Goal: Task Accomplishment & Management: Complete application form

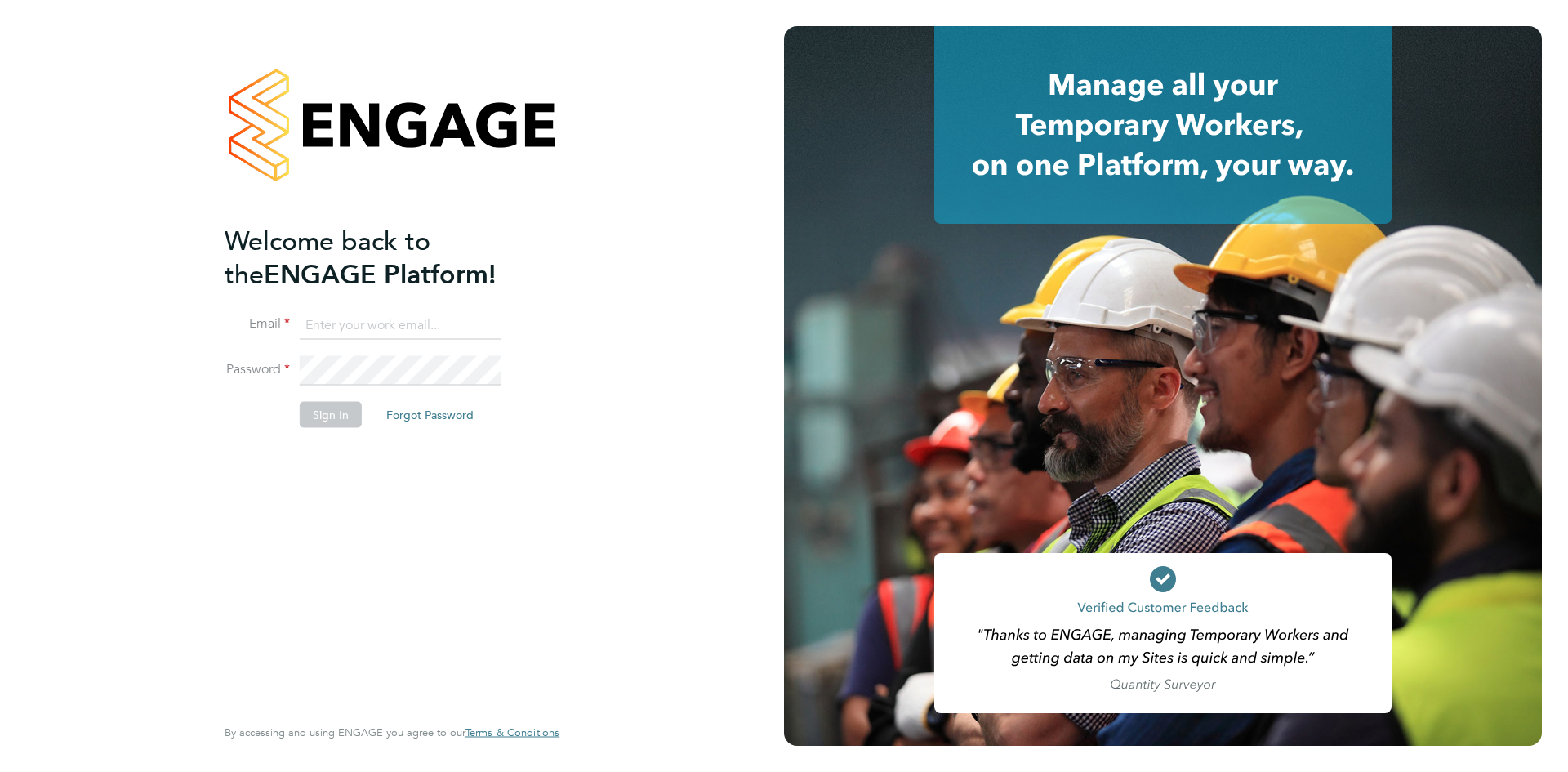
type input "[EMAIL_ADDRESS][DOMAIN_NAME]"
click at [327, 422] on button "Sign In" at bounding box center [331, 414] width 62 height 26
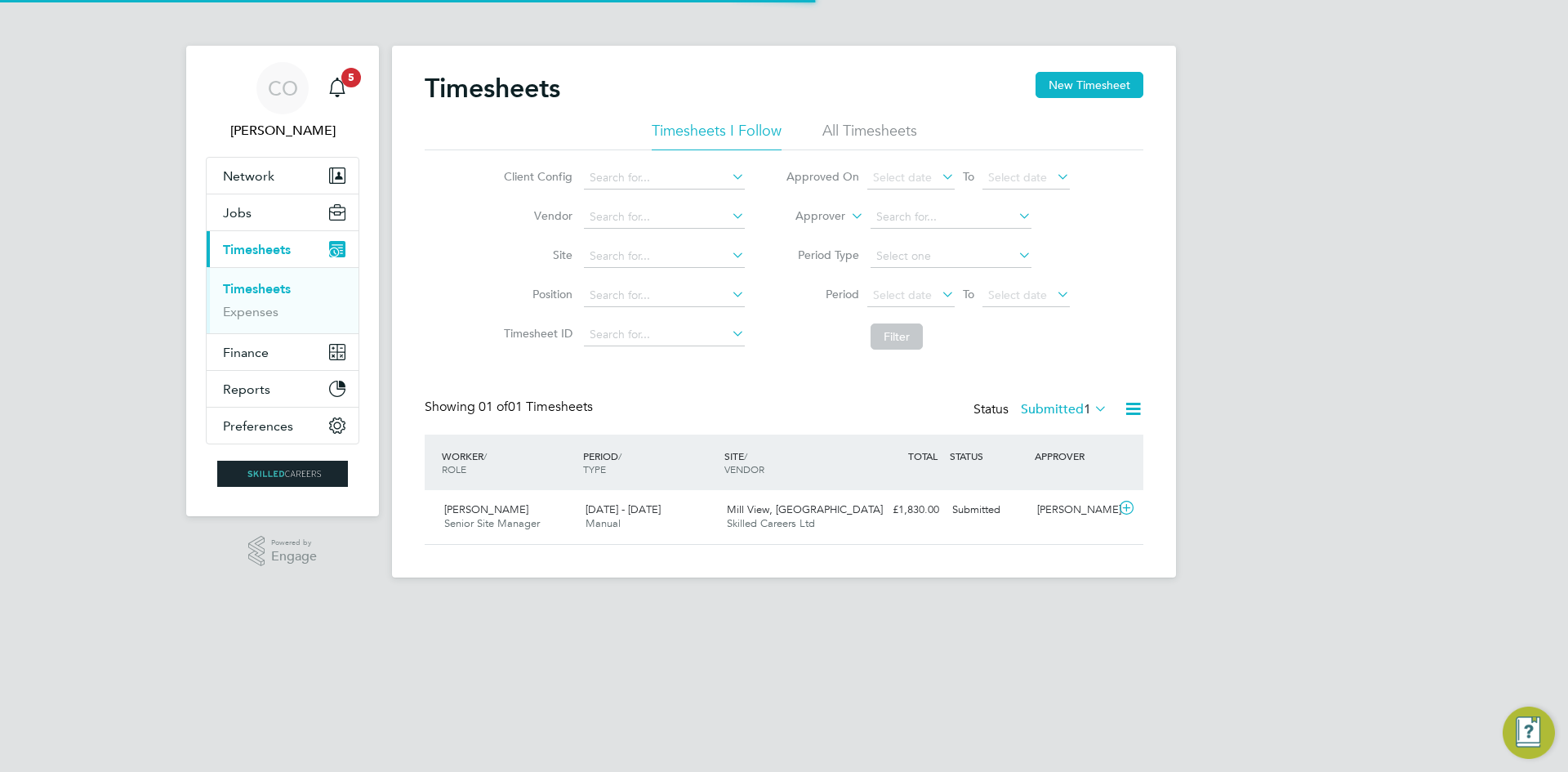
scroll to position [42, 142]
click at [349, 92] on div "Main navigation" at bounding box center [337, 88] width 33 height 33
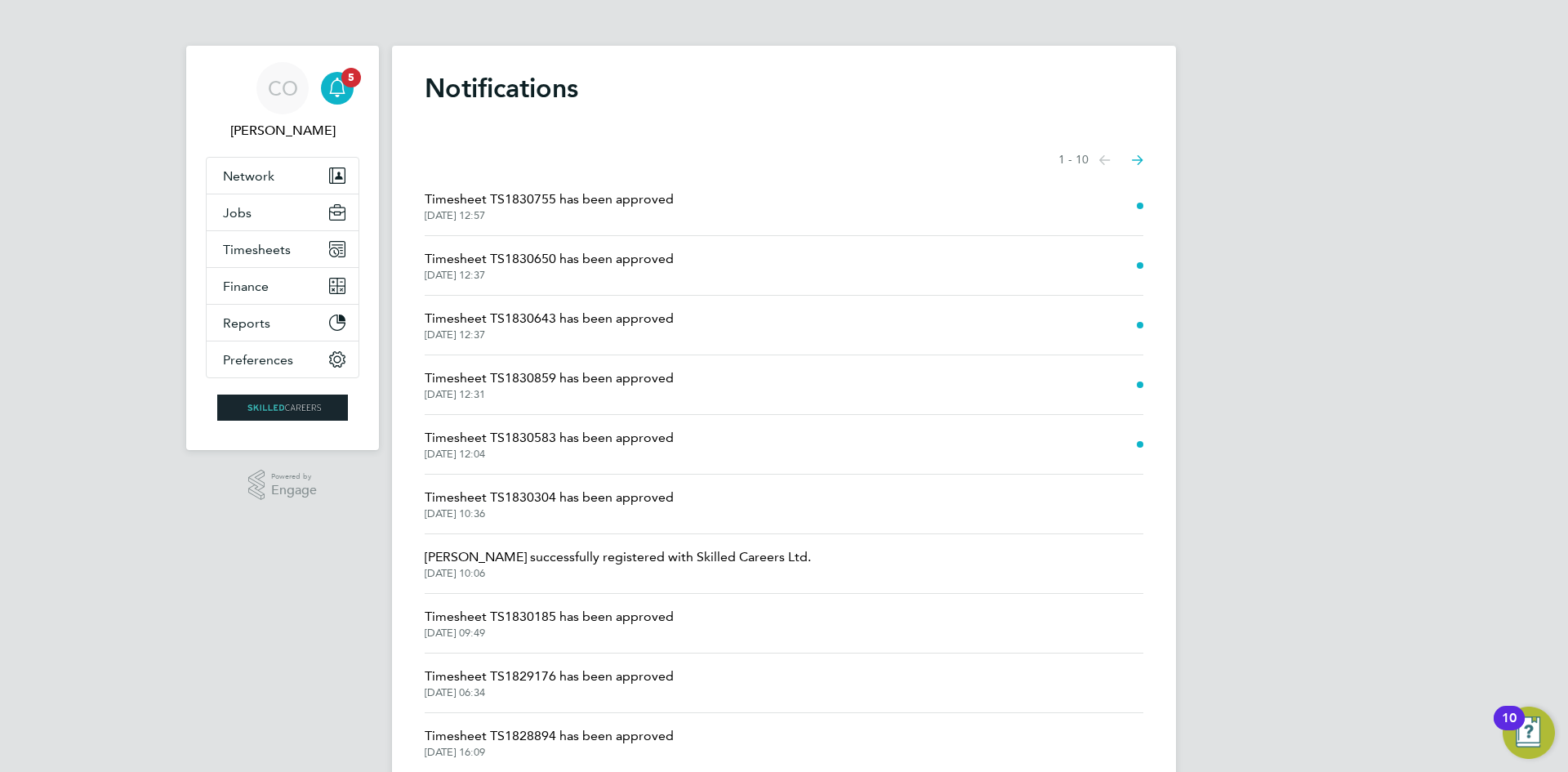
click at [620, 212] on span "29 Sep 2025, 12:57" at bounding box center [549, 215] width 249 height 13
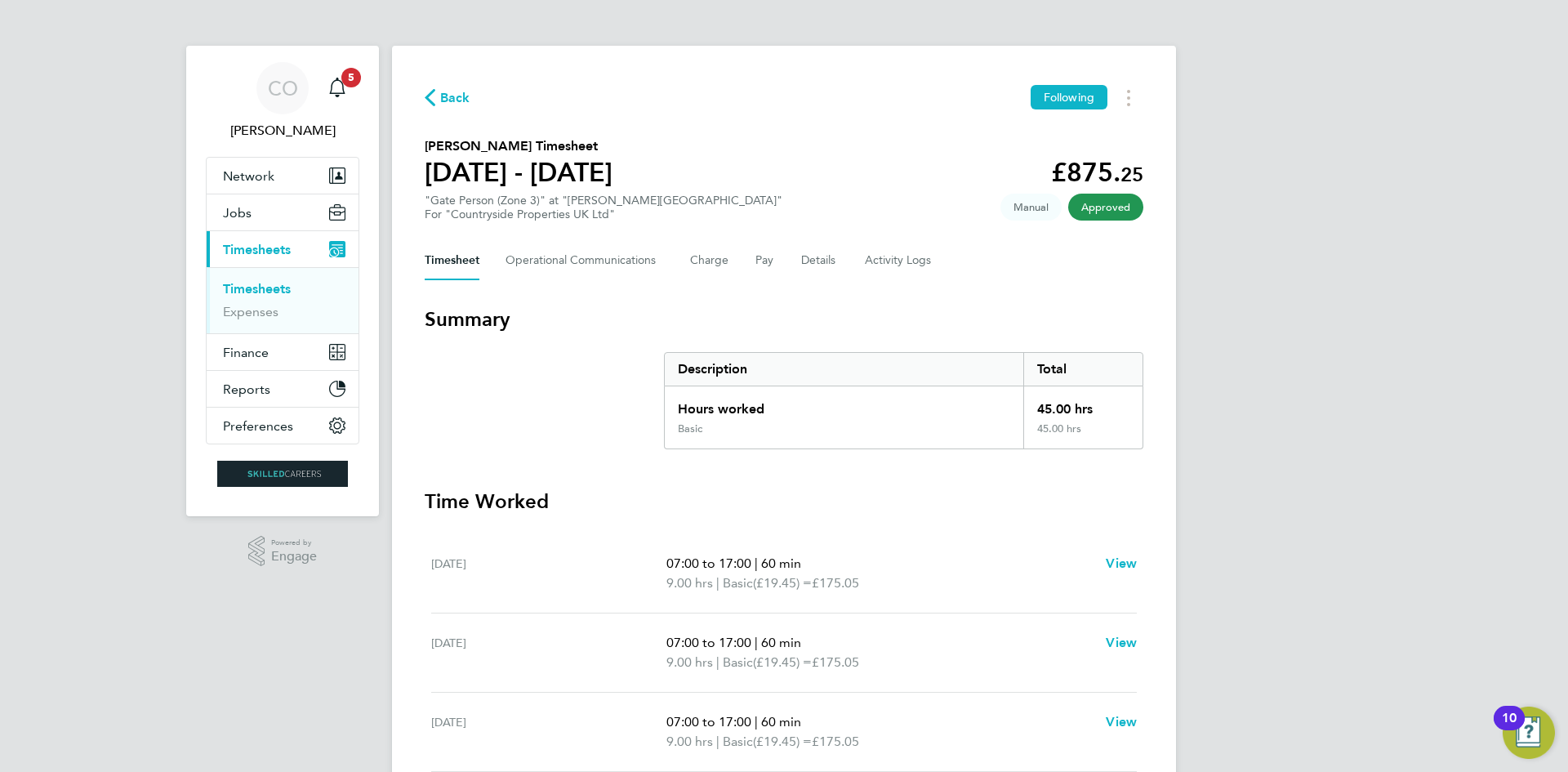
click at [266, 245] on span "Timesheets" at bounding box center [257, 249] width 68 height 15
click at [260, 288] on link "Timesheets" at bounding box center [257, 288] width 68 height 15
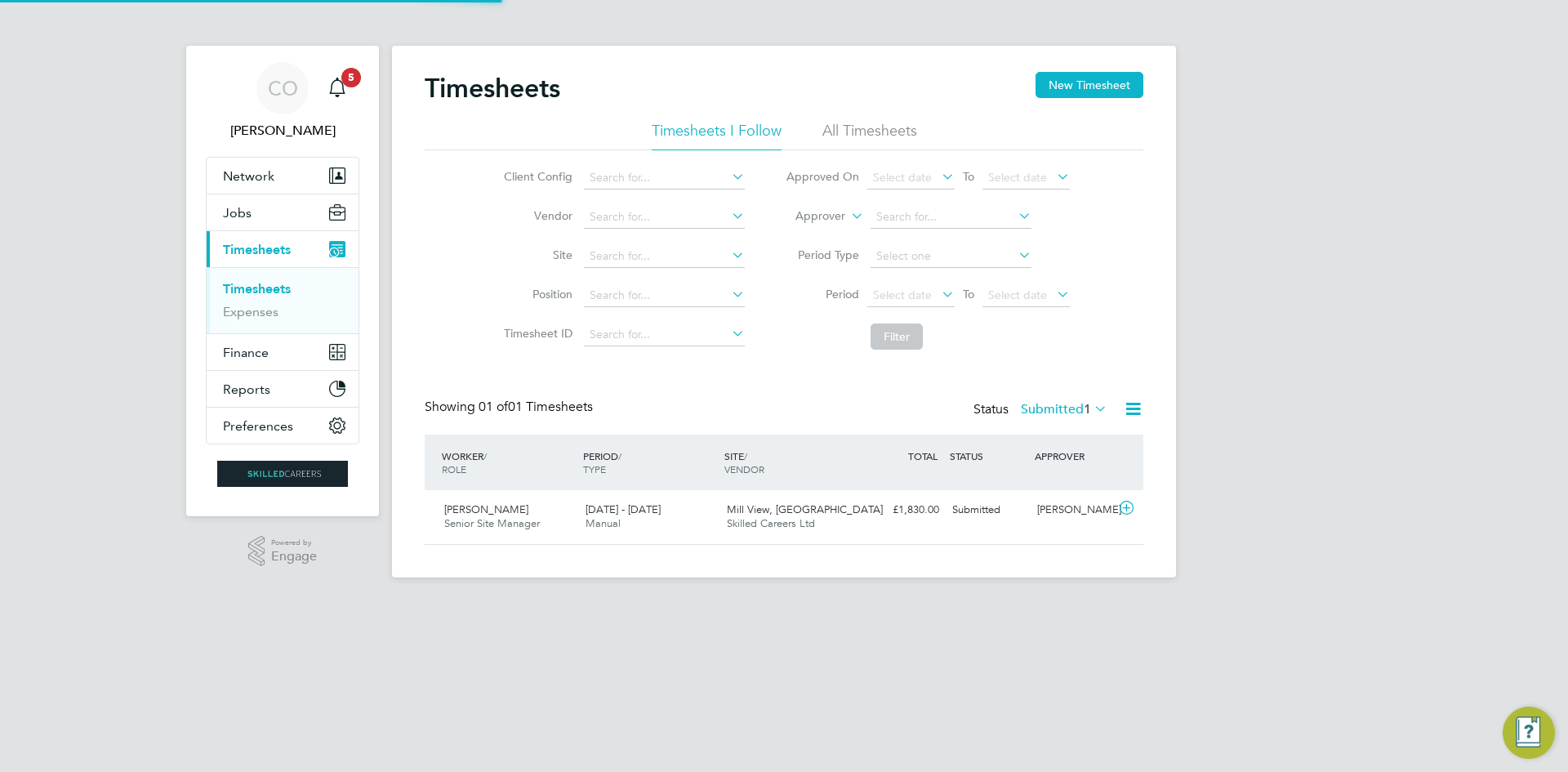
scroll to position [42, 142]
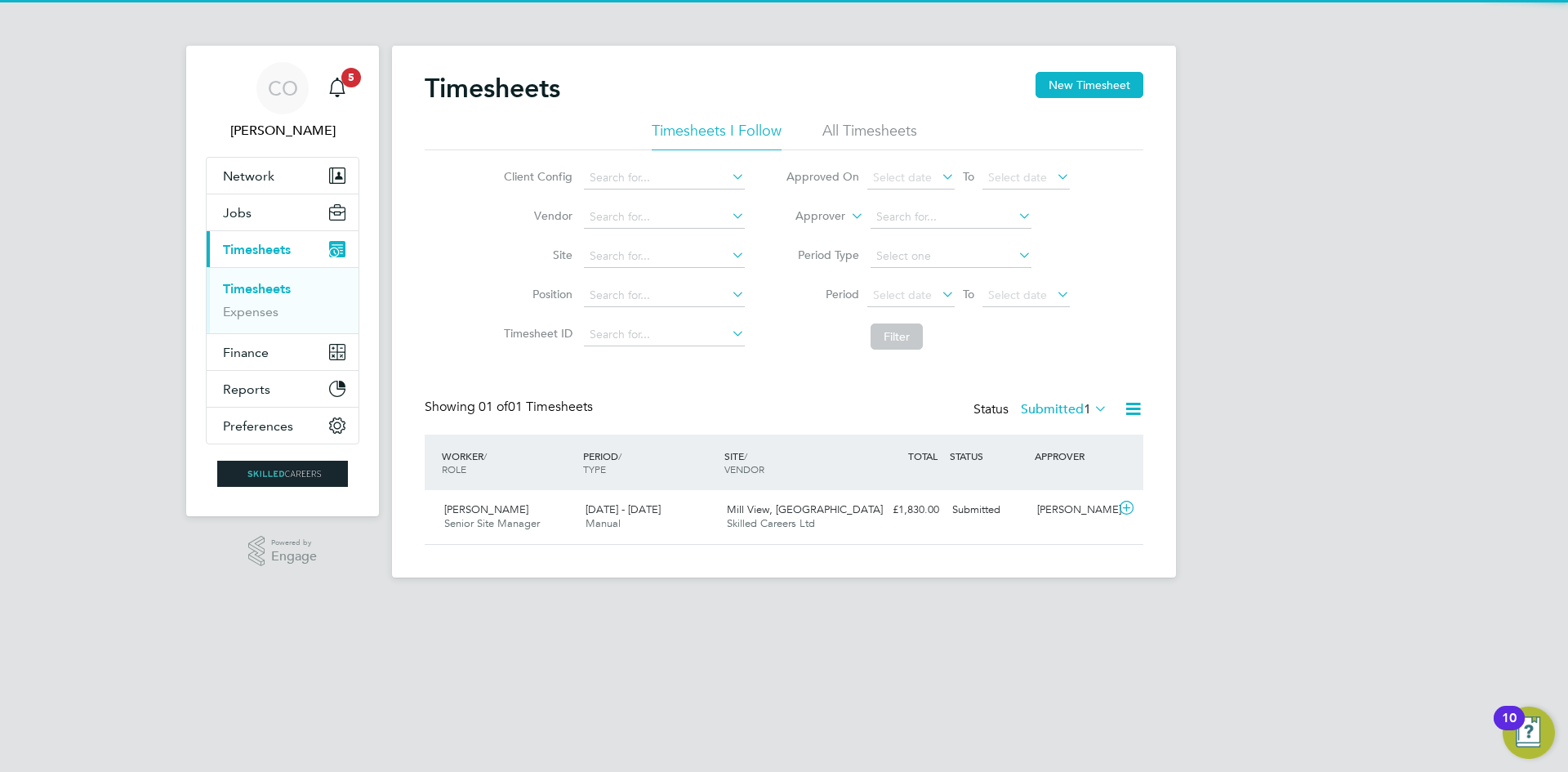
click at [263, 247] on span "Timesheets" at bounding box center [257, 249] width 68 height 15
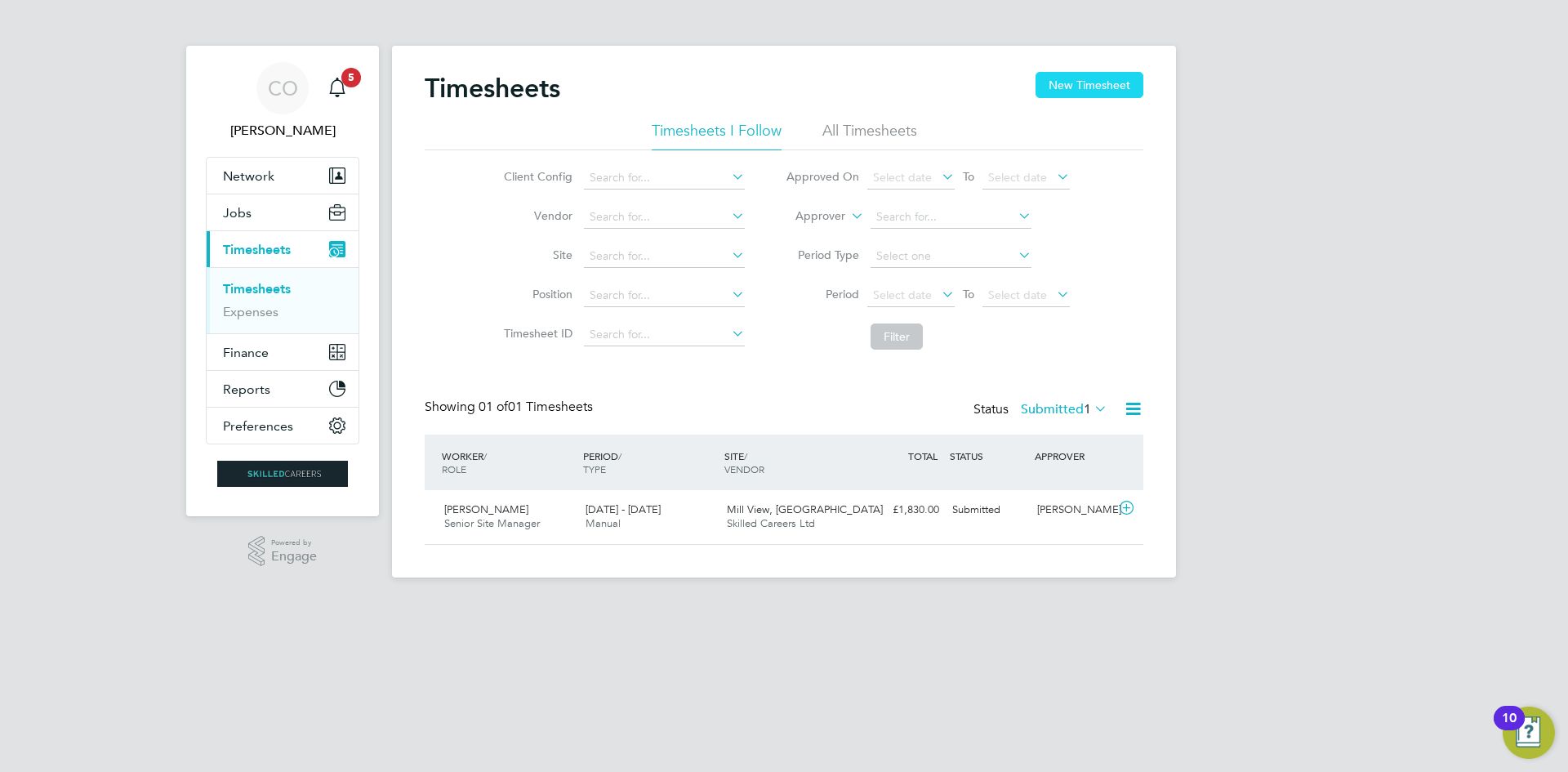
click at [1108, 84] on button "New Timesheet" at bounding box center [1089, 84] width 108 height 26
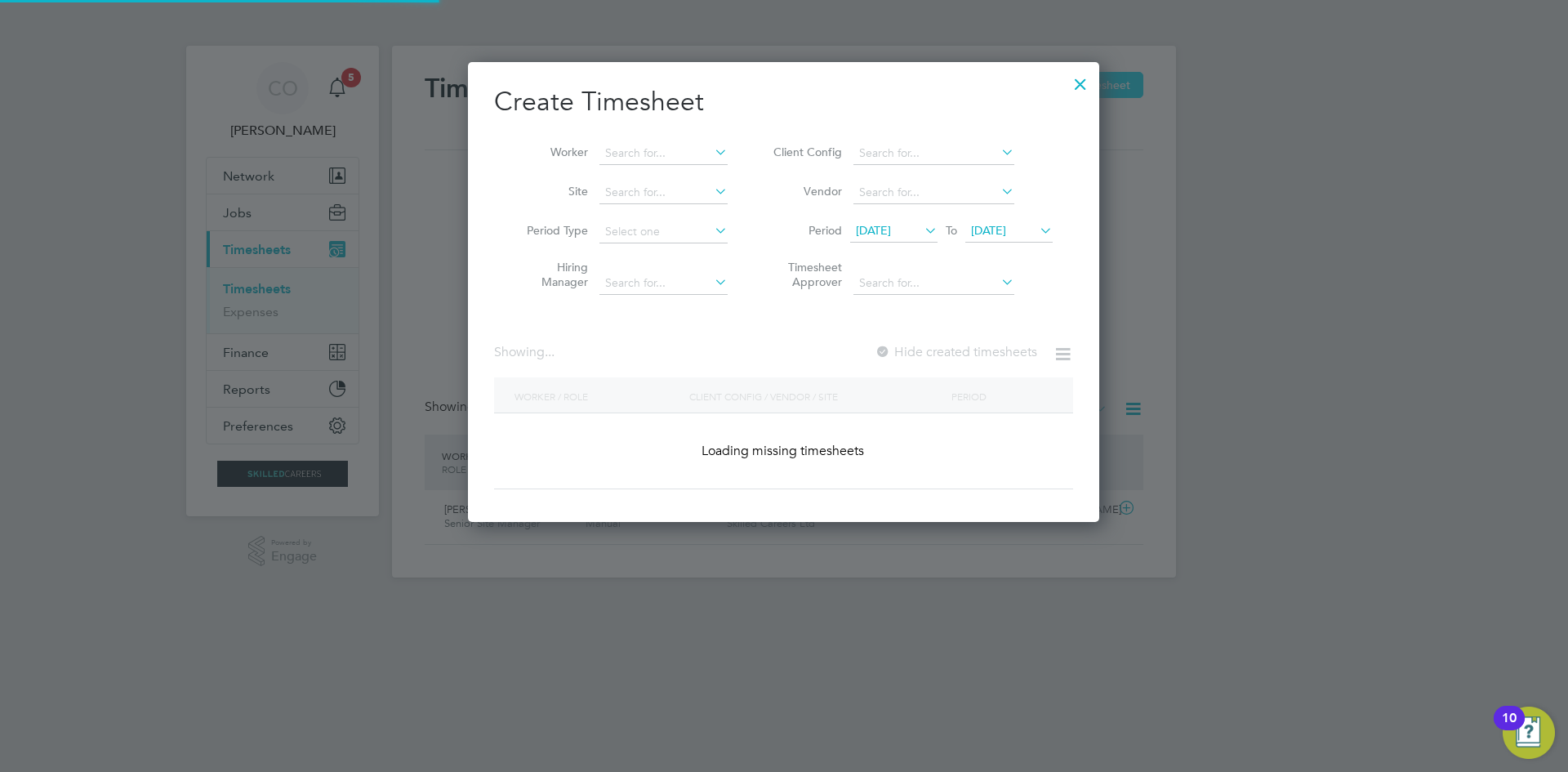
scroll to position [2584, 632]
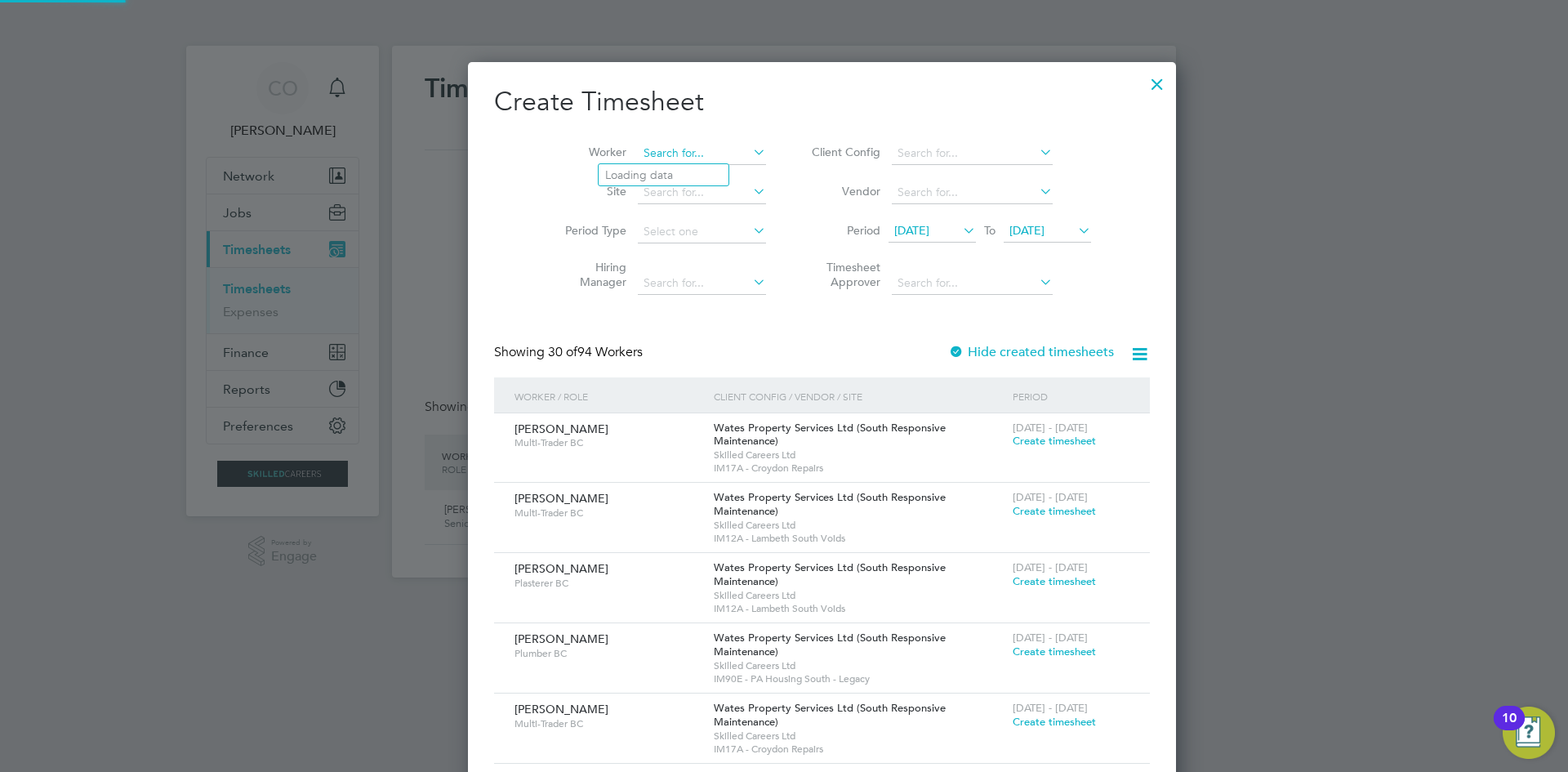
click at [650, 157] on input at bounding box center [702, 154] width 128 height 23
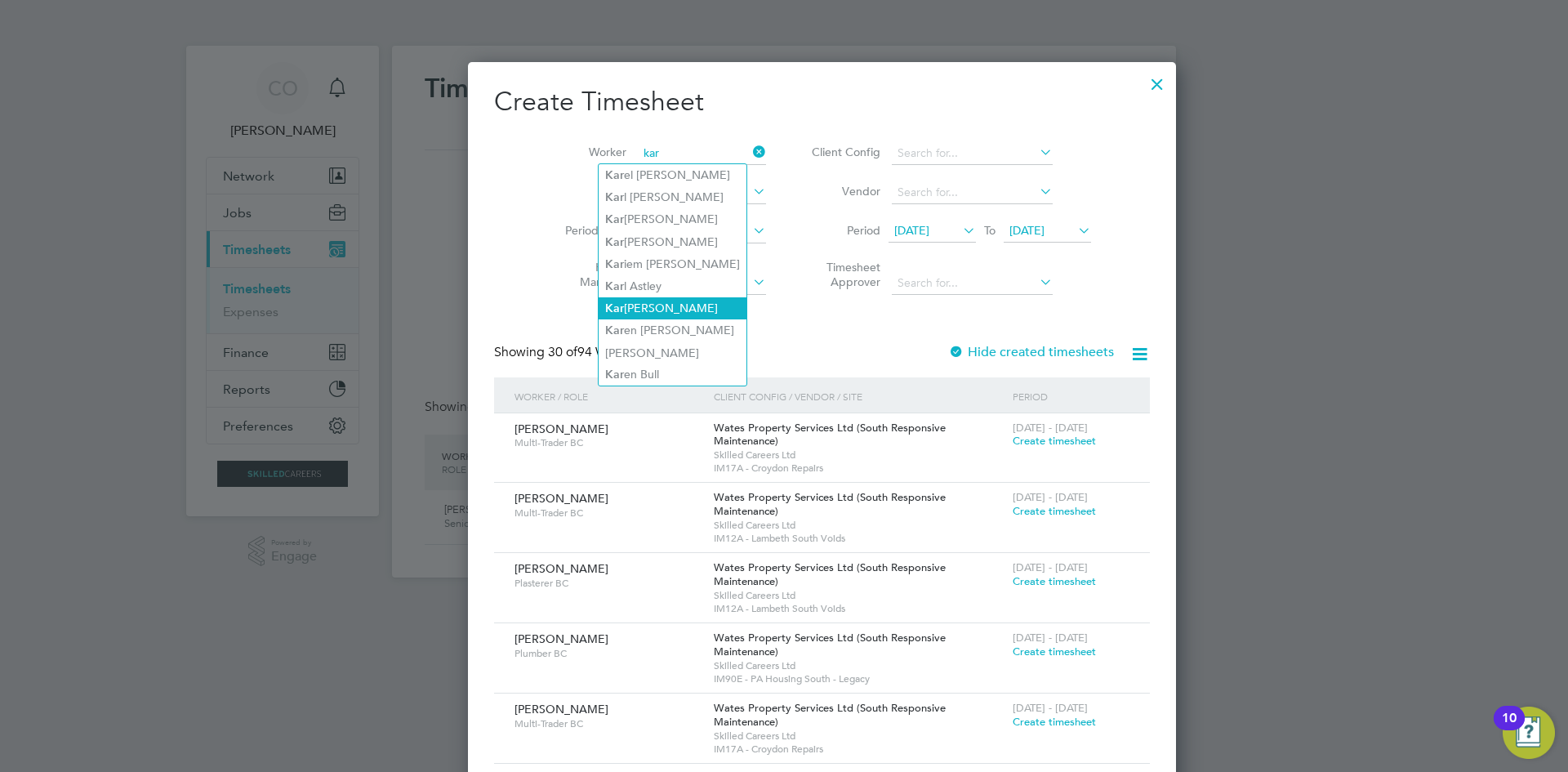
click at [661, 302] on li "Kar olina Liedtke" at bounding box center [673, 308] width 148 height 22
type input "Karolina Liedtke"
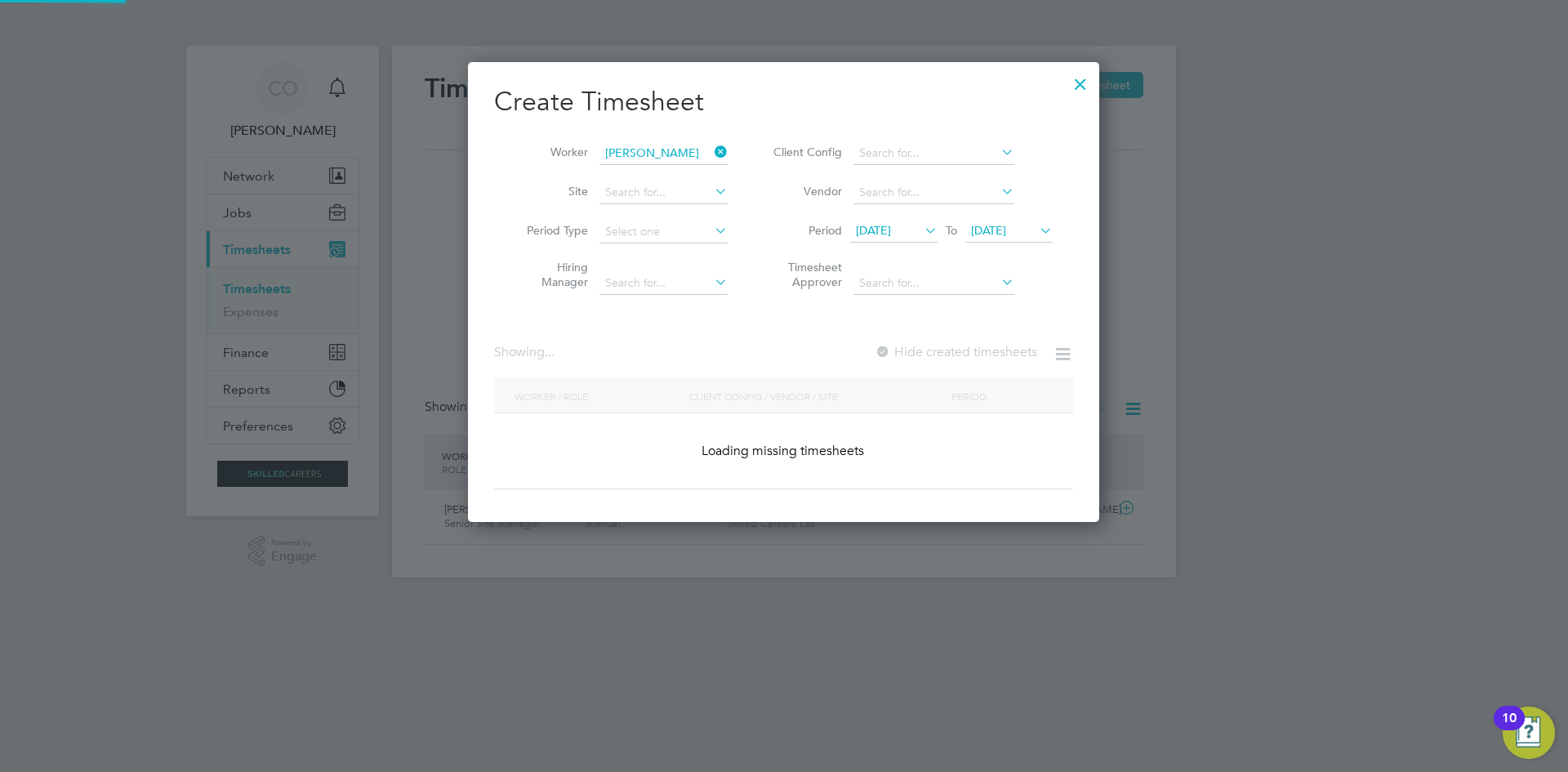
scroll to position [440, 632]
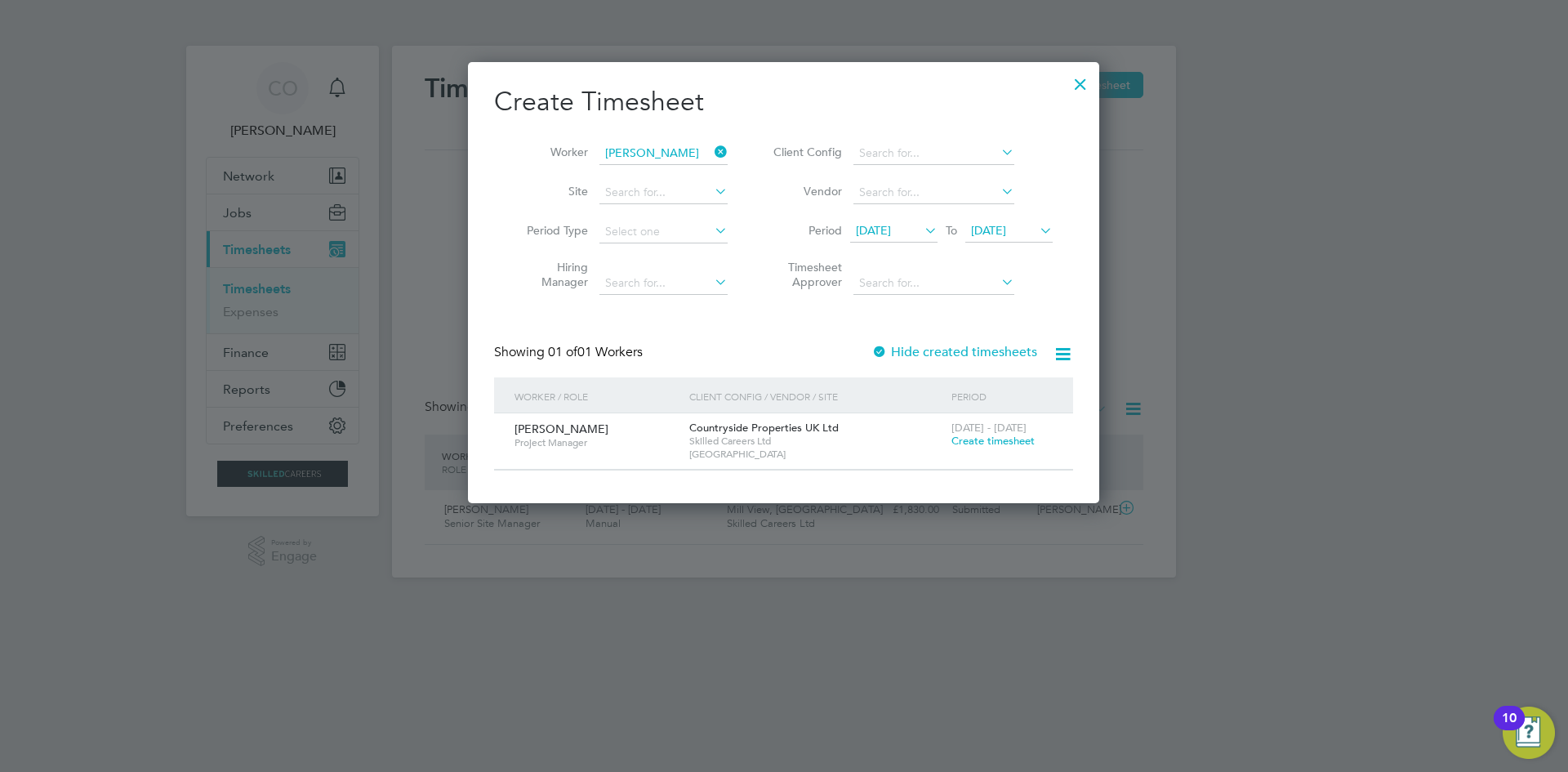
click at [971, 435] on span "Create timesheet" at bounding box center [994, 441] width 84 height 14
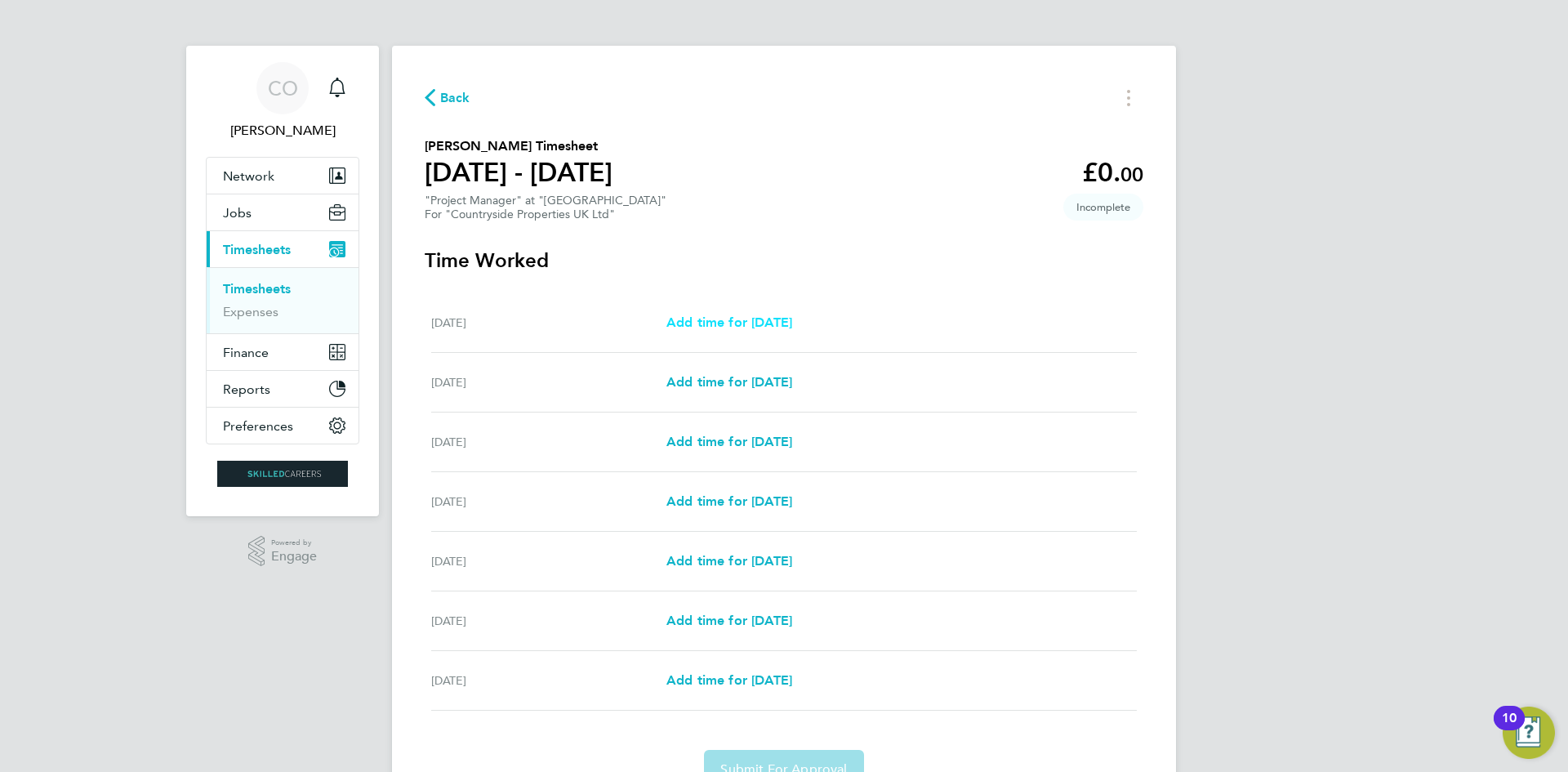
click at [784, 322] on span "Add time for Mon 22 Sep" at bounding box center [730, 322] width 126 height 15
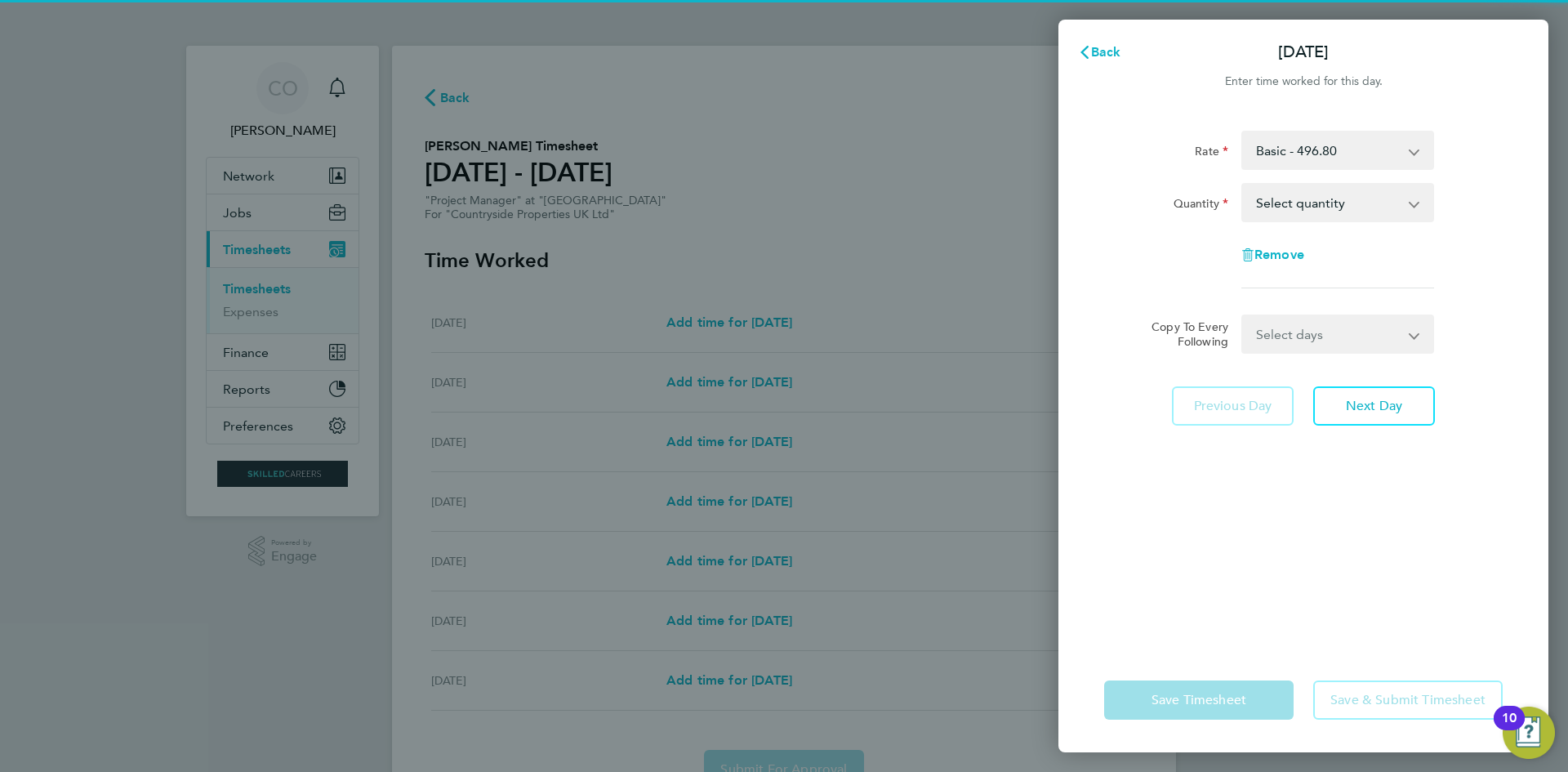
click at [1269, 204] on select "Select quantity 0.5 1" at bounding box center [1328, 203] width 170 height 36
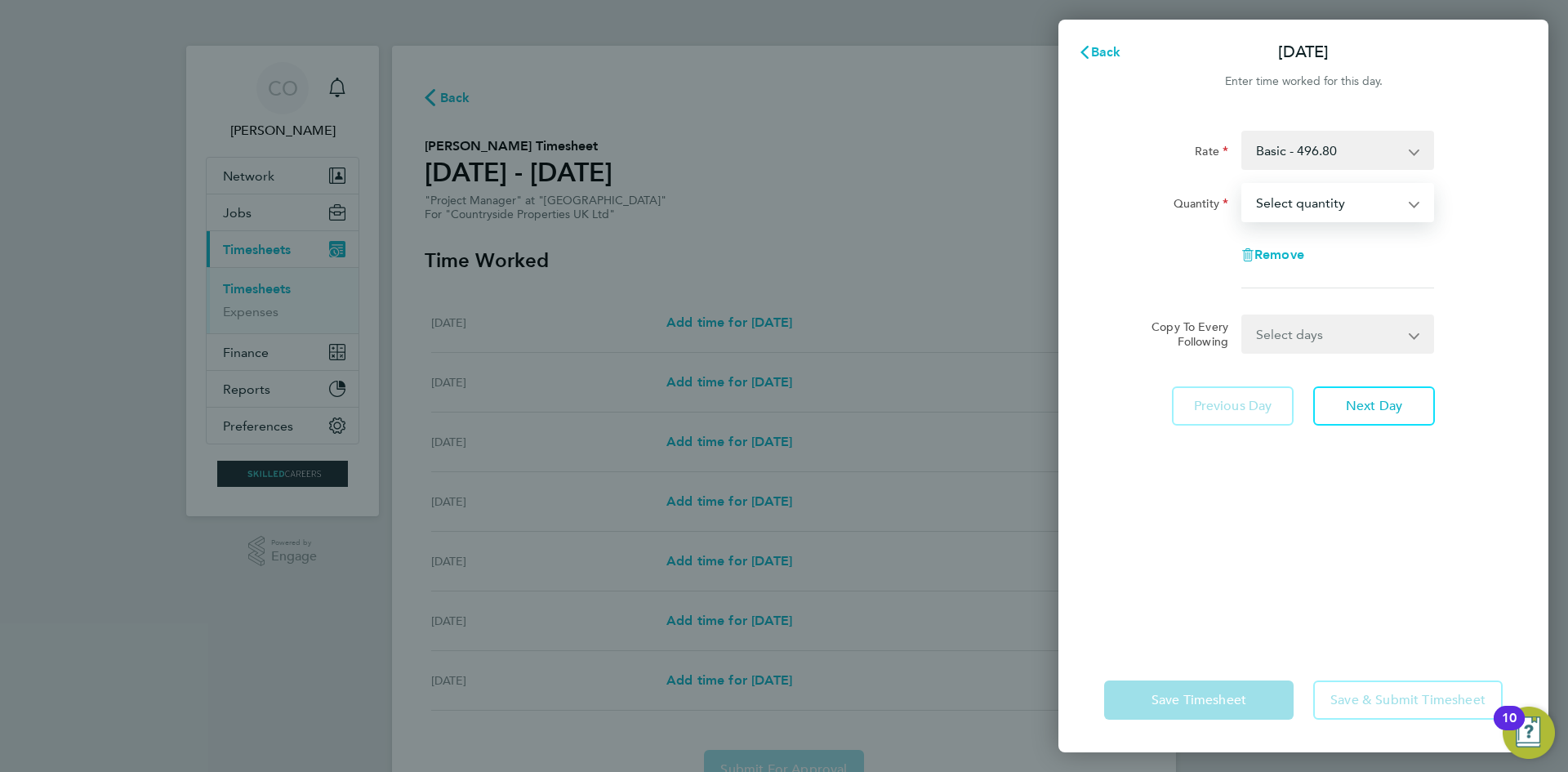
select select "1"
click at [1244, 185] on select "Select quantity 0.5 1" at bounding box center [1328, 203] width 170 height 36
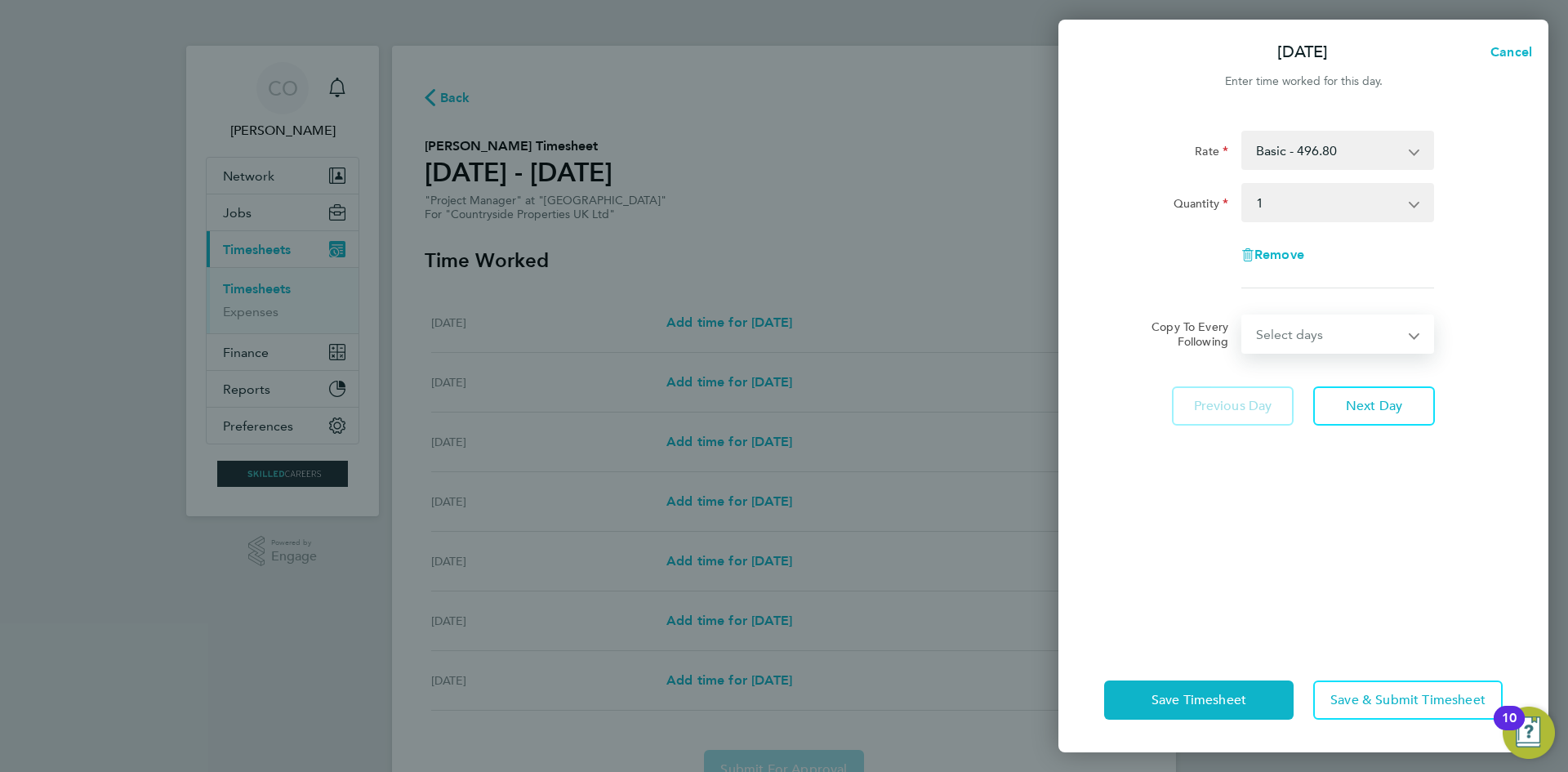
click at [1287, 340] on select "Select days Day Weekday (Mon-Fri) Weekend (Sat-Sun) Tuesday Wednesday Thursday …" at bounding box center [1329, 334] width 172 height 36
select select "WEEKDAY"
click at [1244, 317] on select "Select days Day Weekday (Mon-Fri) Weekend (Sat-Sun) Tuesday Wednesday Thursday …" at bounding box center [1329, 334] width 172 height 36
select select "2025-09-28"
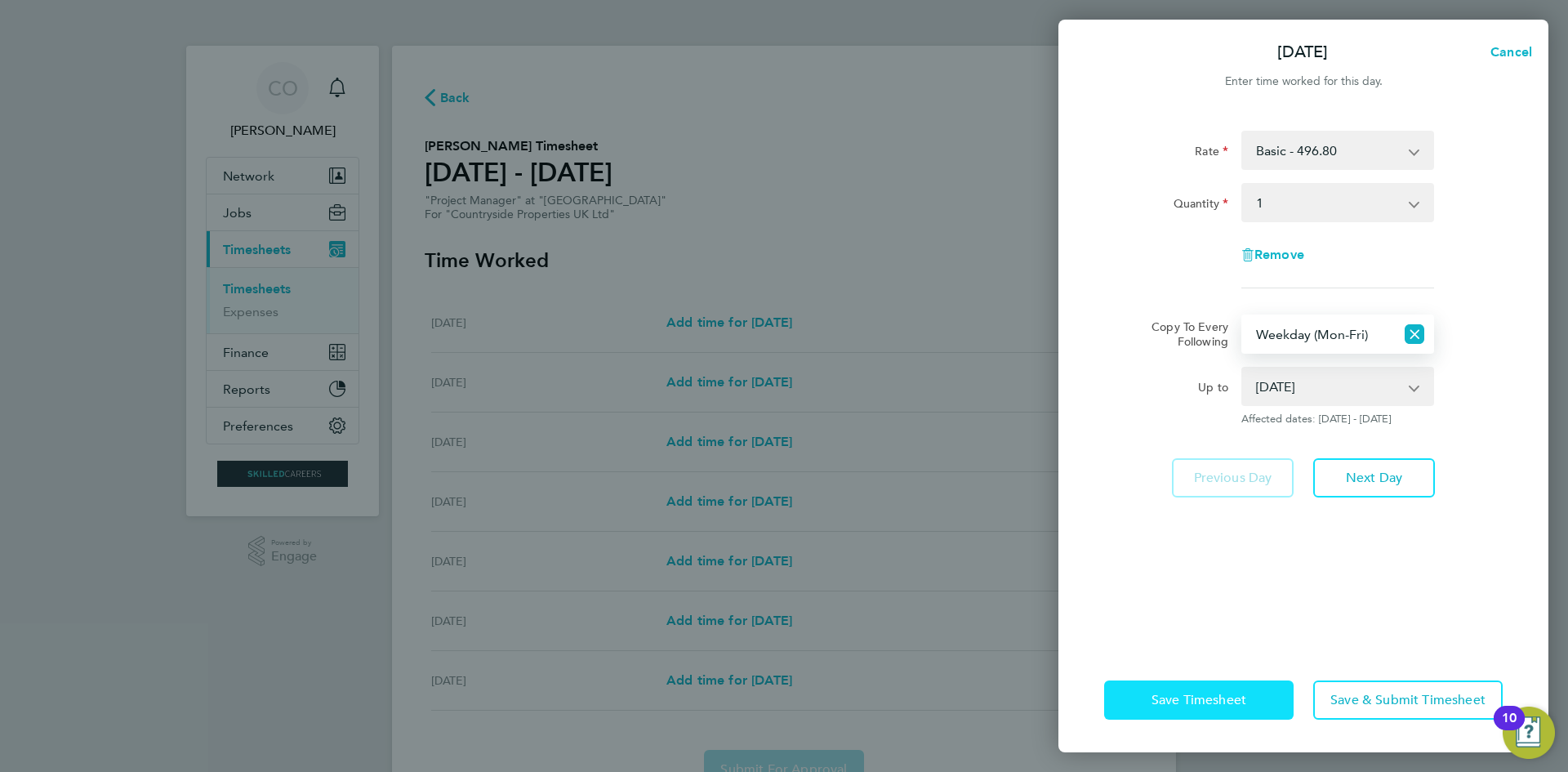
click at [1237, 701] on span "Save Timesheet" at bounding box center [1199, 700] width 95 height 16
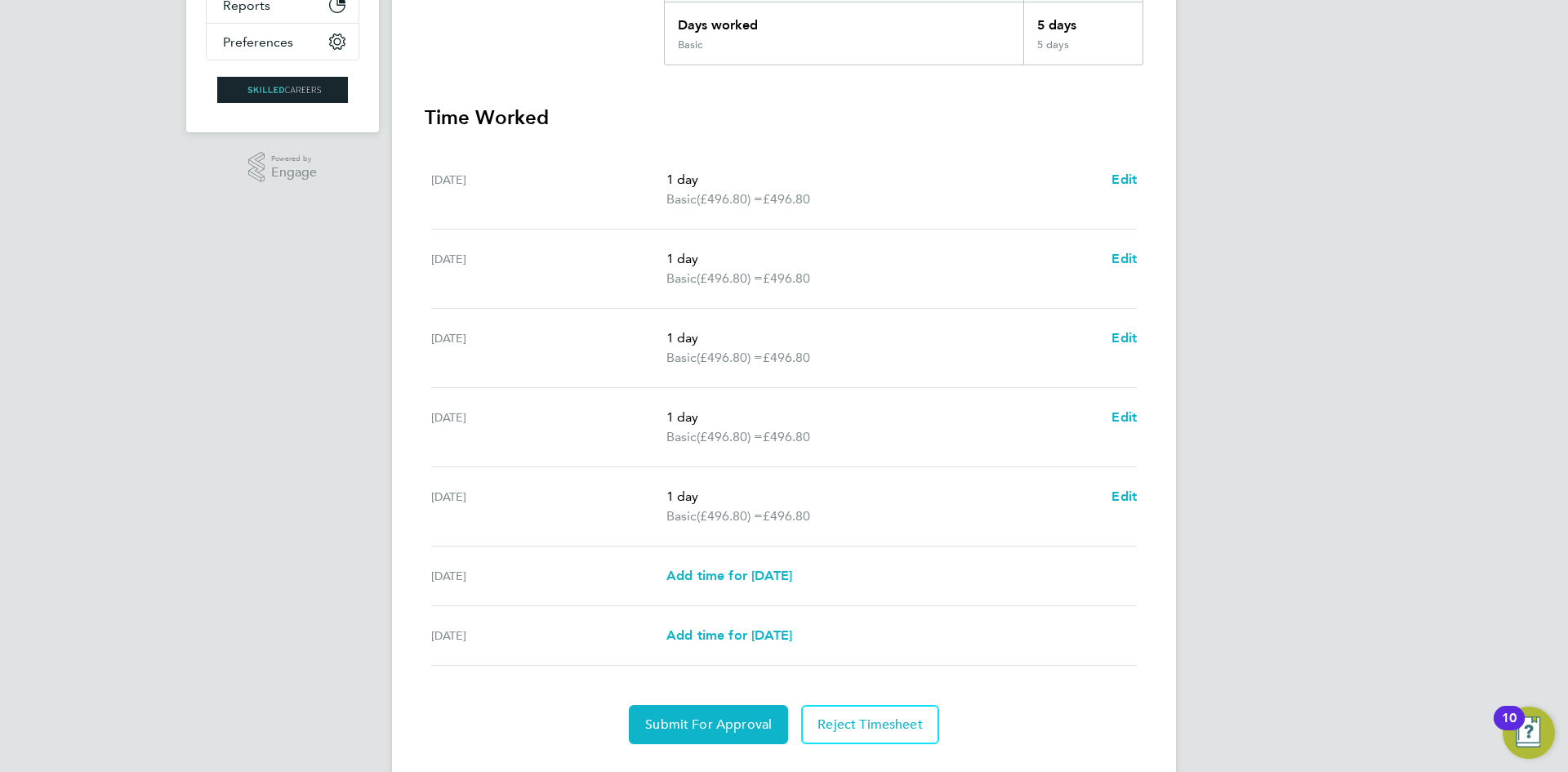
scroll to position [422, 0]
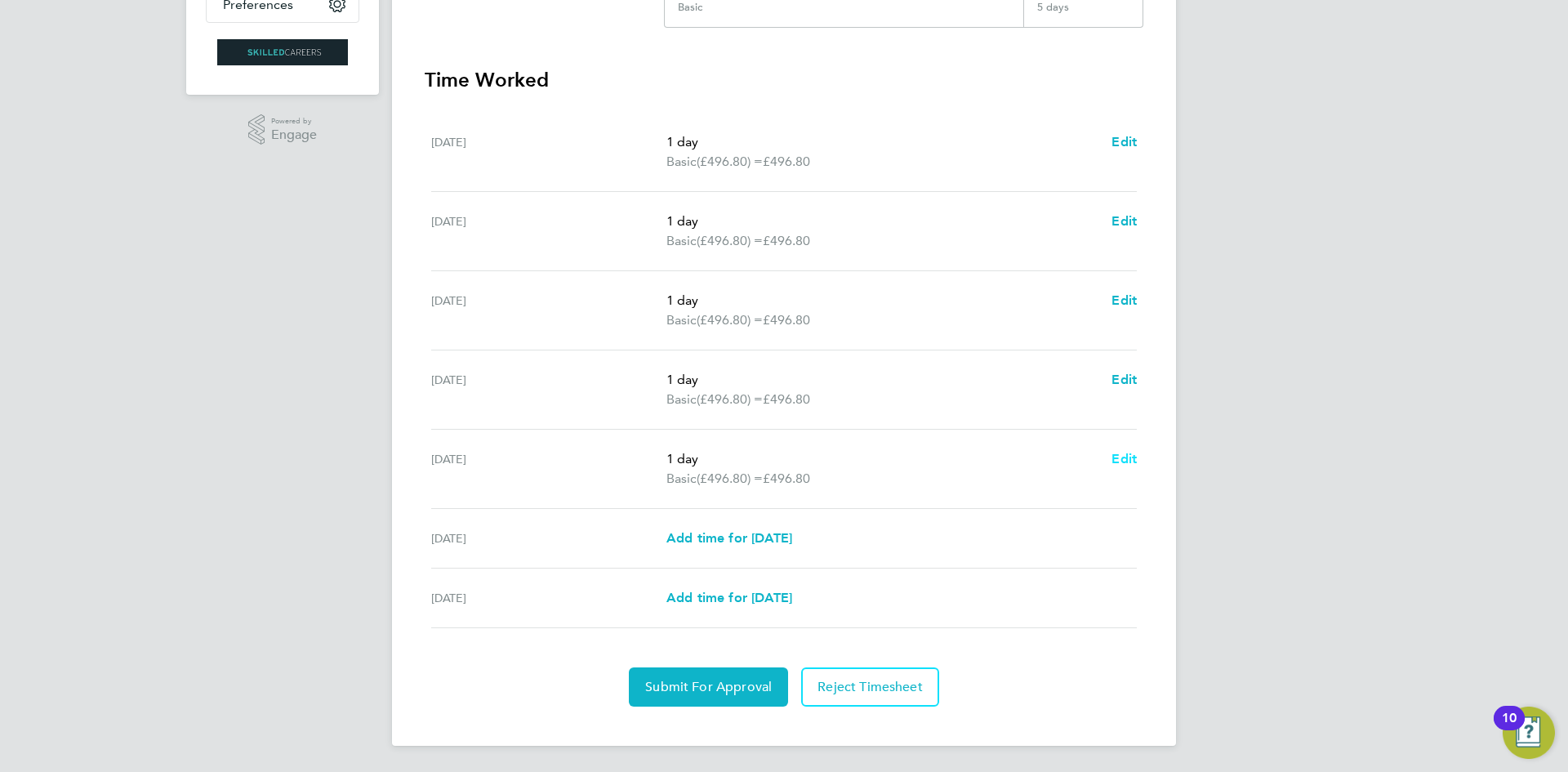
click at [1126, 459] on span "Edit" at bounding box center [1124, 458] width 25 height 15
select select "1"
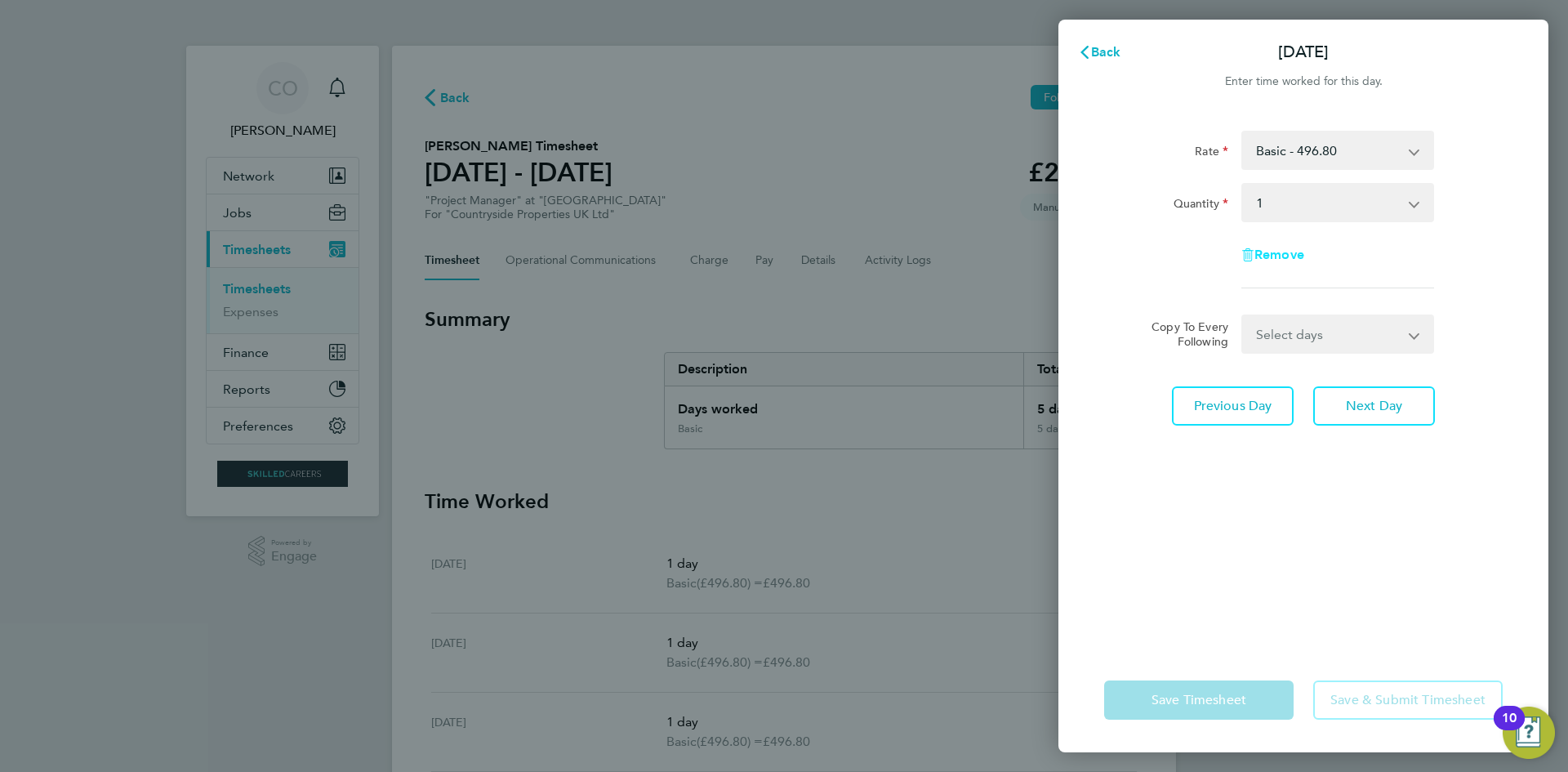
click at [1270, 257] on span "Remove" at bounding box center [1279, 254] width 50 height 15
select select "null"
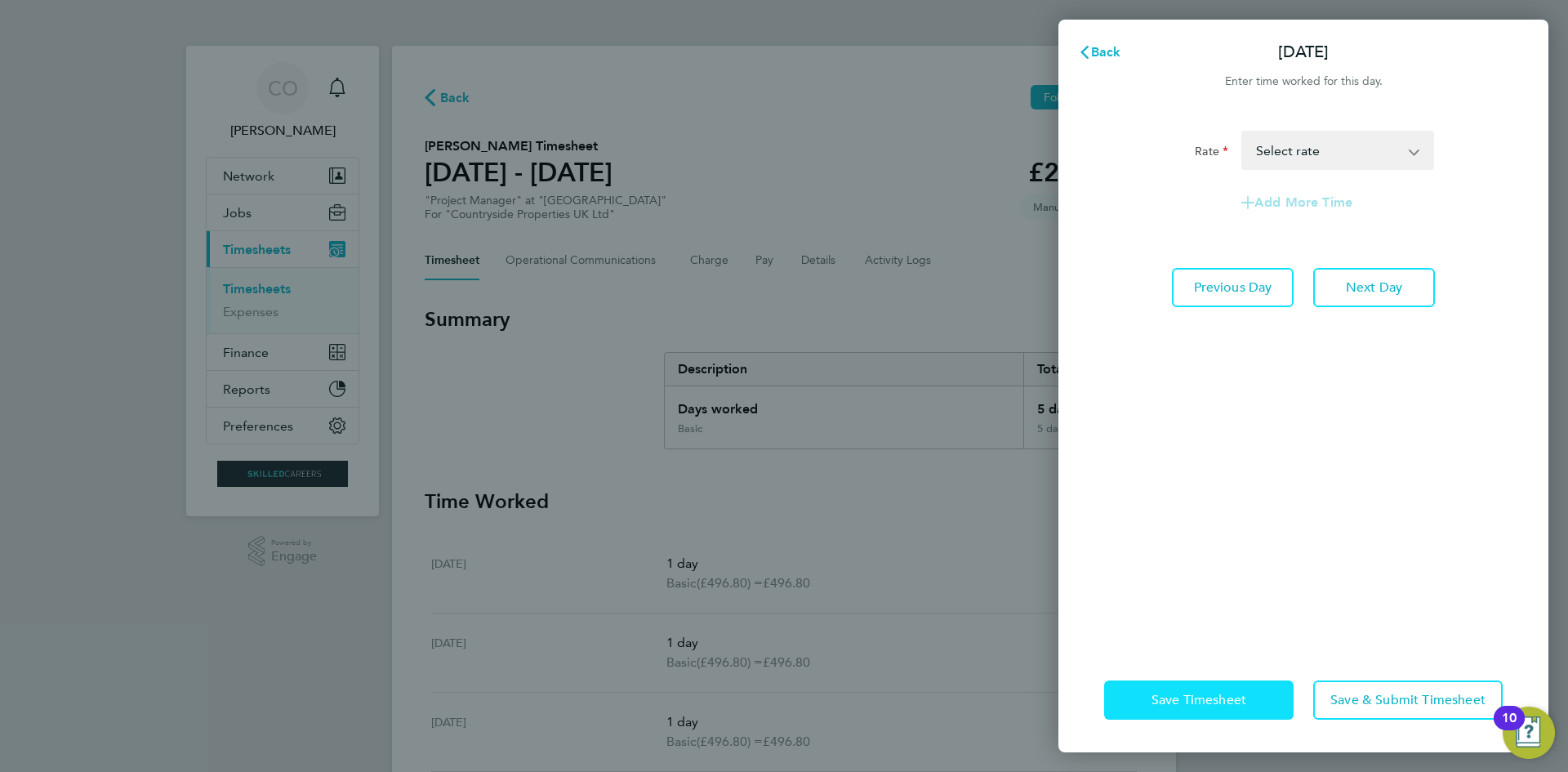
click at [1220, 706] on span "Save Timesheet" at bounding box center [1199, 700] width 95 height 16
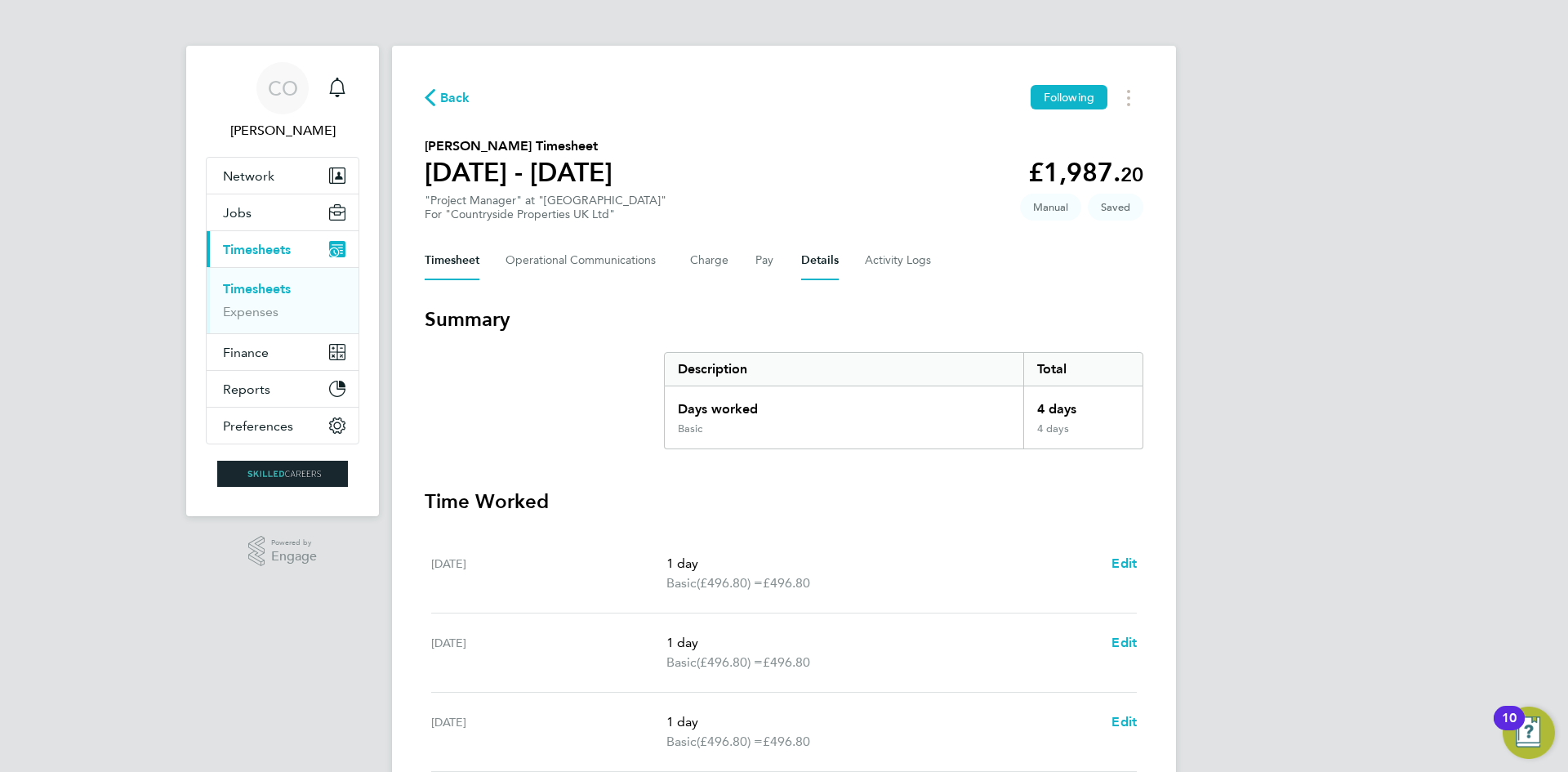
click at [814, 252] on button "Details" at bounding box center [820, 261] width 37 height 39
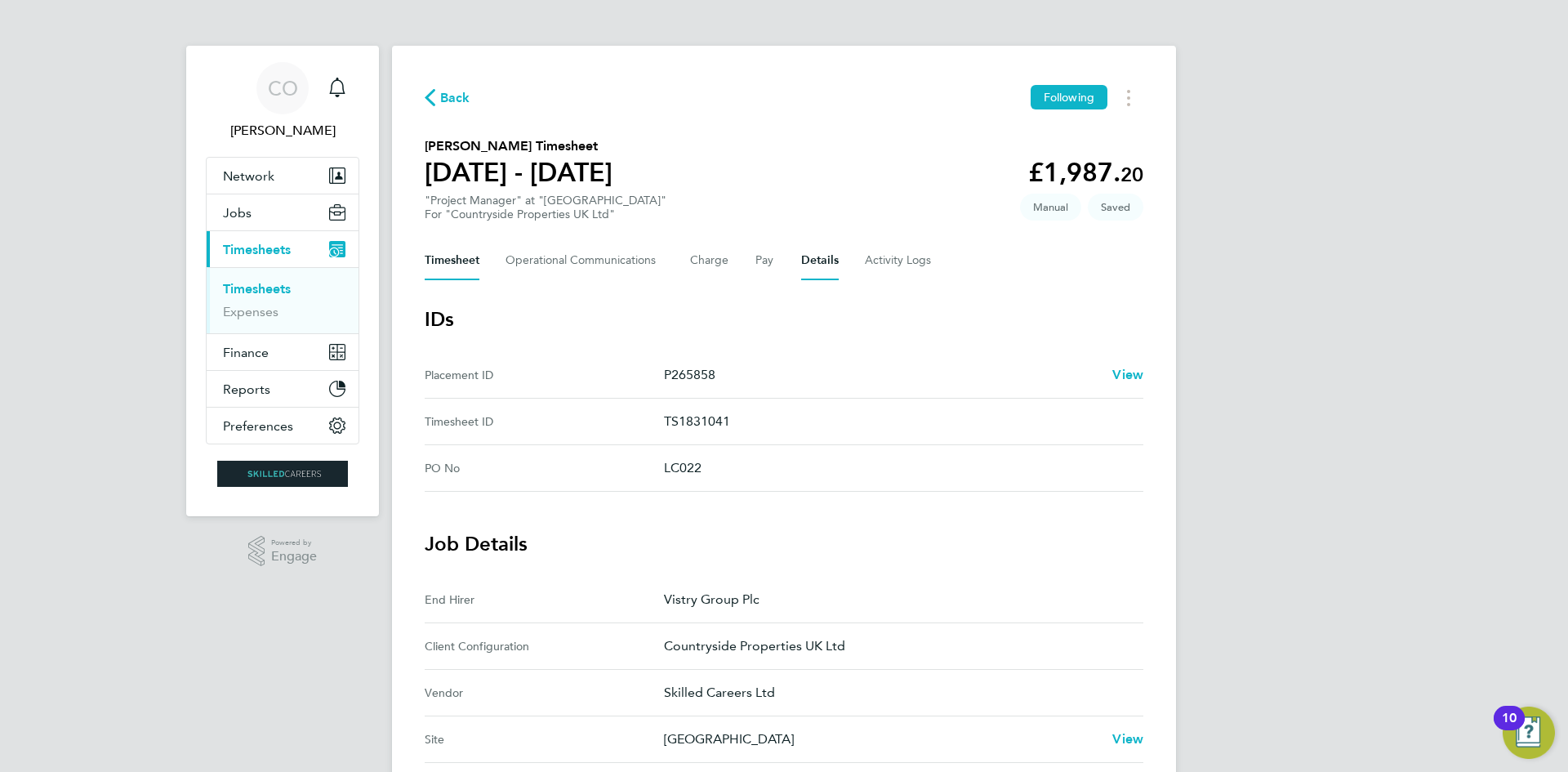
click at [450, 258] on button "Timesheet" at bounding box center [452, 261] width 55 height 39
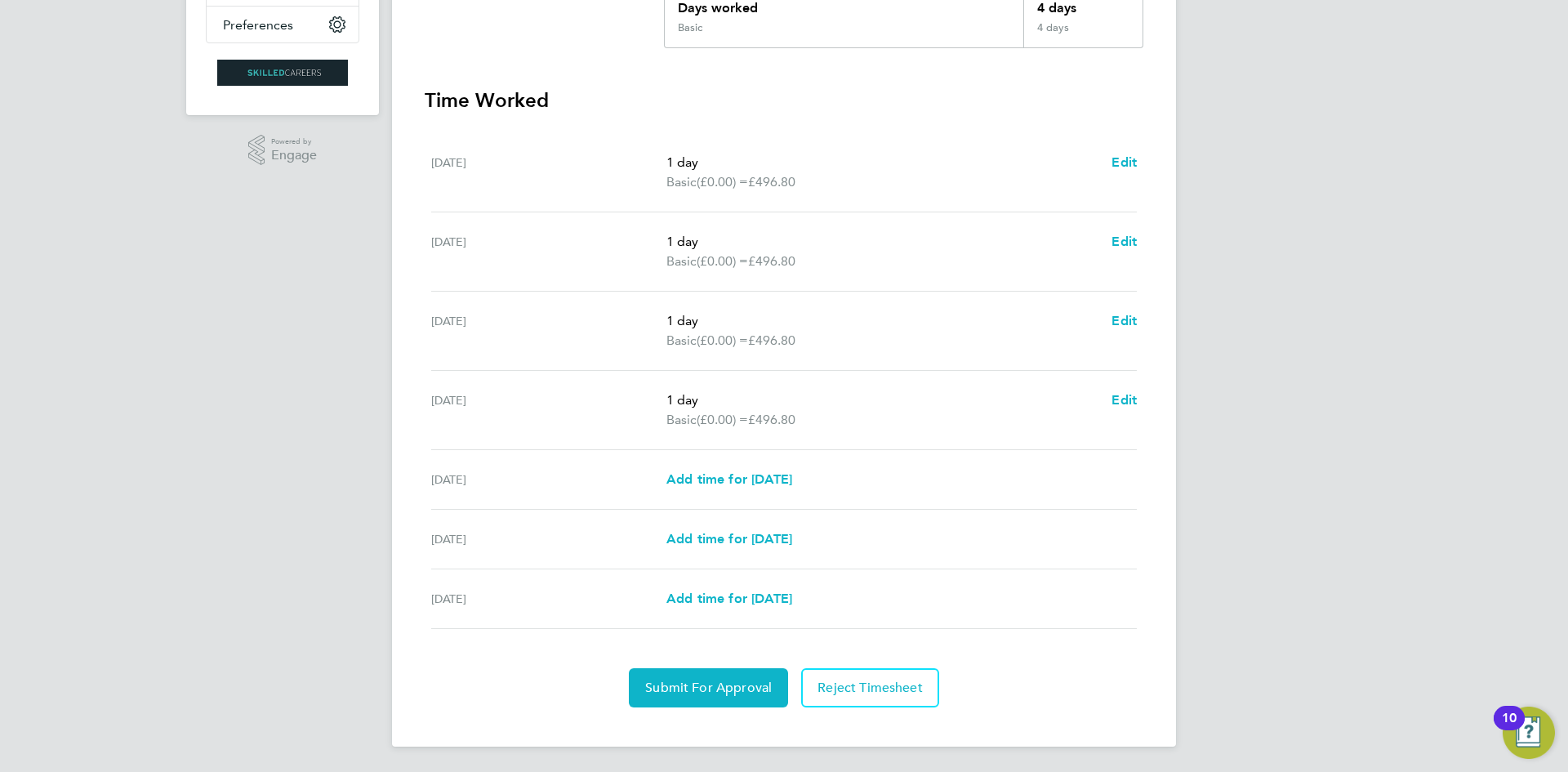
scroll to position [402, 0]
click at [730, 690] on span "Submit For Approval" at bounding box center [708, 688] width 126 height 16
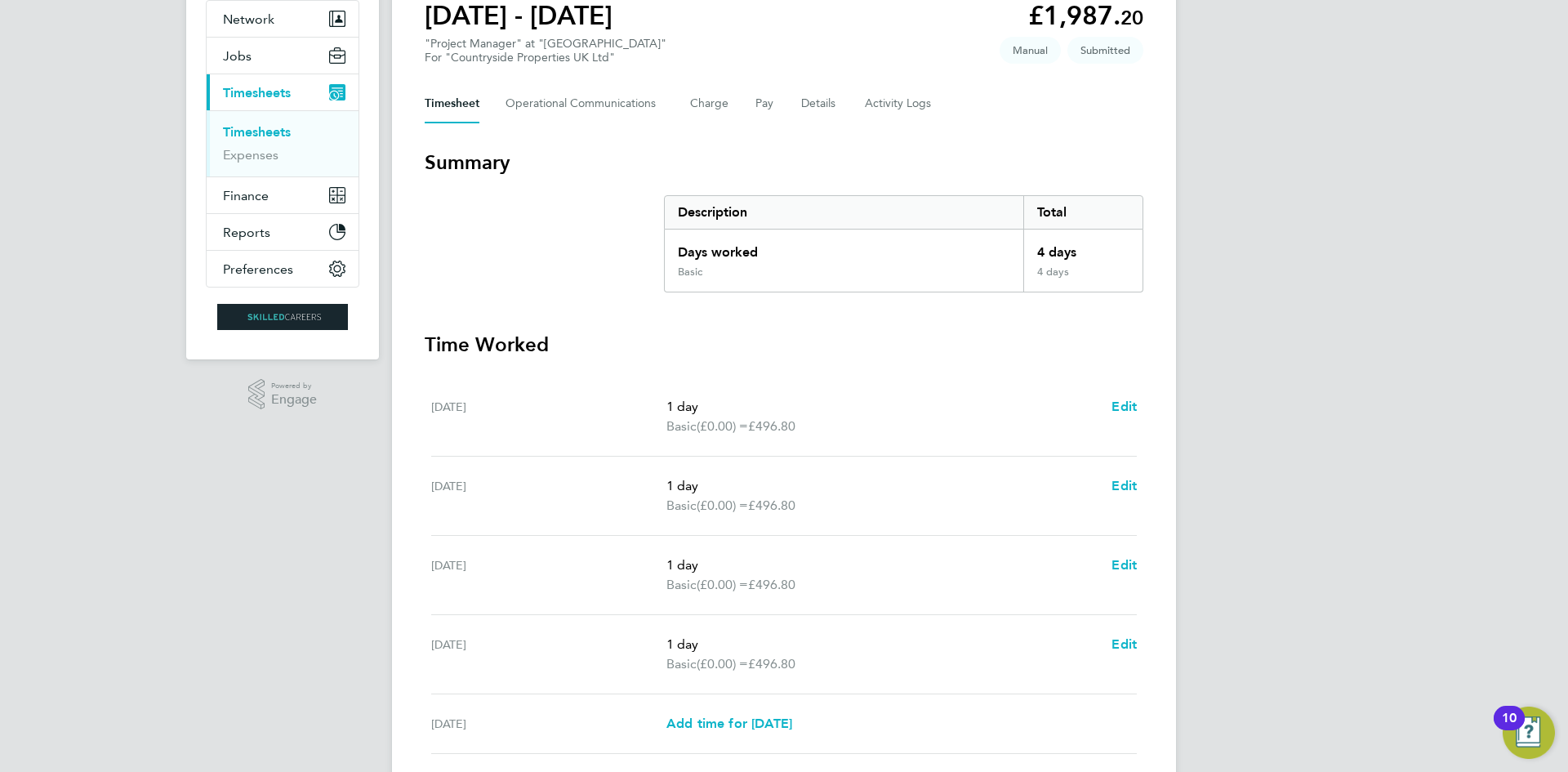
scroll to position [0, 0]
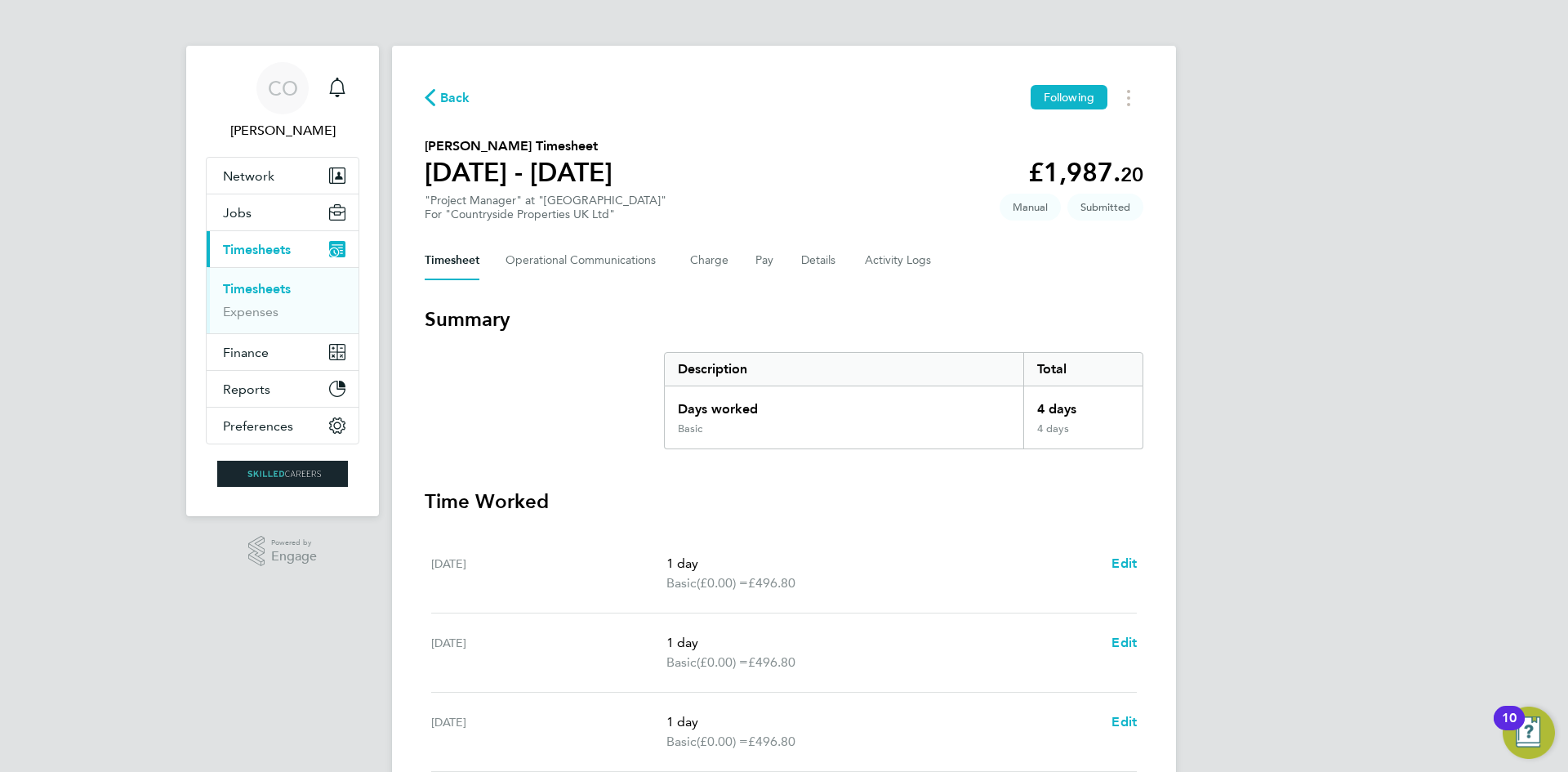
click at [268, 251] on span "Timesheets" at bounding box center [257, 249] width 68 height 15
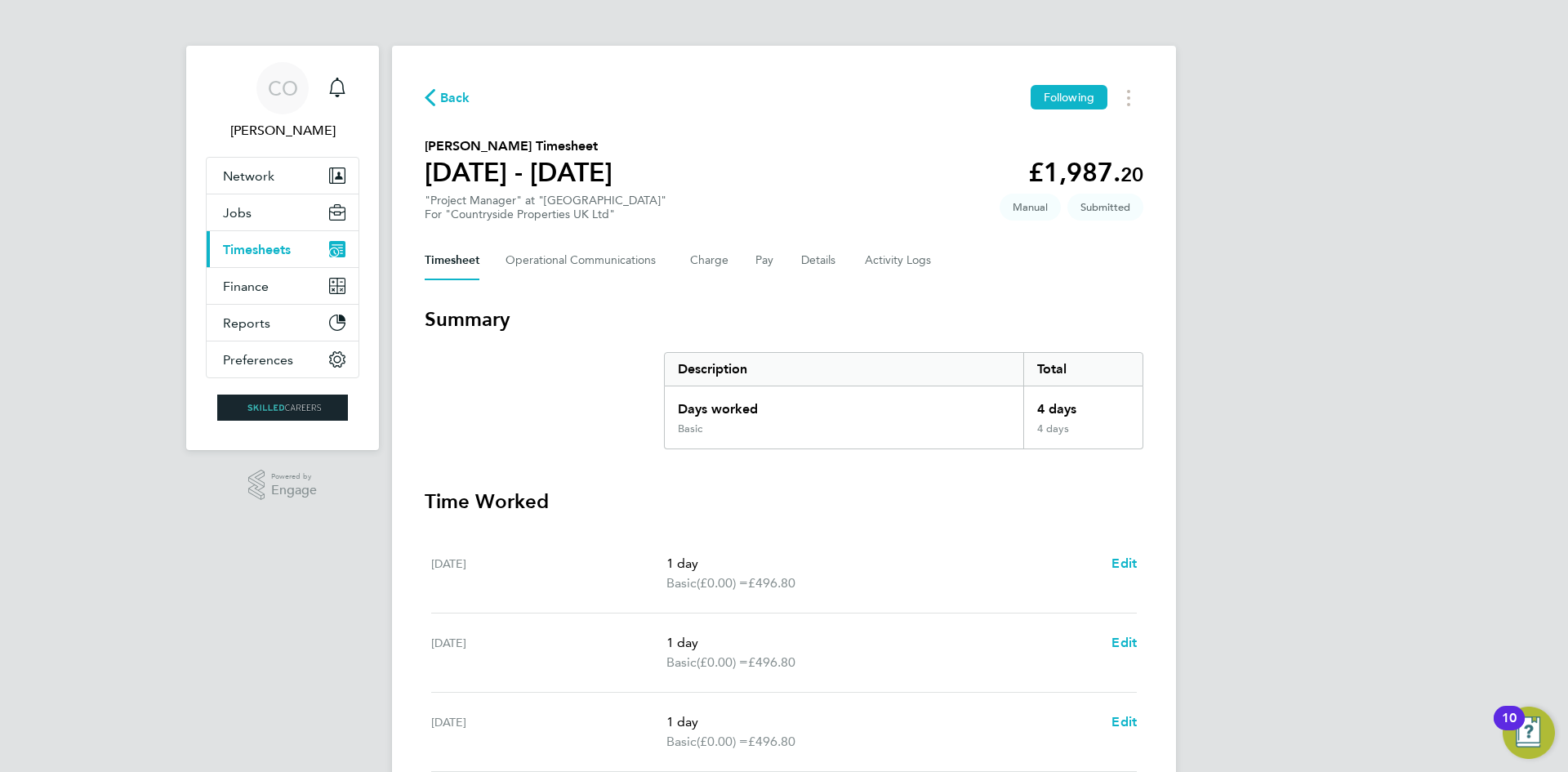
click at [263, 245] on span "Timesheets" at bounding box center [257, 249] width 68 height 15
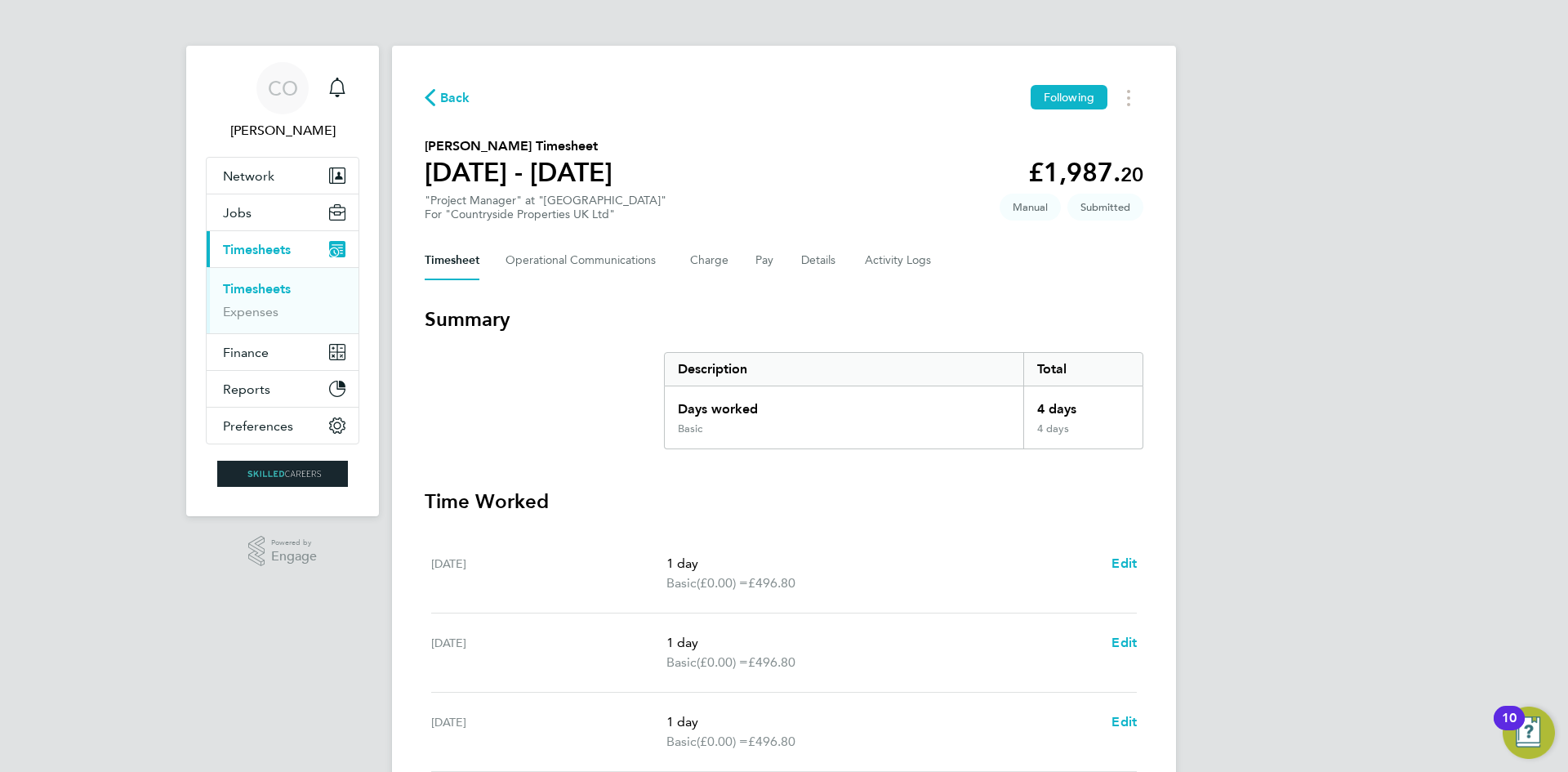
click at [276, 287] on link "Timesheets" at bounding box center [257, 288] width 68 height 15
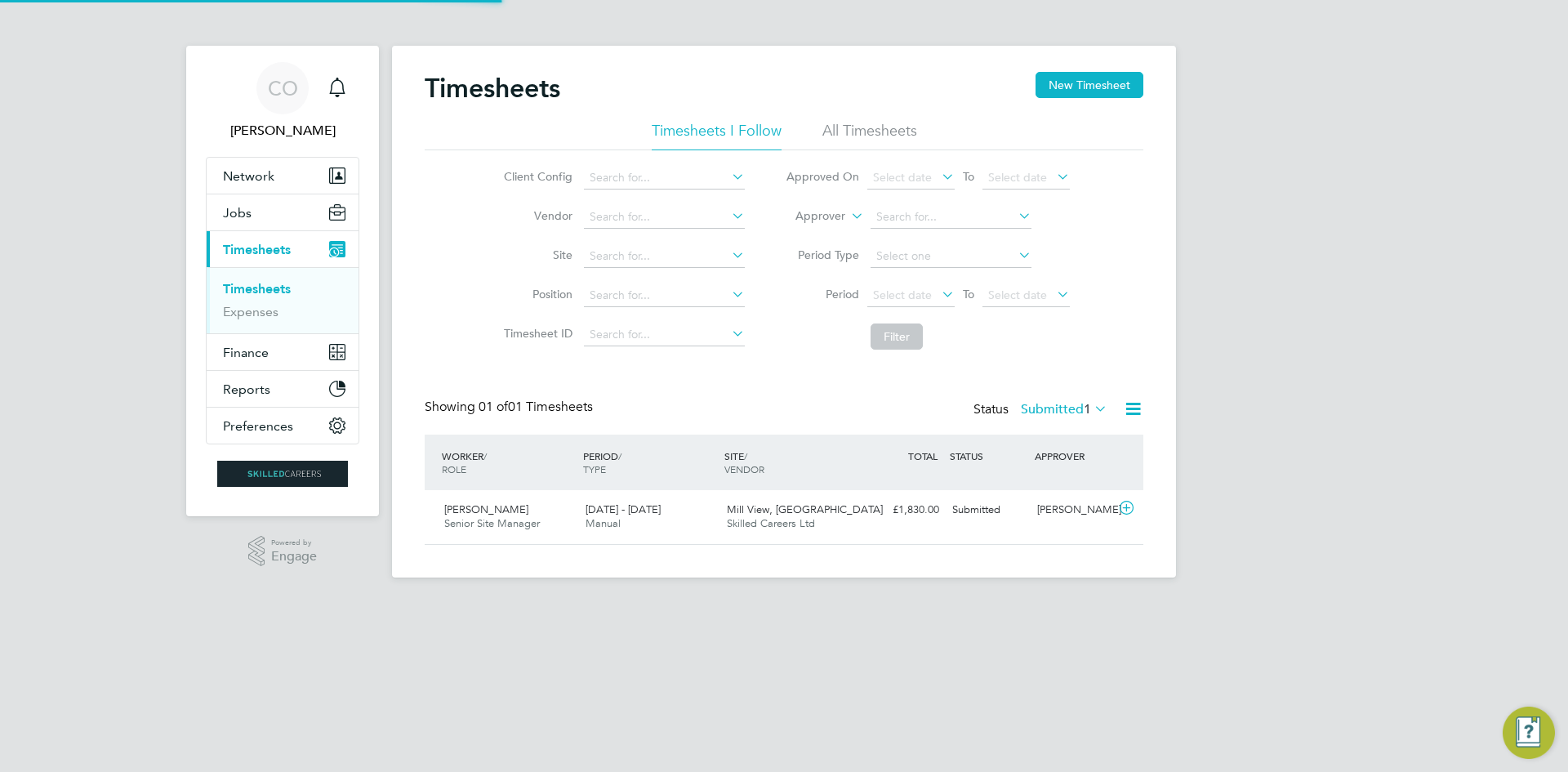
scroll to position [42, 142]
click at [1066, 89] on button "New Timesheet" at bounding box center [1089, 84] width 108 height 26
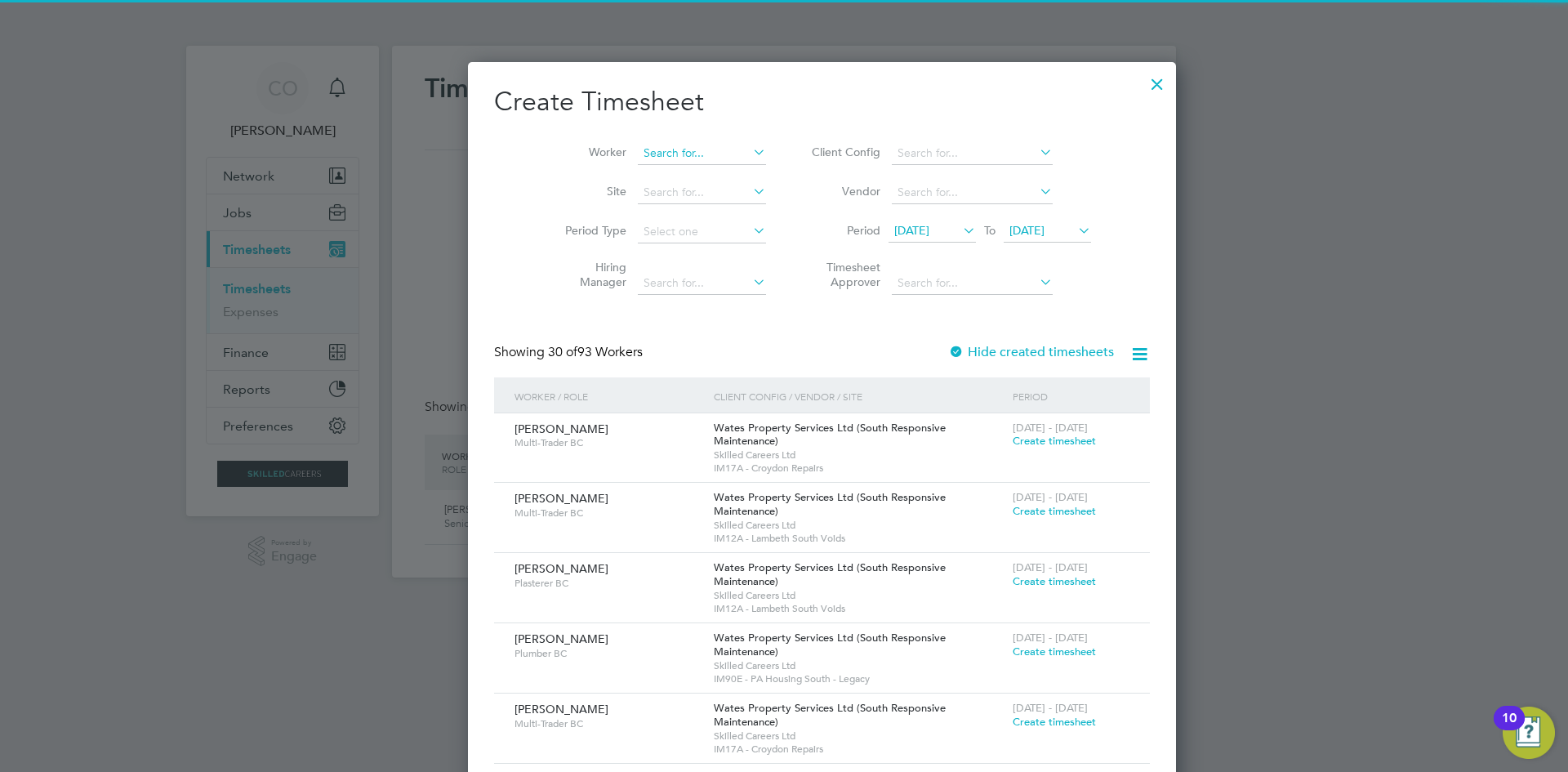
scroll to position [2639, 632]
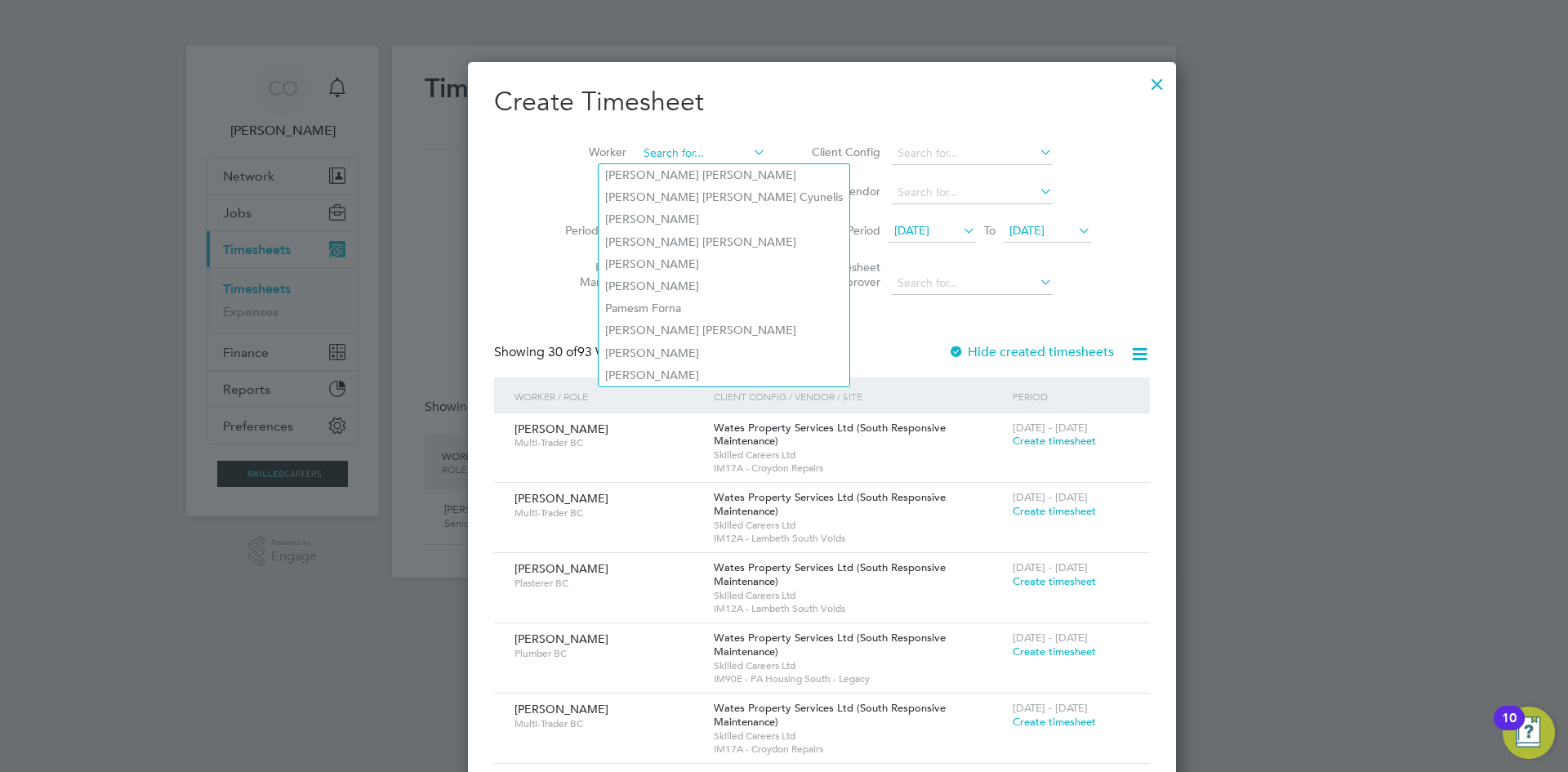
click at [638, 157] on input at bounding box center [702, 154] width 128 height 23
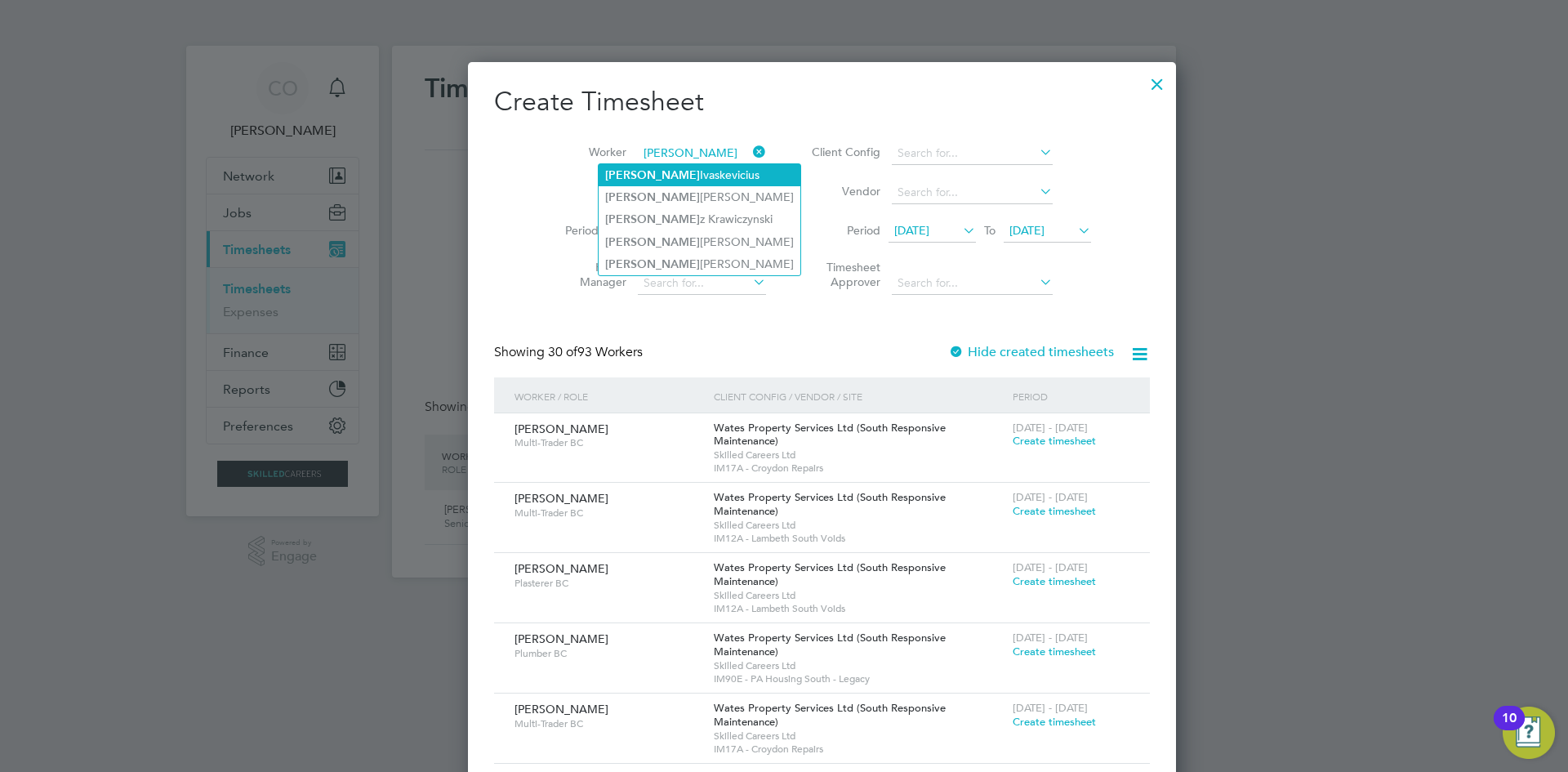
click at [666, 165] on li "Darius Ivaskevicius" at bounding box center [700, 175] width 202 height 22
type input "Darius Ivaskevicius"
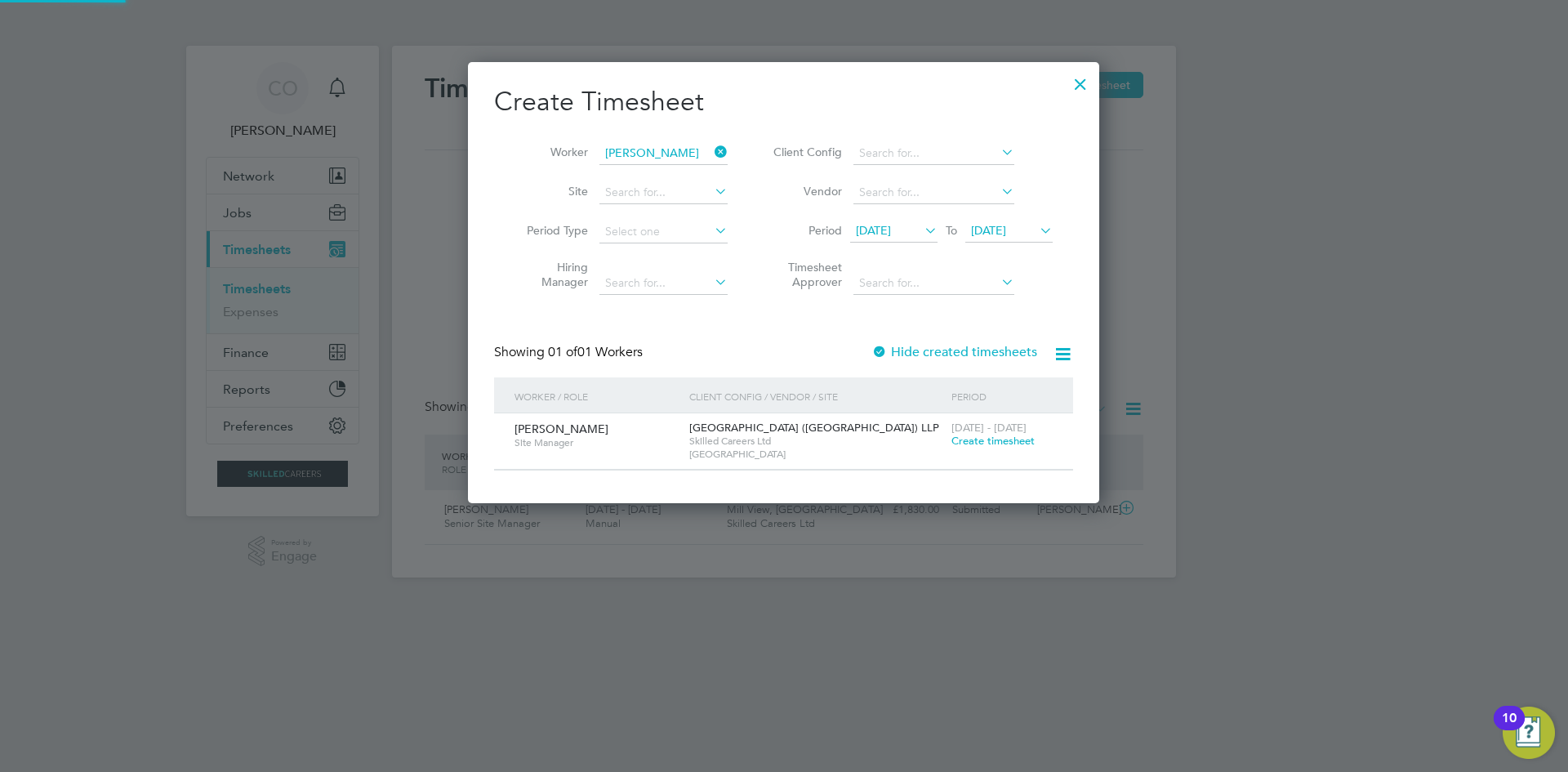
scroll to position [440, 632]
click at [970, 435] on span "Create timesheet" at bounding box center [994, 441] width 84 height 14
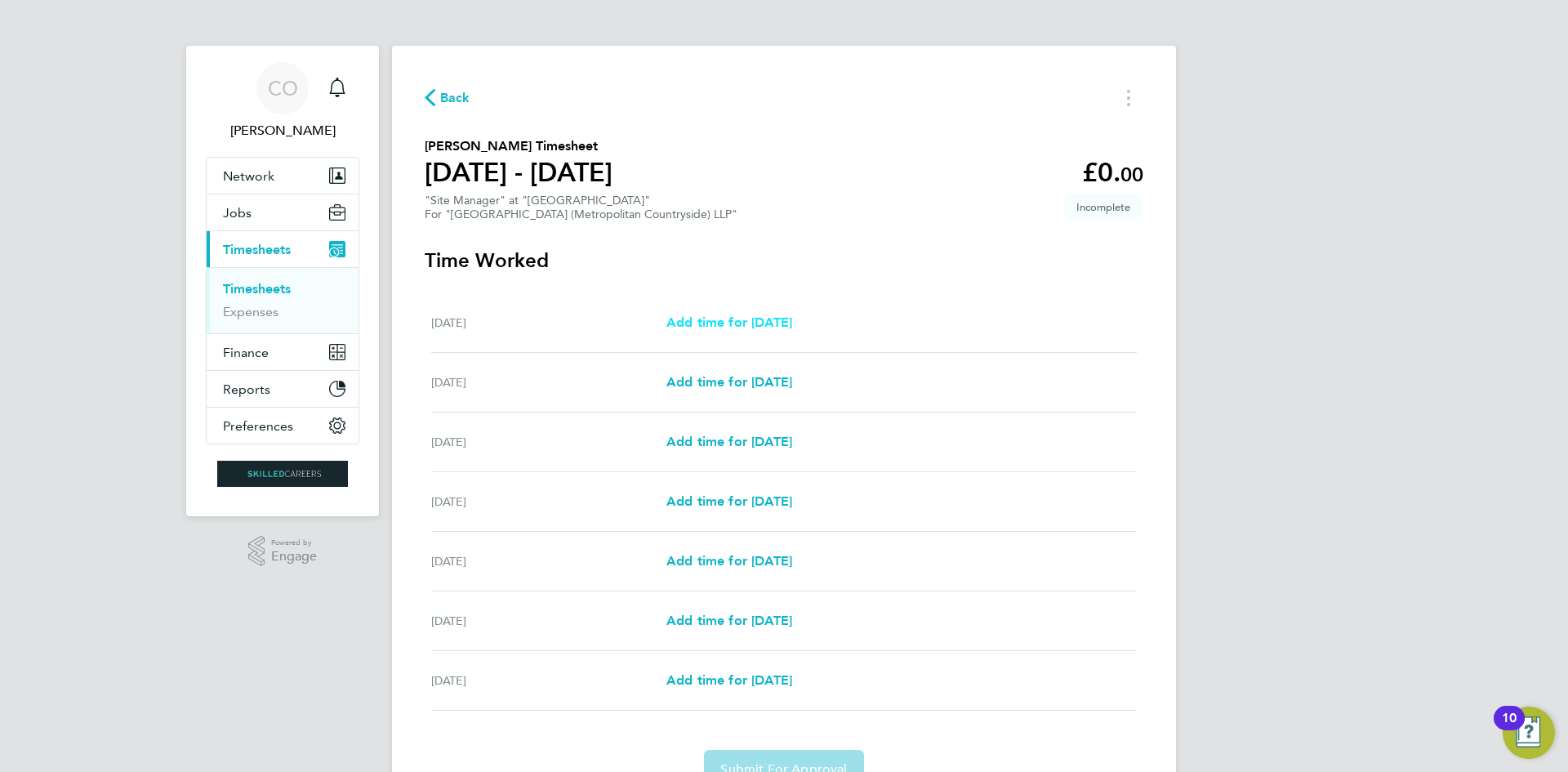
click at [790, 321] on span "Add time for Mon 22 Sep" at bounding box center [730, 322] width 126 height 15
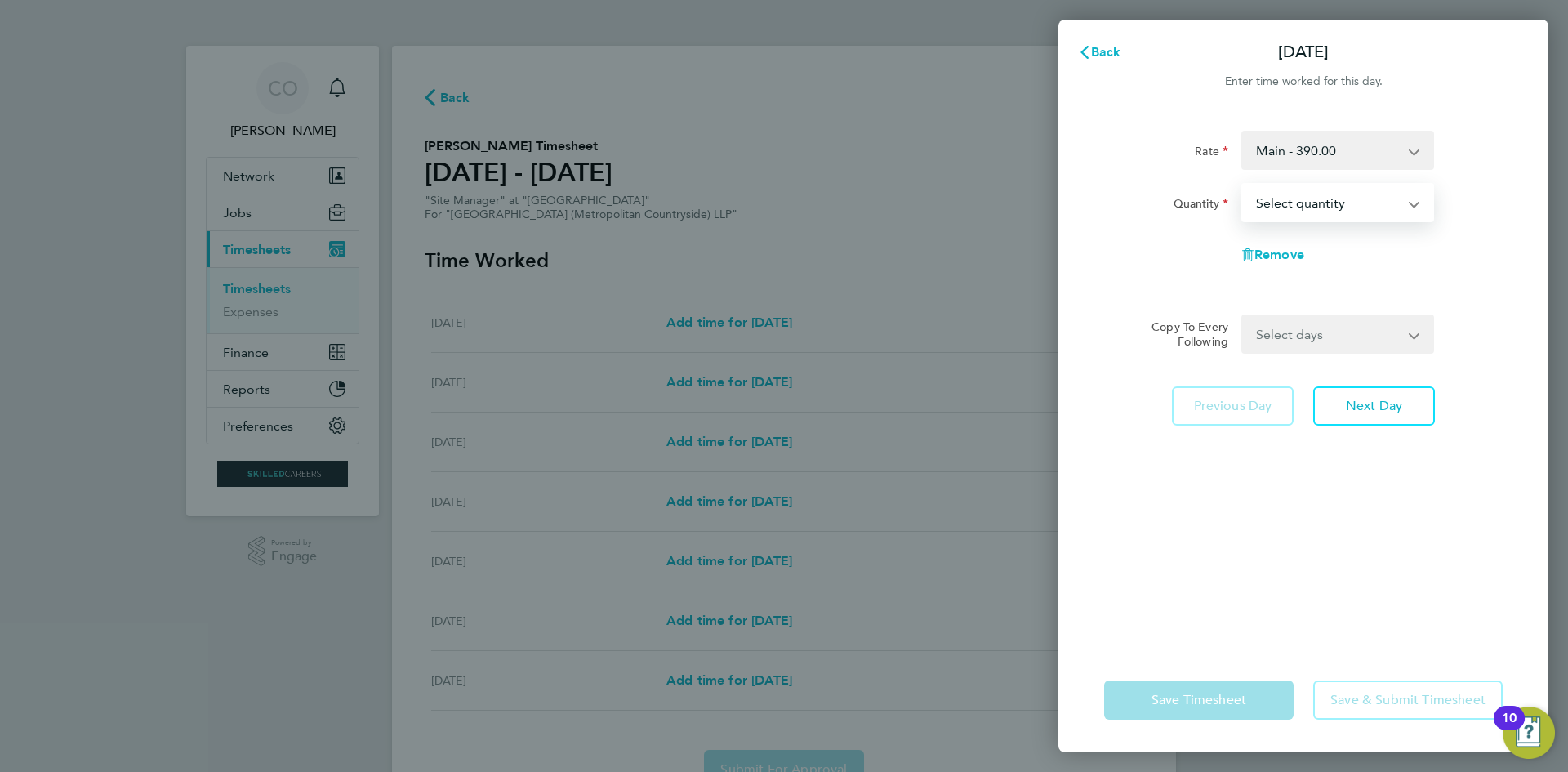
click at [1282, 208] on select "Select quantity 0.5 1" at bounding box center [1328, 203] width 170 height 36
select select "1"
click at [1244, 185] on select "Select quantity 0.5 1" at bounding box center [1328, 203] width 170 height 36
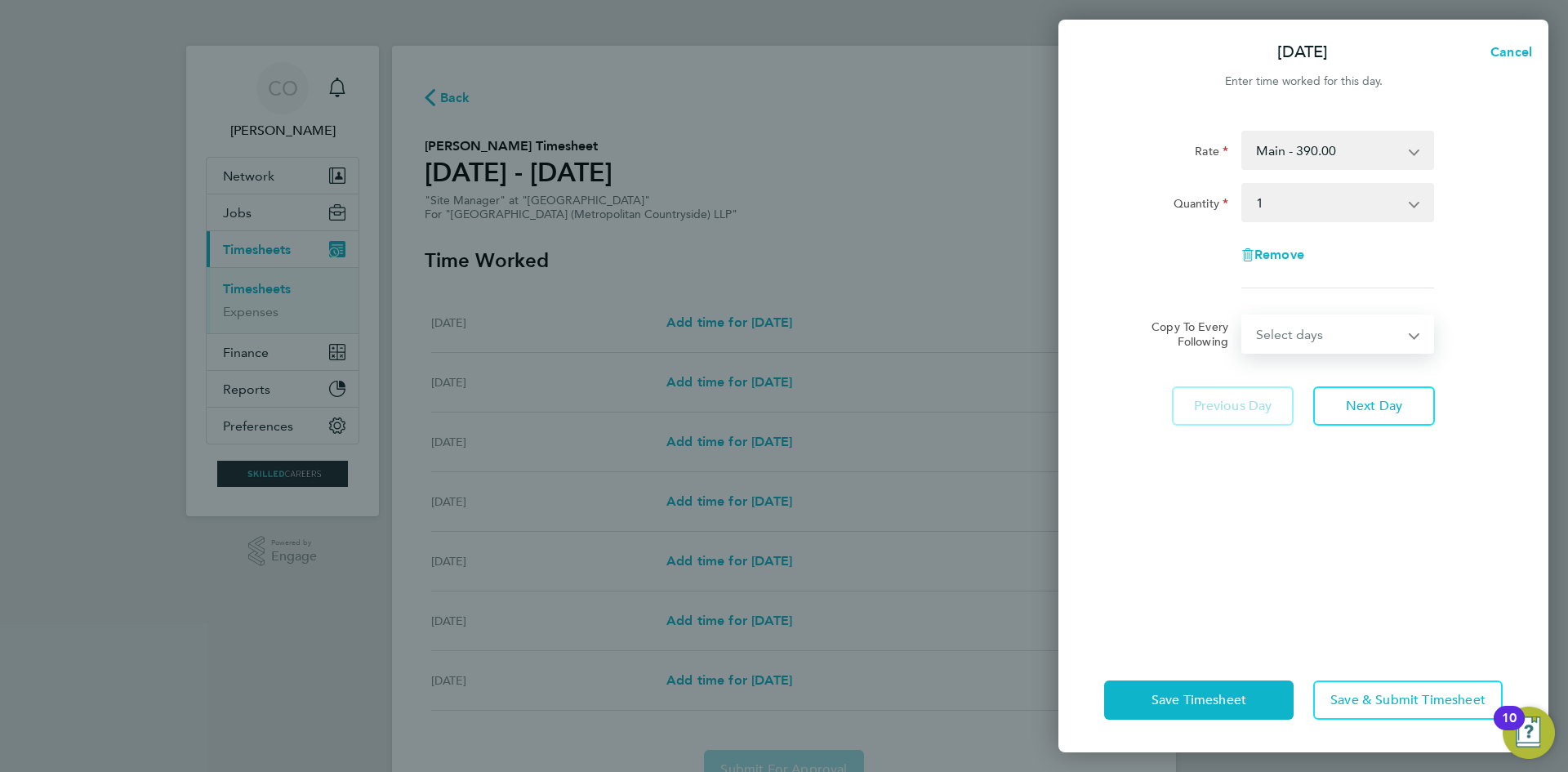
click at [1284, 334] on select "Select days Day Weekday (Mon-Fri) Weekend (Sat-Sun) Tuesday Wednesday Thursday …" at bounding box center [1329, 334] width 172 height 36
select select "WEEKDAY"
click at [1244, 317] on select "Select days Day Weekday (Mon-Fri) Weekend (Sat-Sun) Tuesday Wednesday Thursday …" at bounding box center [1329, 334] width 172 height 36
select select "2025-09-28"
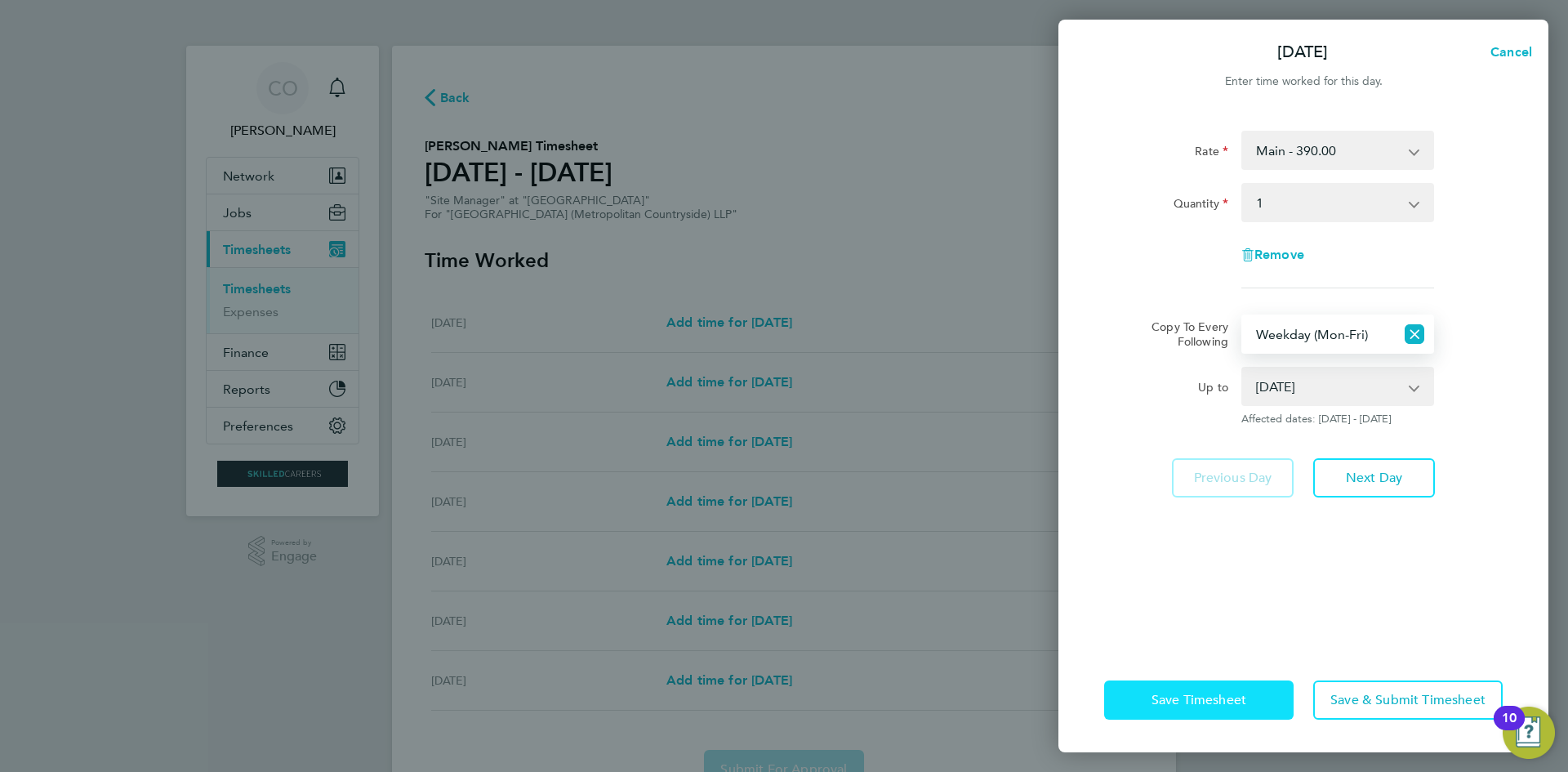
click at [1217, 706] on span "Save Timesheet" at bounding box center [1199, 700] width 95 height 16
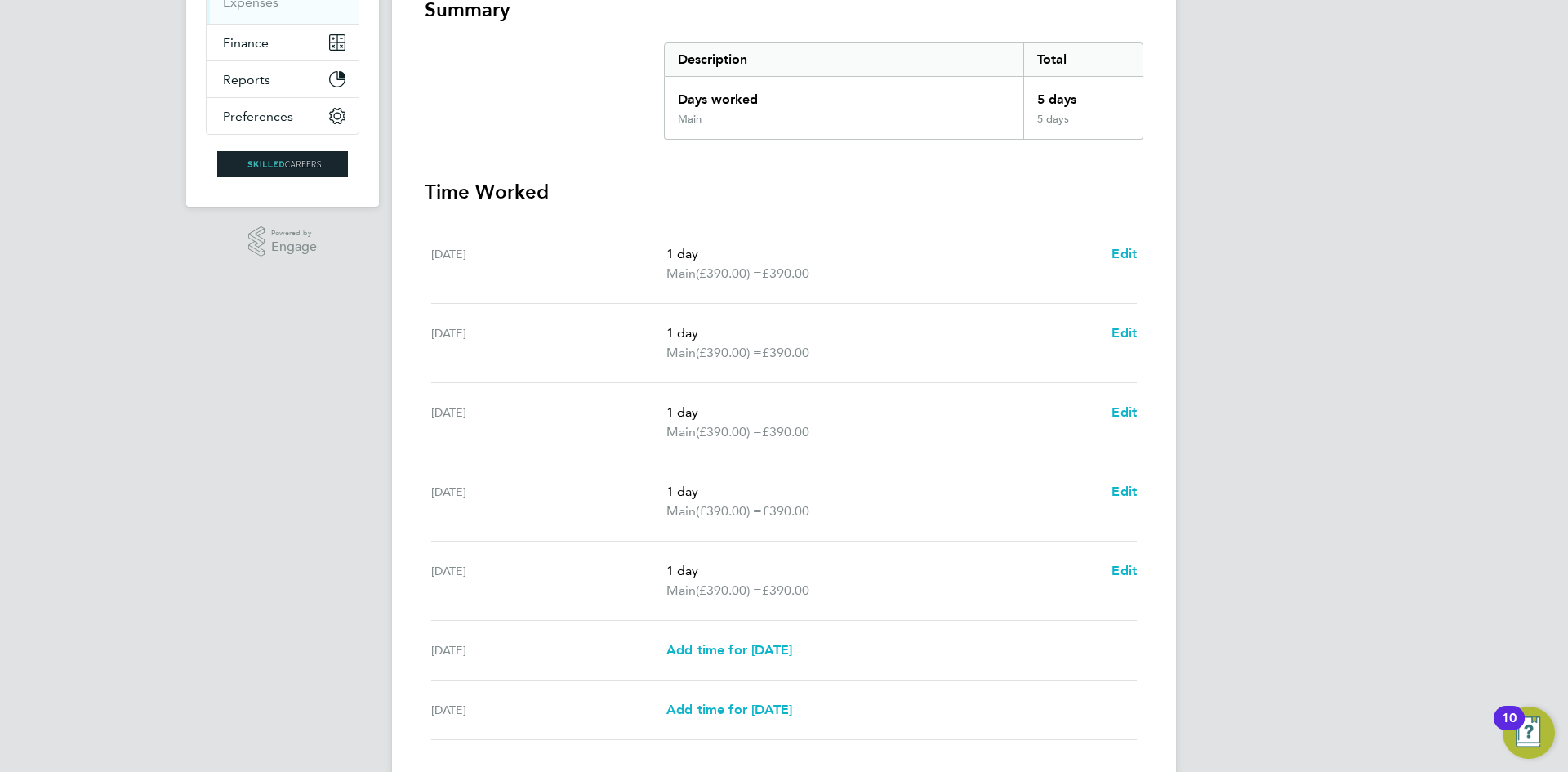
scroll to position [408, 0]
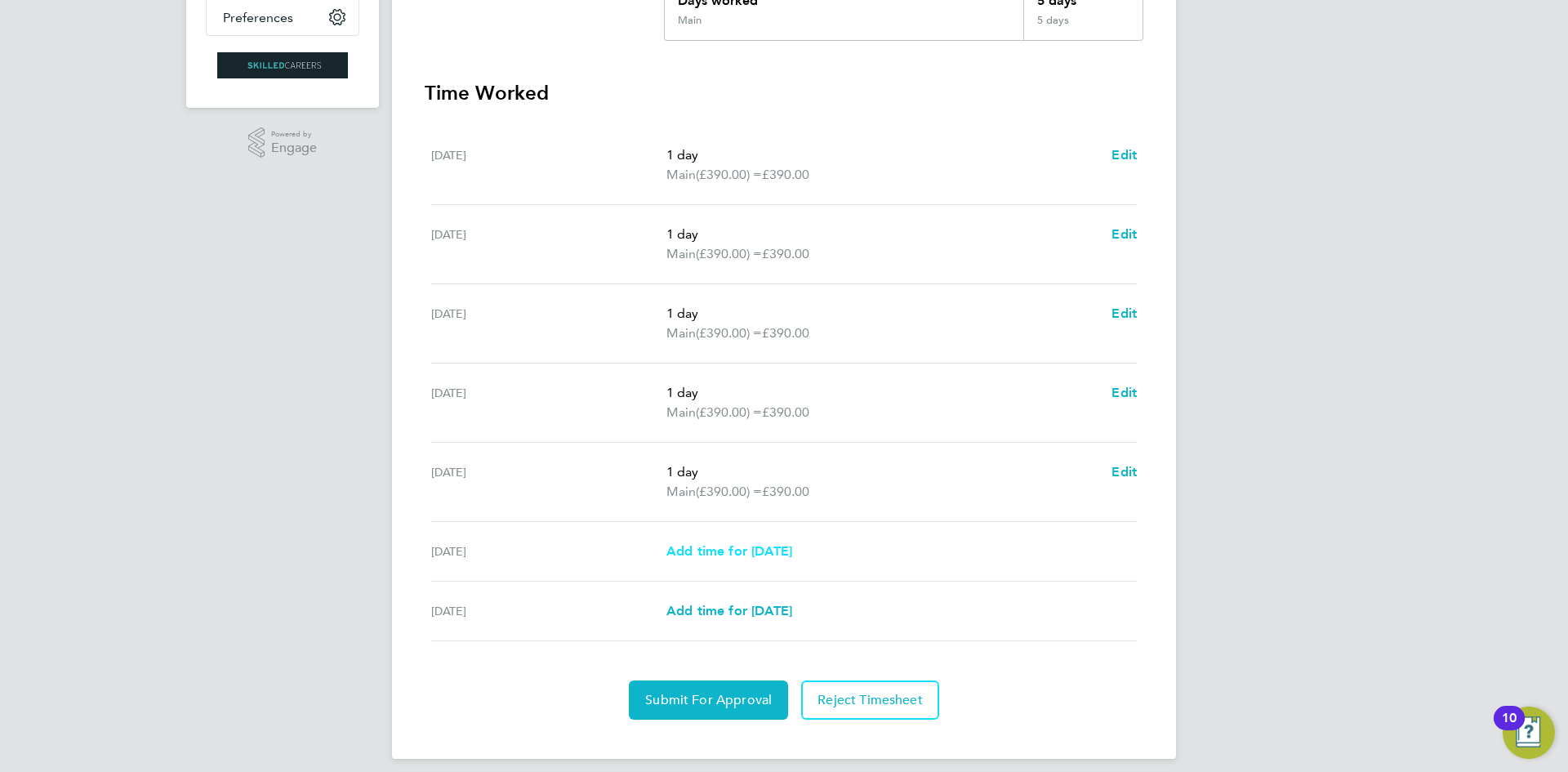
click at [776, 547] on span "Add time for Sat 27 Sep" at bounding box center [730, 551] width 126 height 15
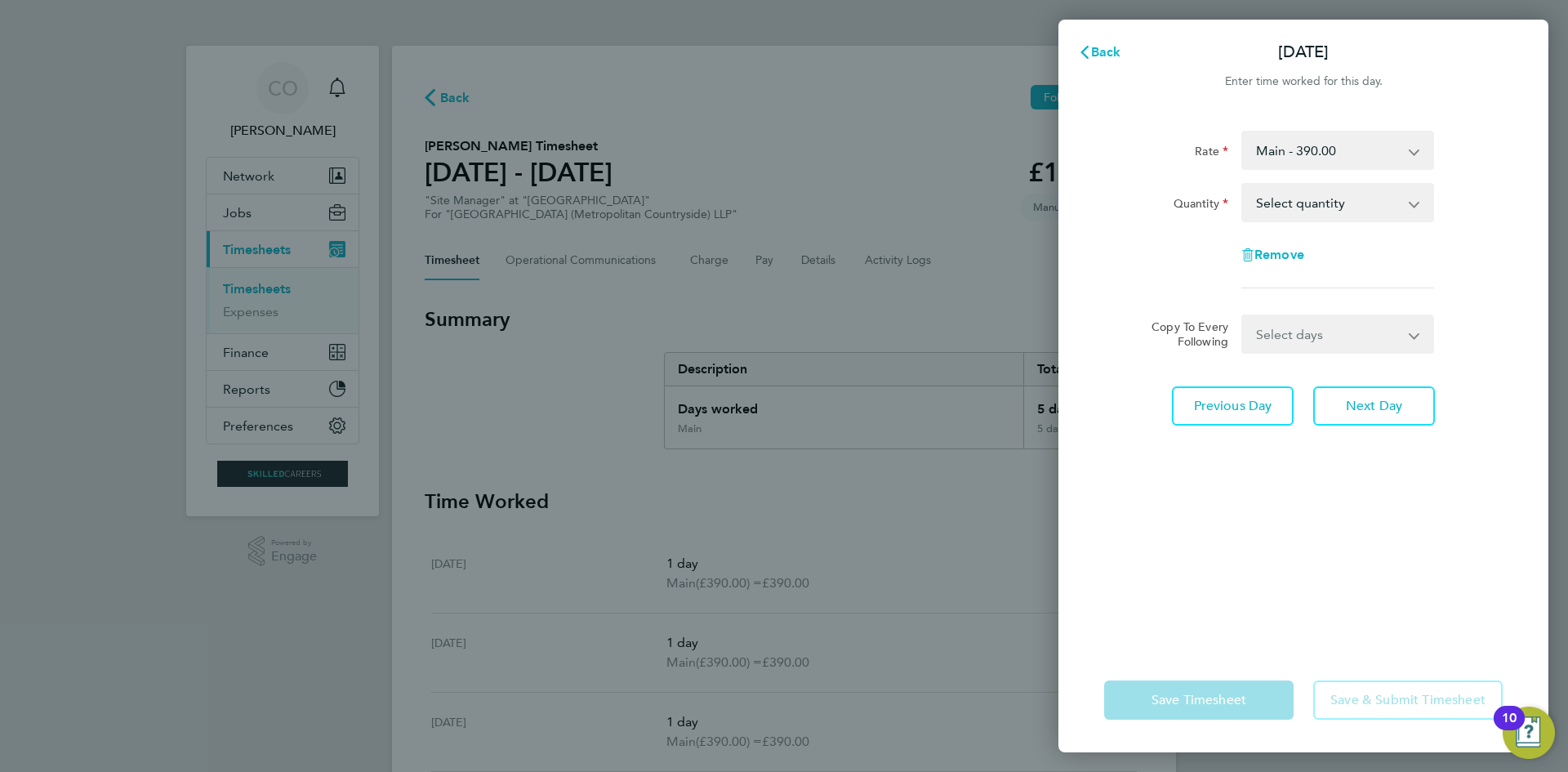
click at [1289, 211] on select "Select quantity 0.5 1" at bounding box center [1328, 203] width 170 height 36
click at [1268, 291] on app-timesheet-line-form-group "Rate Main - 390.00 Quantity Select quantity 0.5 1 Remove" at bounding box center [1303, 216] width 398 height 171
click at [1279, 208] on select "Select quantity 0.5 1" at bounding box center [1328, 203] width 170 height 36
select select "1"
click at [1244, 185] on select "Select quantity 0.5 1" at bounding box center [1328, 203] width 170 height 36
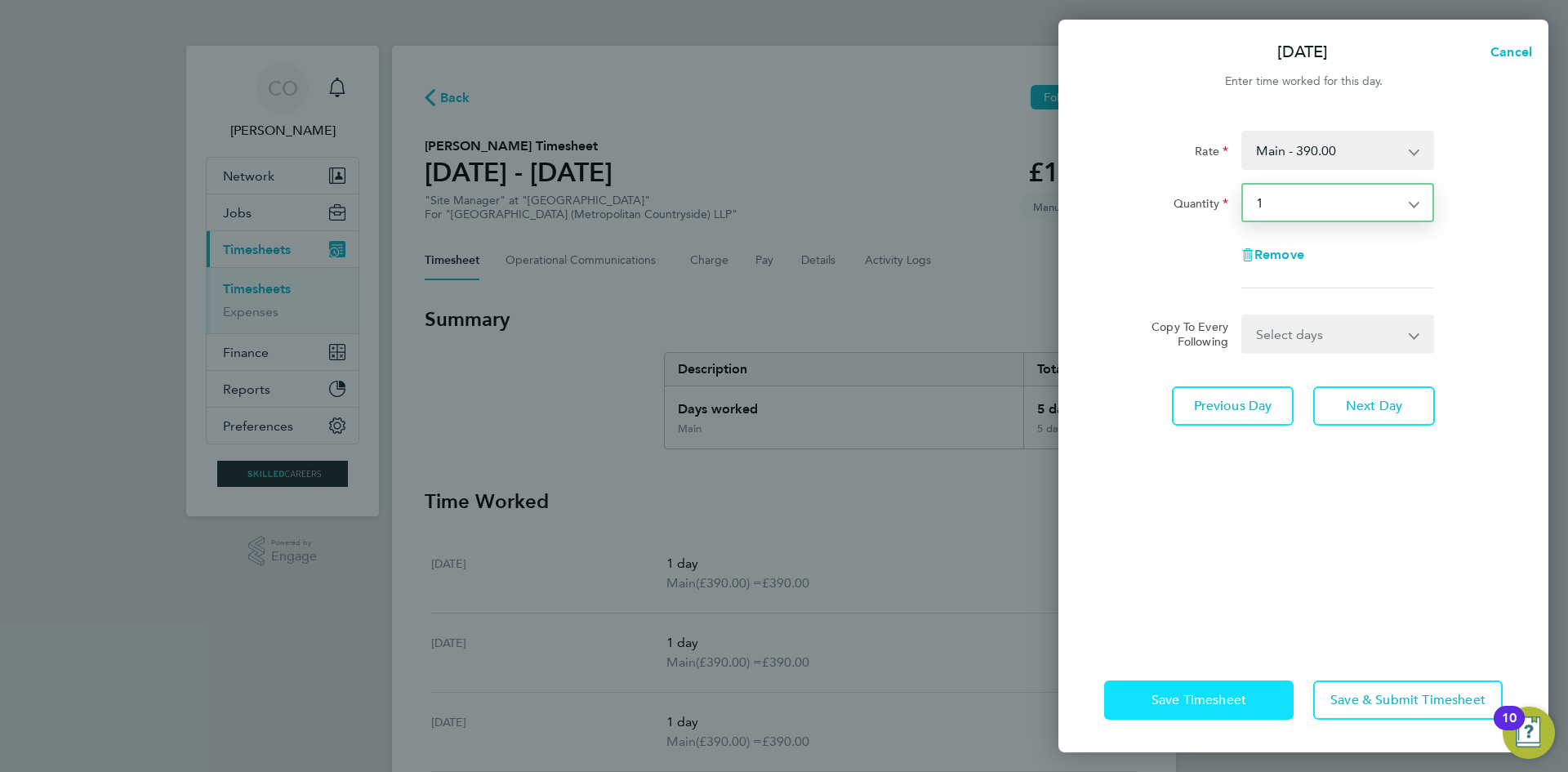
click at [1230, 696] on span "Save Timesheet" at bounding box center [1199, 700] width 95 height 16
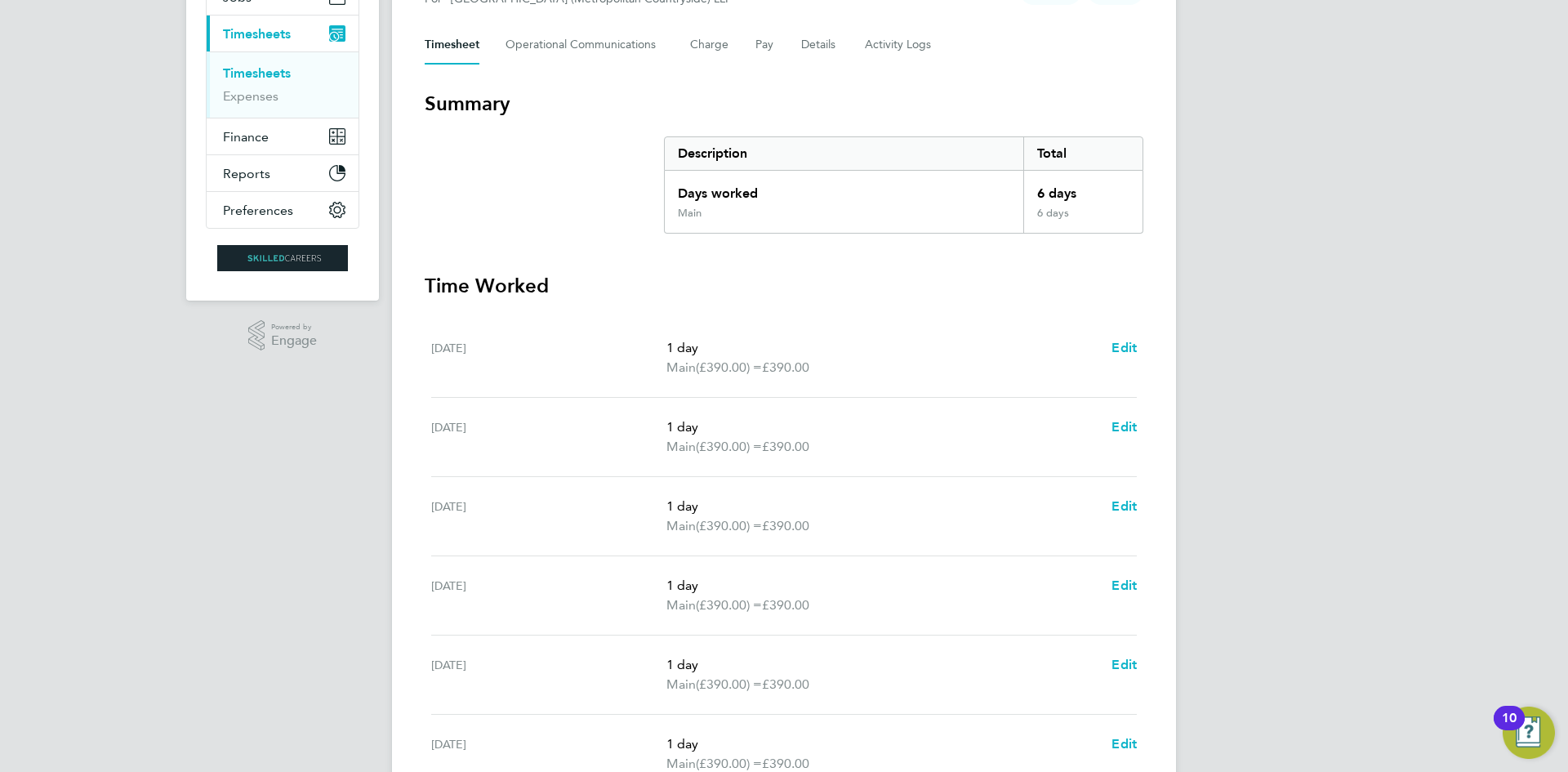
scroll to position [82, 0]
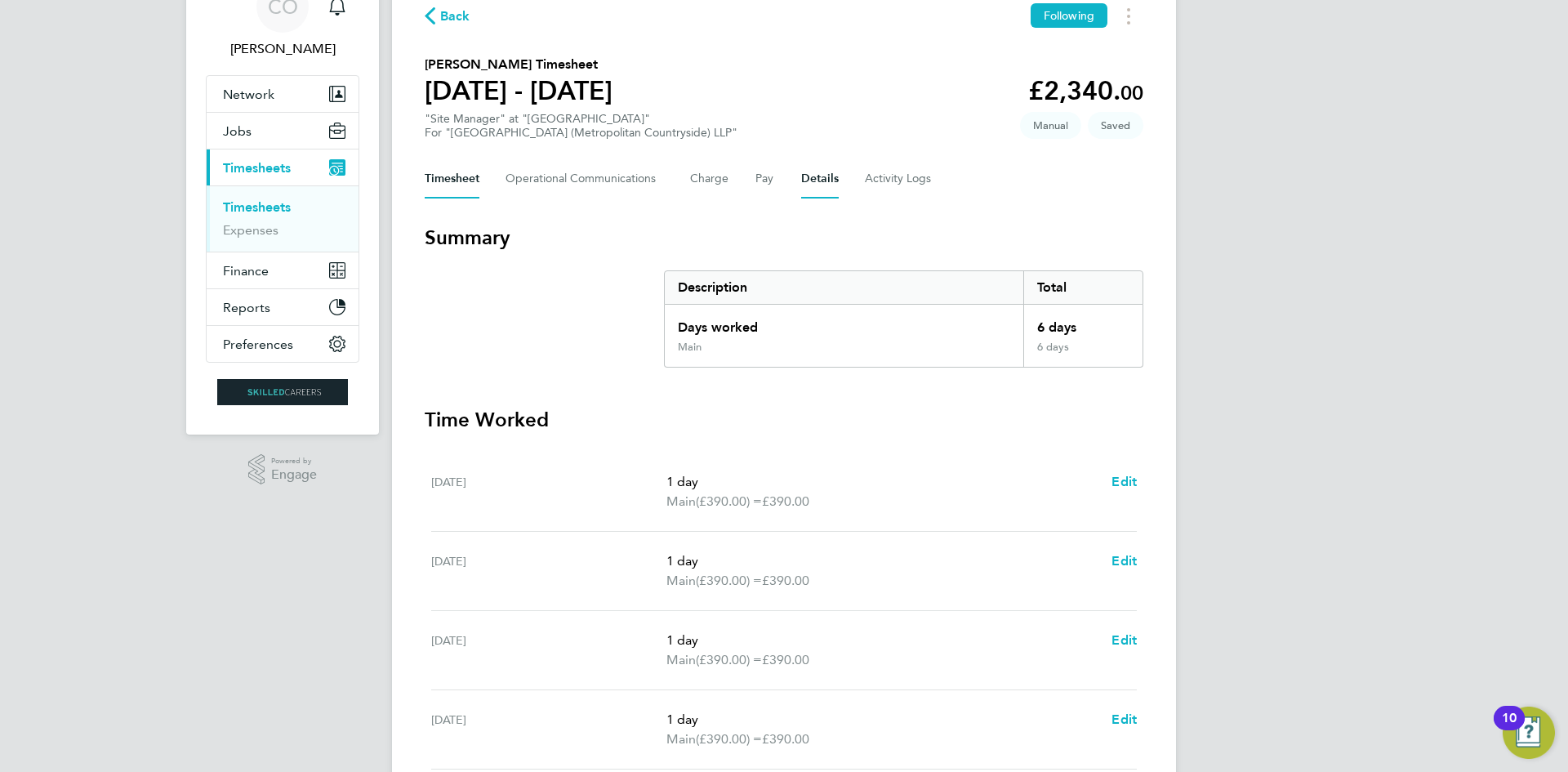
click at [820, 183] on button "Details" at bounding box center [820, 179] width 37 height 39
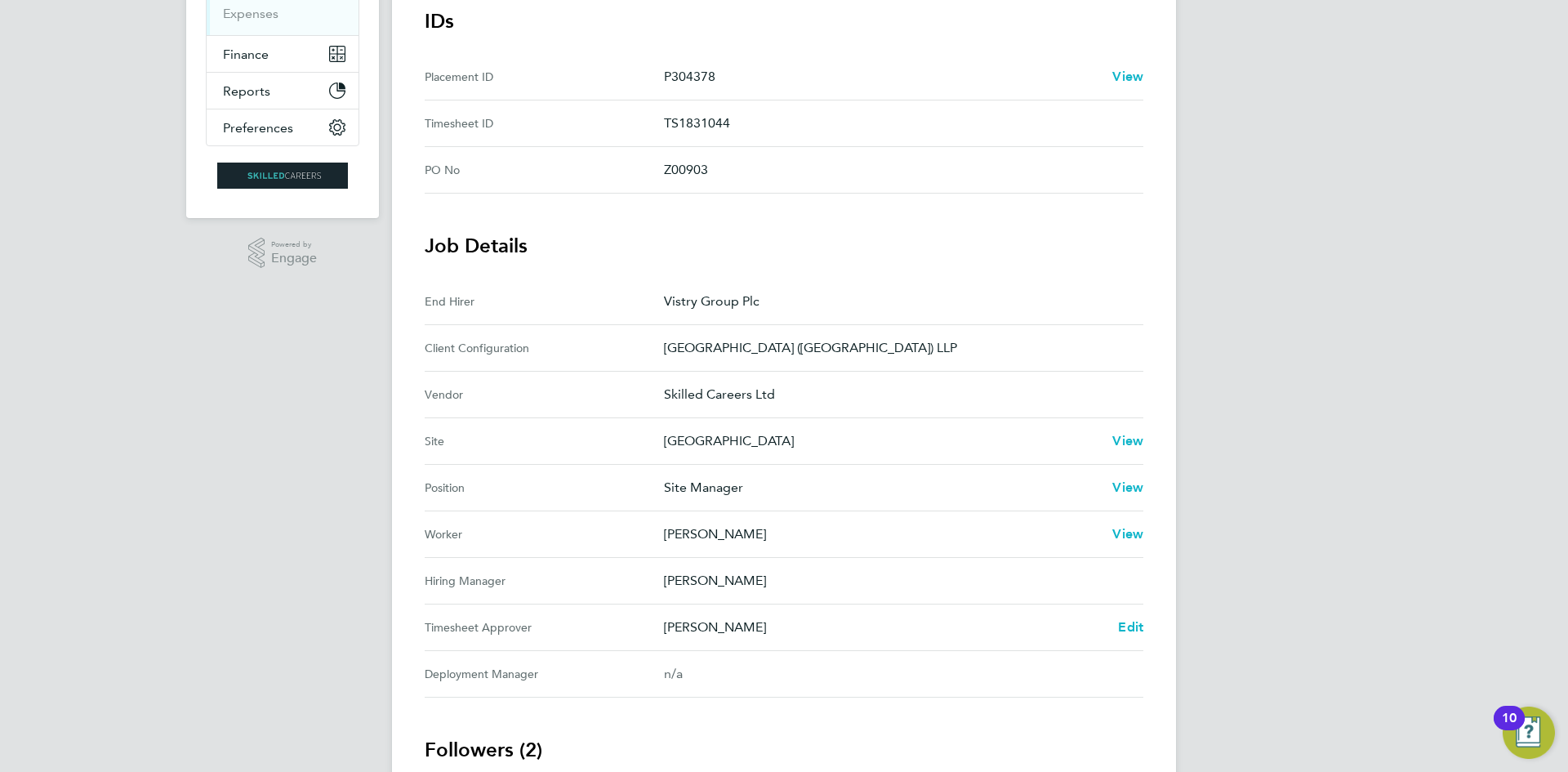
scroll to position [327, 0]
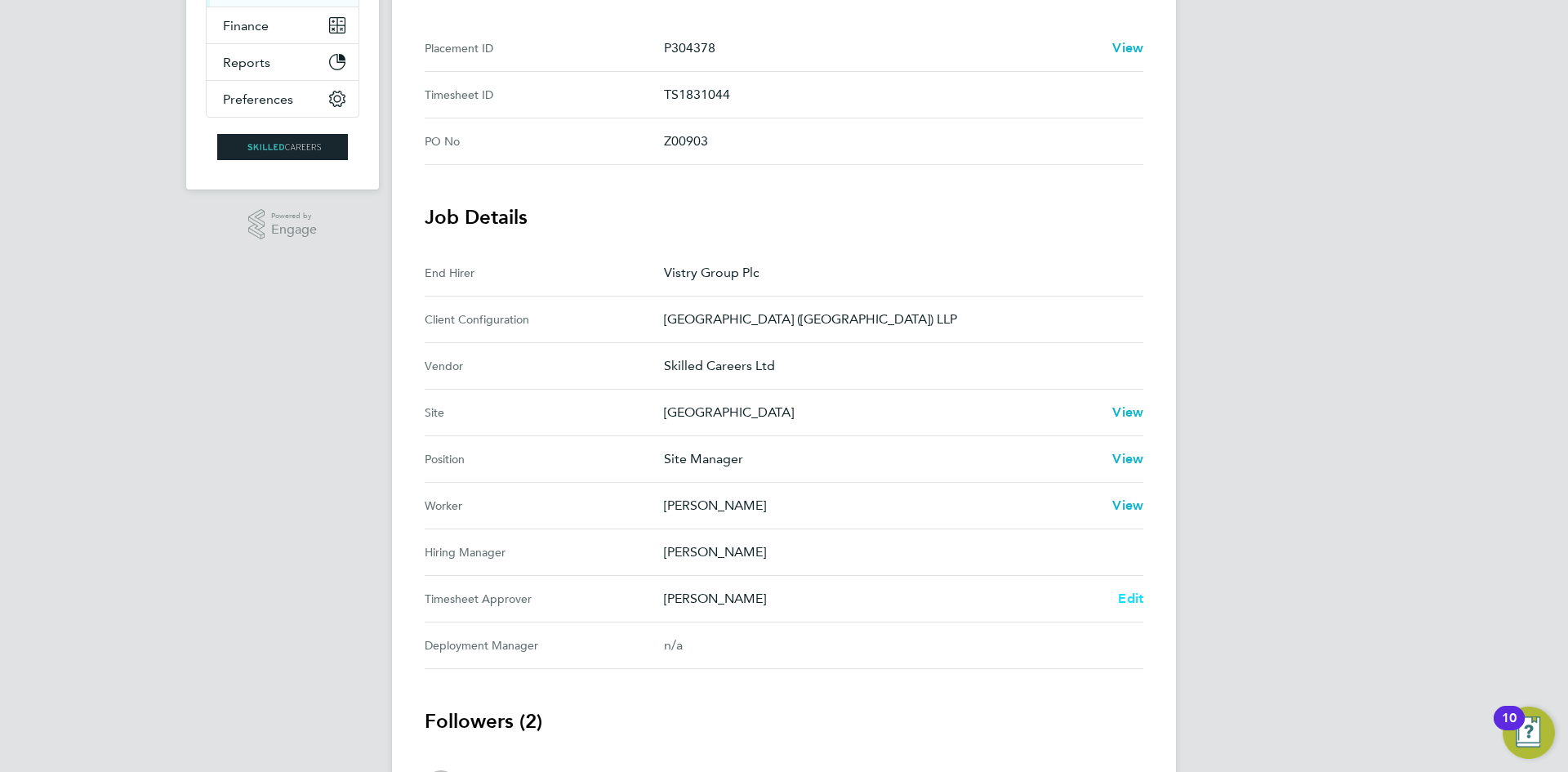
click at [1133, 601] on span "Edit" at bounding box center [1131, 598] width 25 height 15
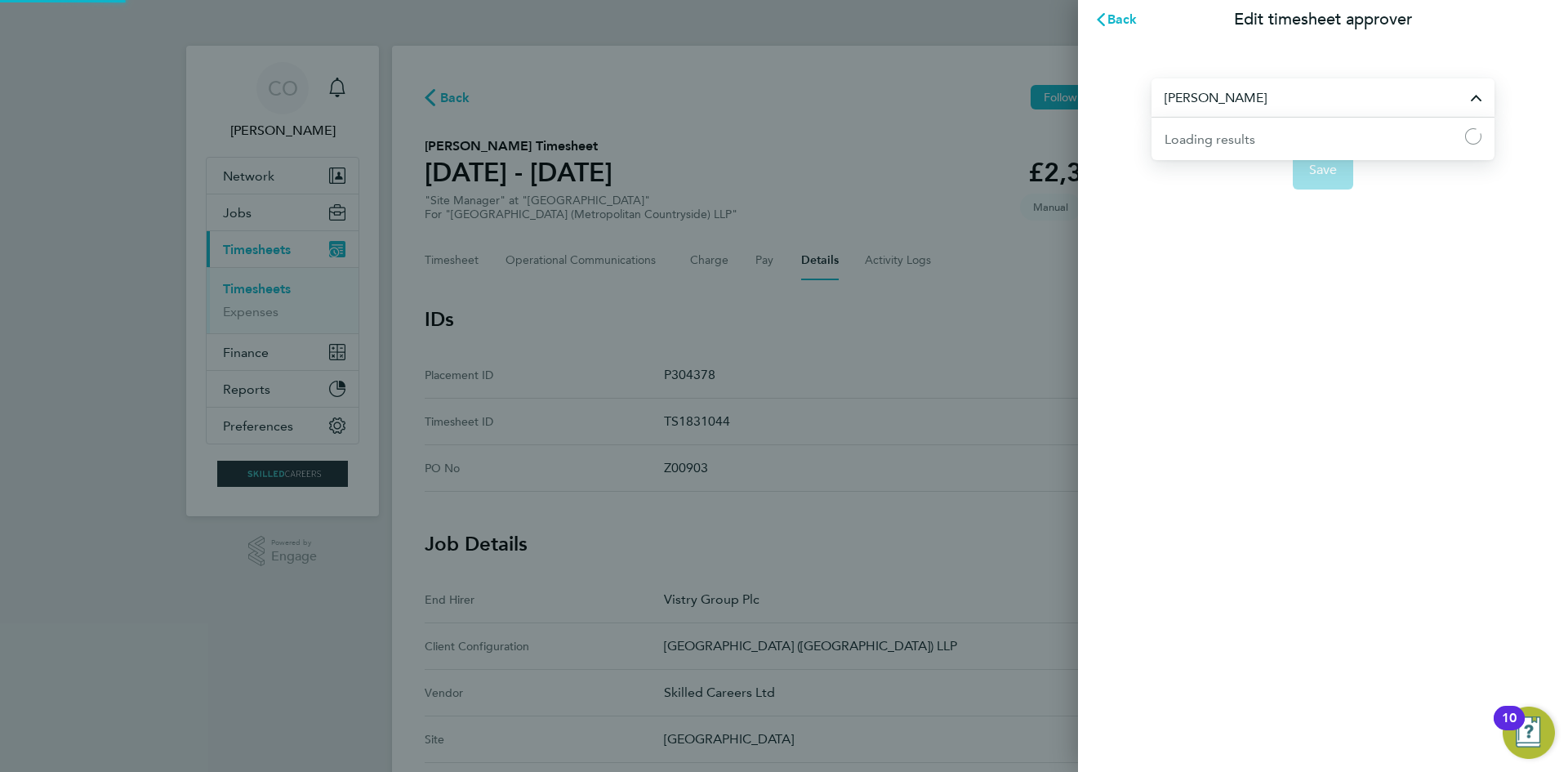
click at [1295, 106] on input "Jonathan Convery" at bounding box center [1324, 97] width 343 height 38
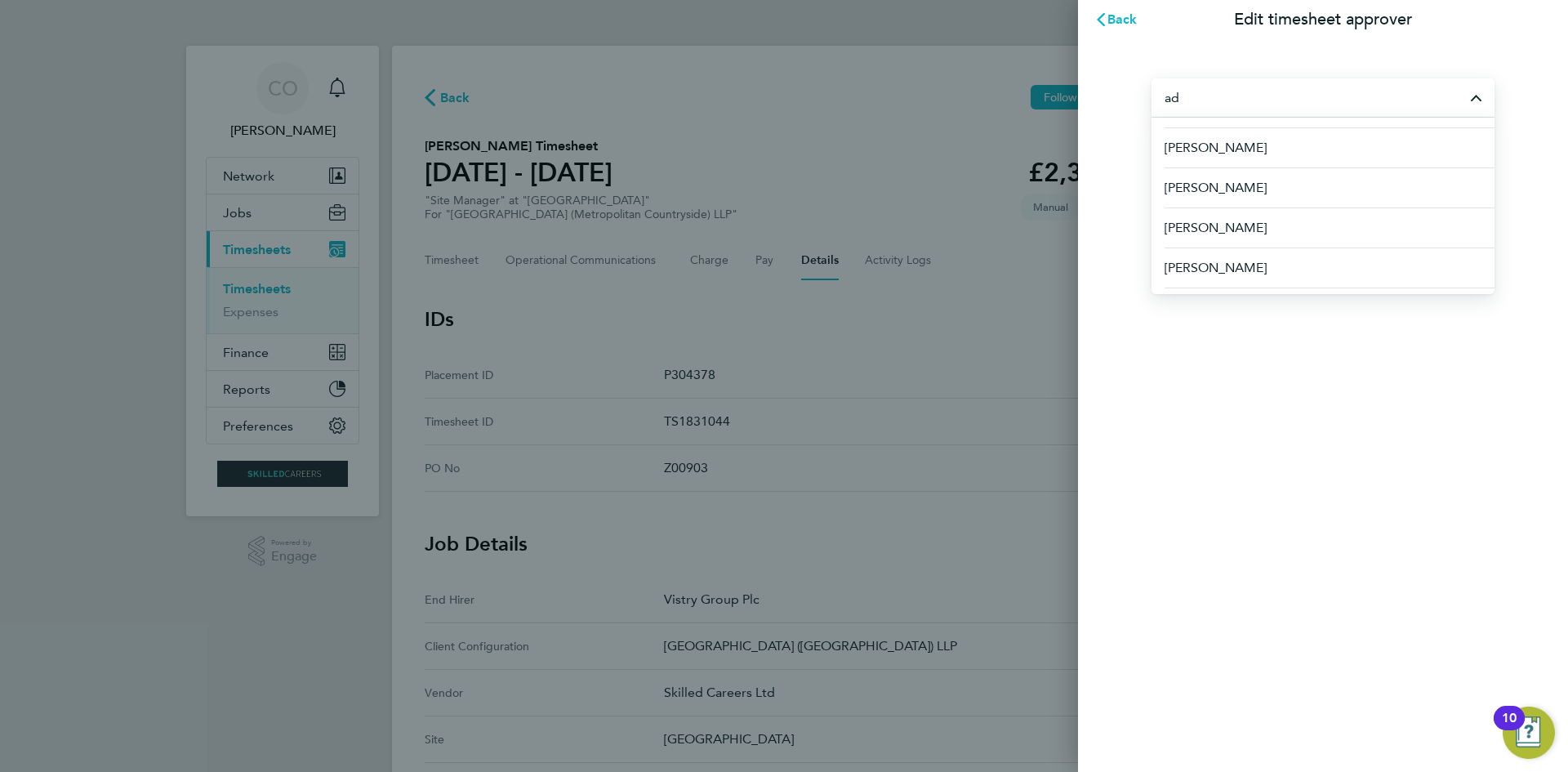
scroll to position [408, 0]
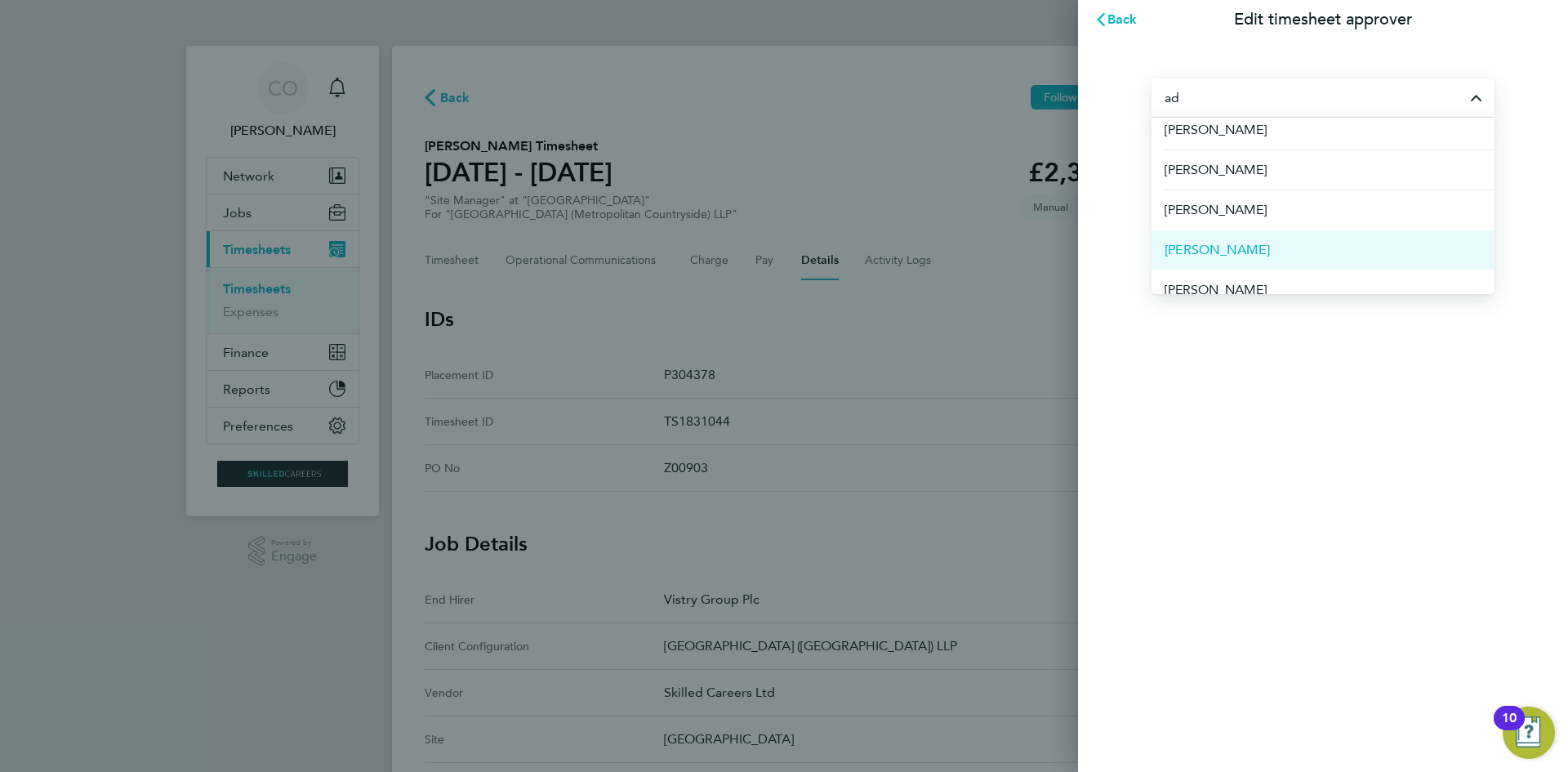
click at [1277, 245] on li "Adrian Iacob" at bounding box center [1324, 249] width 343 height 40
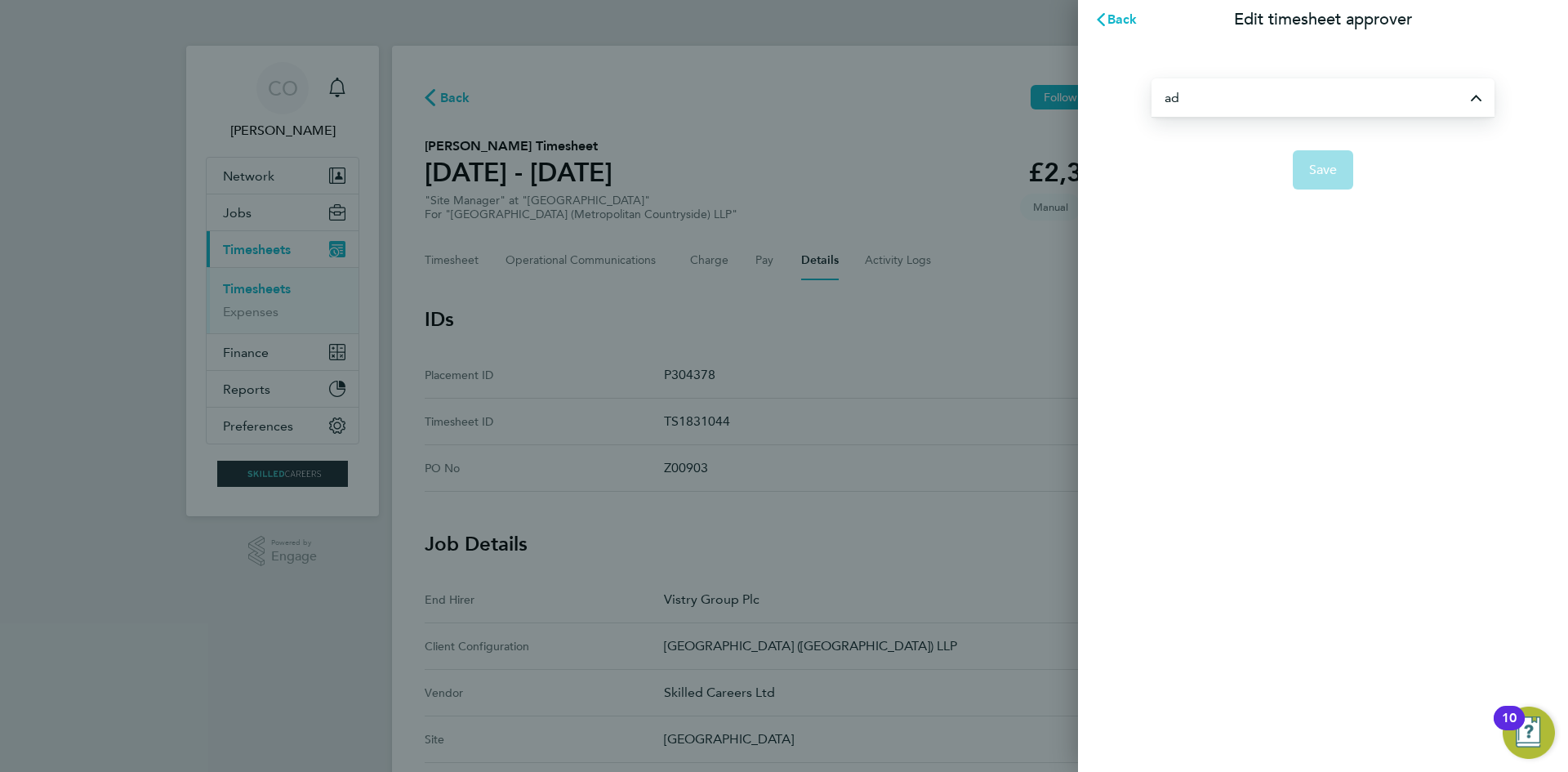
type input "Adrian Iacob"
click at [1318, 179] on button "Save" at bounding box center [1324, 170] width 61 height 39
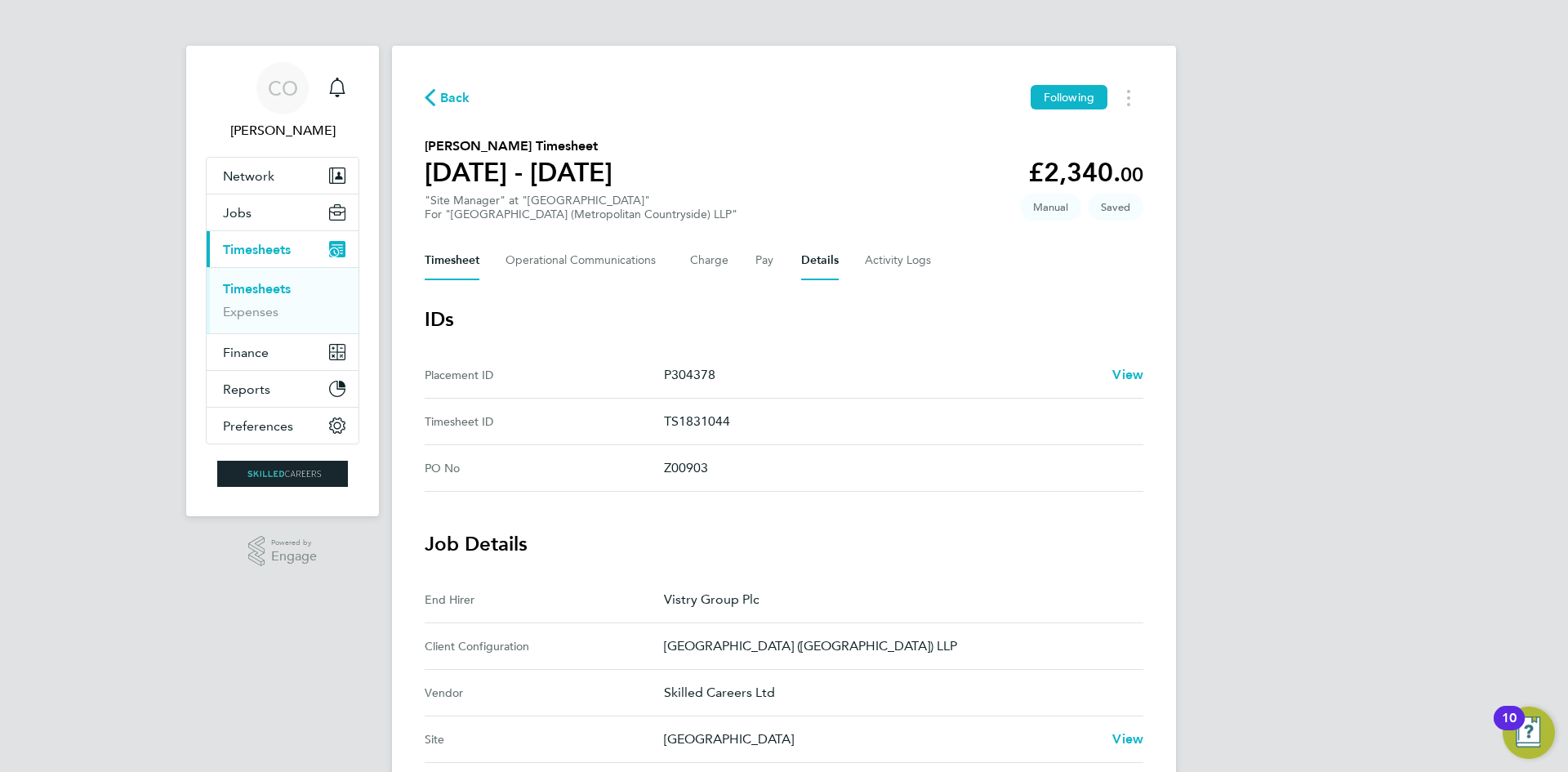
click at [457, 258] on button "Timesheet" at bounding box center [452, 261] width 55 height 39
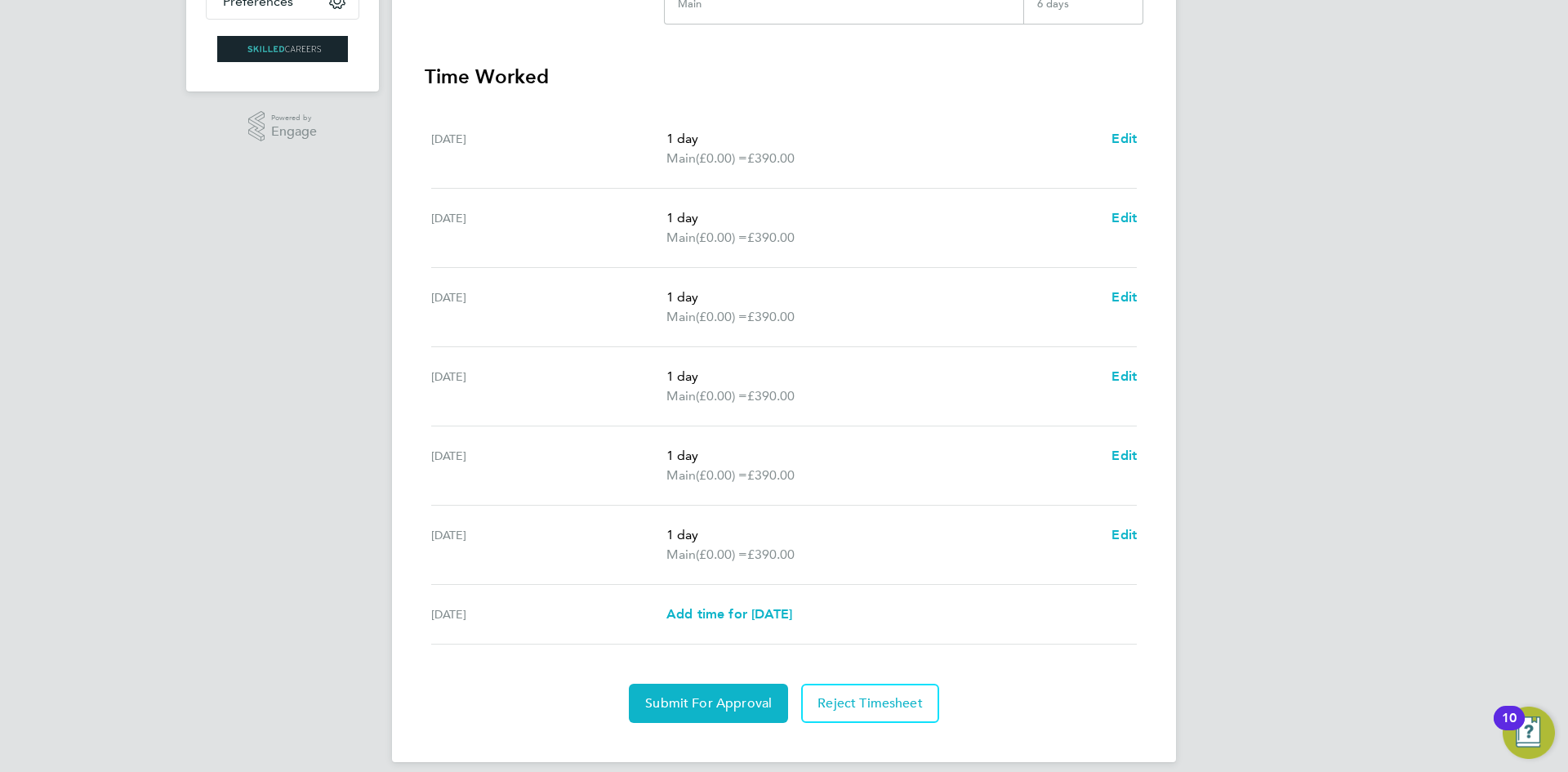
scroll to position [441, 0]
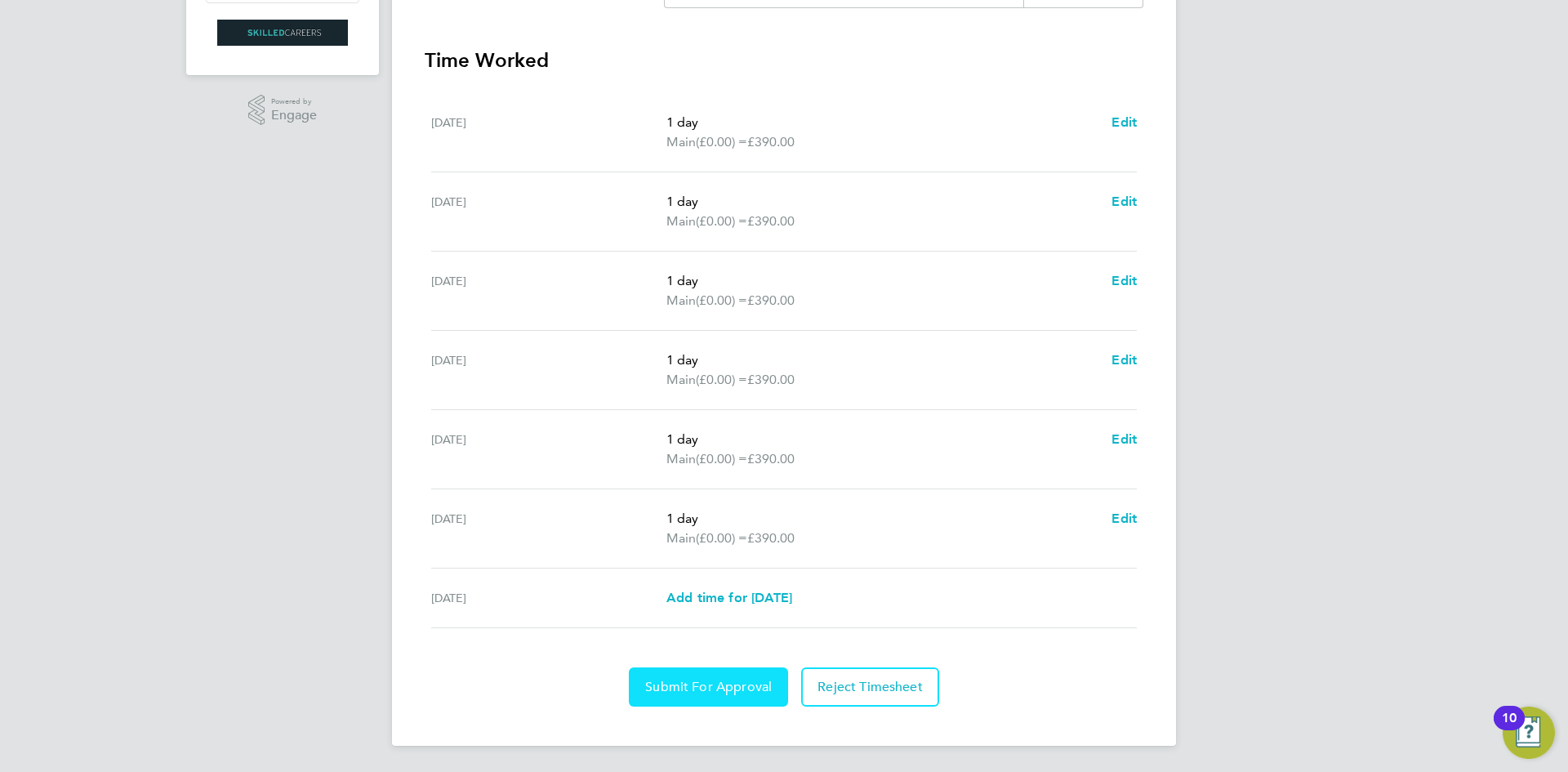
click at [686, 688] on span "Submit For Approval" at bounding box center [708, 688] width 126 height 16
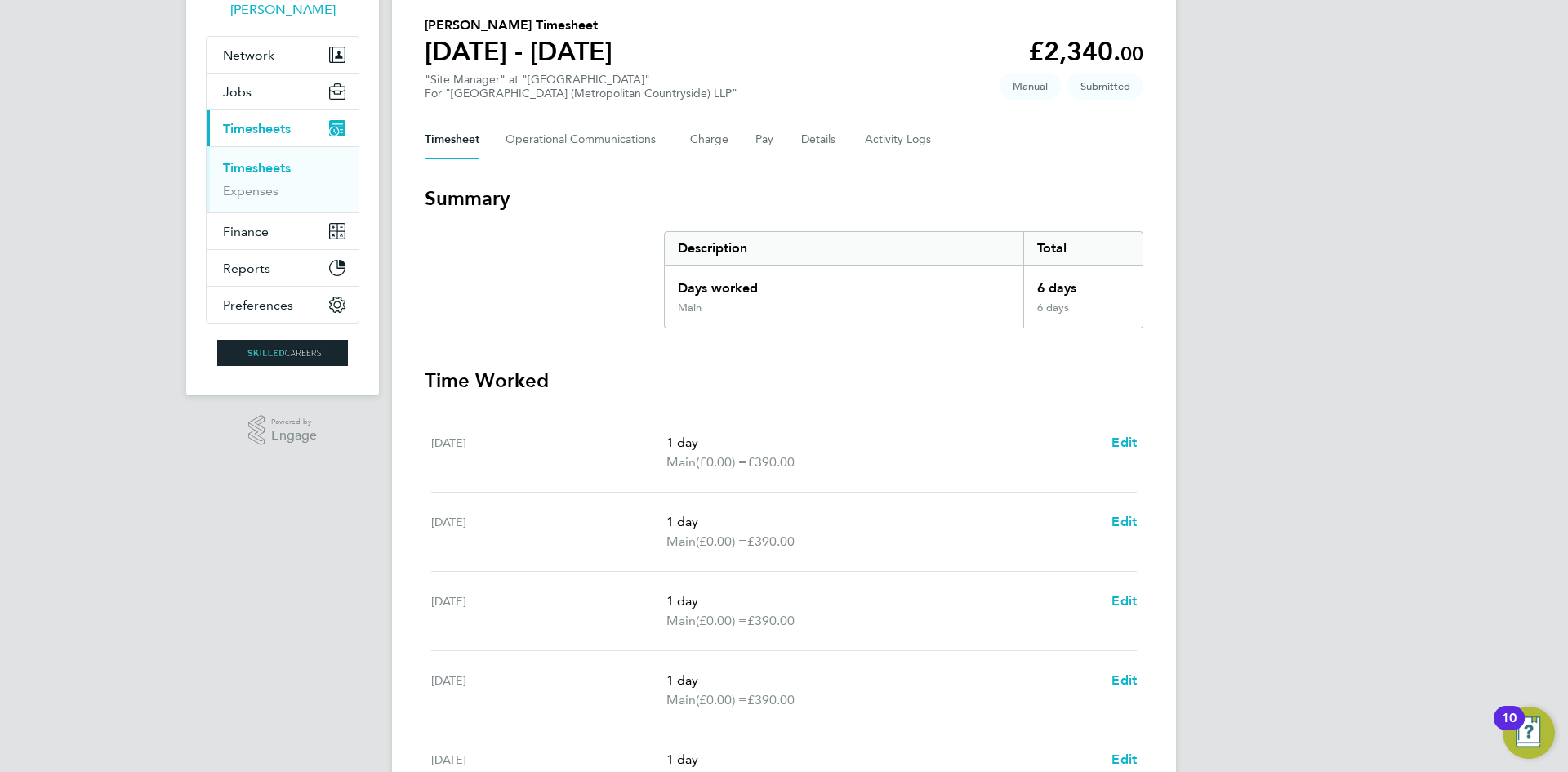
scroll to position [0, 0]
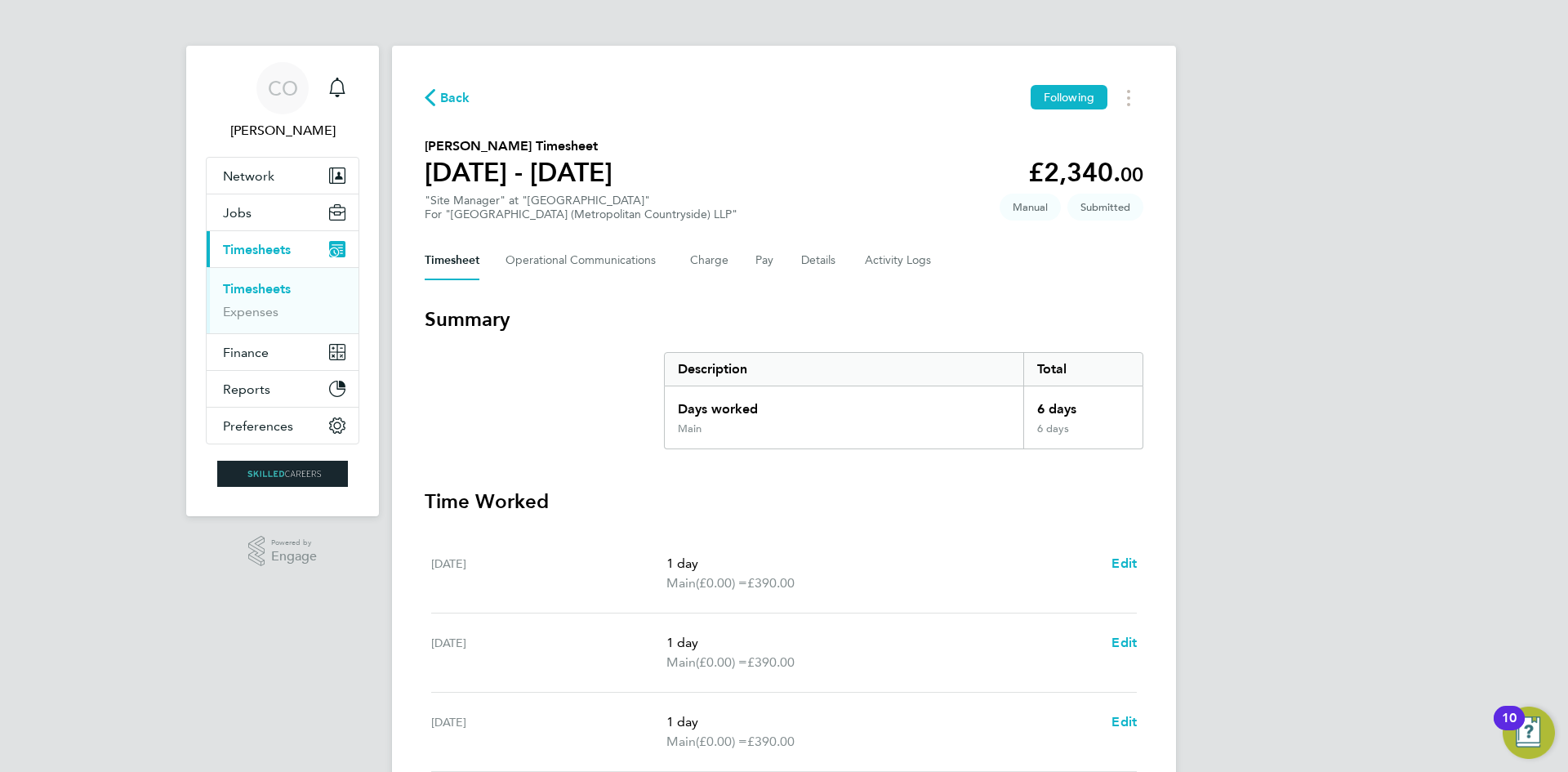
click at [252, 247] on span "Timesheets" at bounding box center [257, 249] width 68 height 15
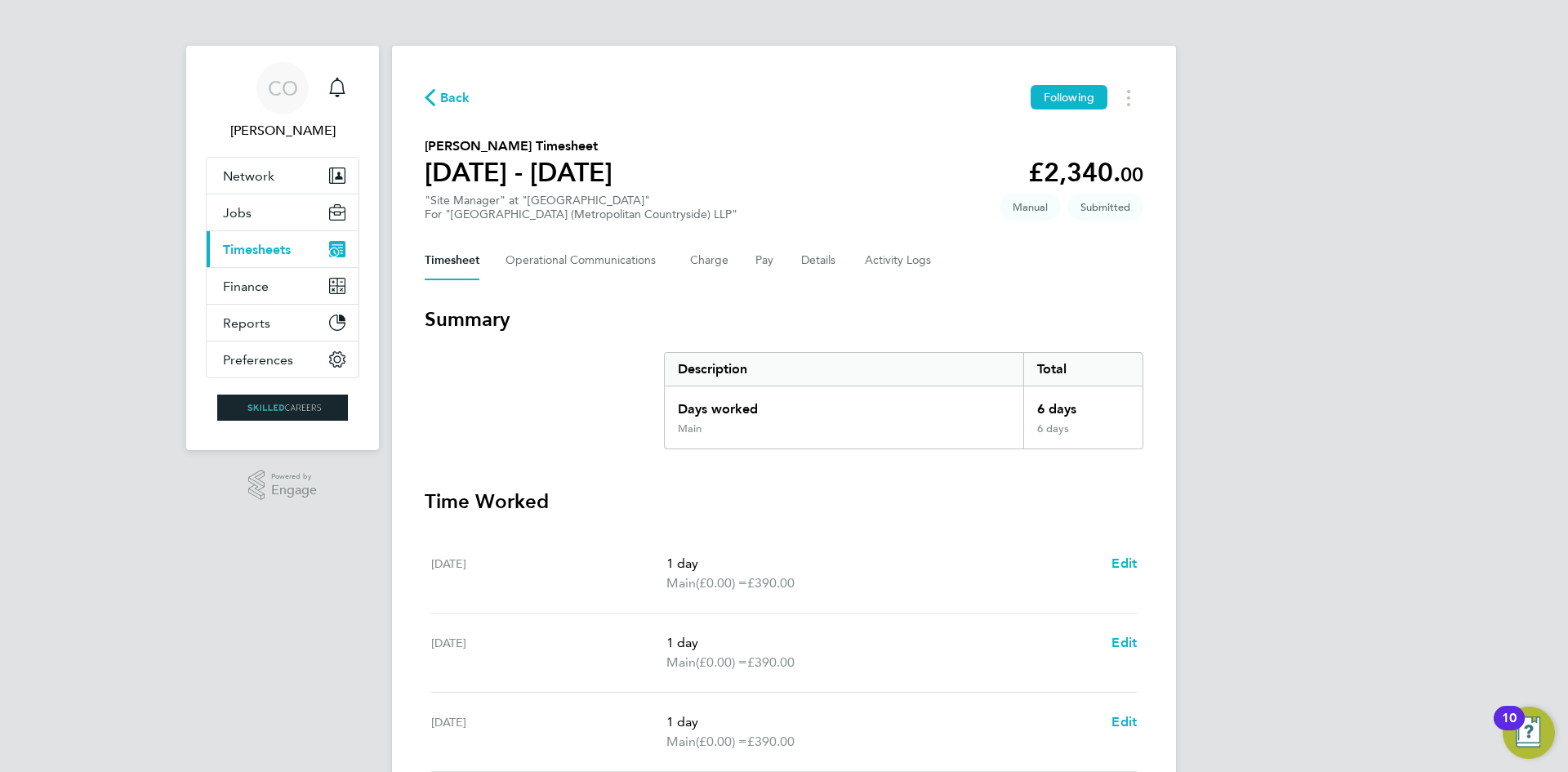
click at [251, 242] on span "Timesheets" at bounding box center [257, 249] width 68 height 15
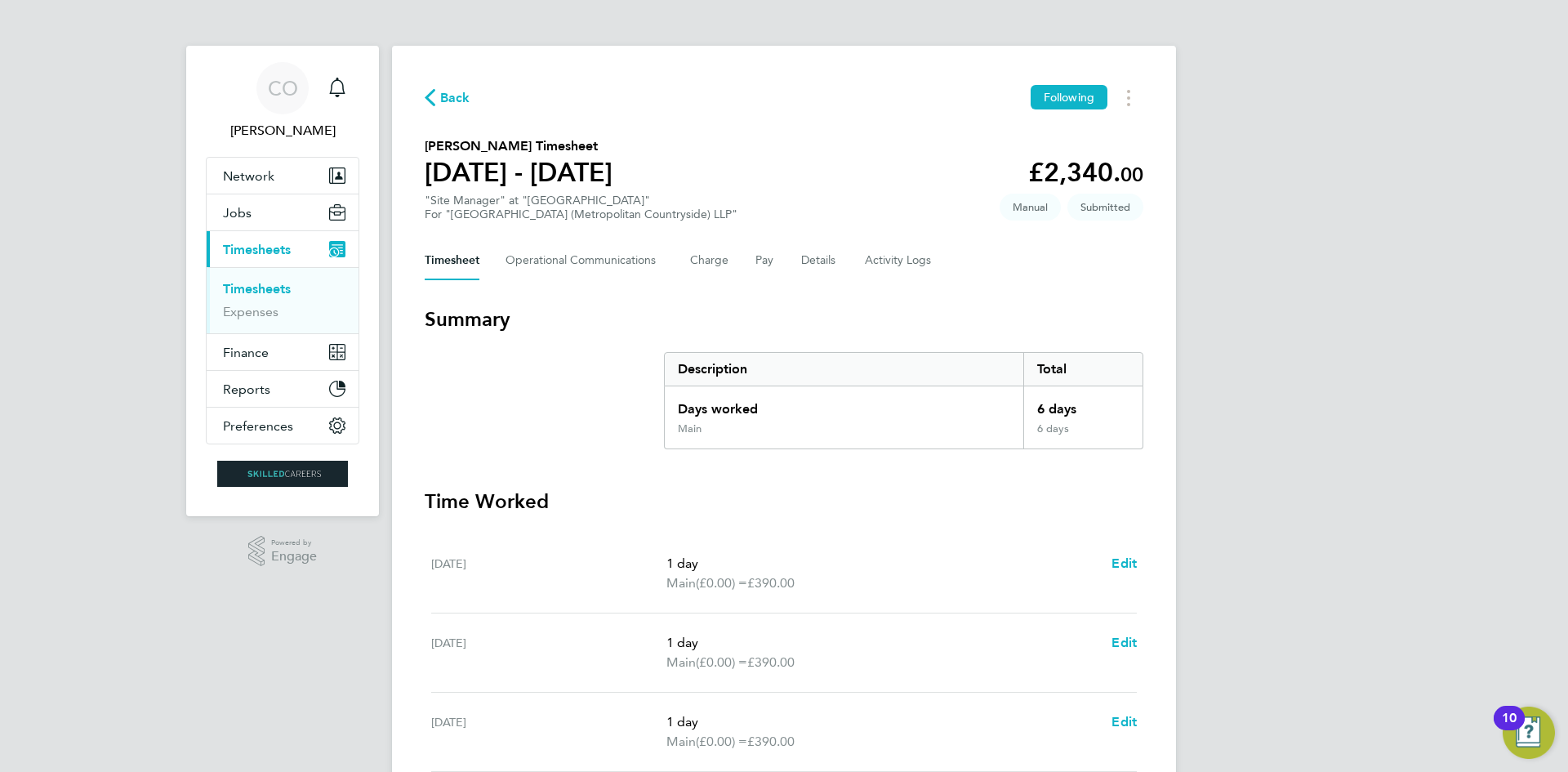
click at [260, 287] on link "Timesheets" at bounding box center [257, 288] width 68 height 15
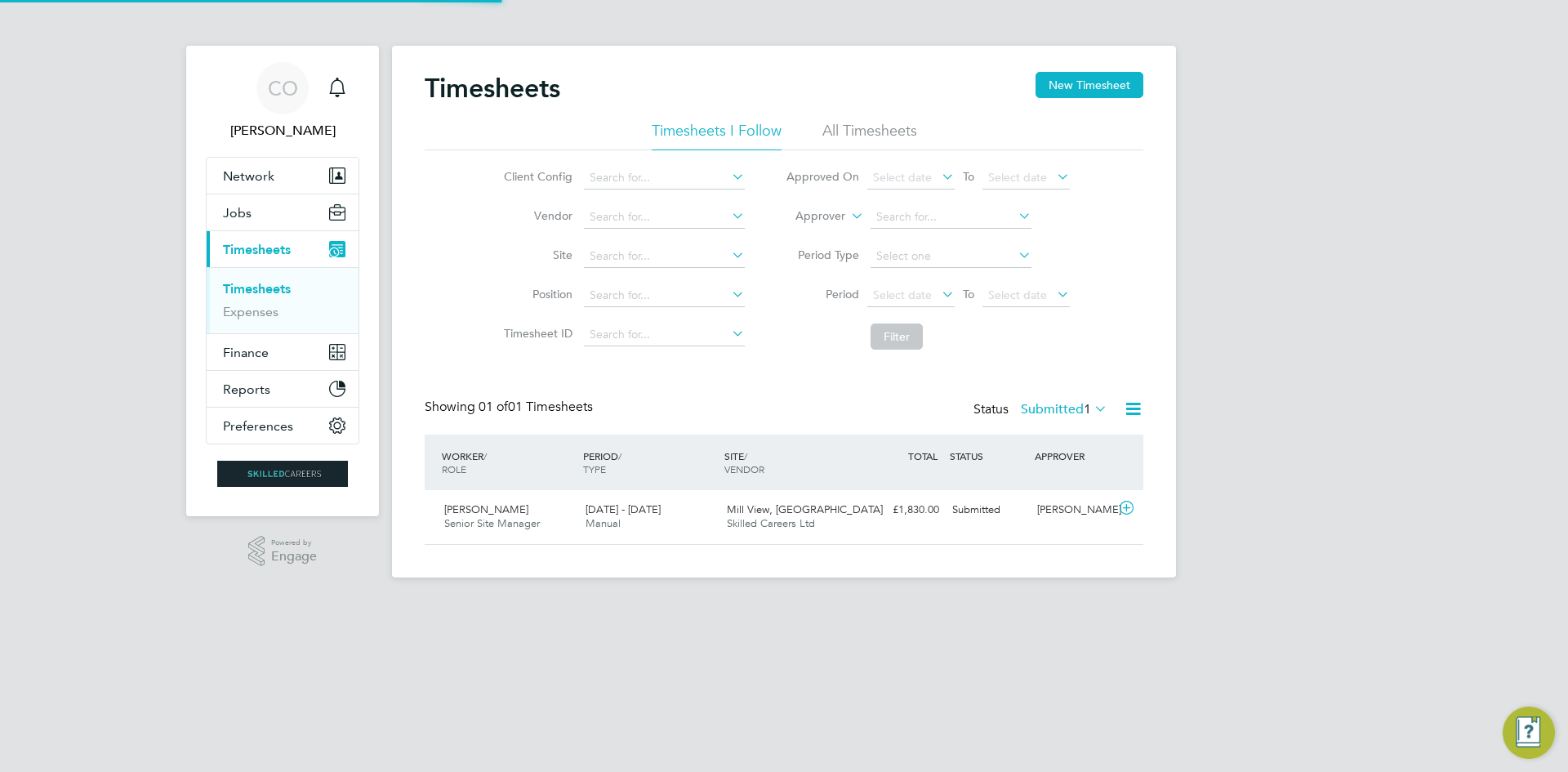
scroll to position [42, 142]
click at [1092, 84] on button "New Timesheet" at bounding box center [1089, 84] width 108 height 26
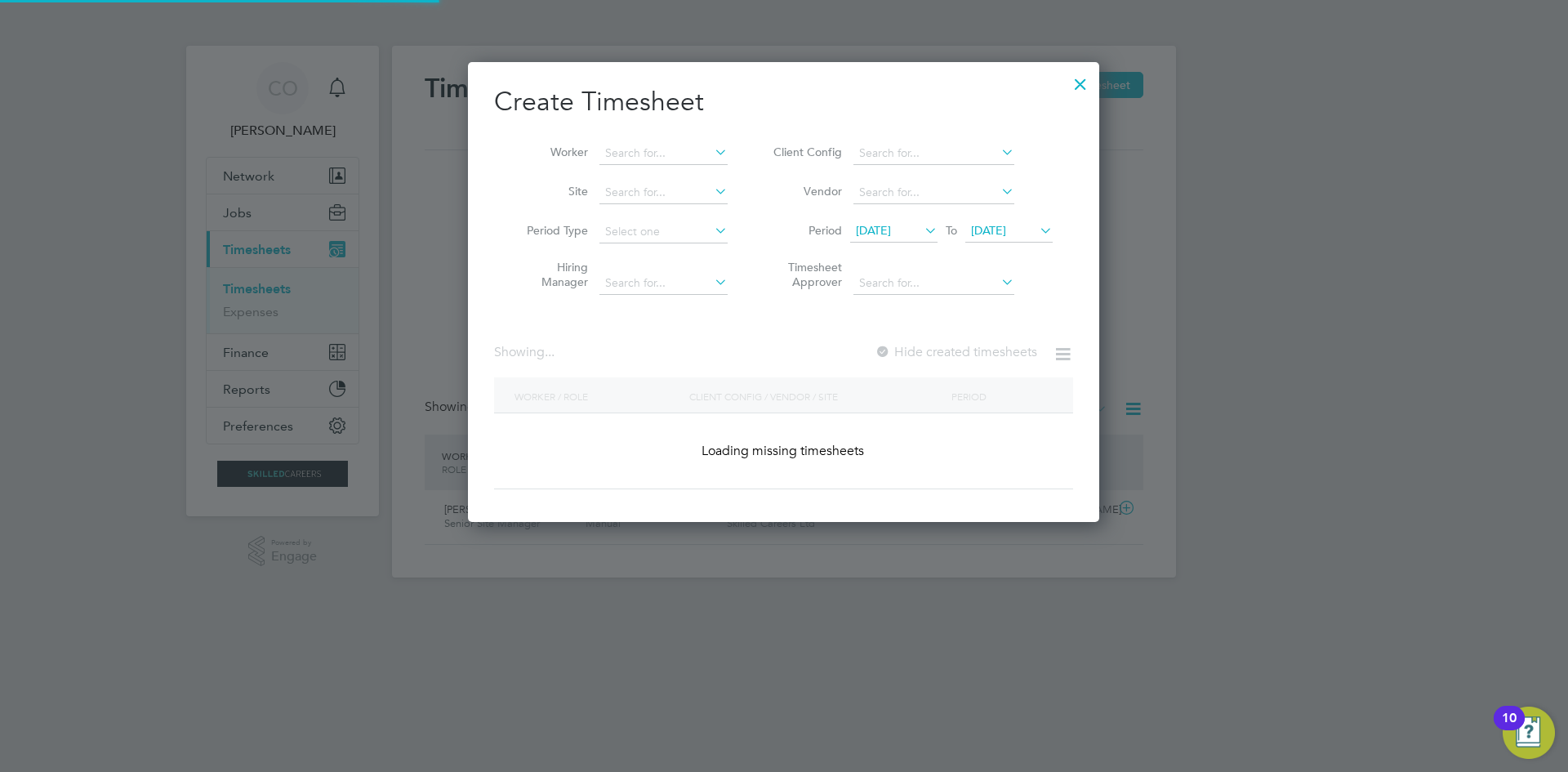
scroll to position [2639, 632]
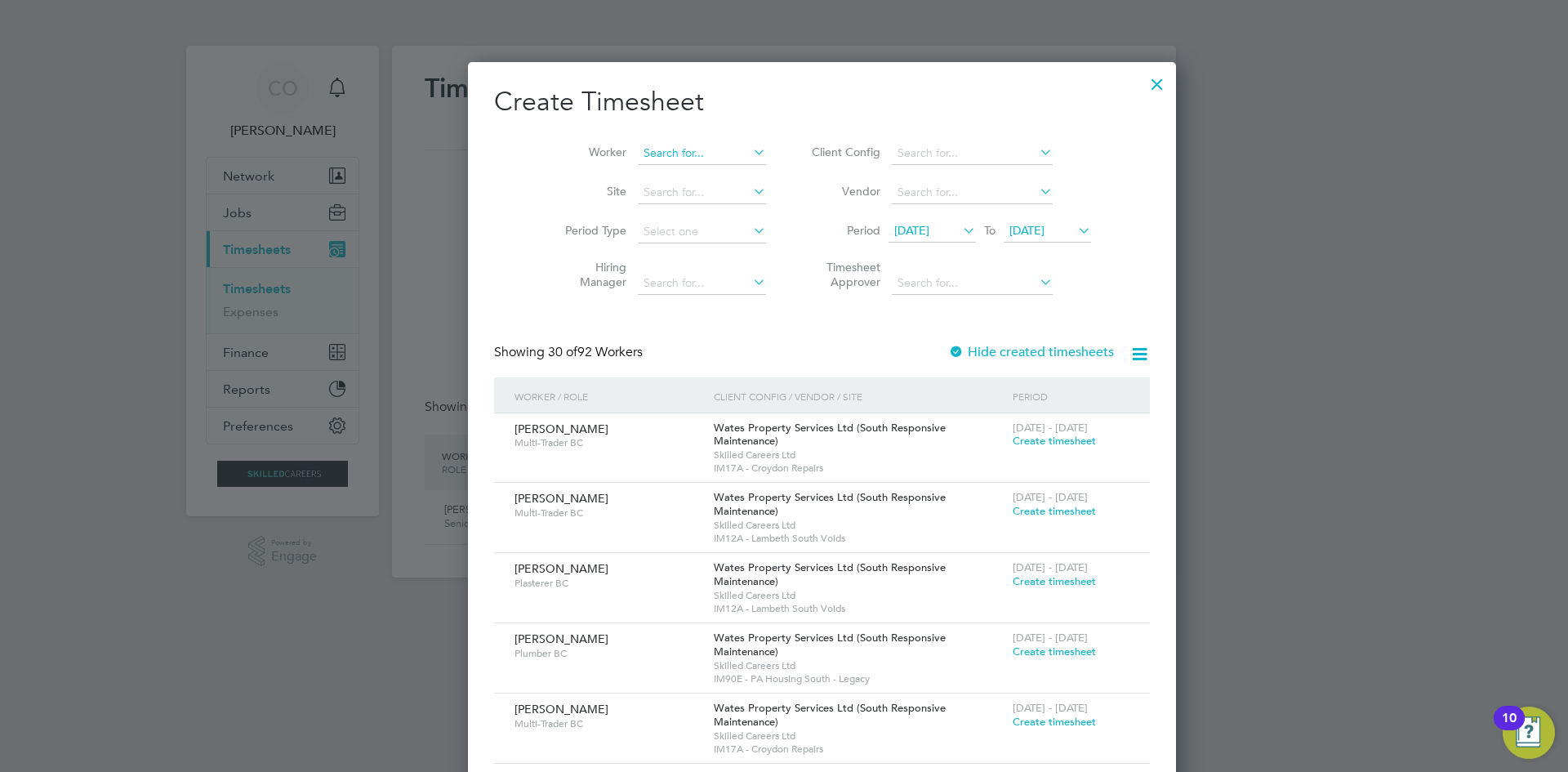
click at [638, 148] on input at bounding box center [702, 154] width 128 height 23
click at [650, 178] on li "Cou rtney Law er" at bounding box center [664, 175] width 130 height 22
type input "Courtney Lawer"
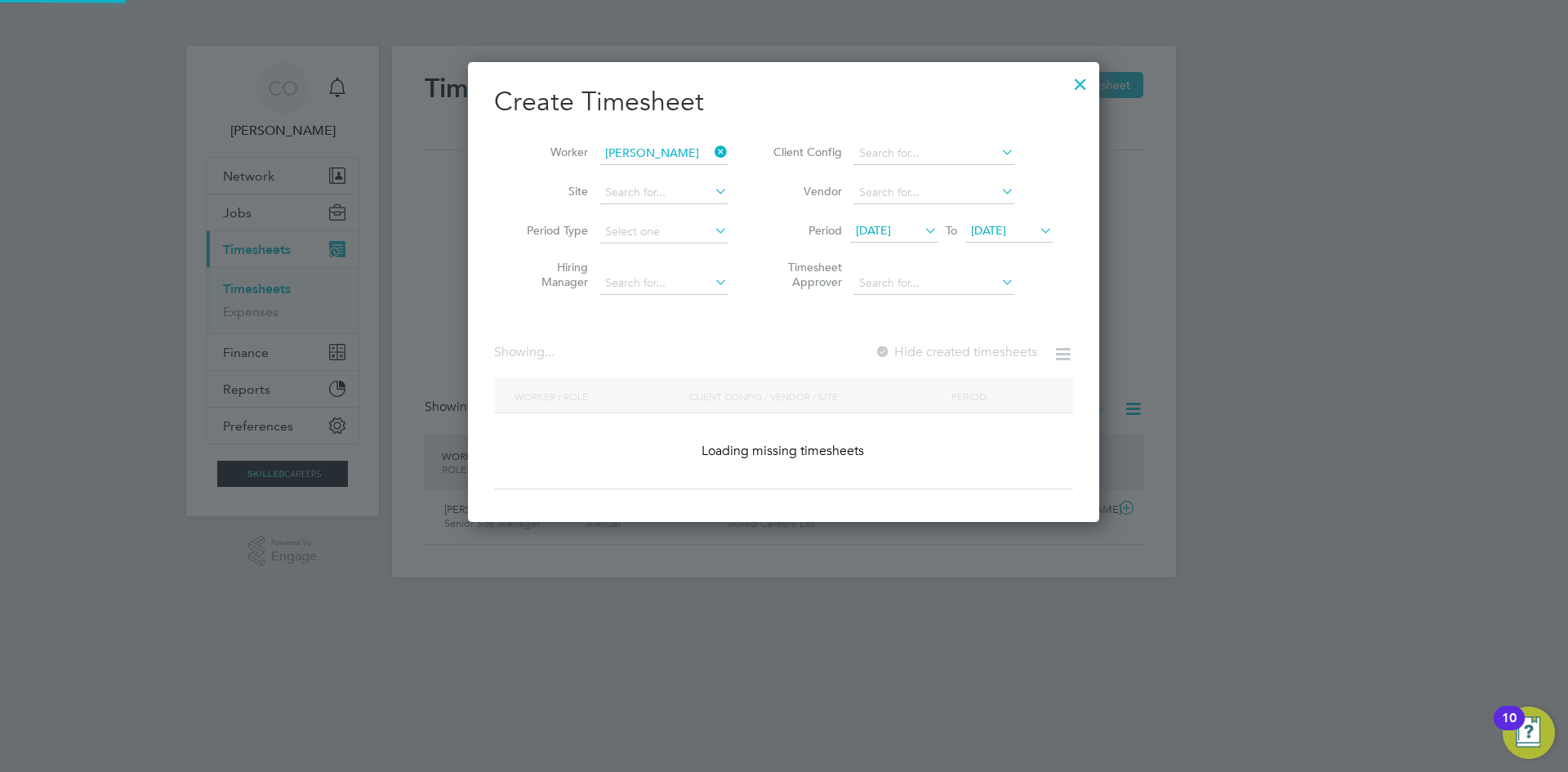
scroll to position [440, 632]
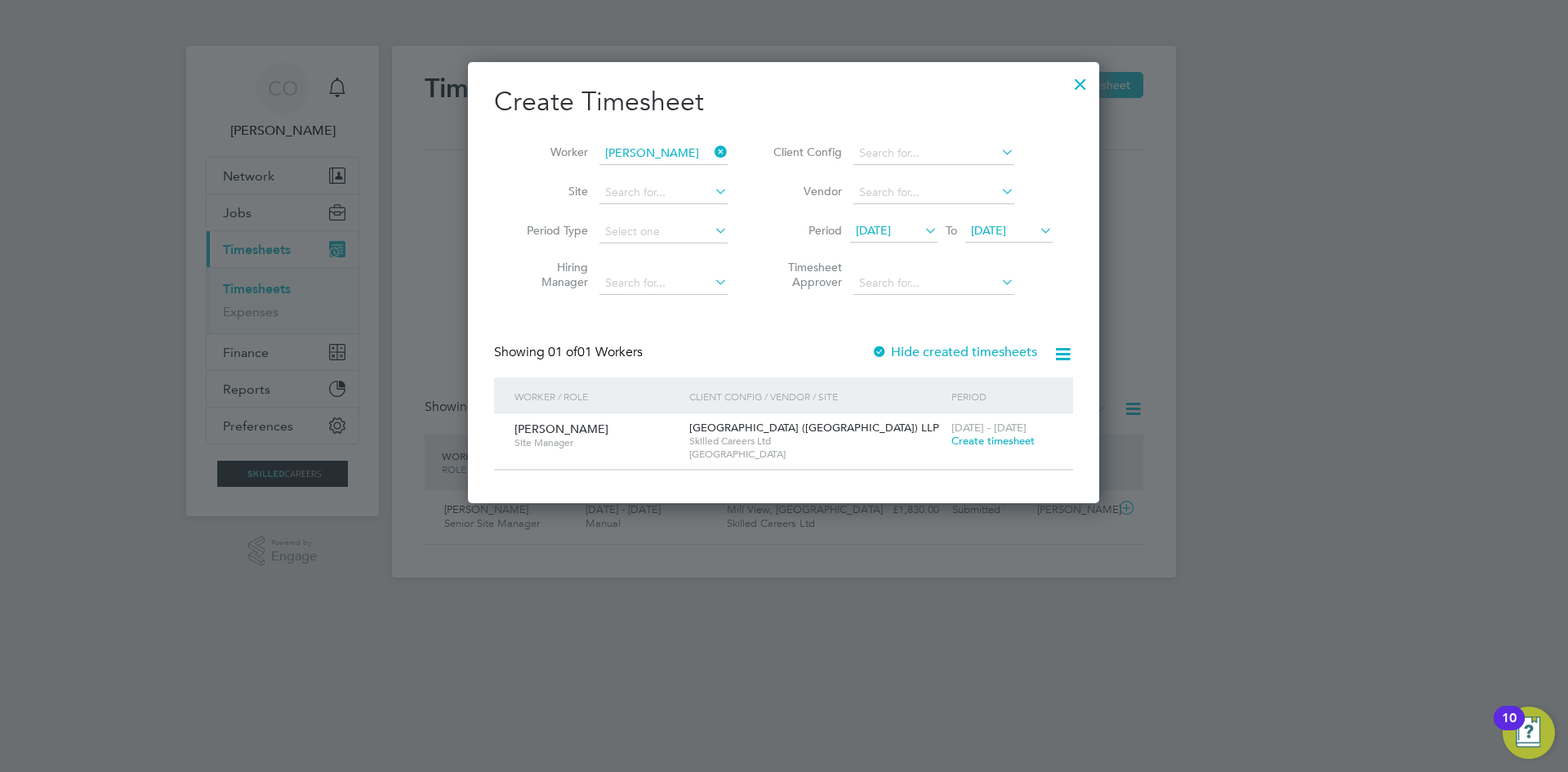
click at [961, 434] on span "Create timesheet" at bounding box center [994, 441] width 84 height 14
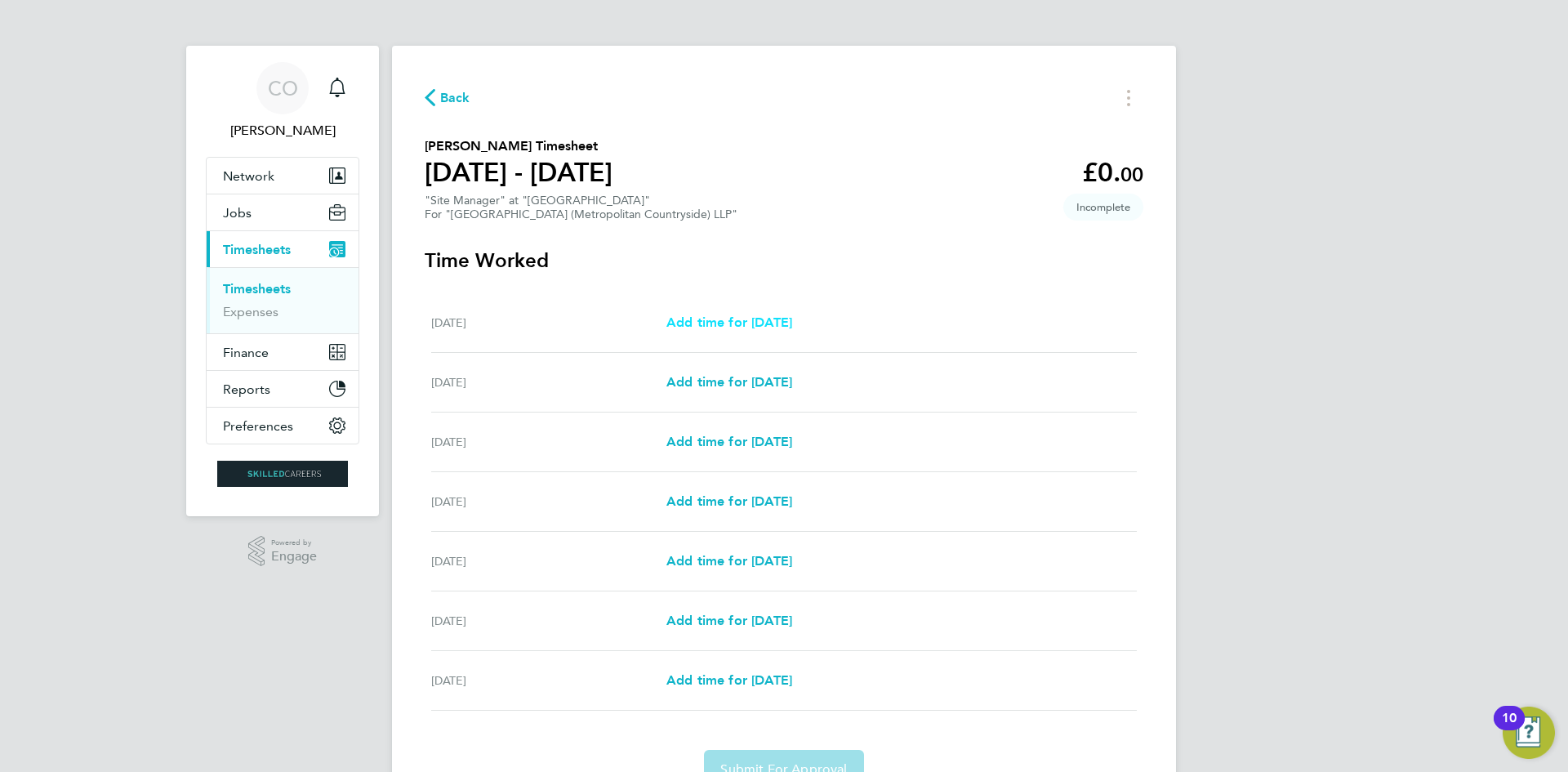
click at [789, 326] on span "Add time for Mon 22 Sep" at bounding box center [730, 322] width 126 height 15
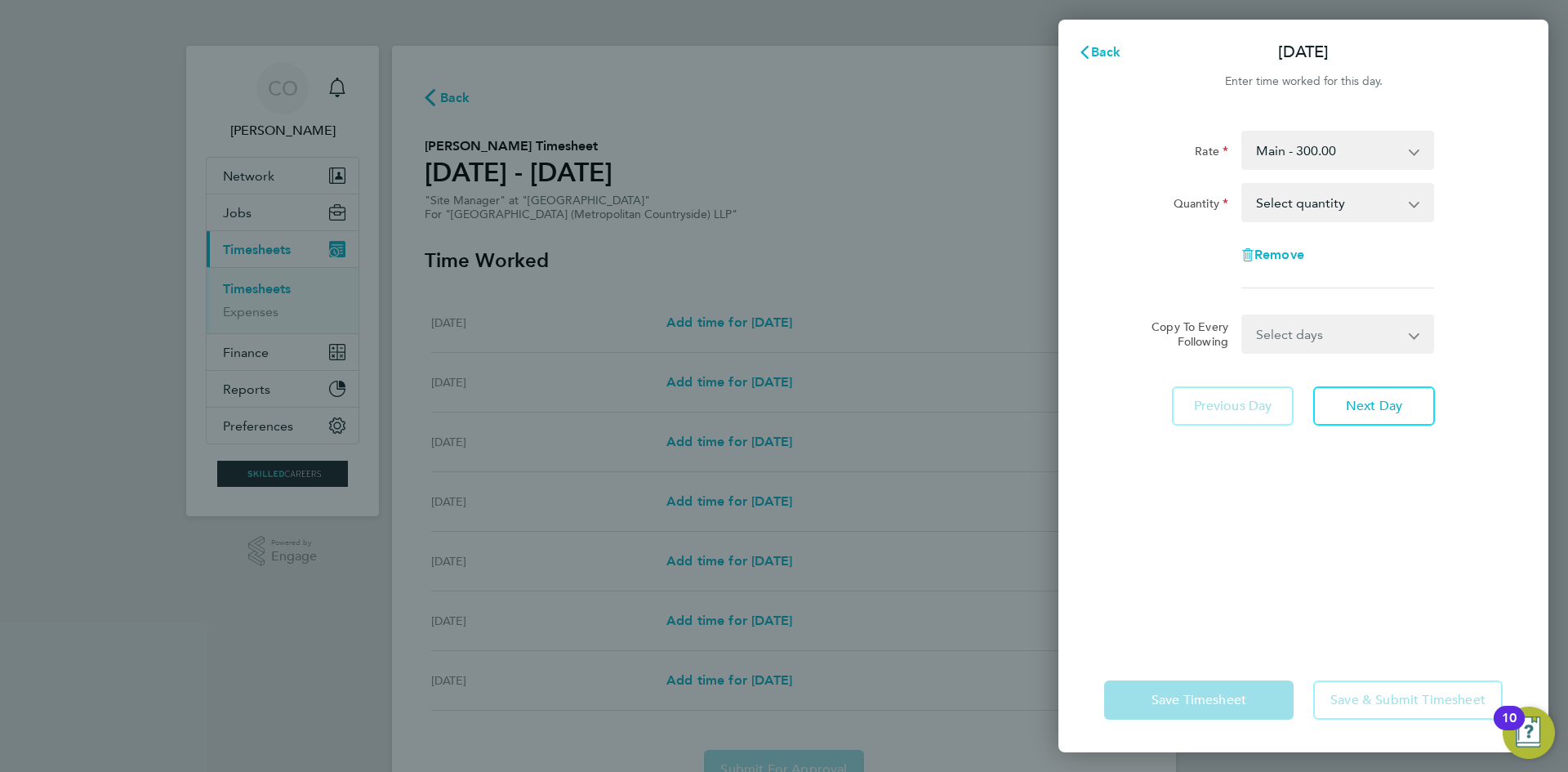
click at [1288, 200] on select "Select quantity 0.5 1" at bounding box center [1328, 203] width 170 height 36
select select "1"
click at [1244, 185] on select "Select quantity 0.5 1" at bounding box center [1328, 203] width 170 height 36
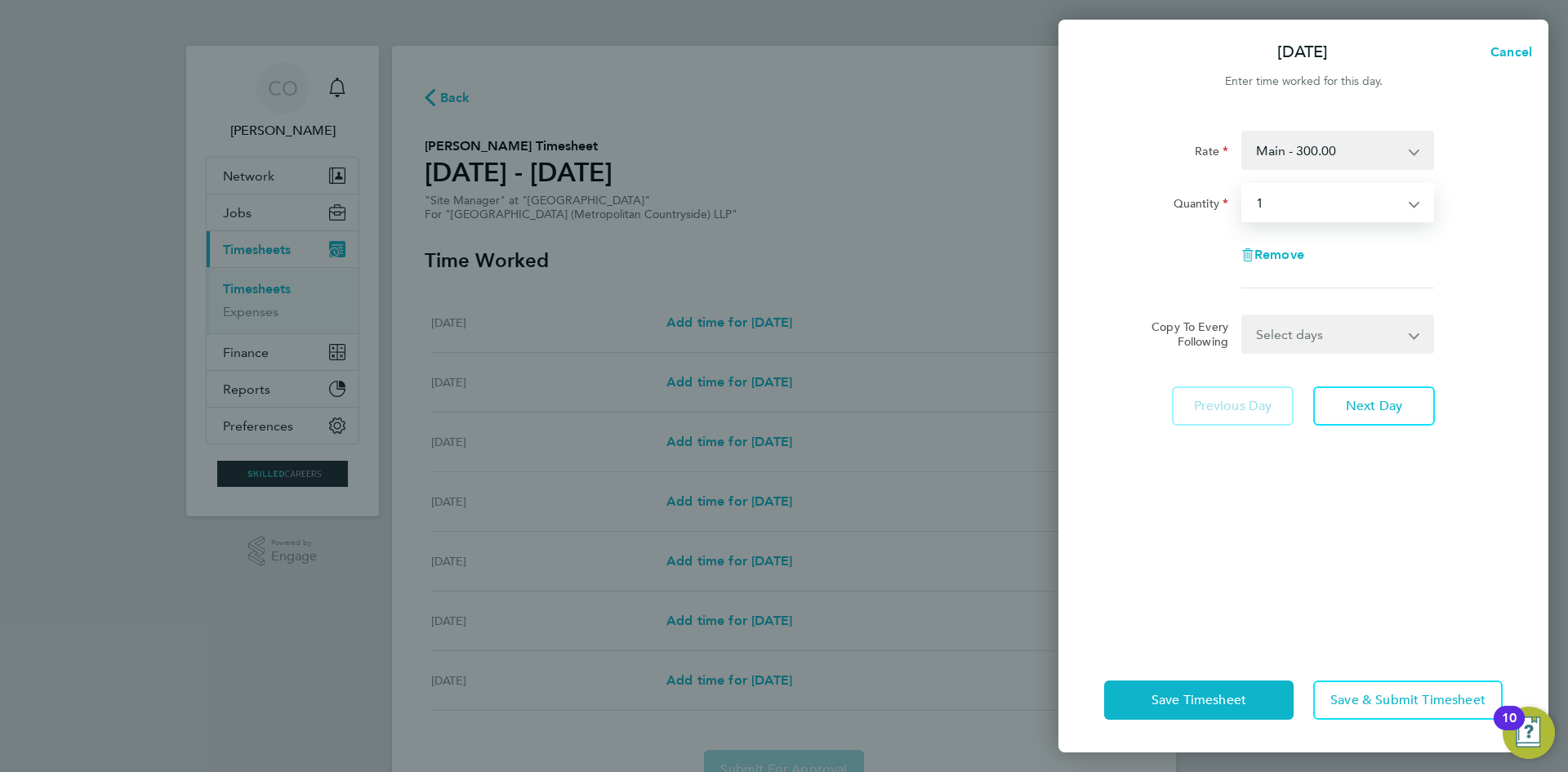
click at [1301, 346] on select "Select days Day Weekday (Mon-Fri) Weekend (Sat-Sun) Tuesday Wednesday Thursday …" at bounding box center [1329, 334] width 172 height 36
select select "WEEKDAY"
click at [1244, 317] on select "Select days Day Weekday (Mon-Fri) Weekend (Sat-Sun) Tuesday Wednesday Thursday …" at bounding box center [1329, 334] width 172 height 36
select select "2025-09-28"
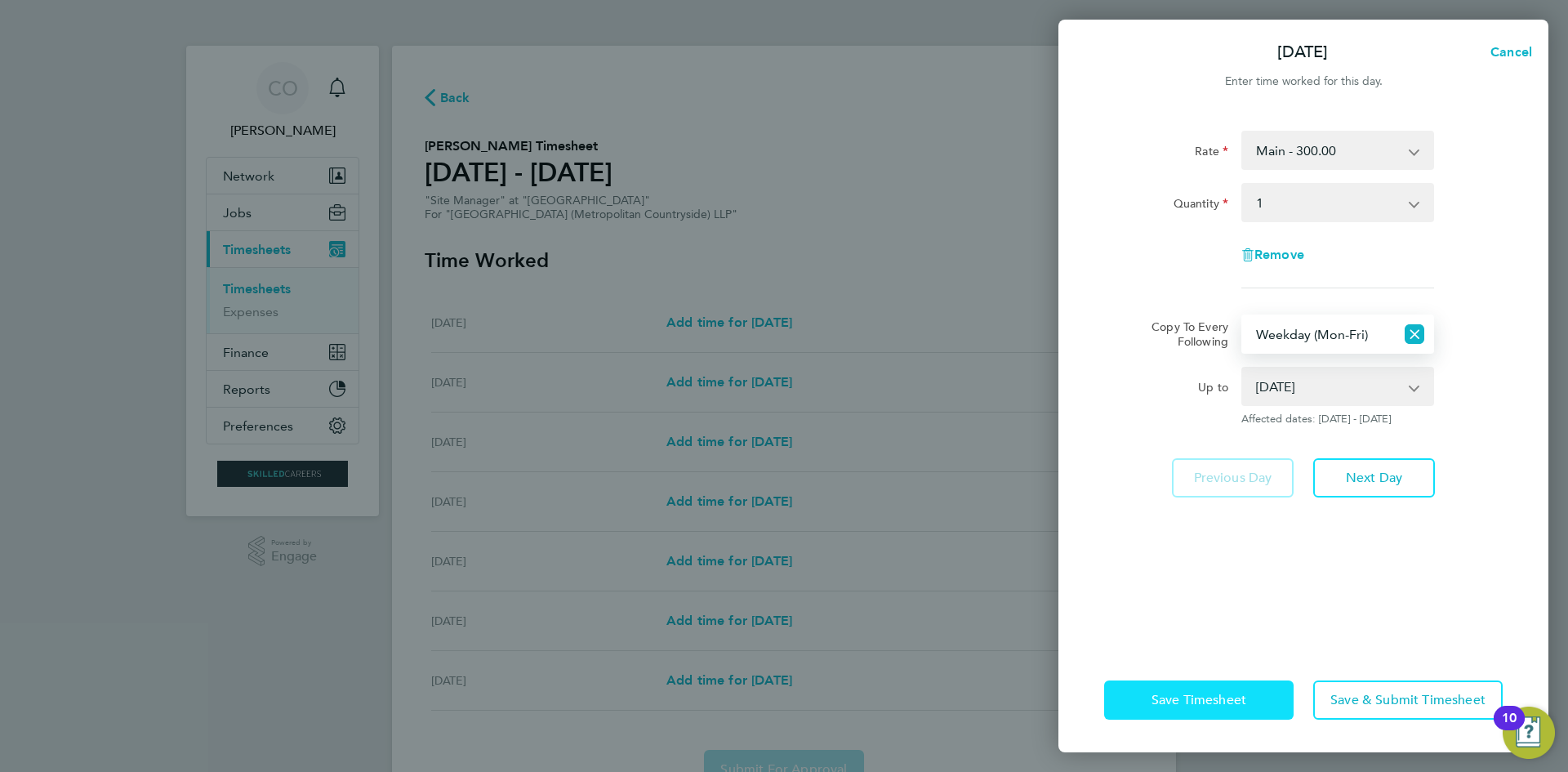
click at [1254, 697] on button "Save Timesheet" at bounding box center [1198, 700] width 189 height 39
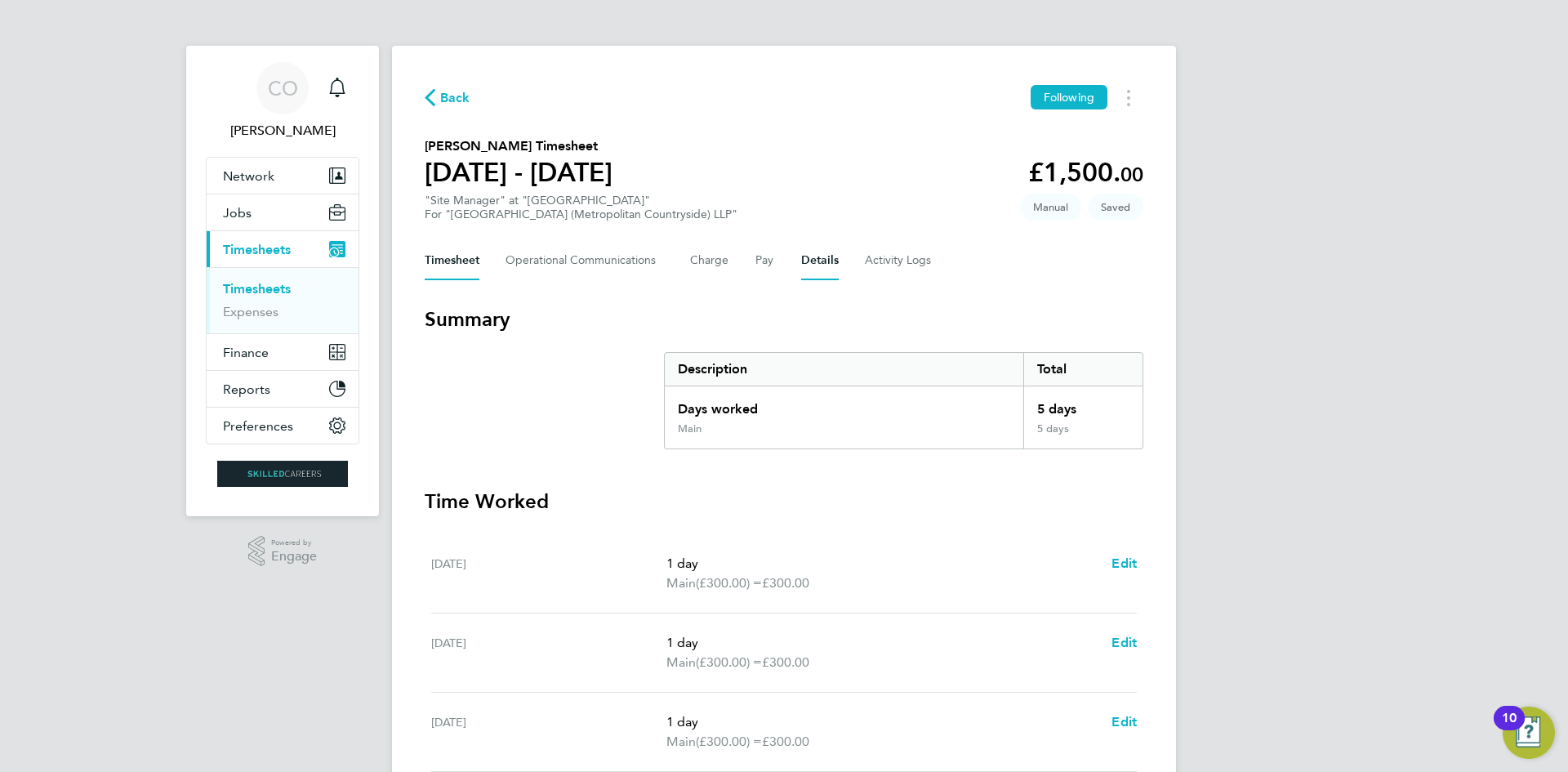
click at [830, 265] on button "Details" at bounding box center [820, 261] width 37 height 39
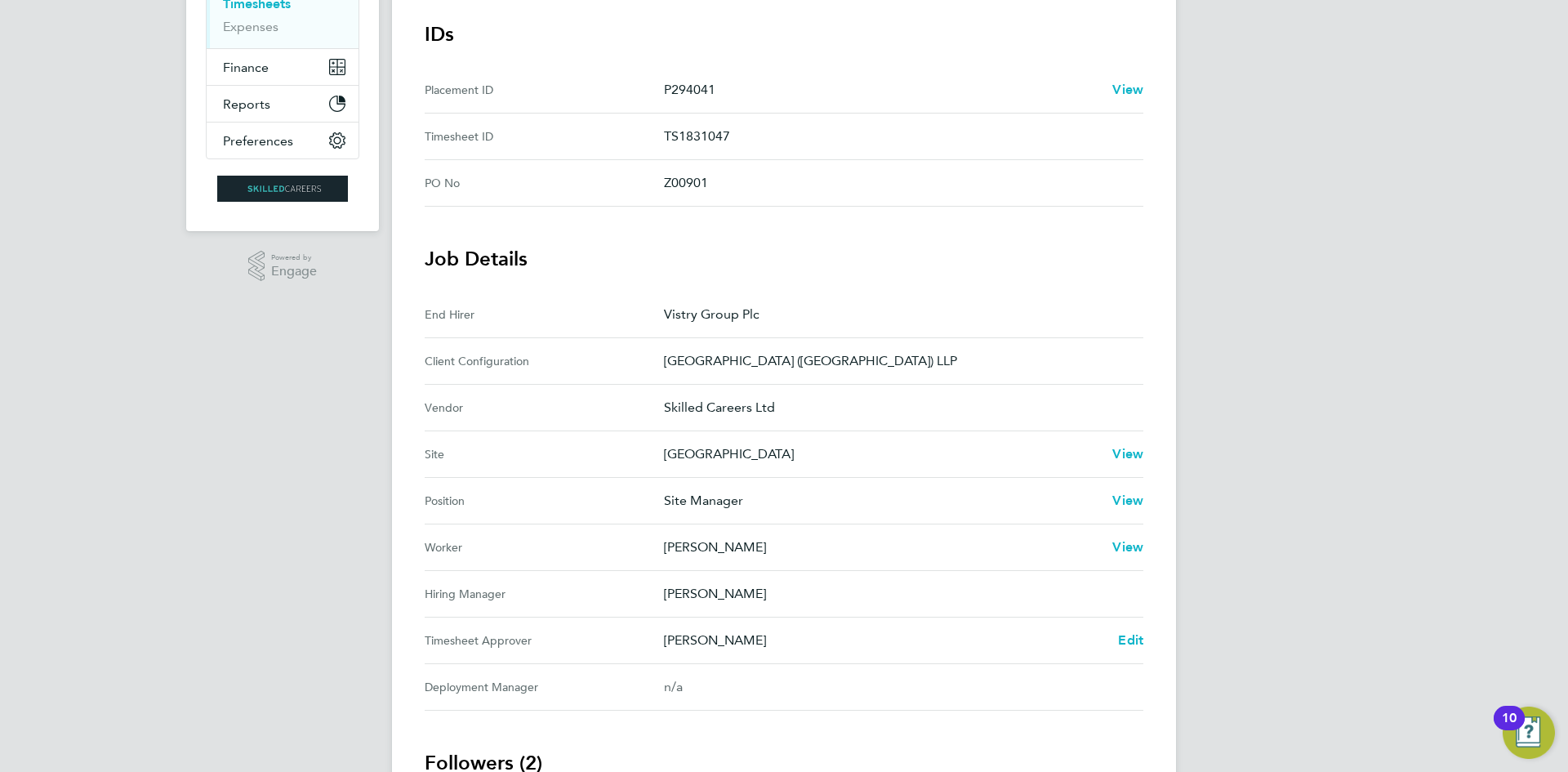
scroll to position [82, 0]
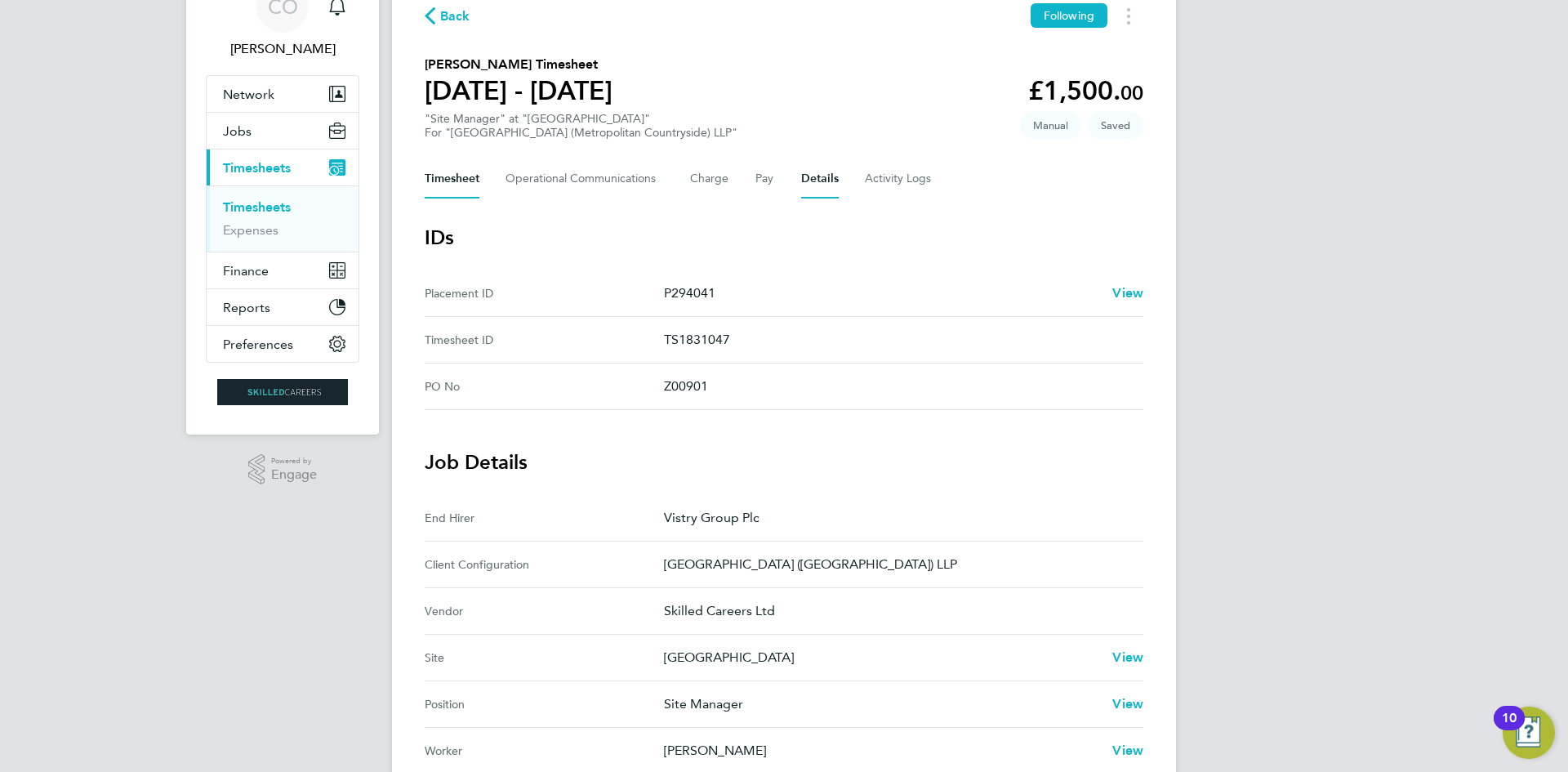
click at [433, 185] on button "Timesheet" at bounding box center [452, 179] width 55 height 39
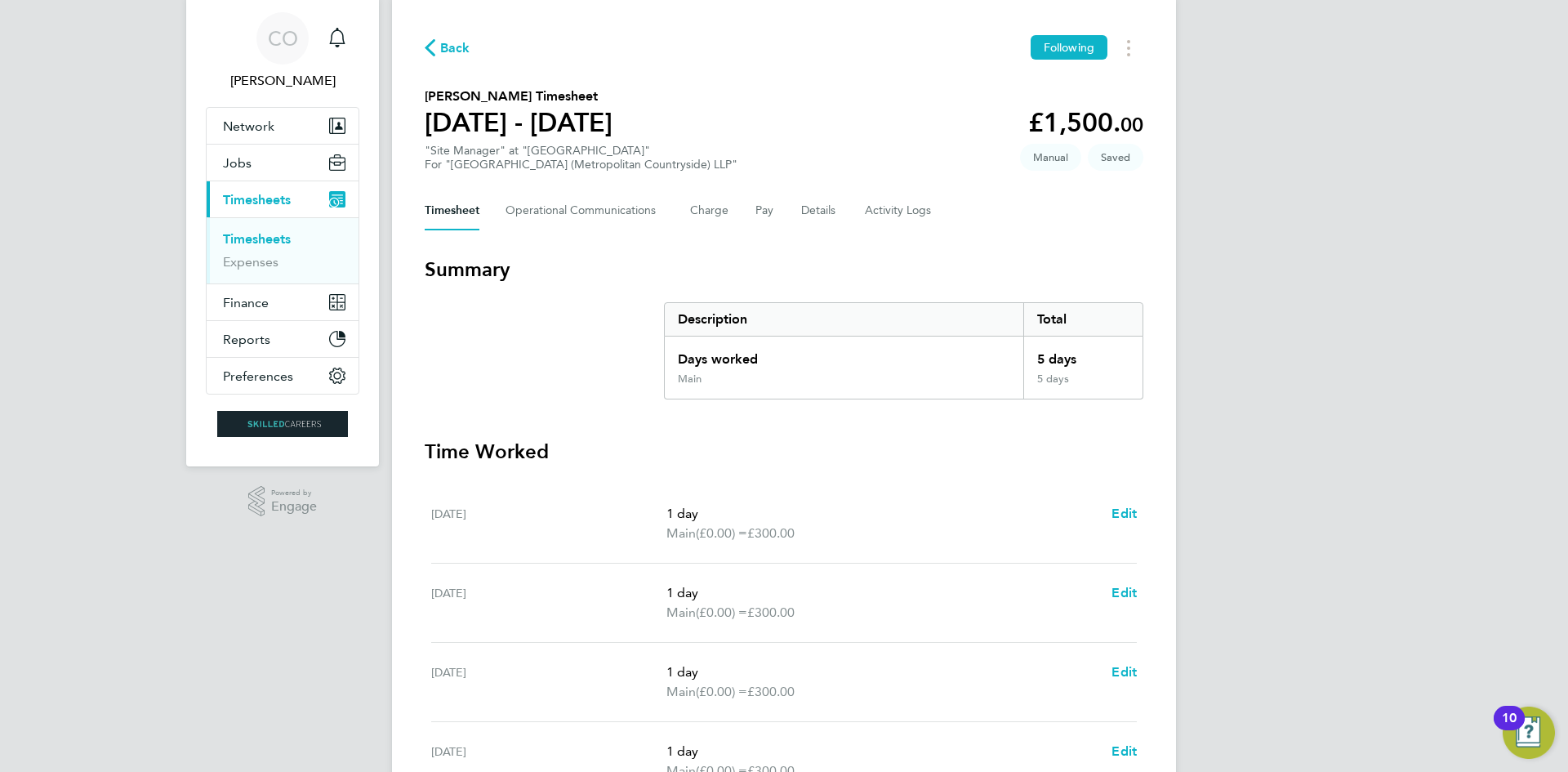
scroll to position [13, 0]
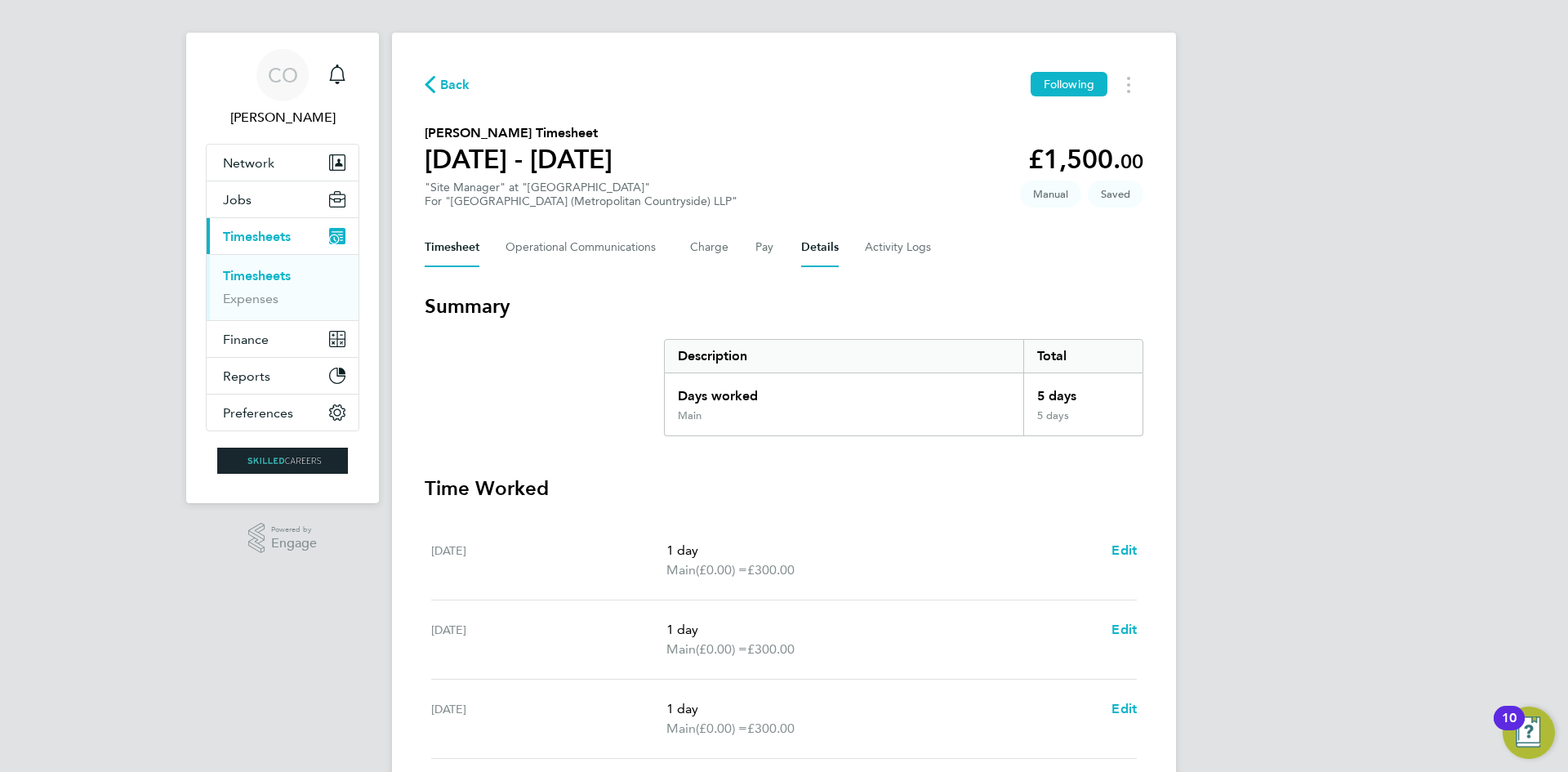
click at [820, 252] on button "Details" at bounding box center [820, 247] width 37 height 39
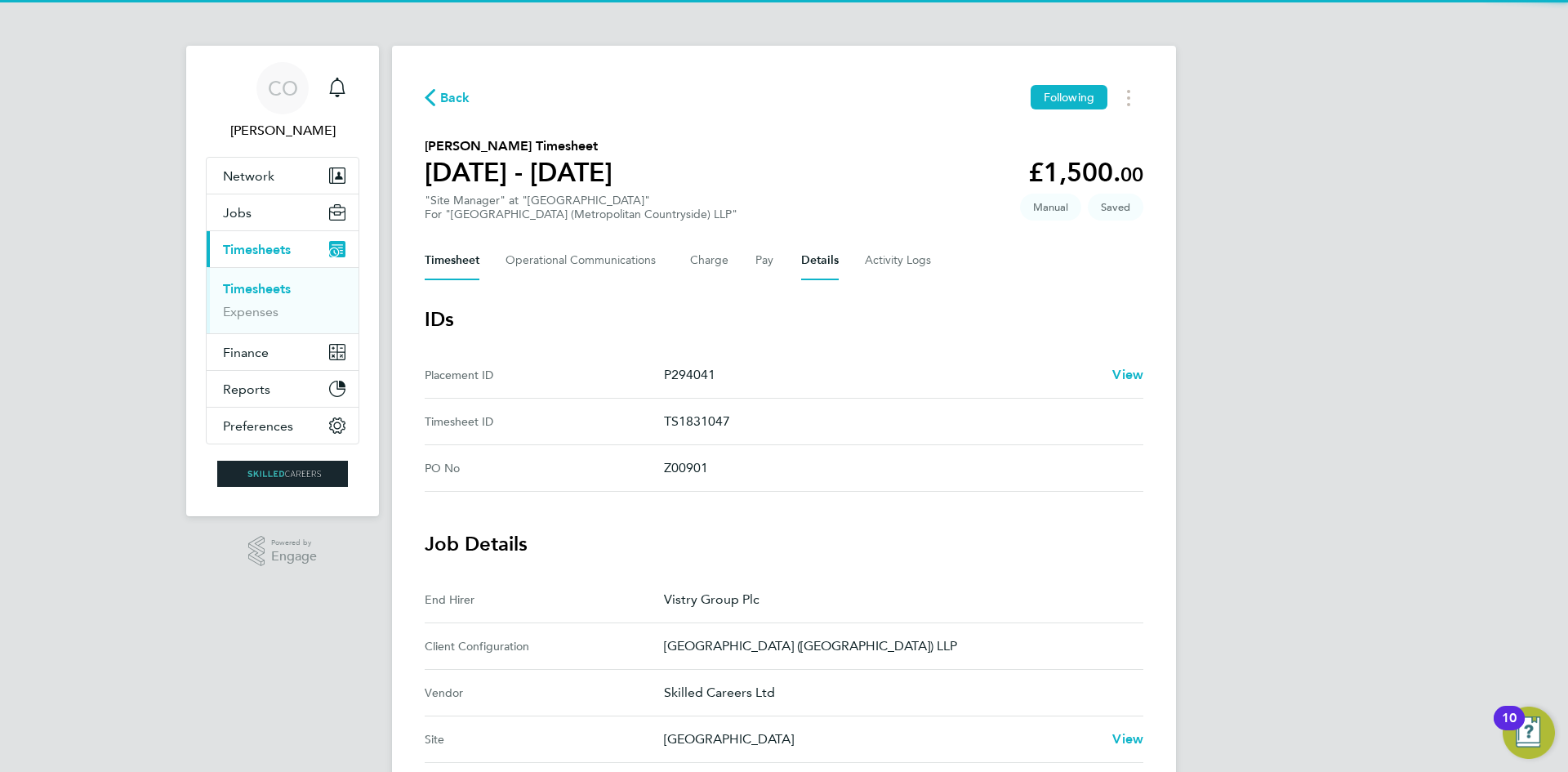
click at [434, 256] on button "Timesheet" at bounding box center [452, 261] width 55 height 39
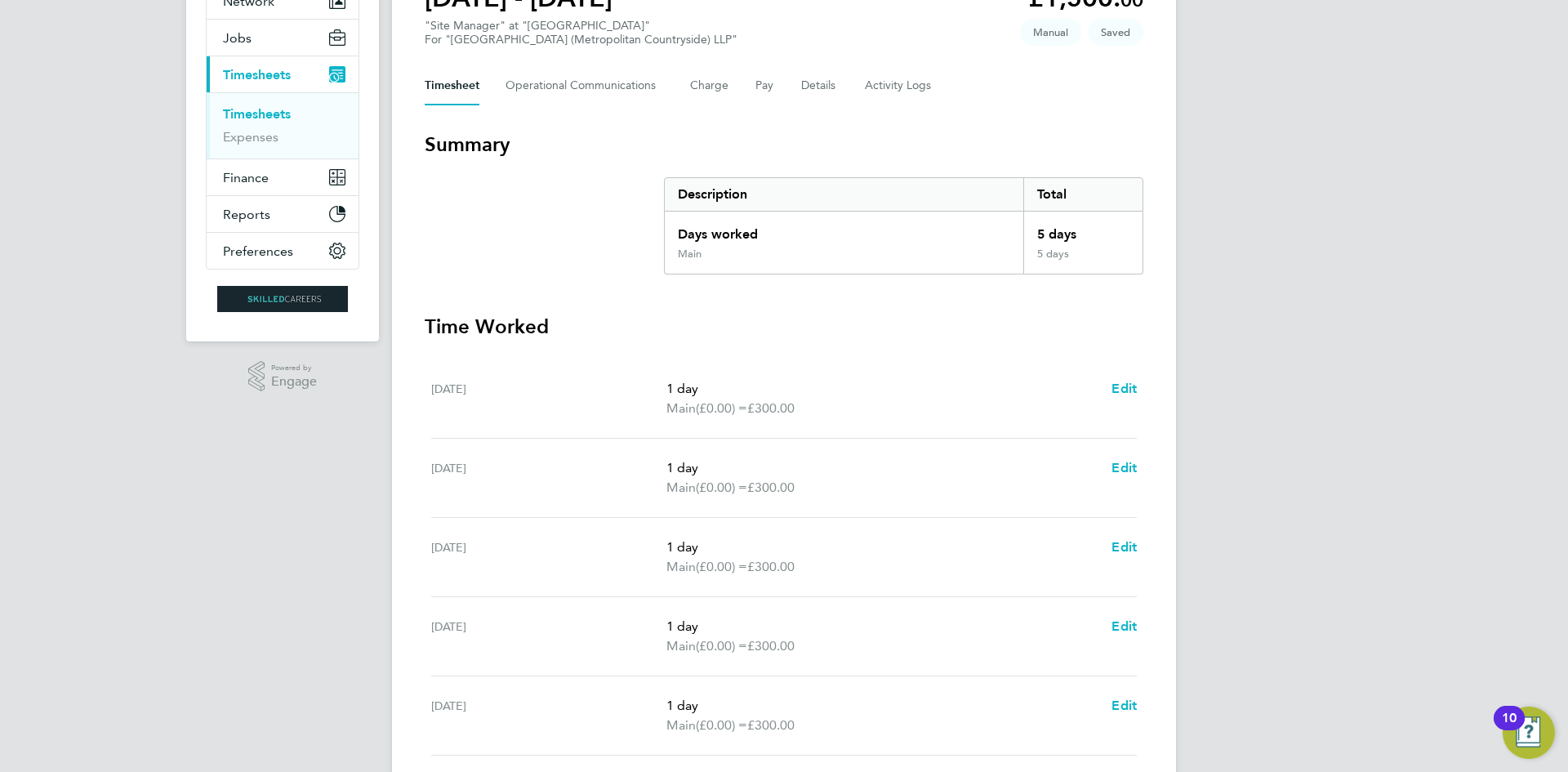
scroll to position [176, 0]
click at [816, 81] on button "Details" at bounding box center [820, 84] width 37 height 39
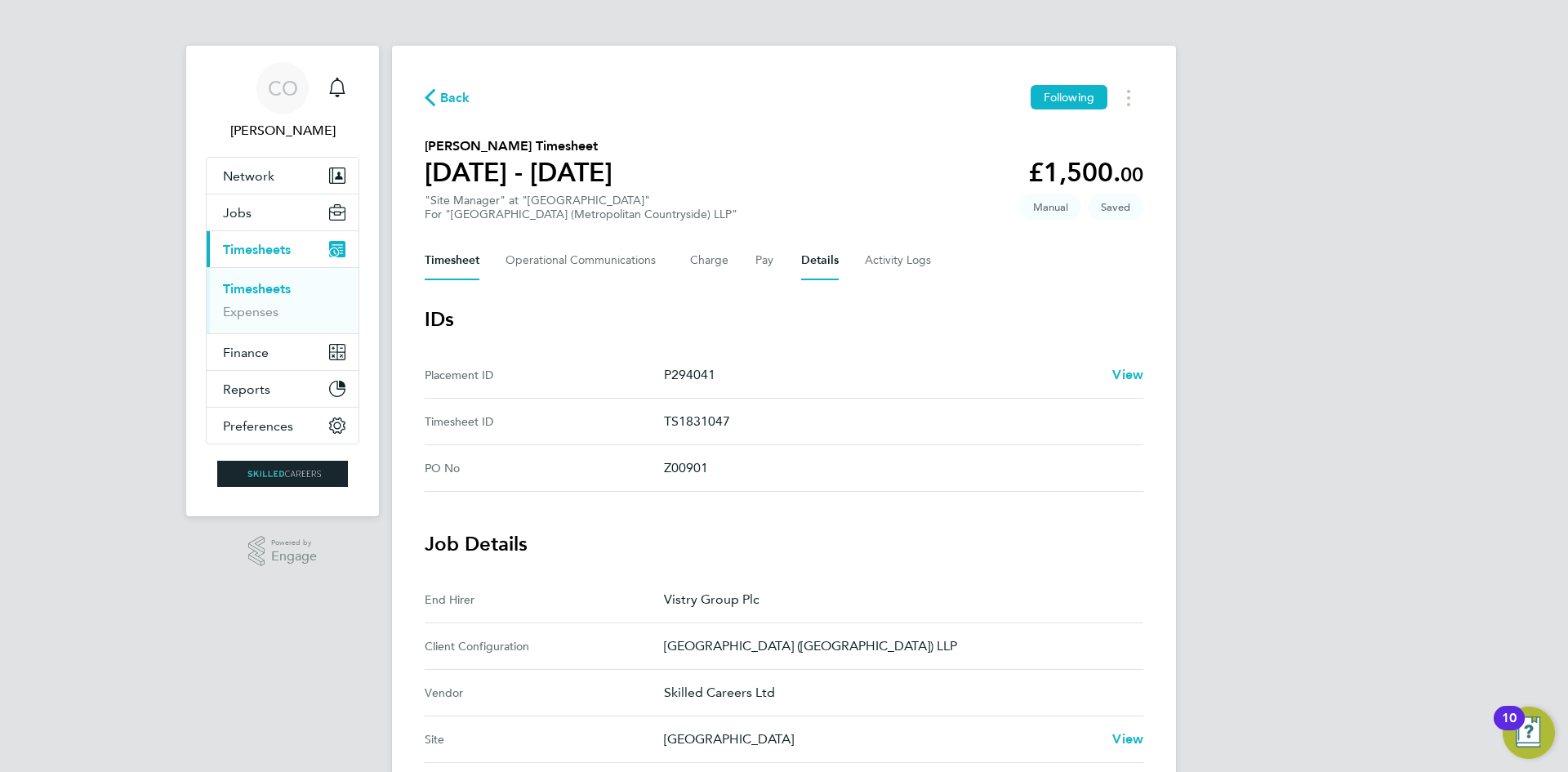
click at [478, 247] on button "Timesheet" at bounding box center [452, 261] width 55 height 39
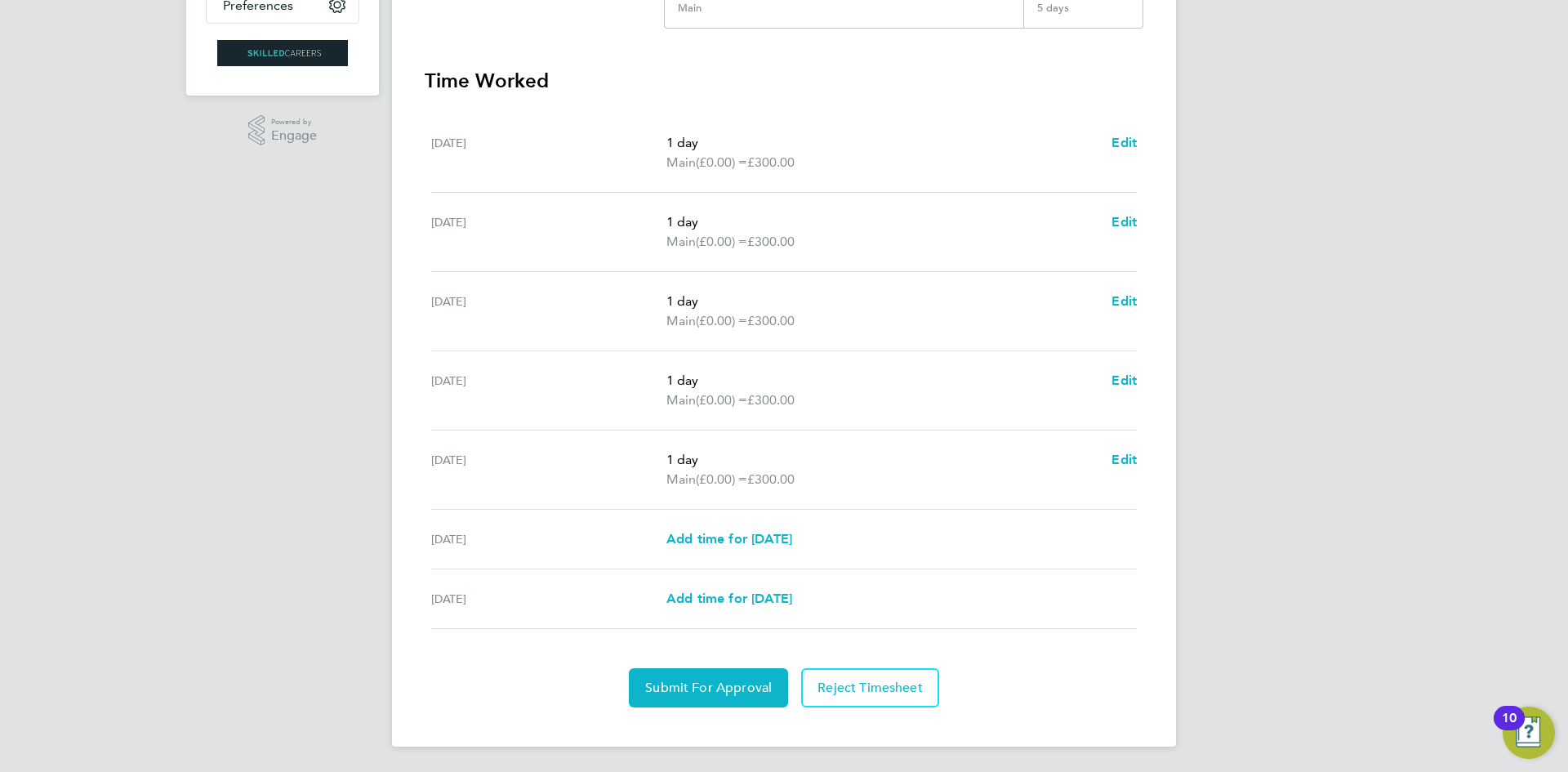
scroll to position [422, 0]
click at [713, 690] on span "Submit For Approval" at bounding box center [708, 688] width 126 height 16
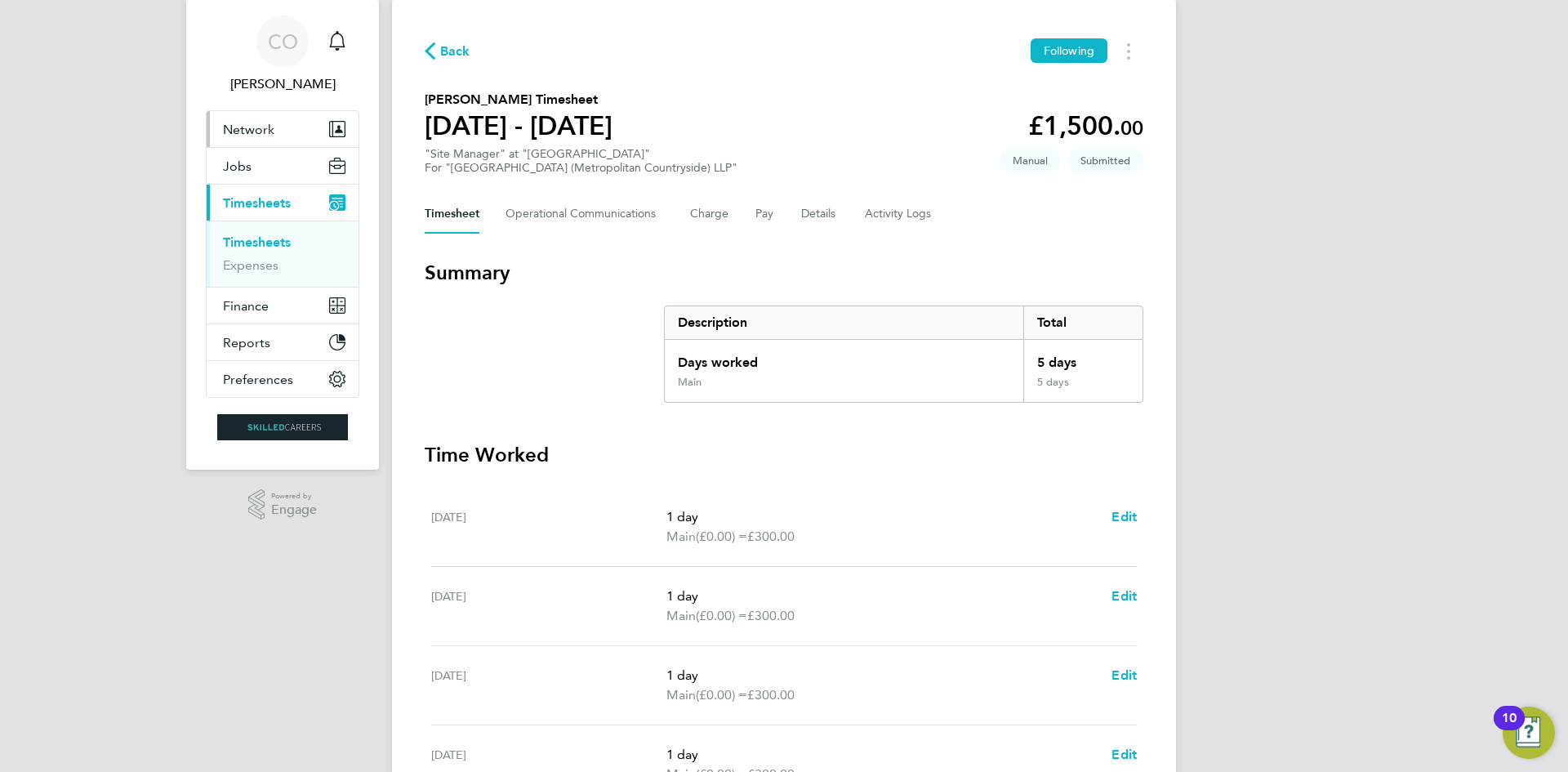
scroll to position [0, 0]
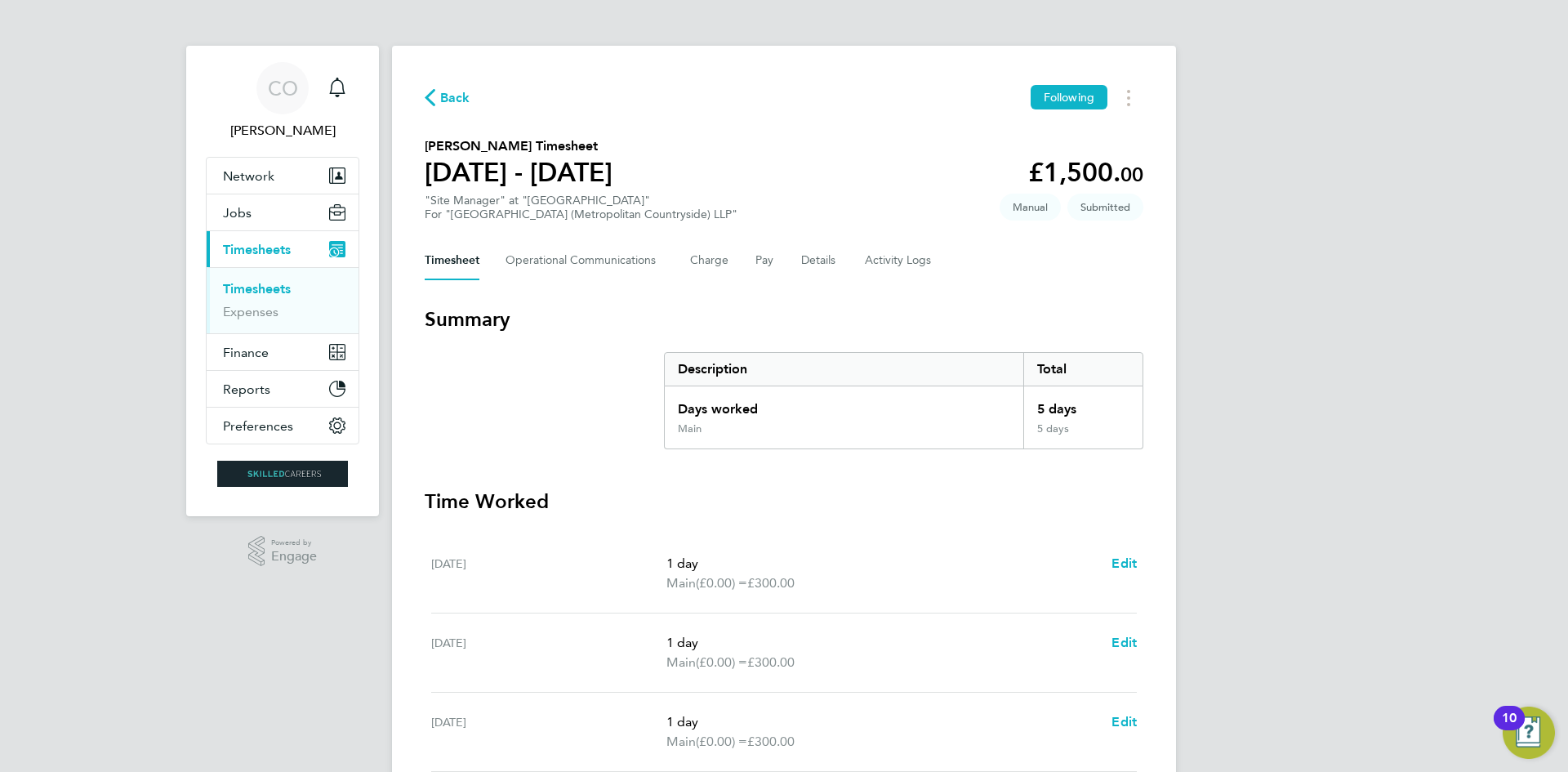
click at [265, 285] on link "Timesheets" at bounding box center [257, 288] width 68 height 15
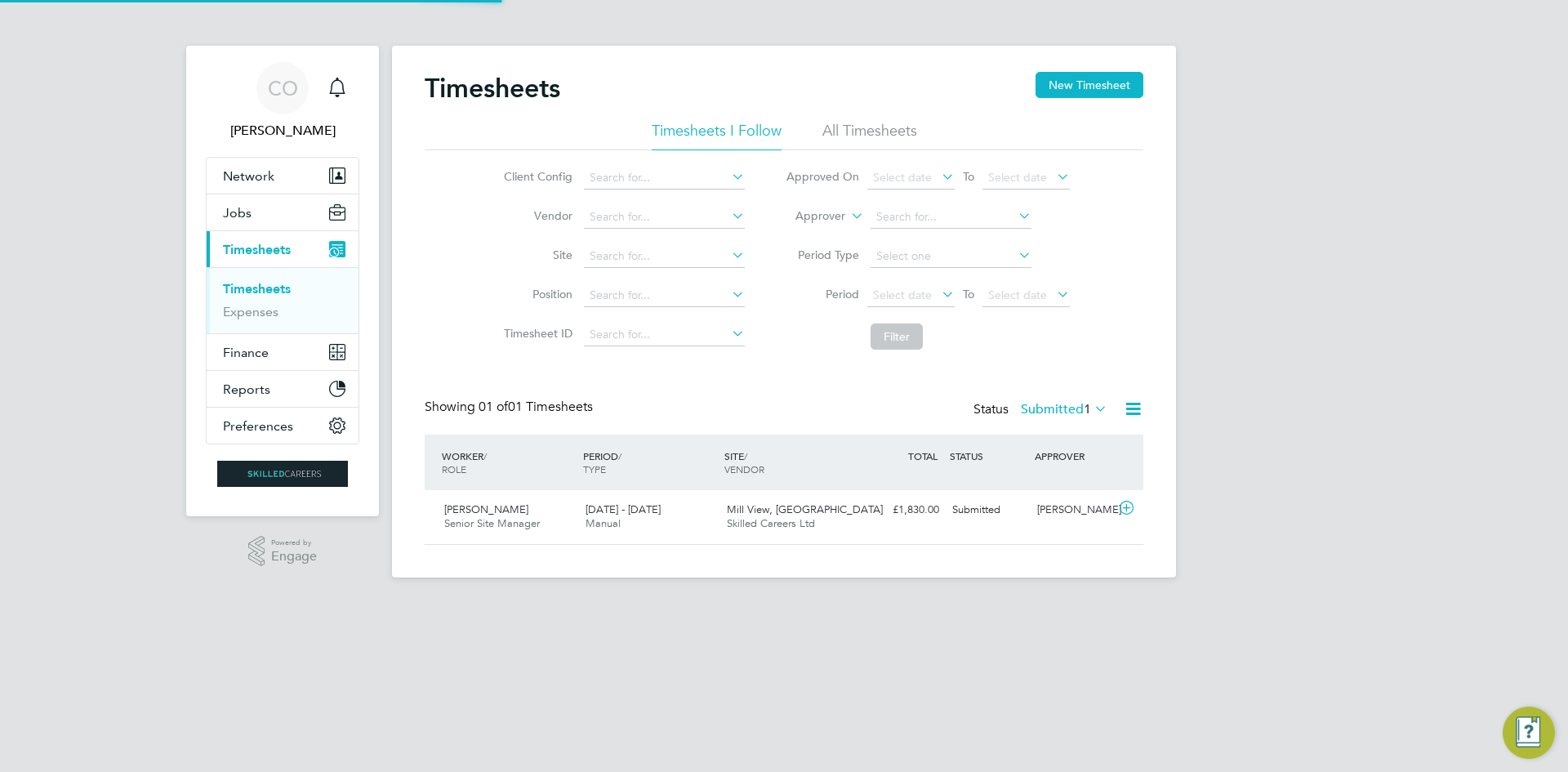
scroll to position [42, 142]
click at [1072, 94] on button "New Timesheet" at bounding box center [1089, 84] width 108 height 26
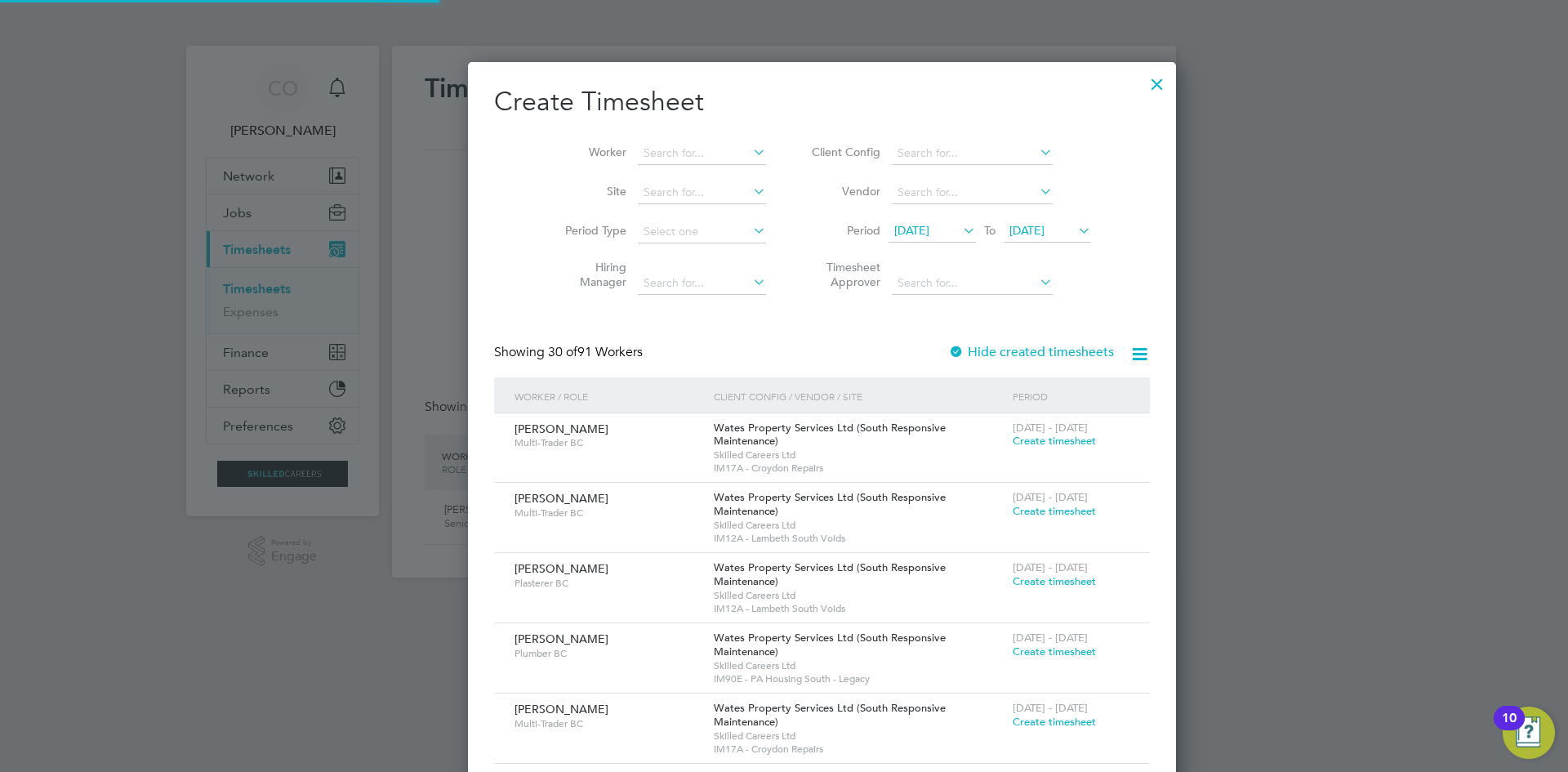
scroll to position [2639, 632]
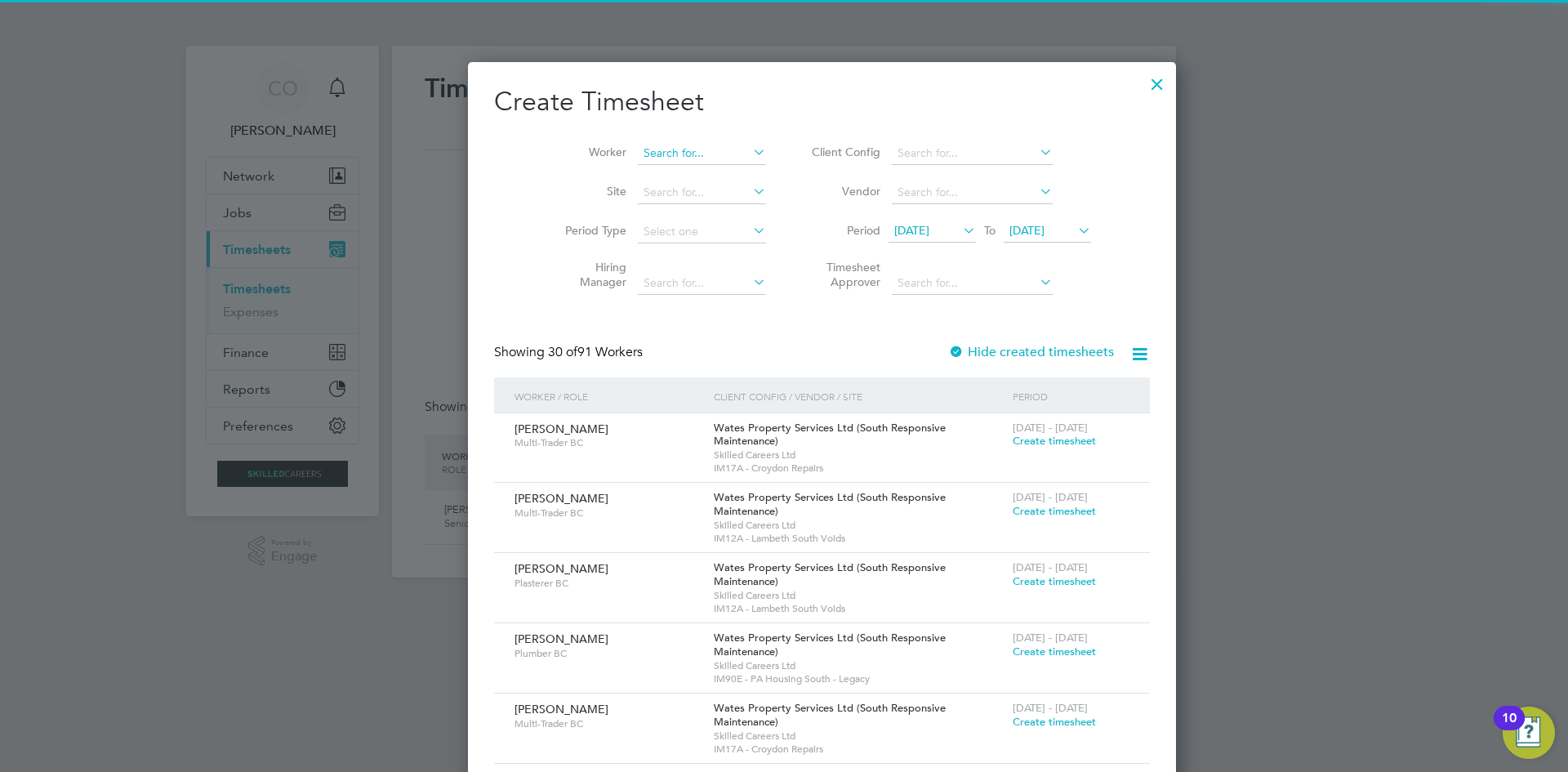
click at [651, 157] on input at bounding box center [702, 154] width 128 height 23
type input "ga ples"
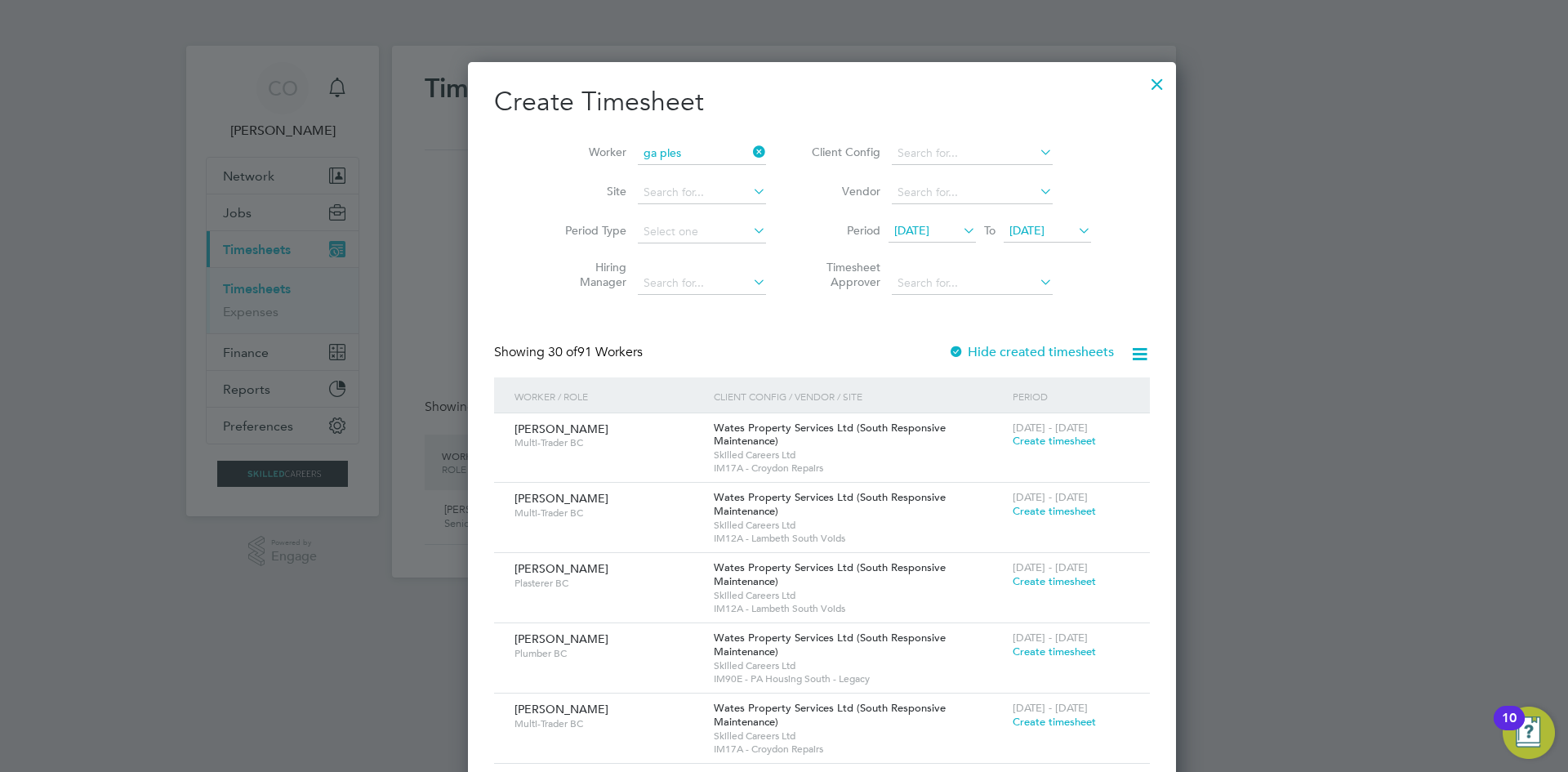
click at [652, 164] on ul "Ga briel Ples can" at bounding box center [680, 175] width 164 height 24
click at [638, 145] on input at bounding box center [702, 154] width 128 height 23
click at [670, 241] on li "Gab riel Plescan" at bounding box center [684, 242] width 172 height 22
type input "Gabriel Plescan"
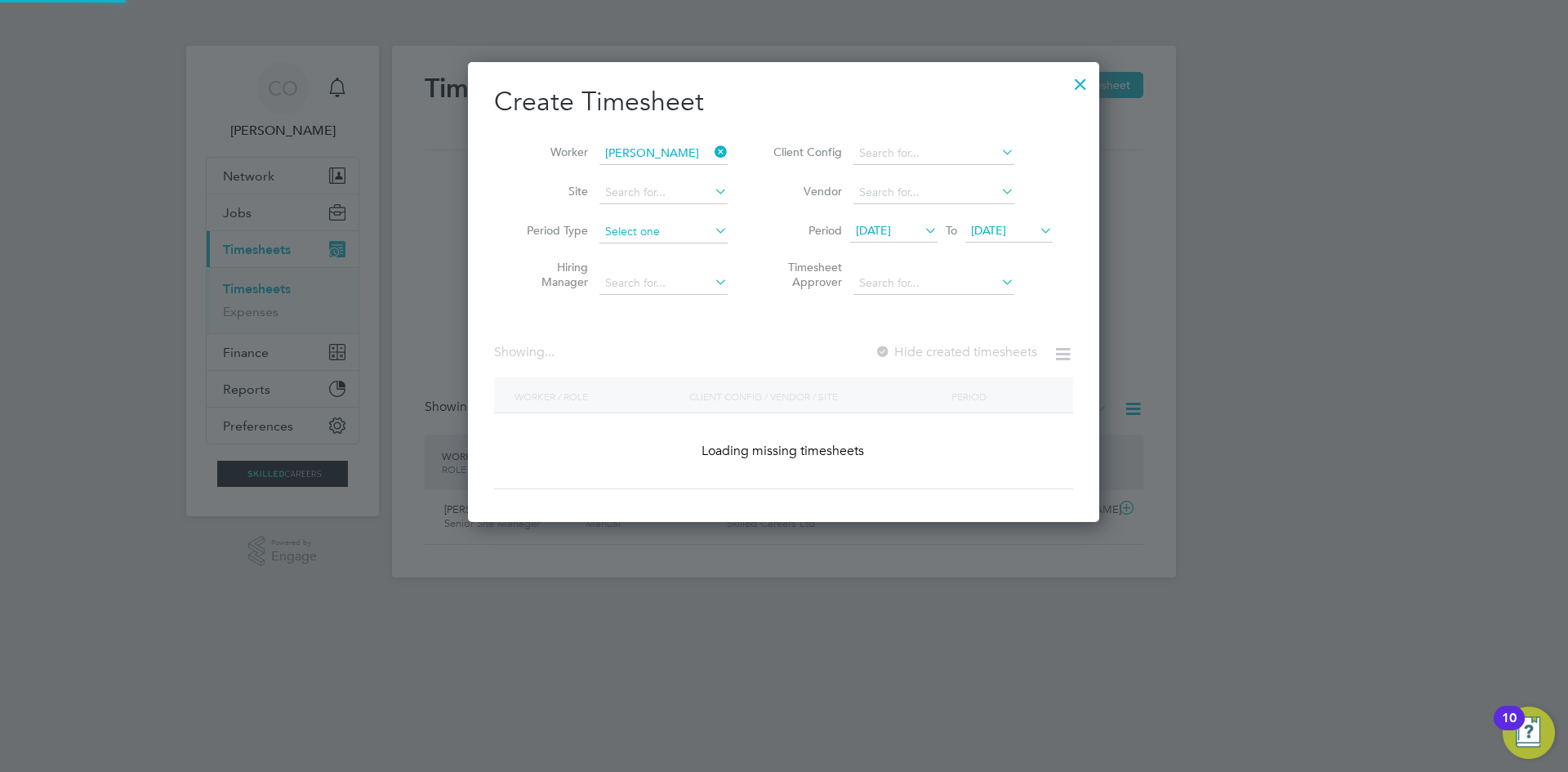
scroll to position [440, 632]
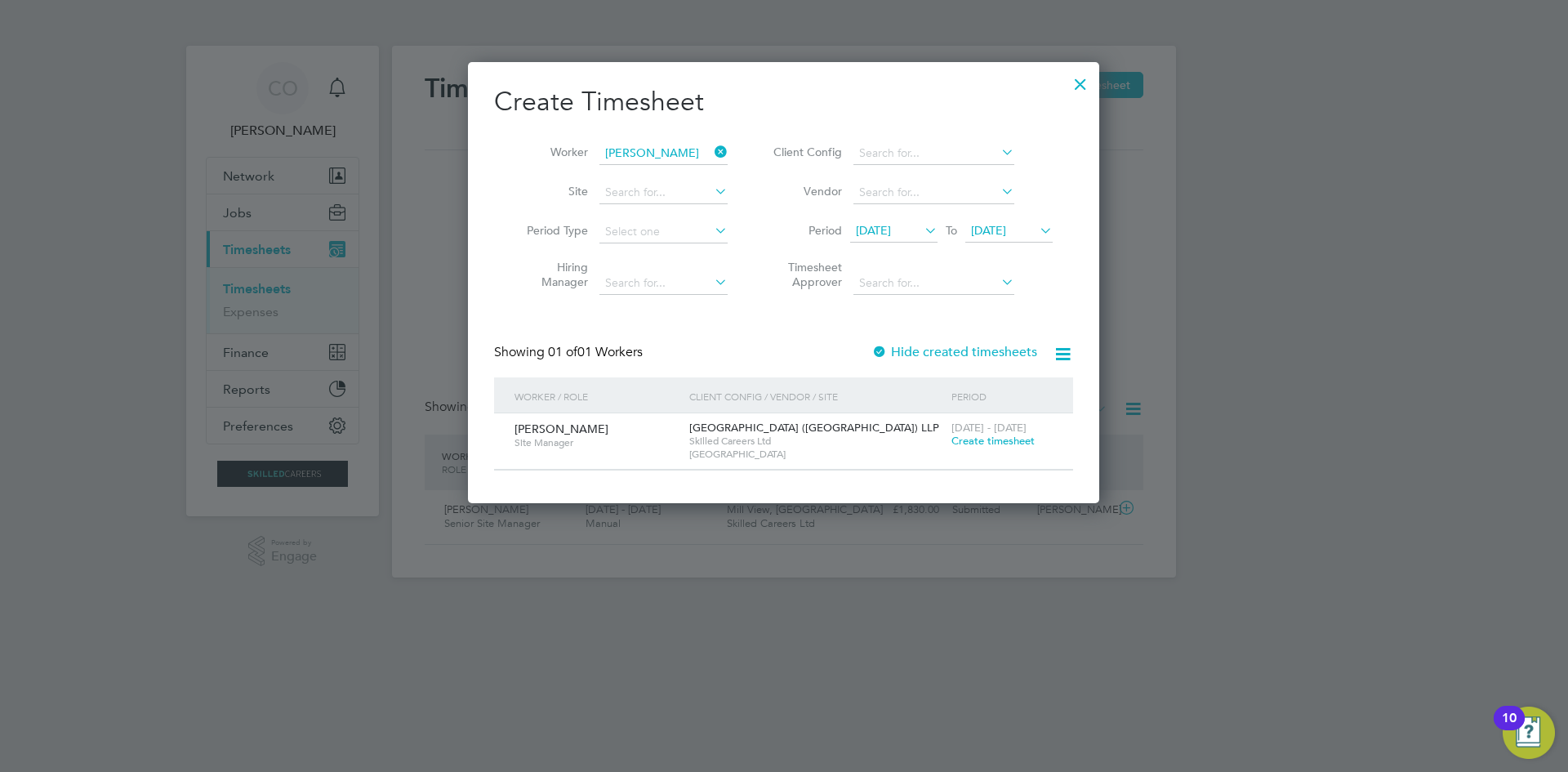
click at [974, 441] on span "Create timesheet" at bounding box center [994, 441] width 84 height 14
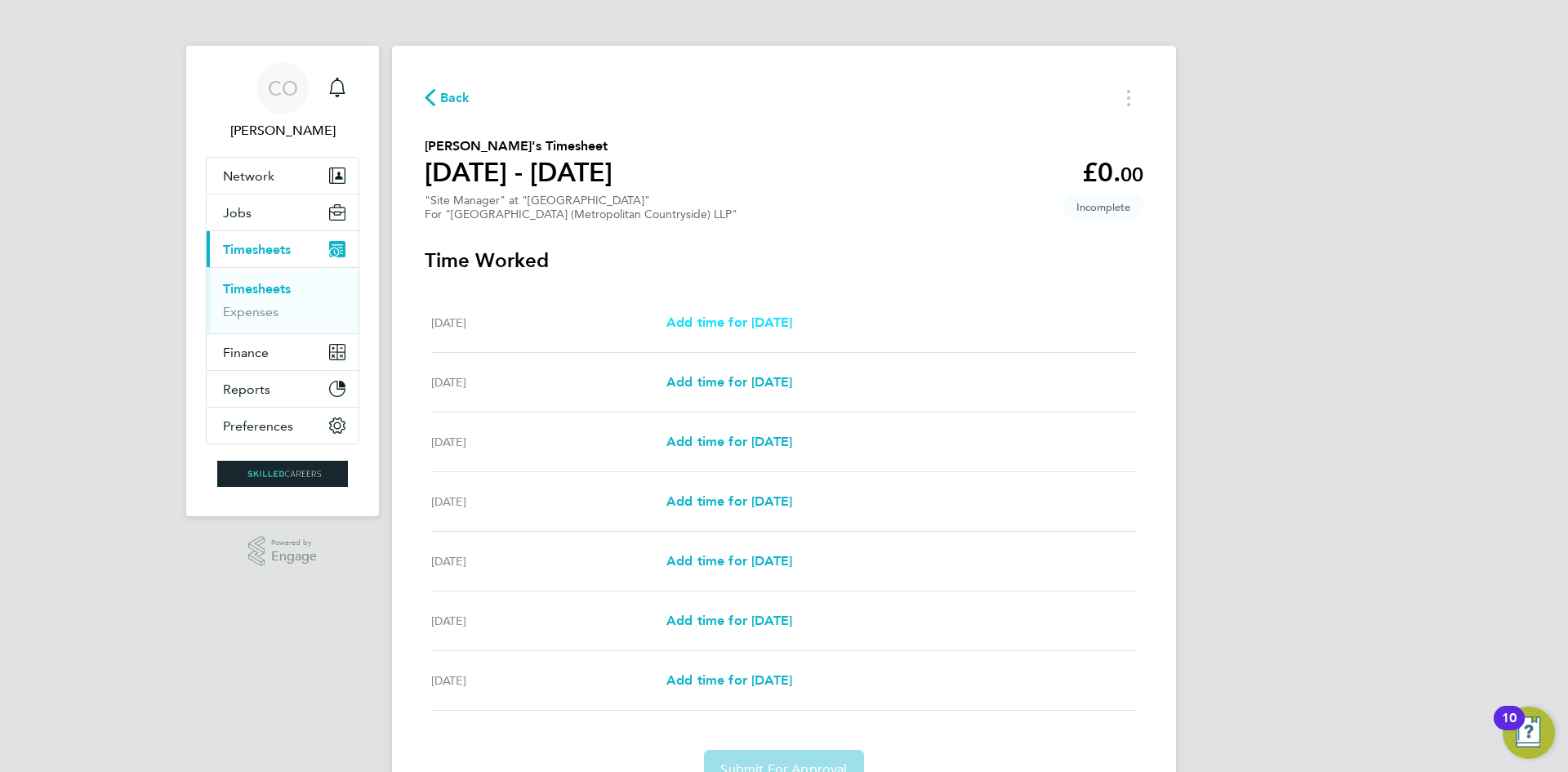
click at [757, 318] on span "Add time for Mon 22 Sep" at bounding box center [730, 322] width 126 height 15
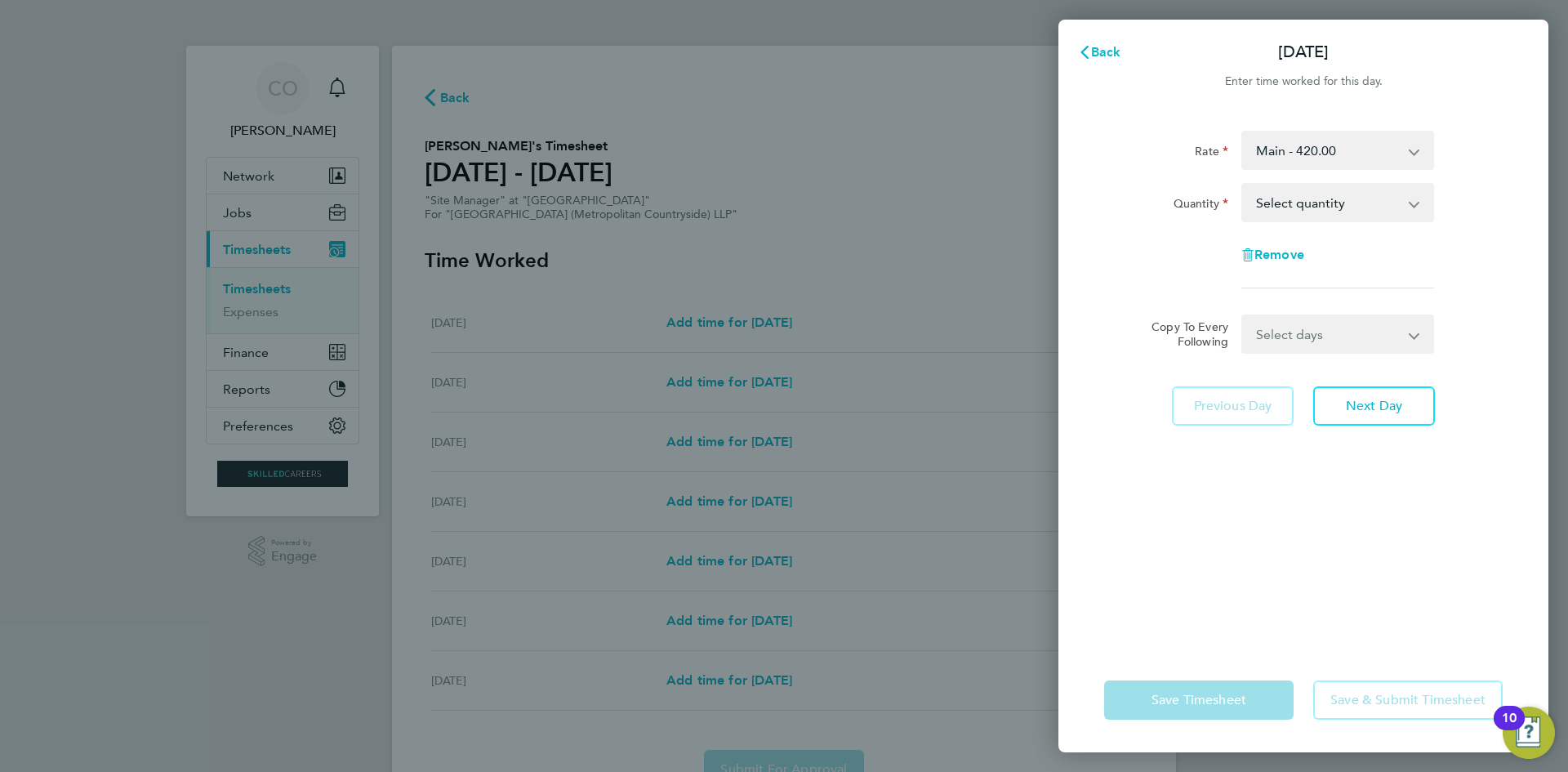
click at [1370, 211] on select "Select quantity 0.5 1" at bounding box center [1328, 203] width 170 height 36
click at [1353, 294] on app-timesheet-line-form-group "Rate Main - 420.00 Quantity Select quantity 0.5 1 Remove" at bounding box center [1303, 216] width 398 height 171
click at [1282, 212] on select "Select quantity 0.5 1" at bounding box center [1328, 203] width 170 height 36
select select "1"
click at [1244, 185] on select "Select quantity 0.5 1" at bounding box center [1328, 203] width 170 height 36
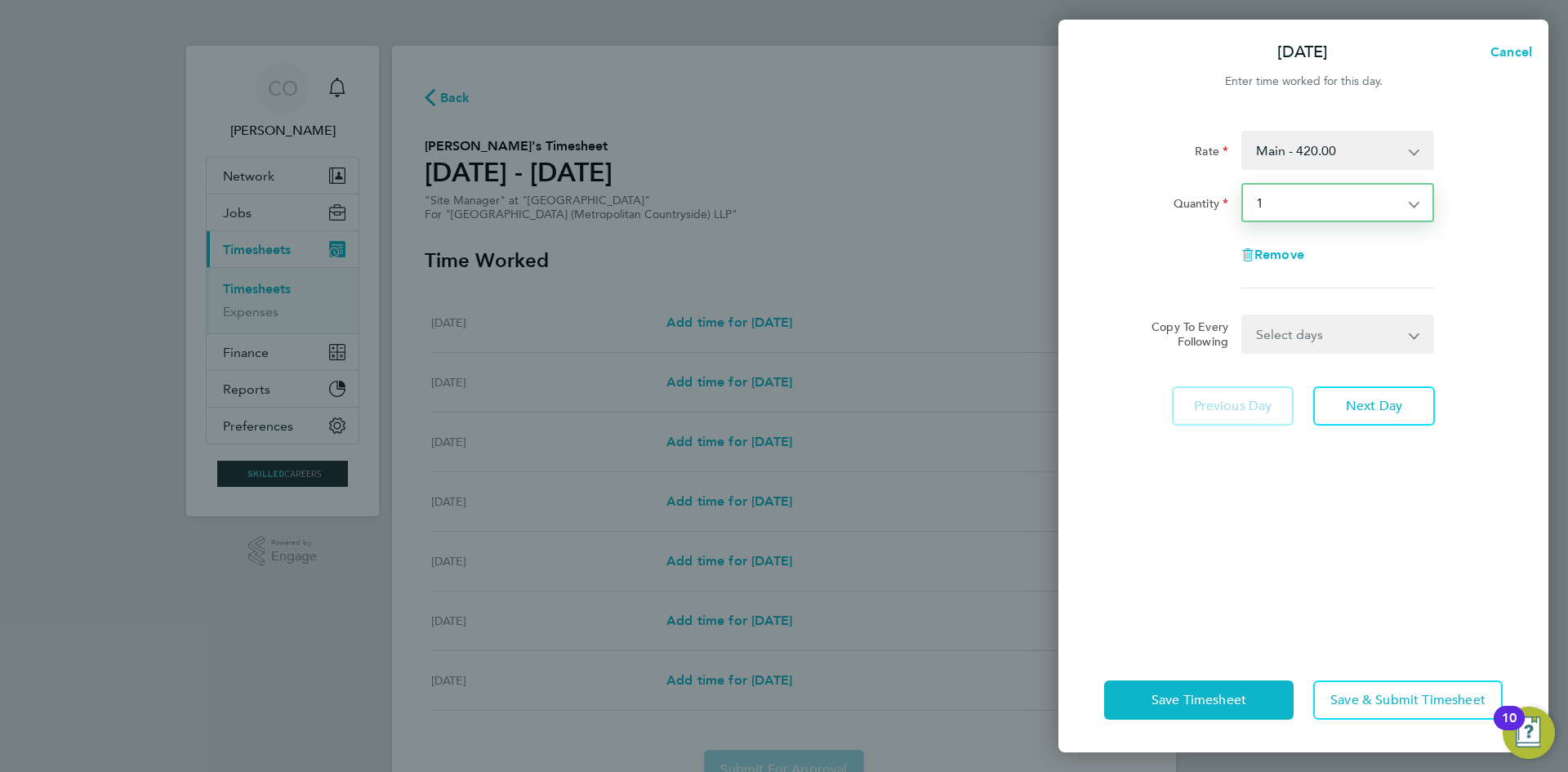
click at [1307, 325] on select "Select days Day Weekday (Mon-Fri) Weekend (Sat-Sun) Tuesday Wednesday Thursday …" at bounding box center [1329, 334] width 172 height 36
select select "WEEKDAY"
click at [1244, 317] on select "Select days Day Weekday (Mon-Fri) Weekend (Sat-Sun) Tuesday Wednesday Thursday …" at bounding box center [1329, 334] width 172 height 36
select select "2025-09-28"
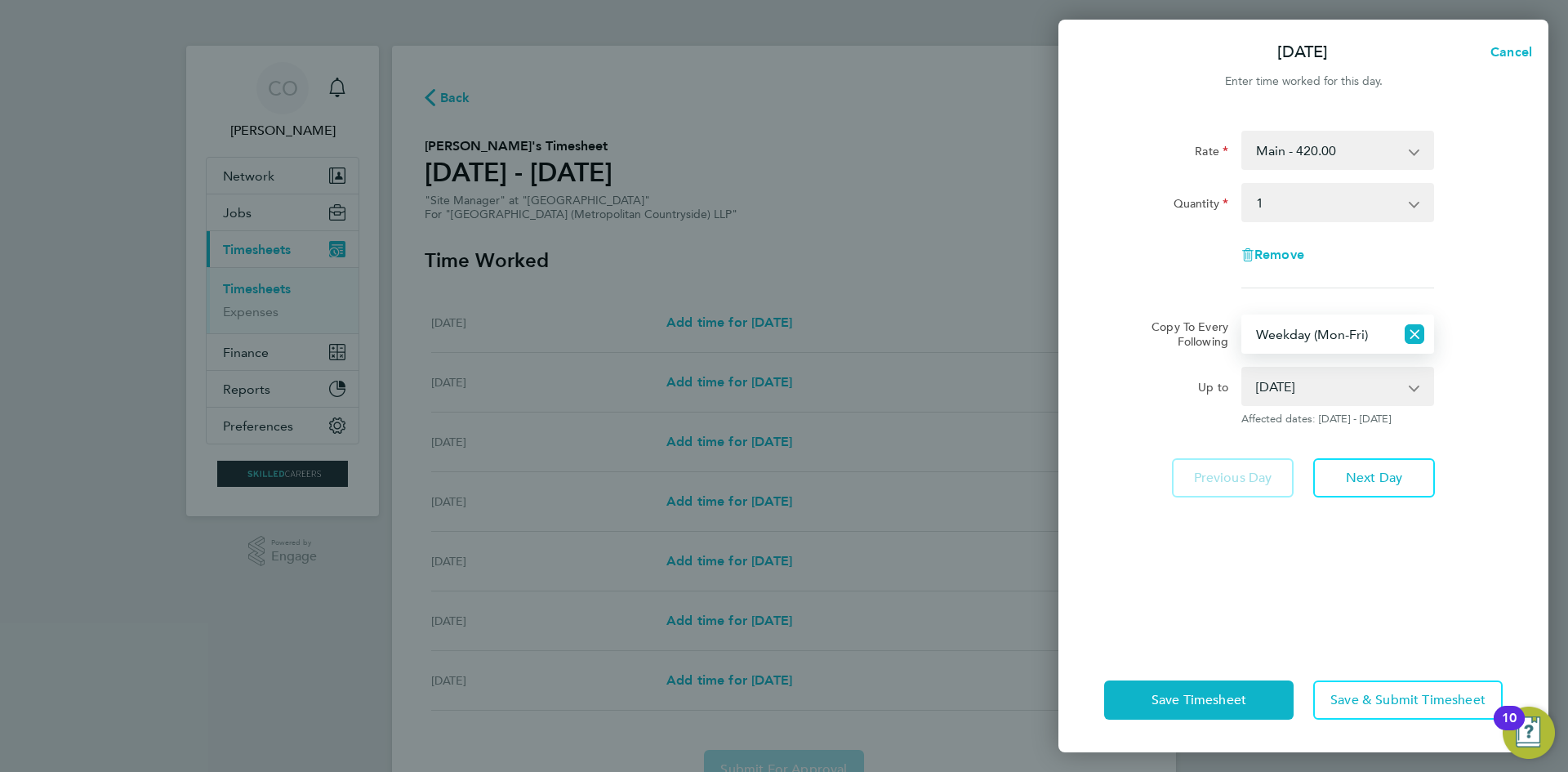
click at [1265, 208] on select "Select quantity 0.5 1" at bounding box center [1328, 203] width 170 height 36
click at [1244, 185] on select "Select quantity 0.5 1" at bounding box center [1328, 203] width 170 height 36
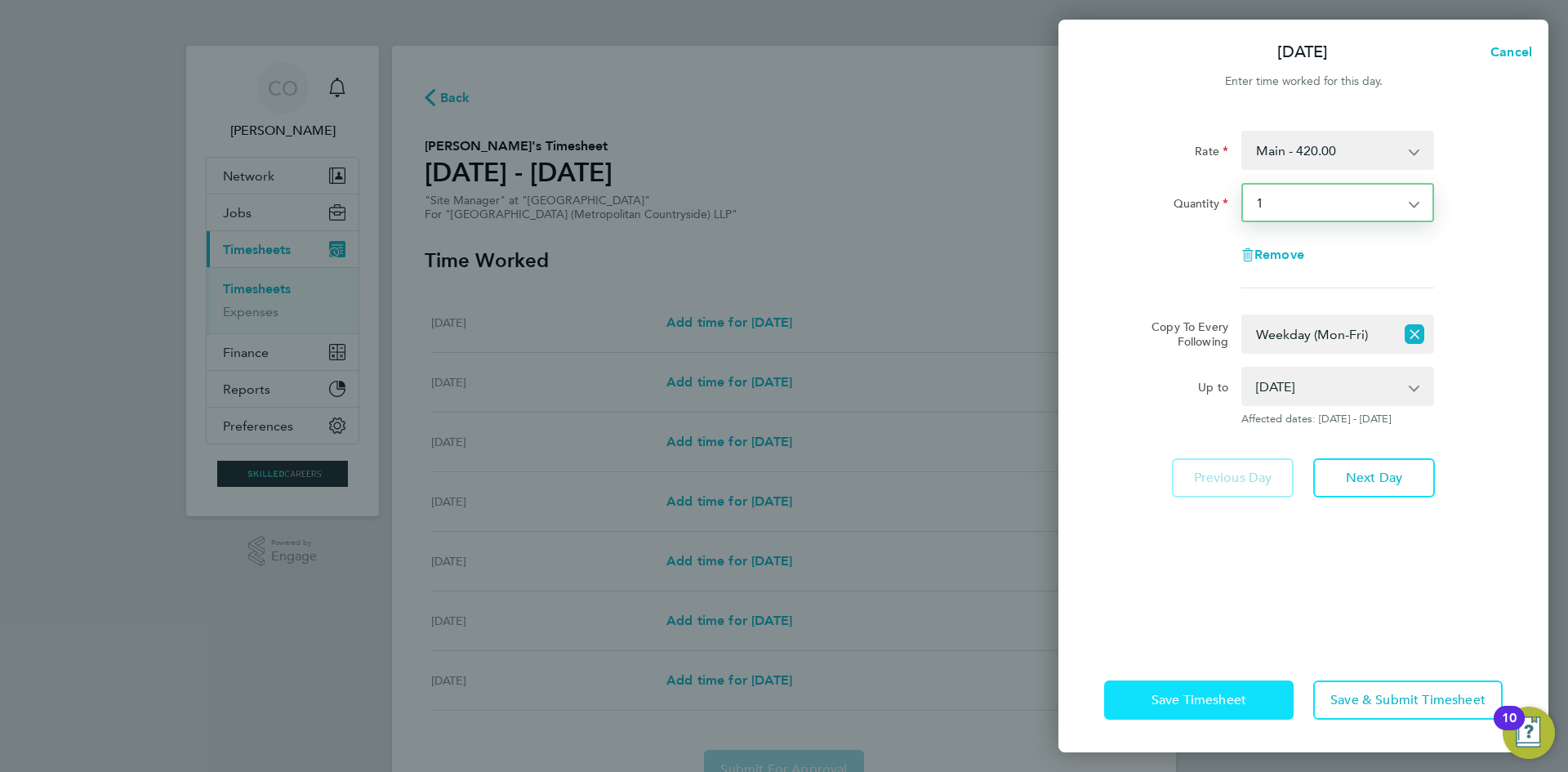
click at [1237, 688] on button "Save Timesheet" at bounding box center [1198, 700] width 189 height 39
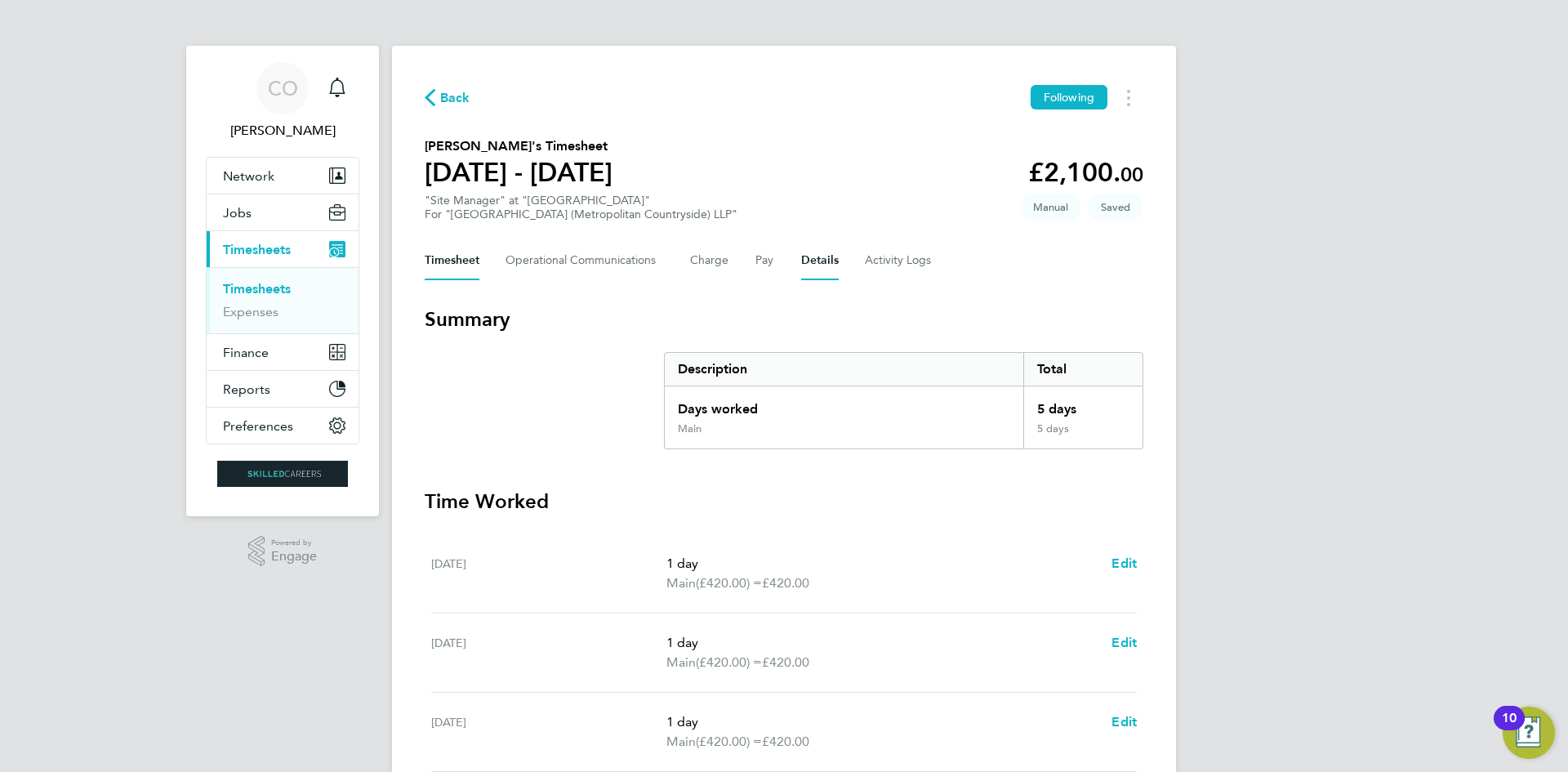
click at [804, 267] on button "Details" at bounding box center [820, 261] width 37 height 39
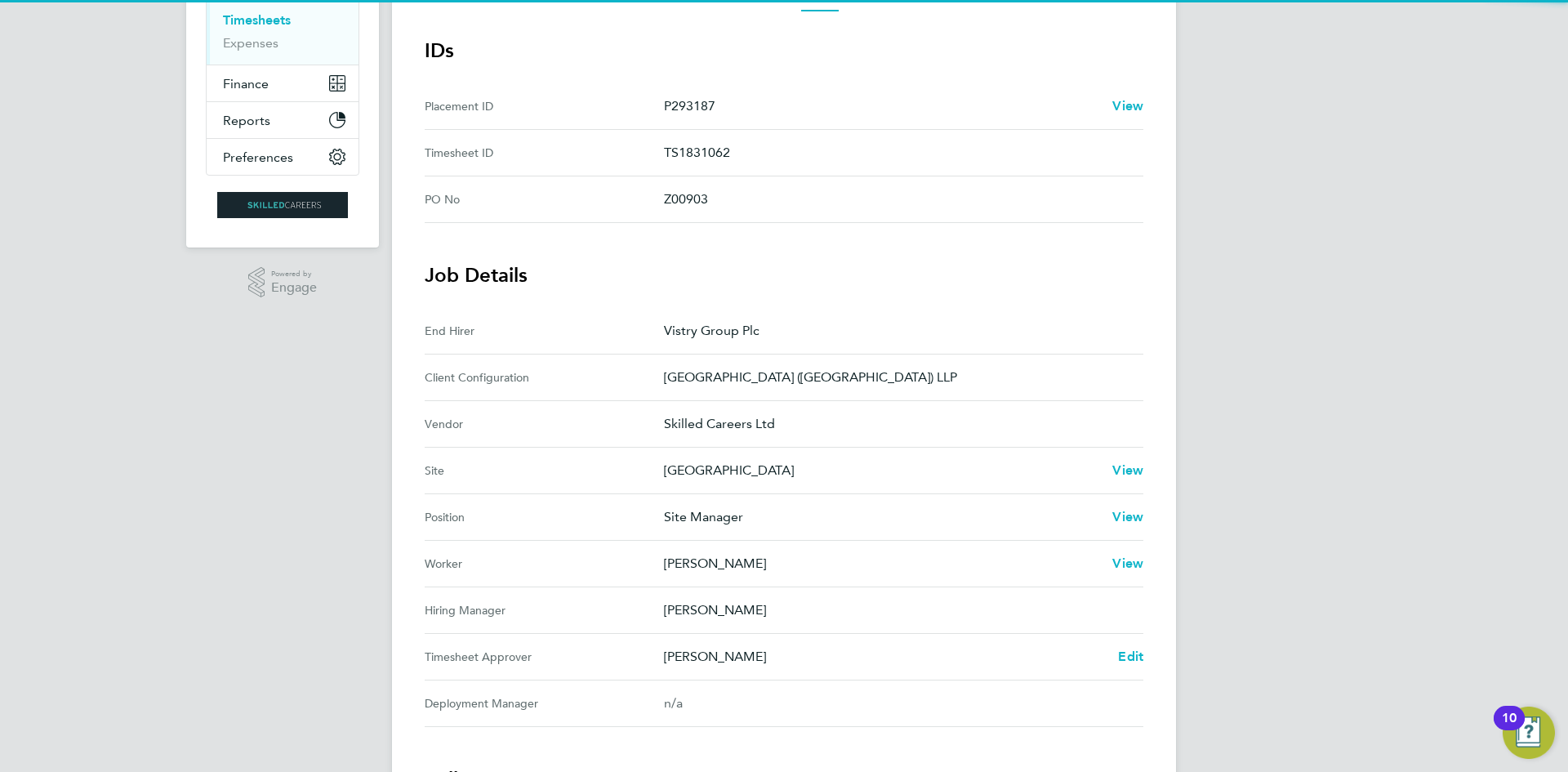
scroll to position [327, 0]
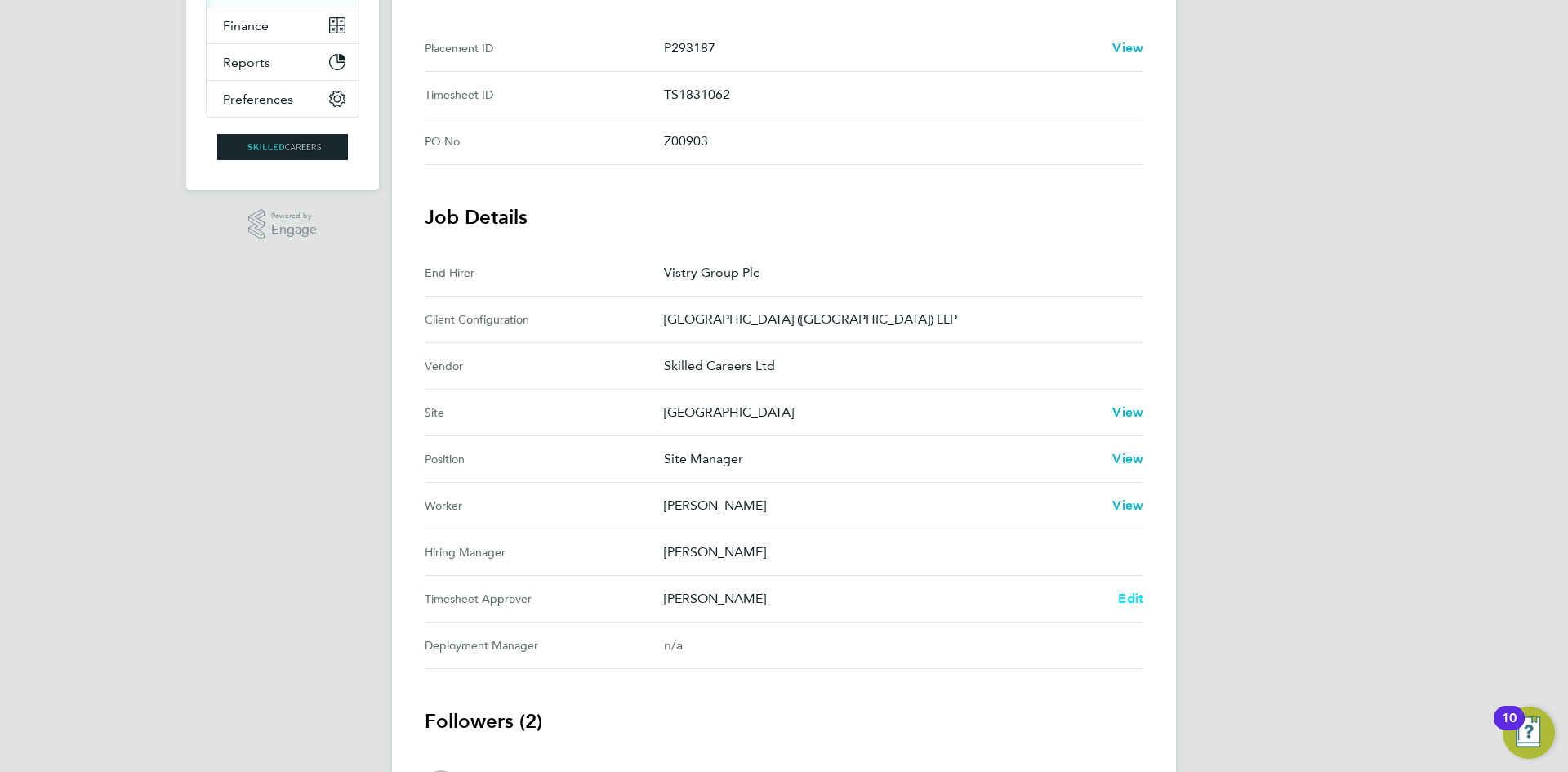
click at [1140, 598] on span "Edit" at bounding box center [1131, 598] width 25 height 15
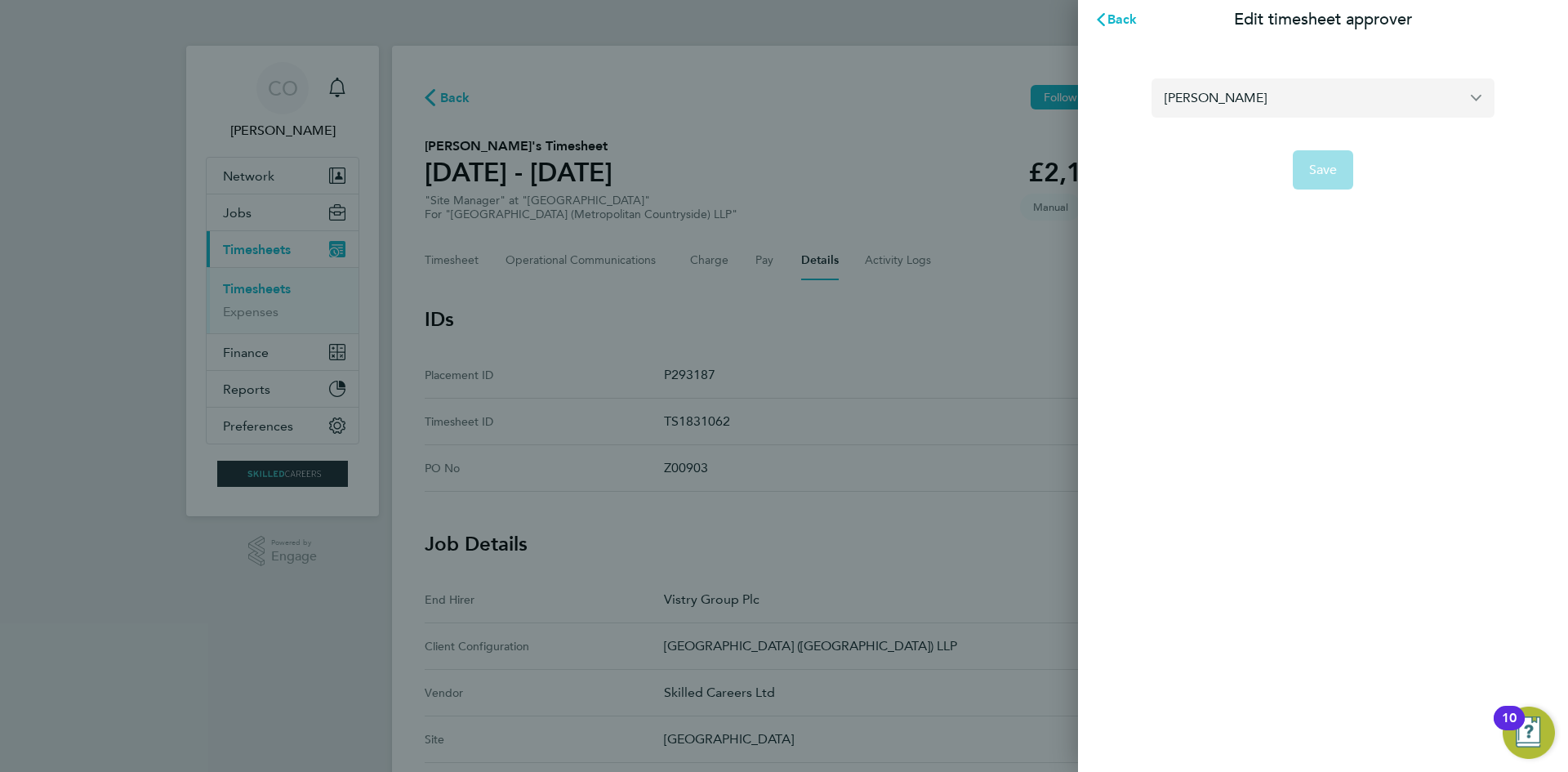
click at [1272, 103] on input "Jonathan Convery" at bounding box center [1324, 97] width 343 height 38
type input "a"
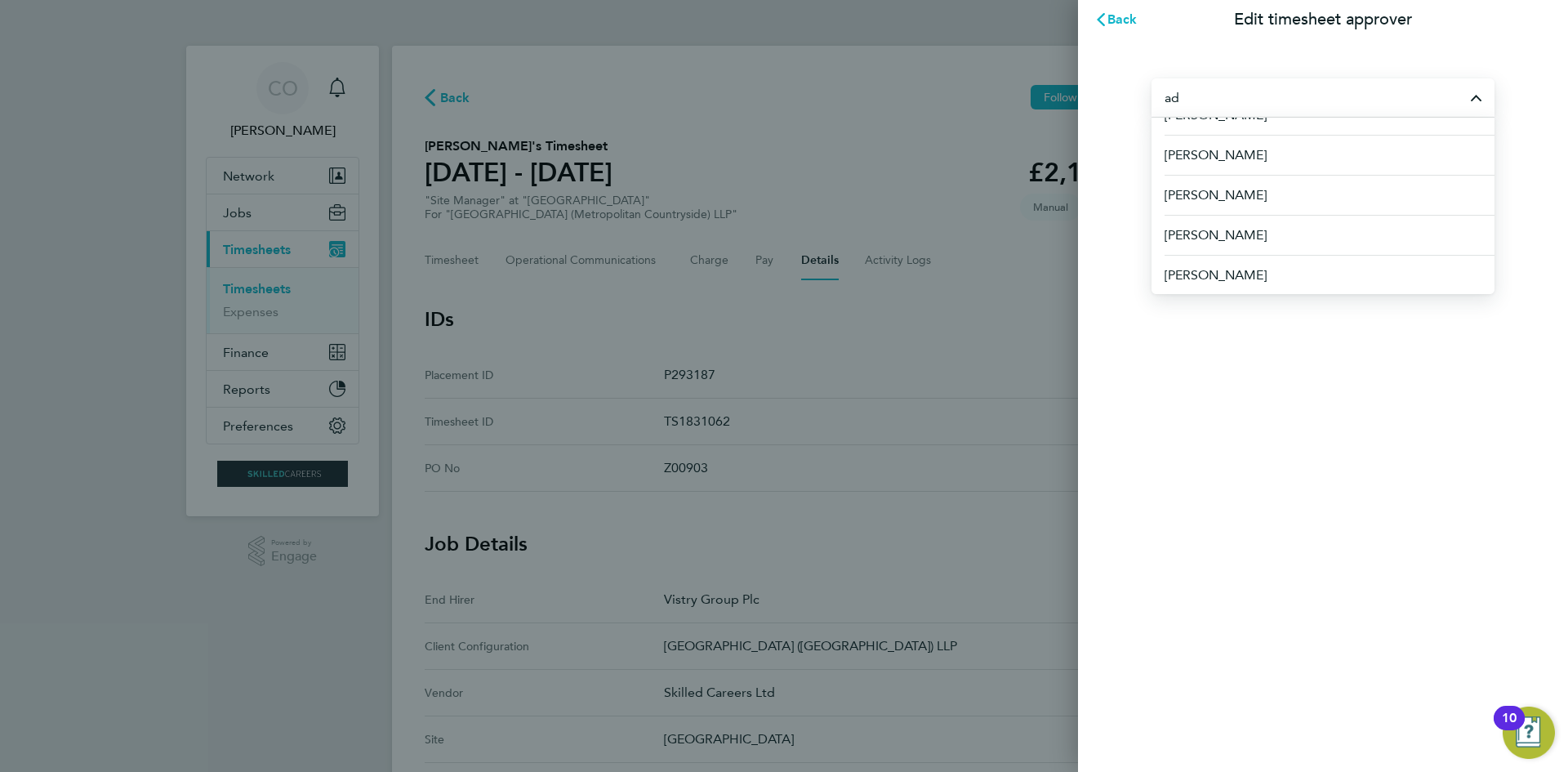
scroll to position [424, 0]
click at [1260, 230] on li "Adrian Iacob" at bounding box center [1324, 234] width 343 height 40
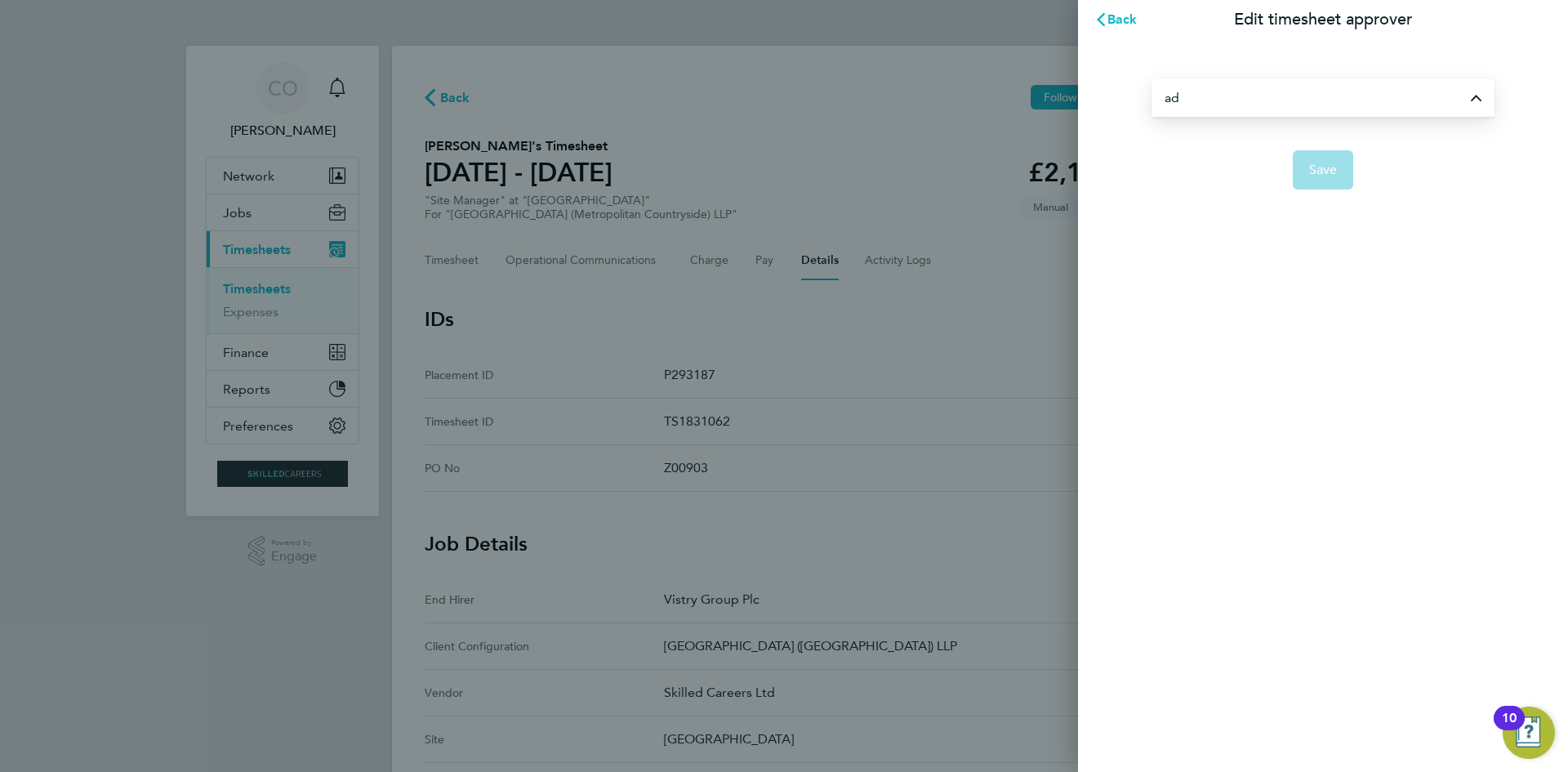
type input "Adrian Iacob"
click at [1324, 172] on span "Save" at bounding box center [1324, 170] width 28 height 16
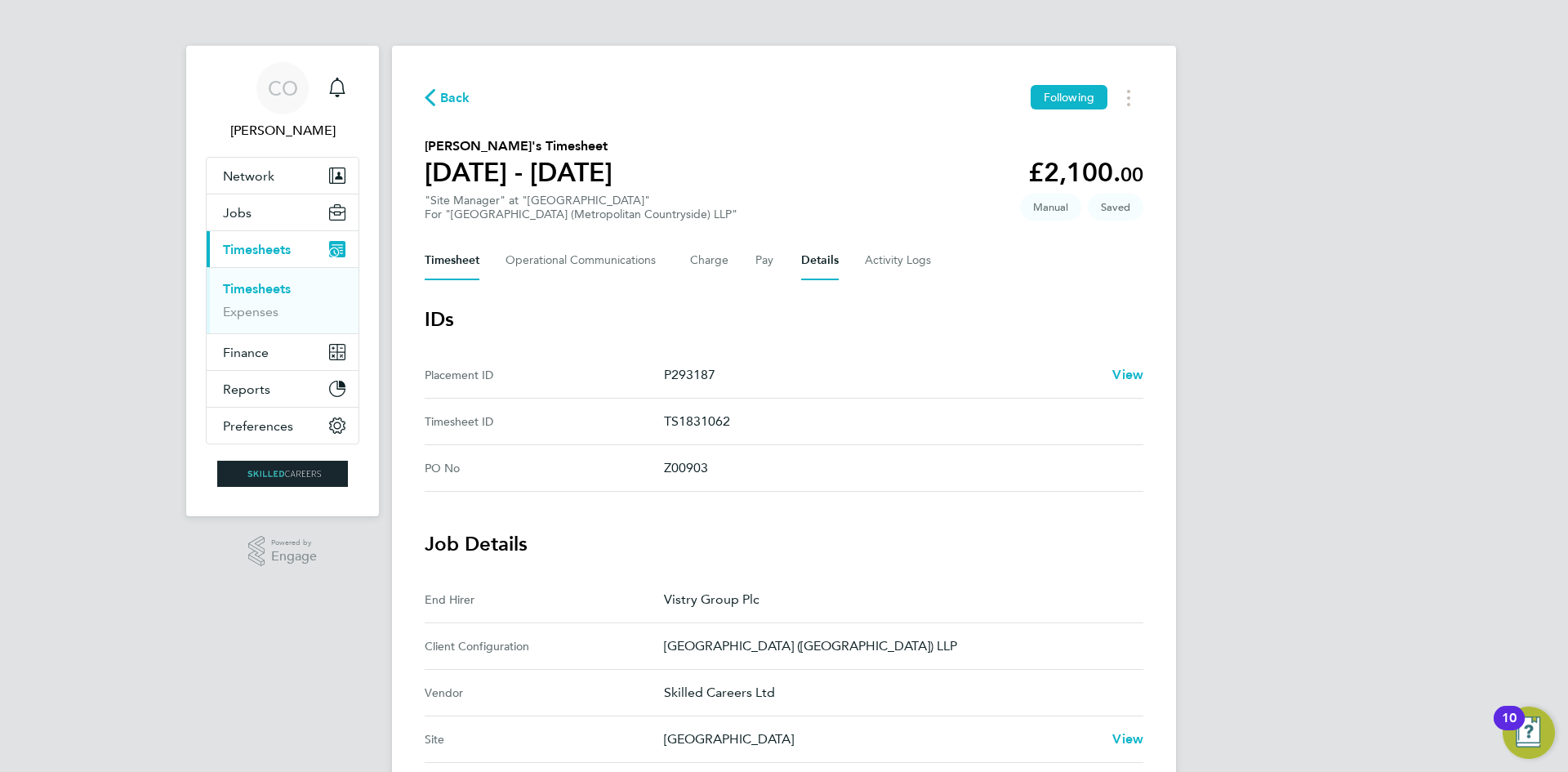
click at [449, 264] on button "Timesheet" at bounding box center [452, 261] width 55 height 39
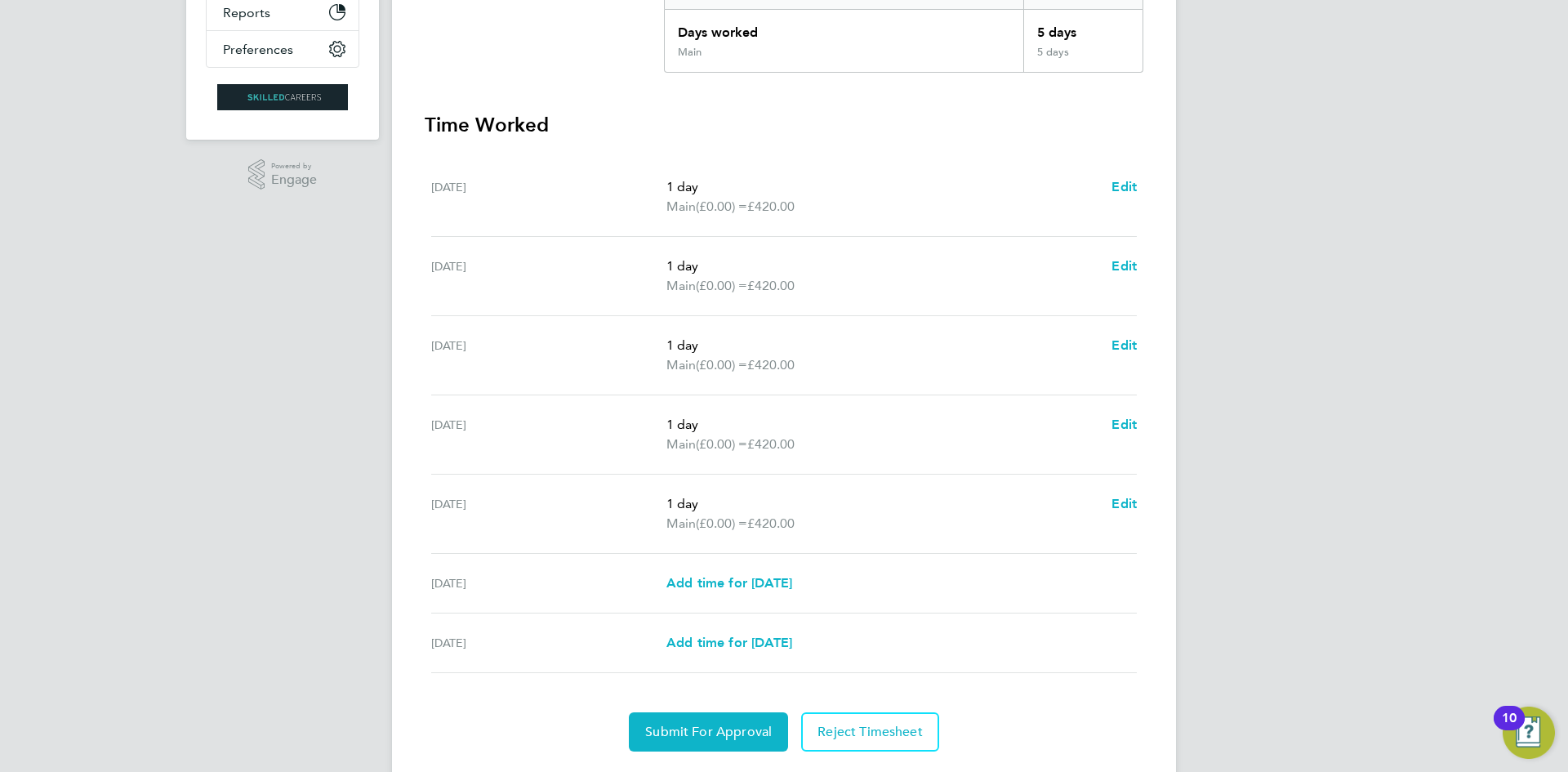
scroll to position [422, 0]
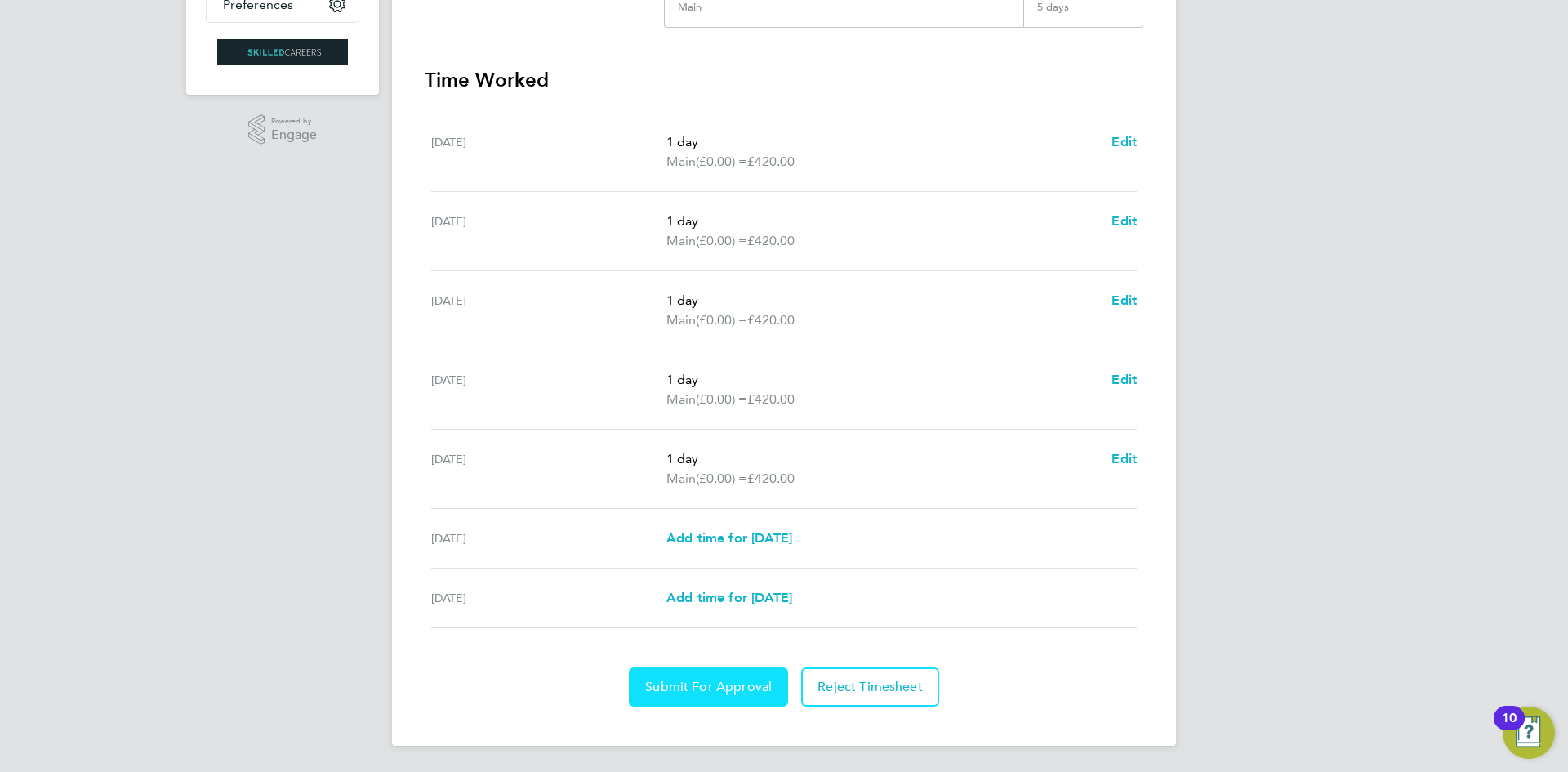
click at [733, 680] on span "Submit For Approval" at bounding box center [708, 688] width 126 height 16
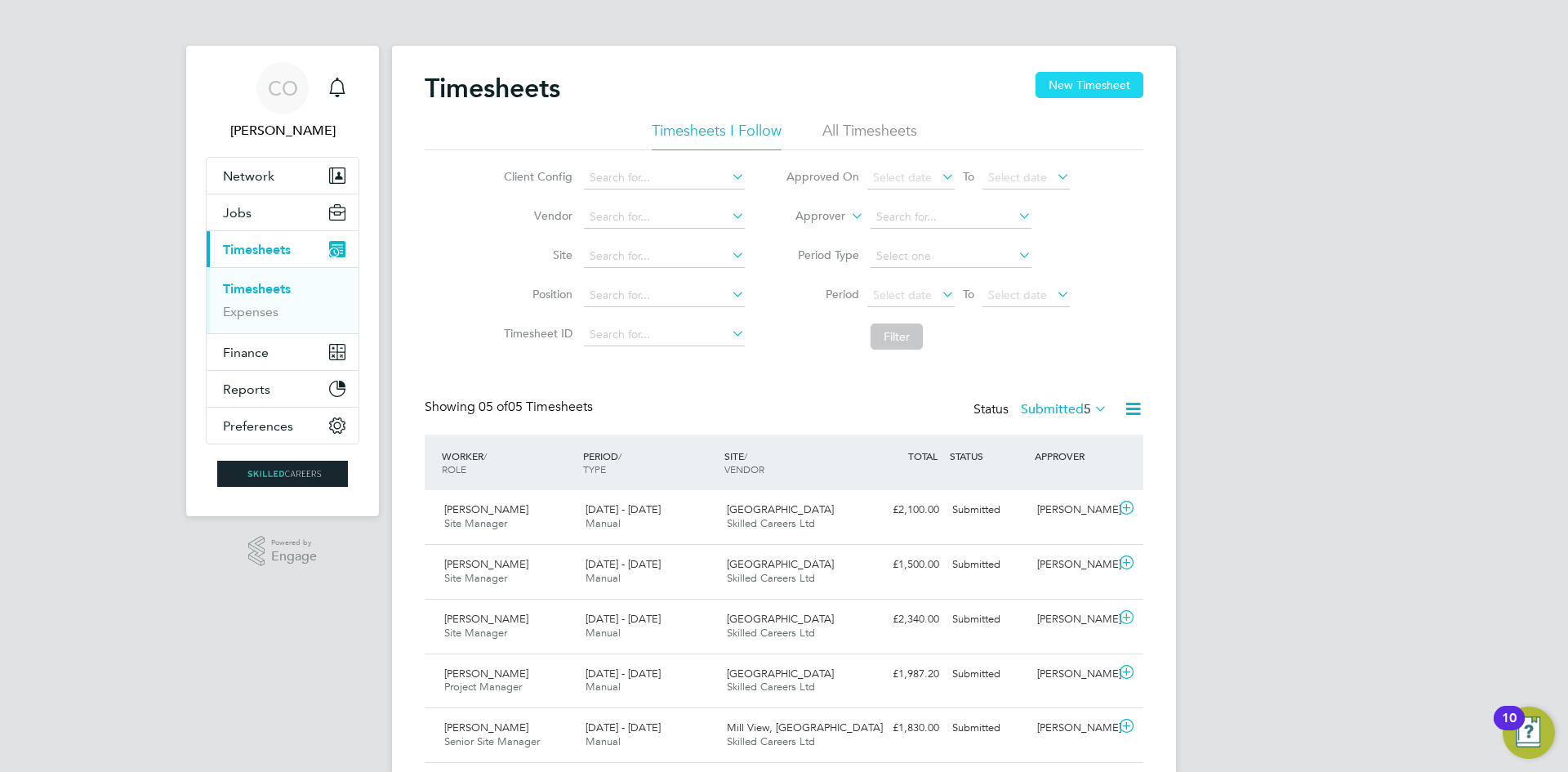
click at [1054, 83] on button "New Timesheet" at bounding box center [1089, 84] width 108 height 26
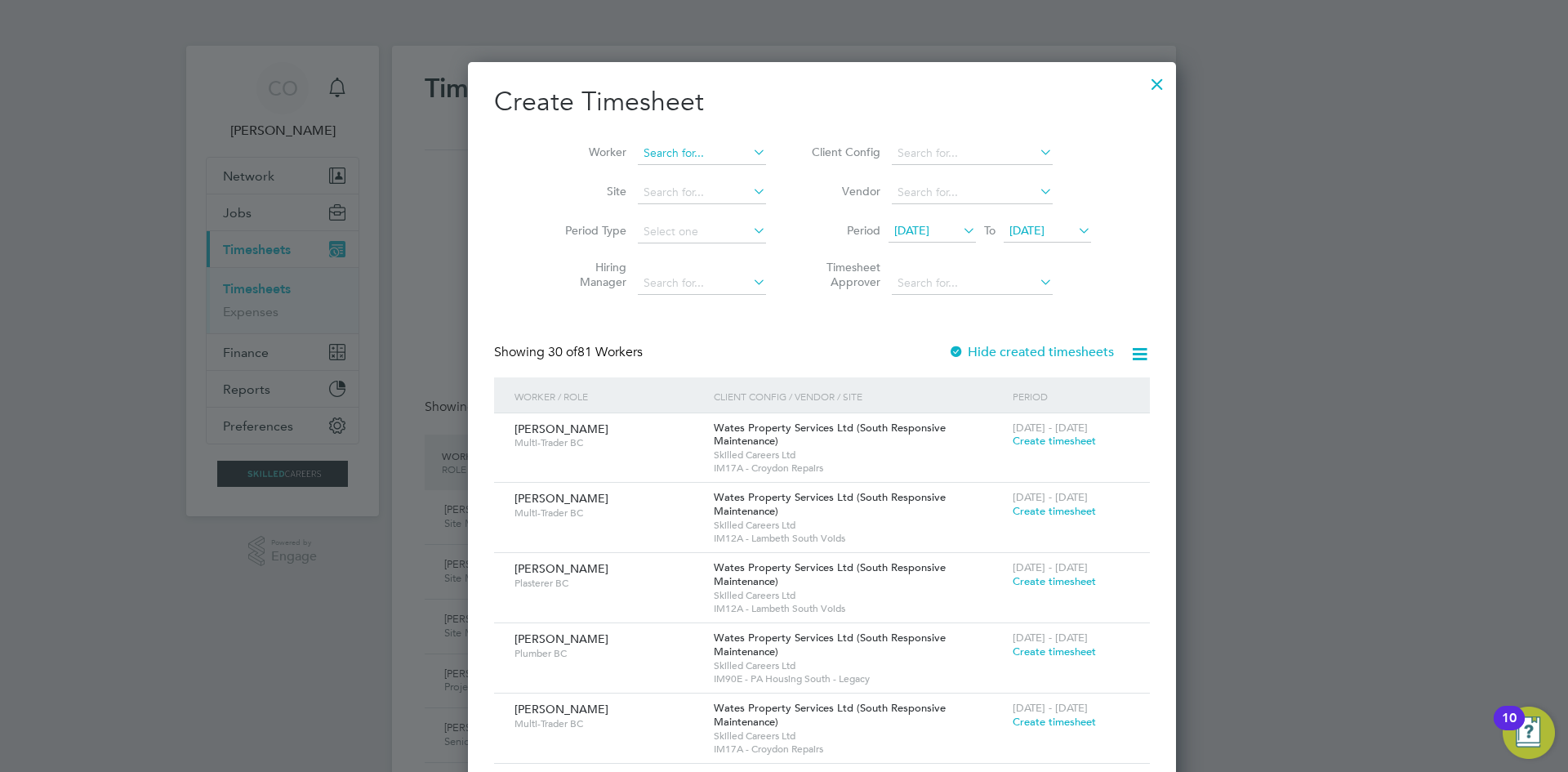
scroll to position [2708, 632]
click at [647, 146] on input at bounding box center [702, 154] width 128 height 23
click at [648, 211] on li "Dum itru" at bounding box center [665, 219] width 132 height 22
type input "Dumitru"
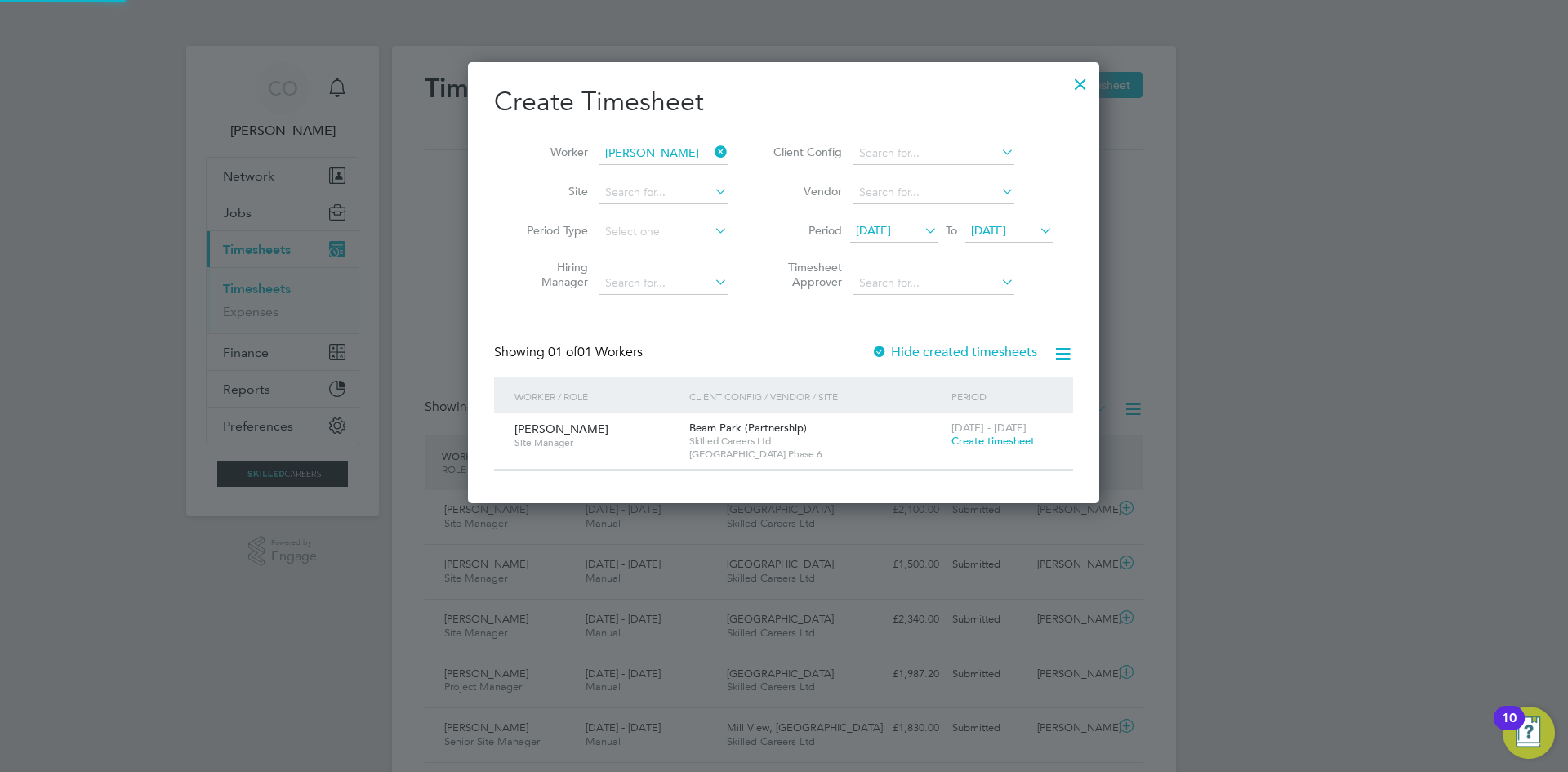
scroll to position [8, 8]
click at [979, 434] on span "Create timesheet" at bounding box center [994, 441] width 84 height 14
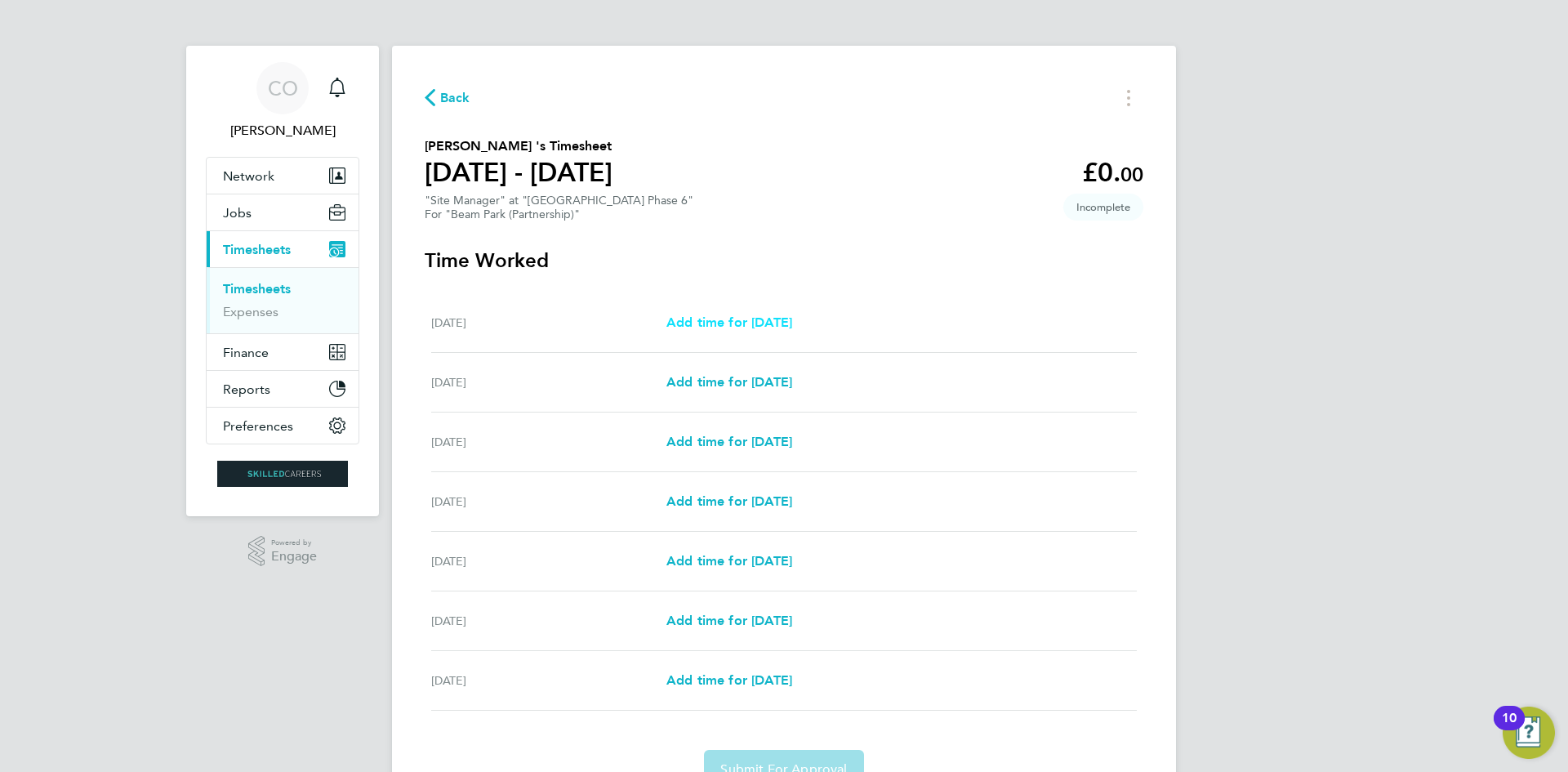
click at [783, 319] on span "Add time for Mon 22 Sep" at bounding box center [730, 322] width 126 height 15
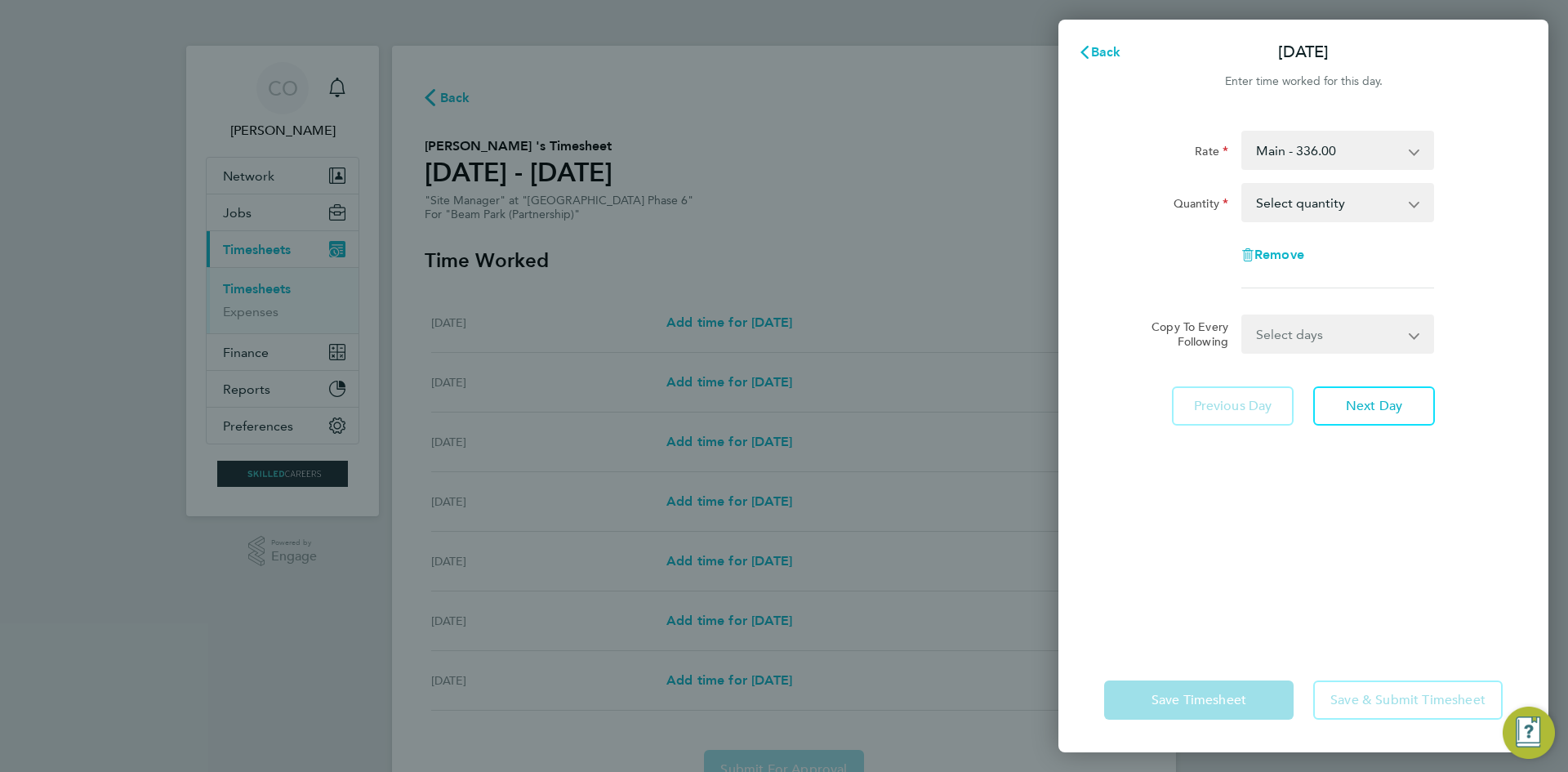
click at [1284, 203] on select "Select quantity 0.5 1" at bounding box center [1328, 203] width 170 height 36
select select "1"
click at [1244, 185] on select "Select quantity 0.5 1" at bounding box center [1328, 203] width 170 height 36
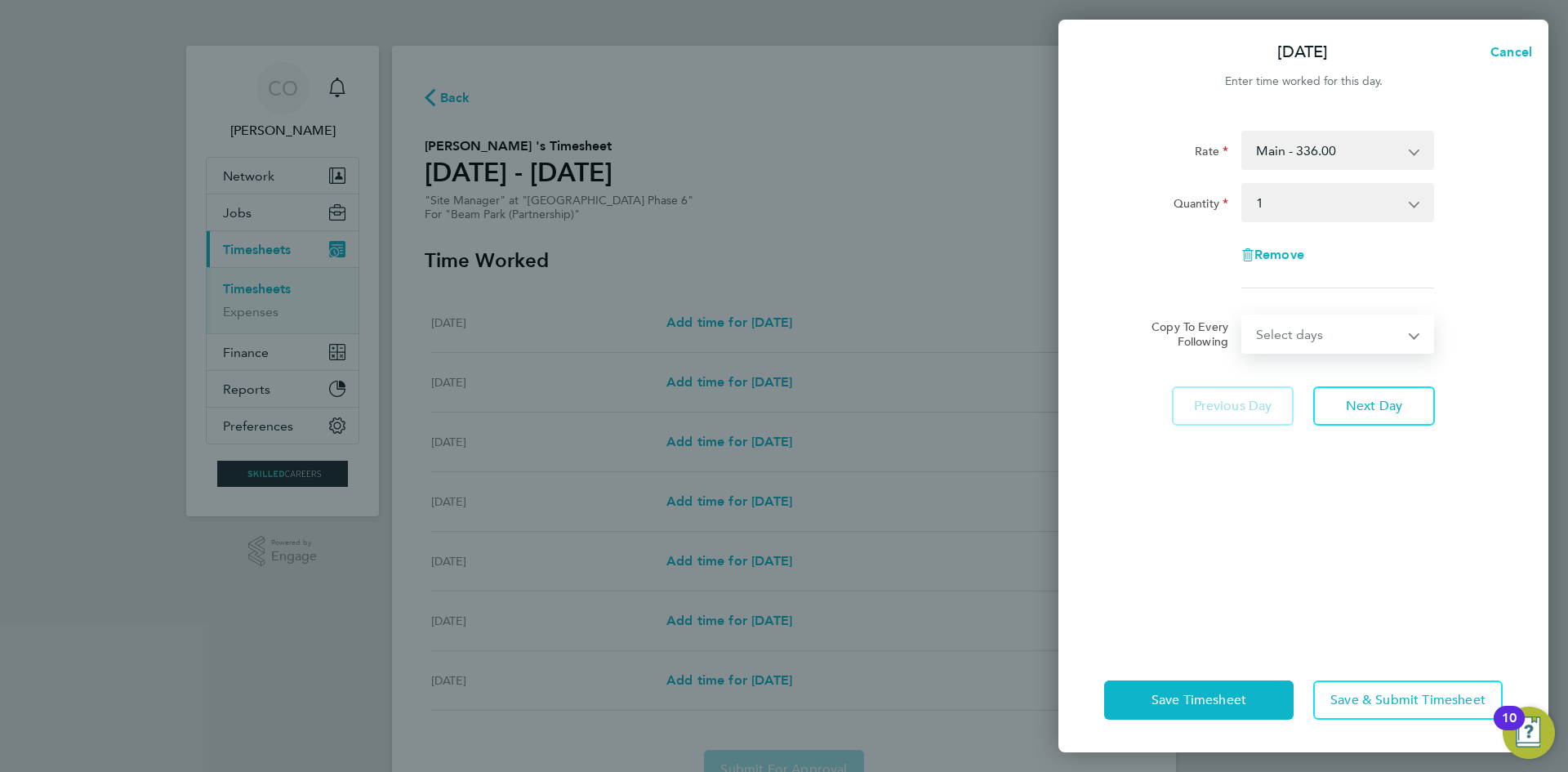
click at [1292, 335] on select "Select days Day Weekday (Mon-Fri) Weekend (Sat-Sun) Tuesday Wednesday Thursday …" at bounding box center [1329, 334] width 172 height 36
select select "WEEKDAY"
click at [1244, 317] on select "Select days Day Weekday (Mon-Fri) Weekend (Sat-Sun) Tuesday Wednesday Thursday …" at bounding box center [1329, 334] width 172 height 36
select select "2025-09-28"
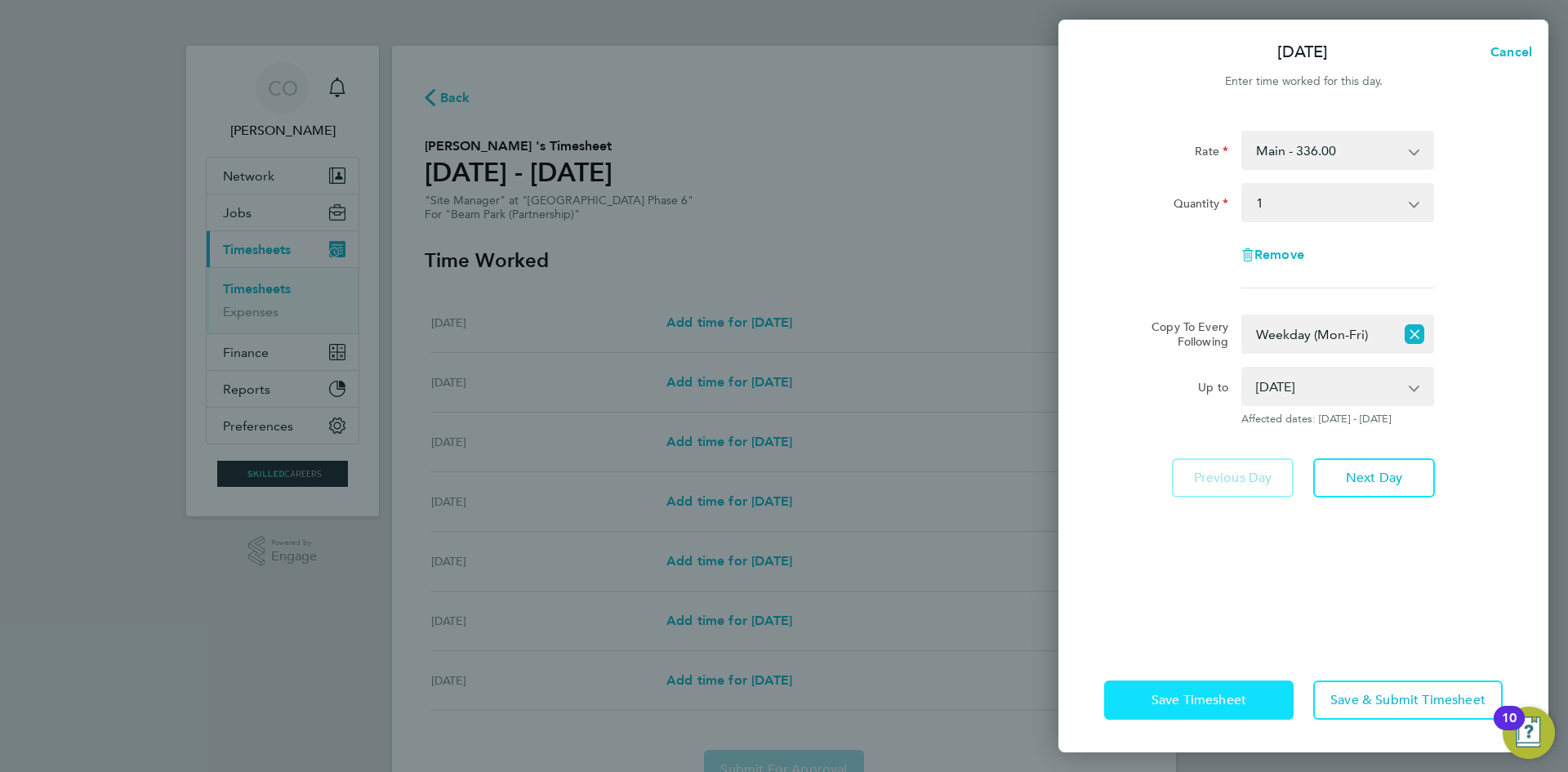
click at [1223, 704] on span "Save Timesheet" at bounding box center [1199, 700] width 95 height 16
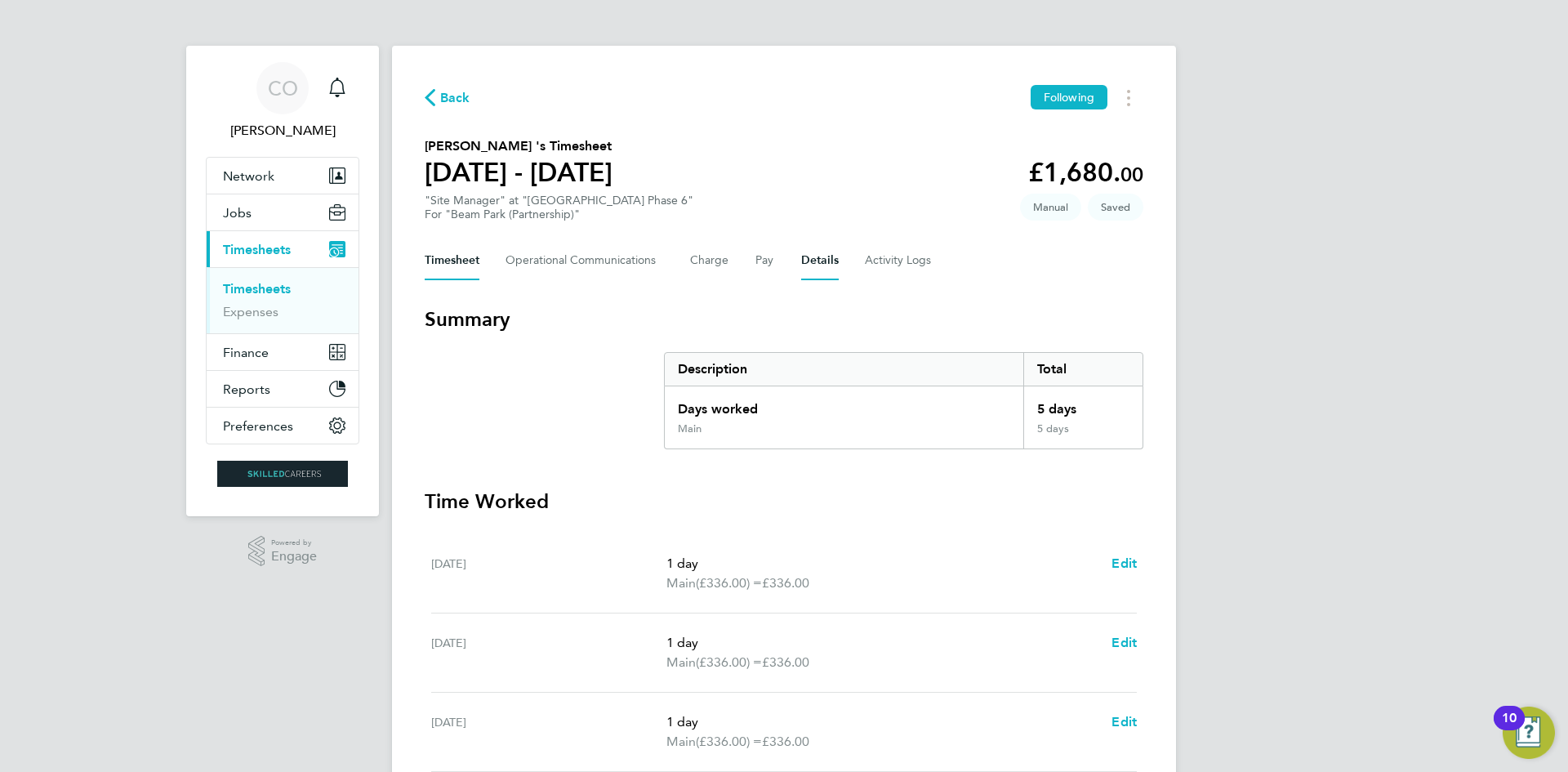
click at [803, 255] on button "Details" at bounding box center [820, 261] width 37 height 39
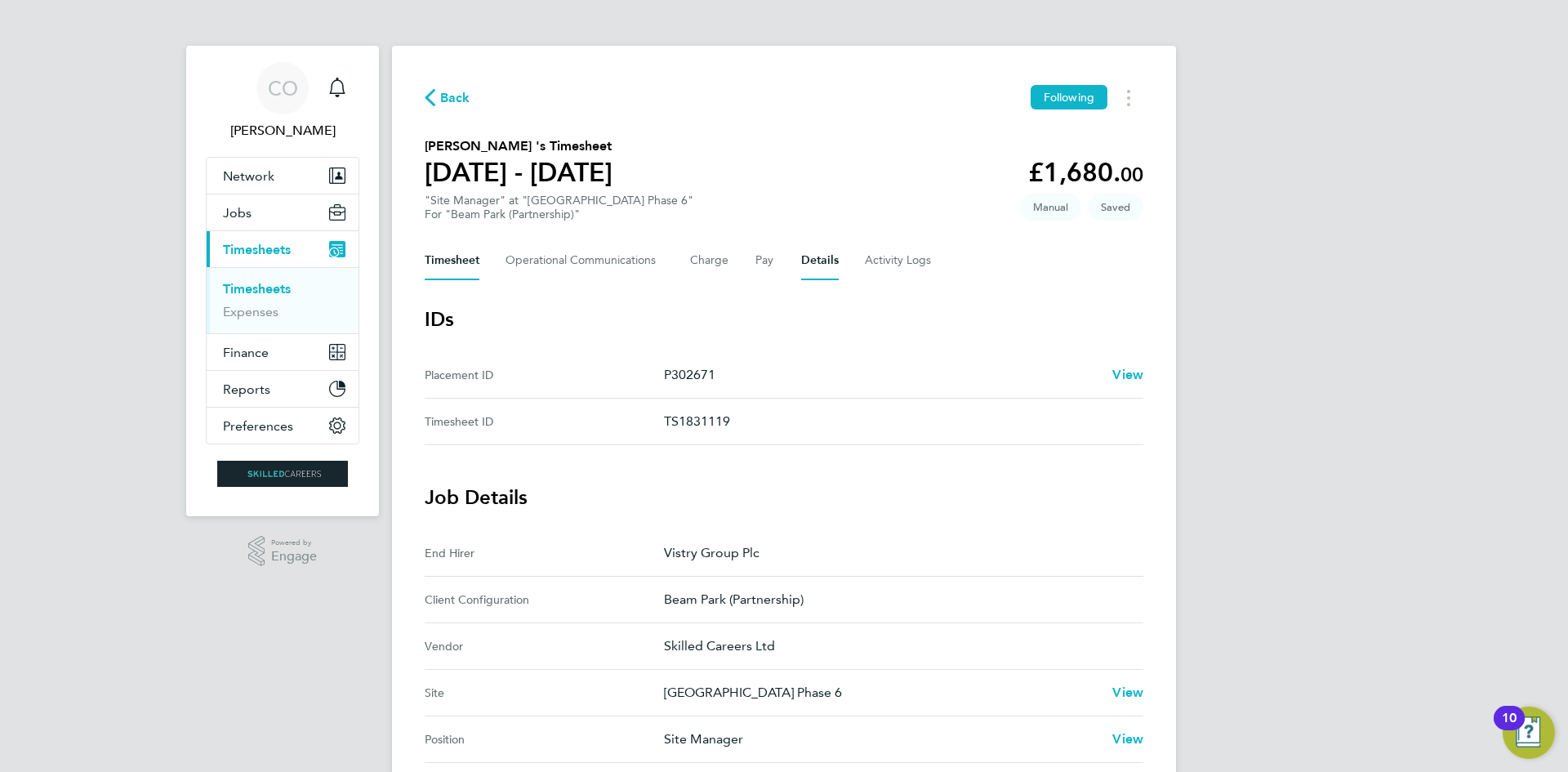
click at [437, 258] on button "Timesheet" at bounding box center [452, 261] width 55 height 39
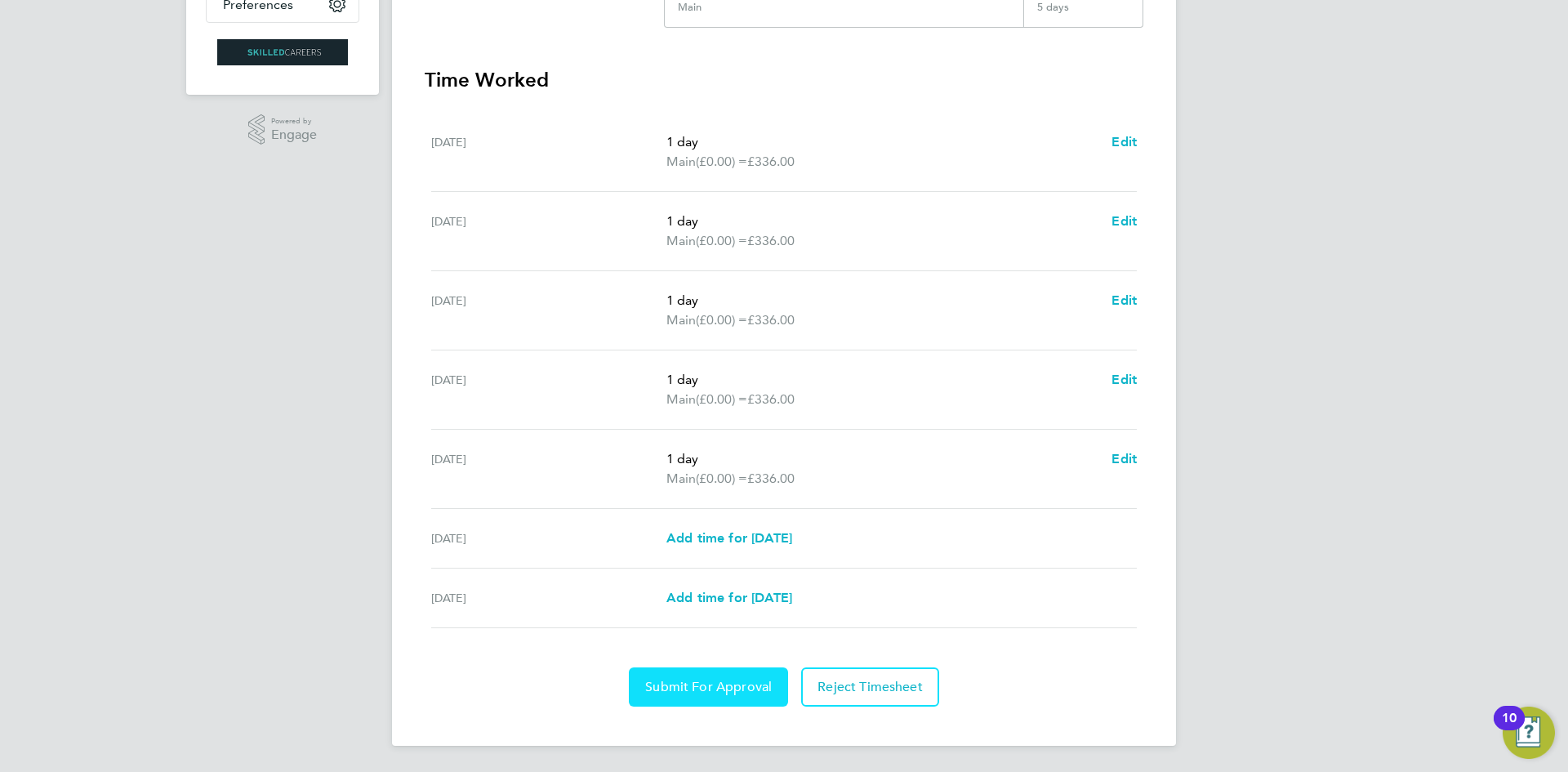
click at [746, 690] on span "Submit For Approval" at bounding box center [708, 688] width 126 height 16
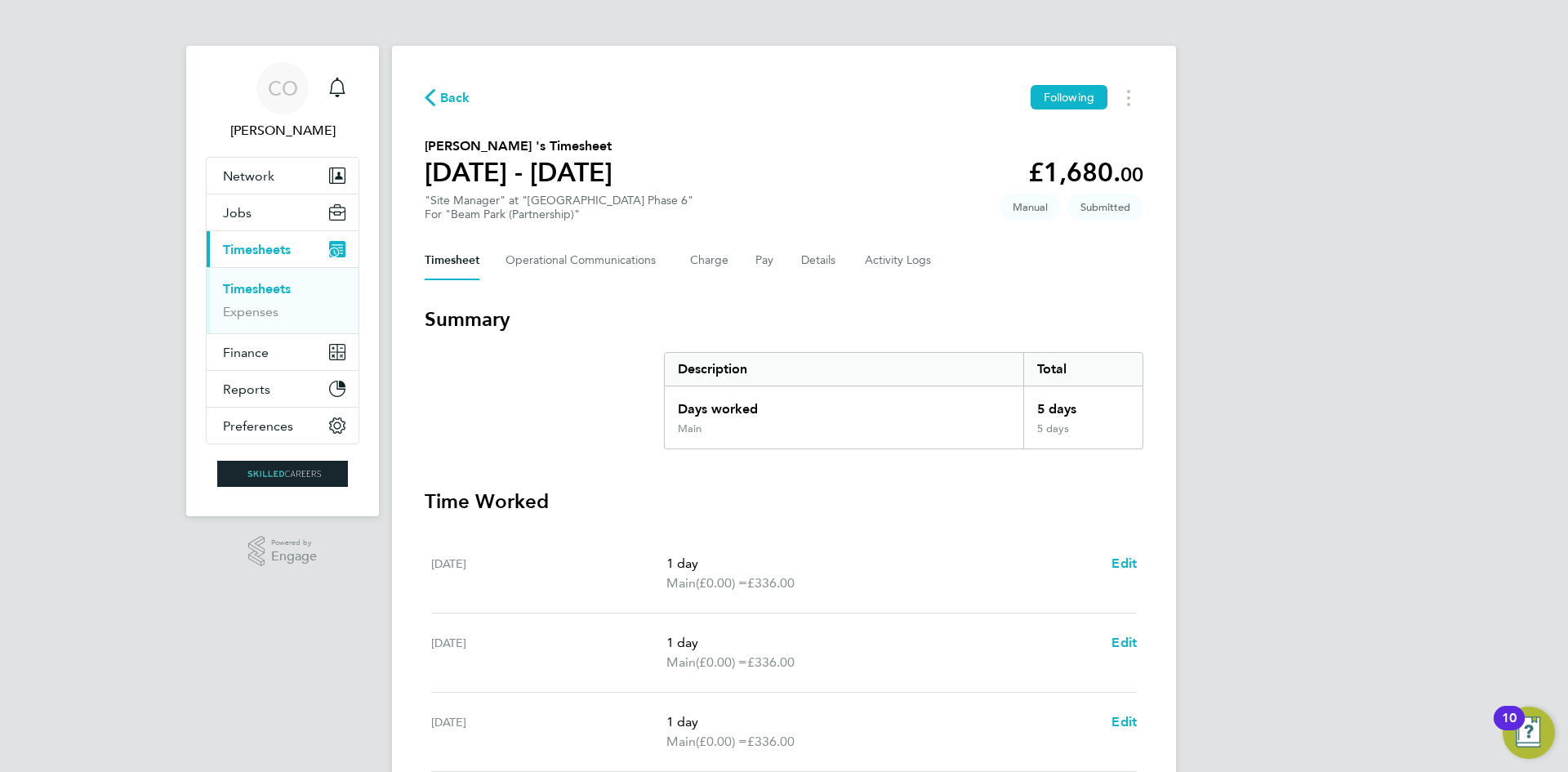
click at [460, 92] on span "Back" at bounding box center [455, 98] width 30 height 20
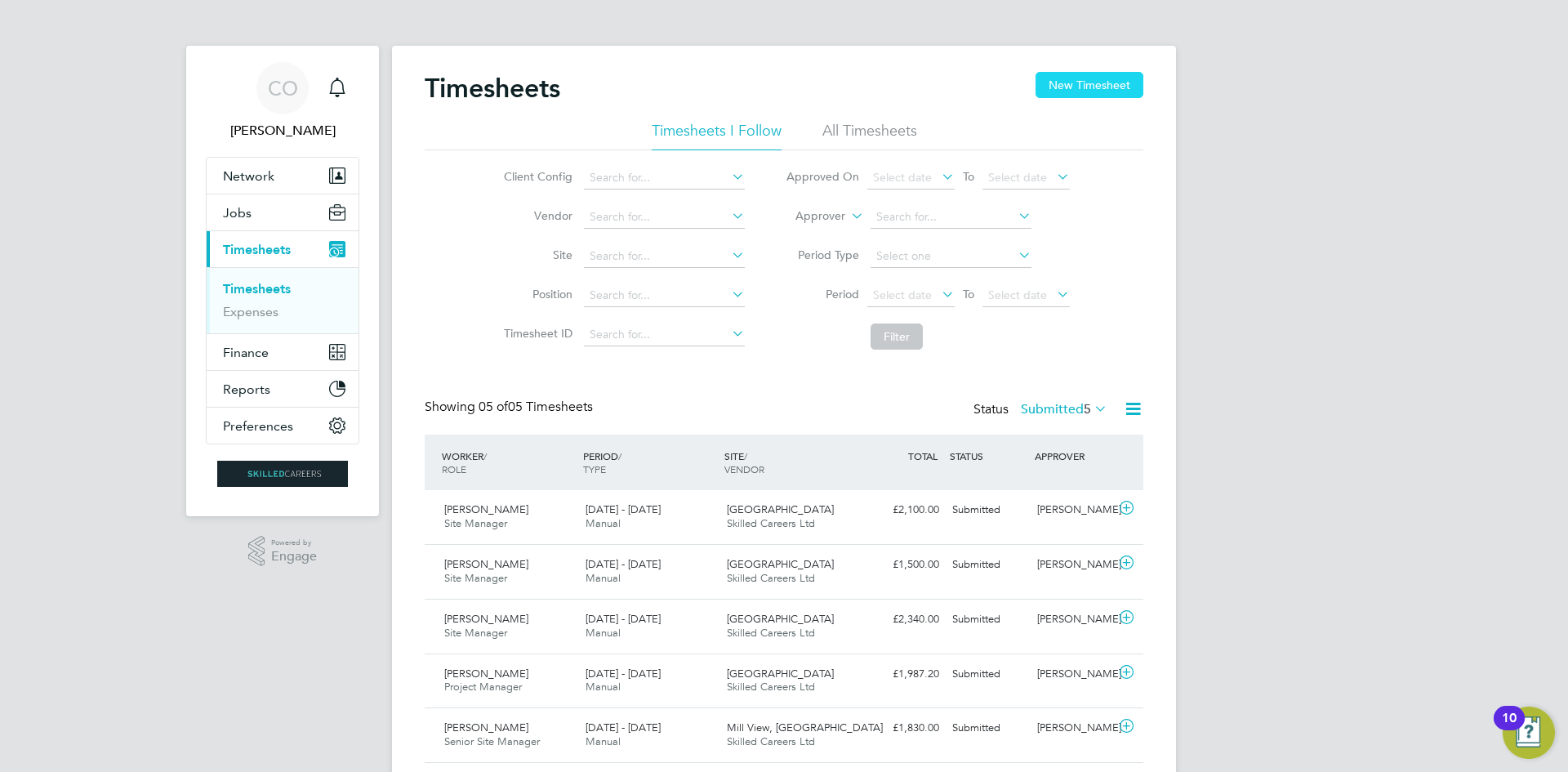
click at [1060, 89] on button "New Timesheet" at bounding box center [1089, 84] width 108 height 26
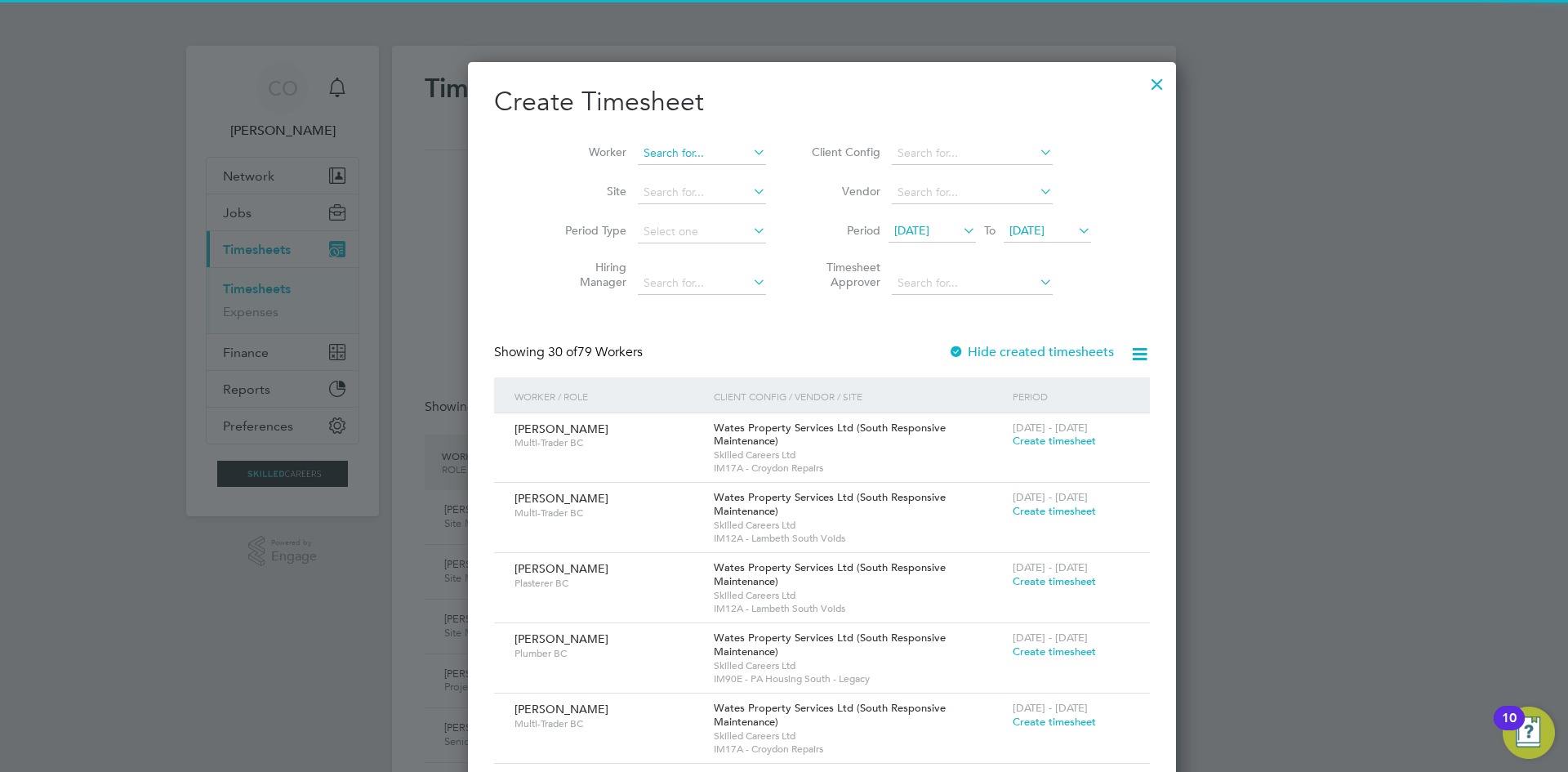
click at [638, 150] on input at bounding box center [702, 154] width 128 height 23
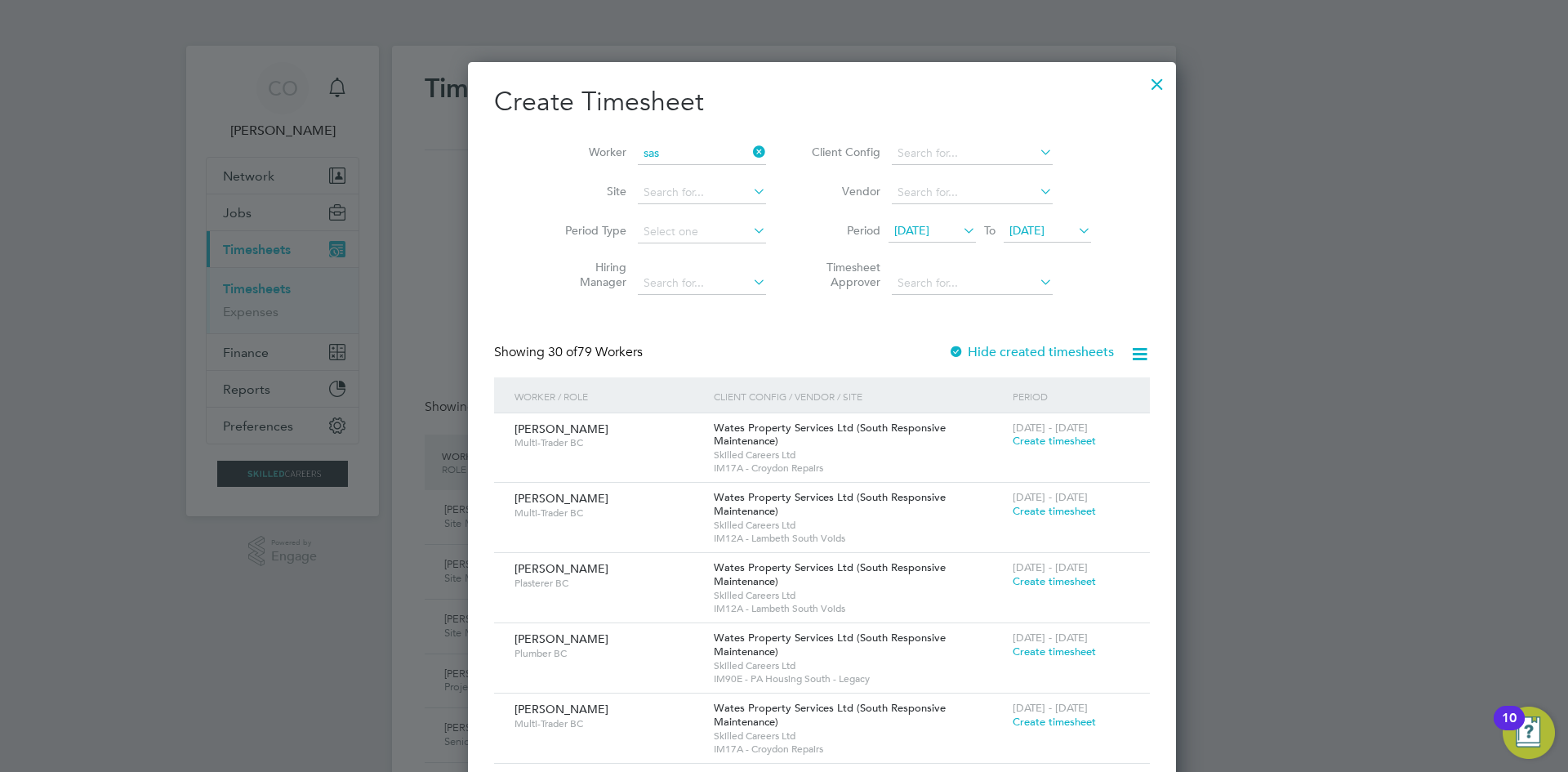
click at [618, 197] on b "Sas" at bounding box center [614, 197] width 18 height 14
type input "Sasikumar Jeyaratnam"
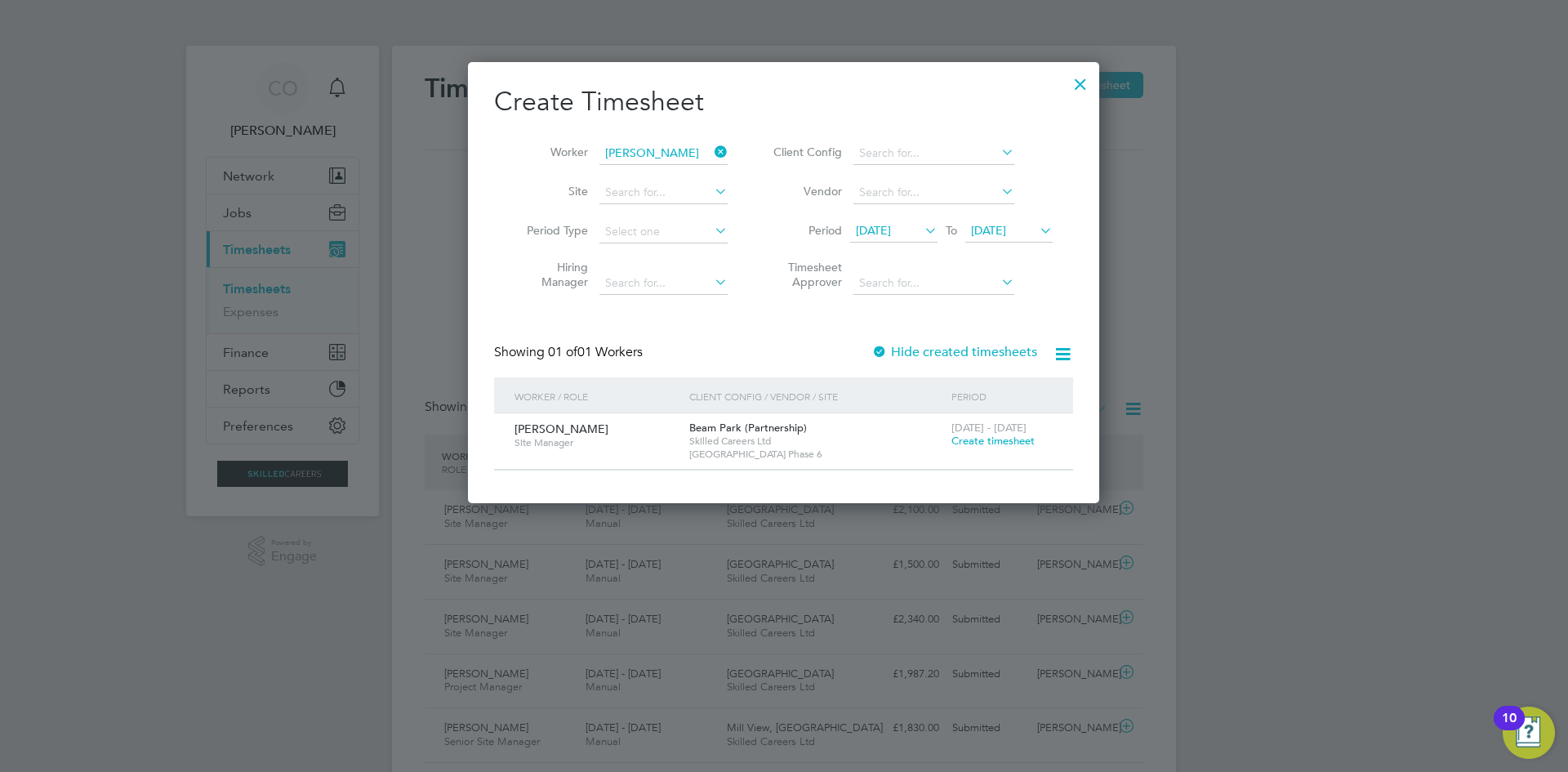
click at [990, 436] on span "Create timesheet" at bounding box center [994, 441] width 84 height 14
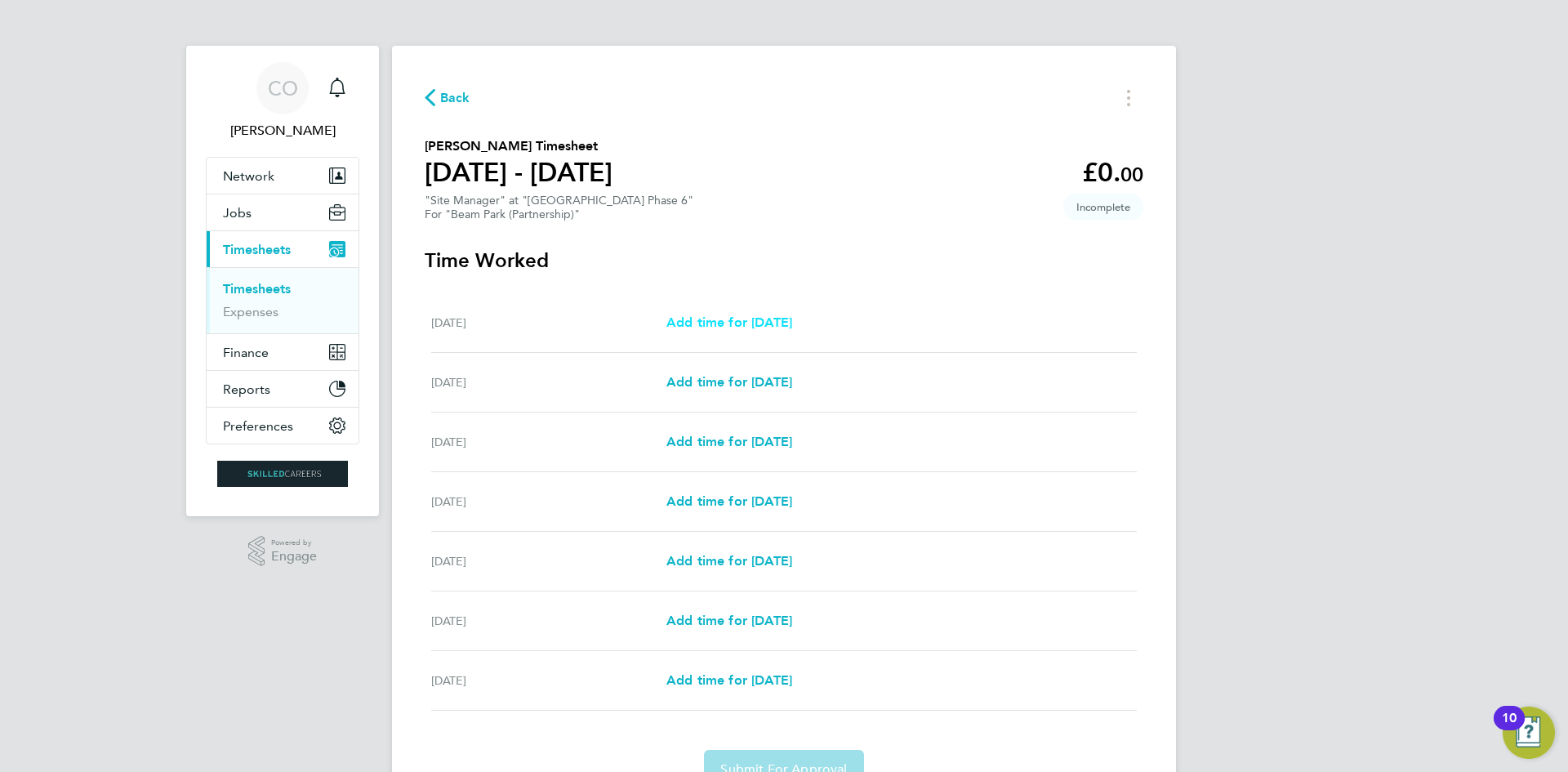
click at [792, 319] on span "Add time for Mon 22 Sep" at bounding box center [730, 322] width 126 height 15
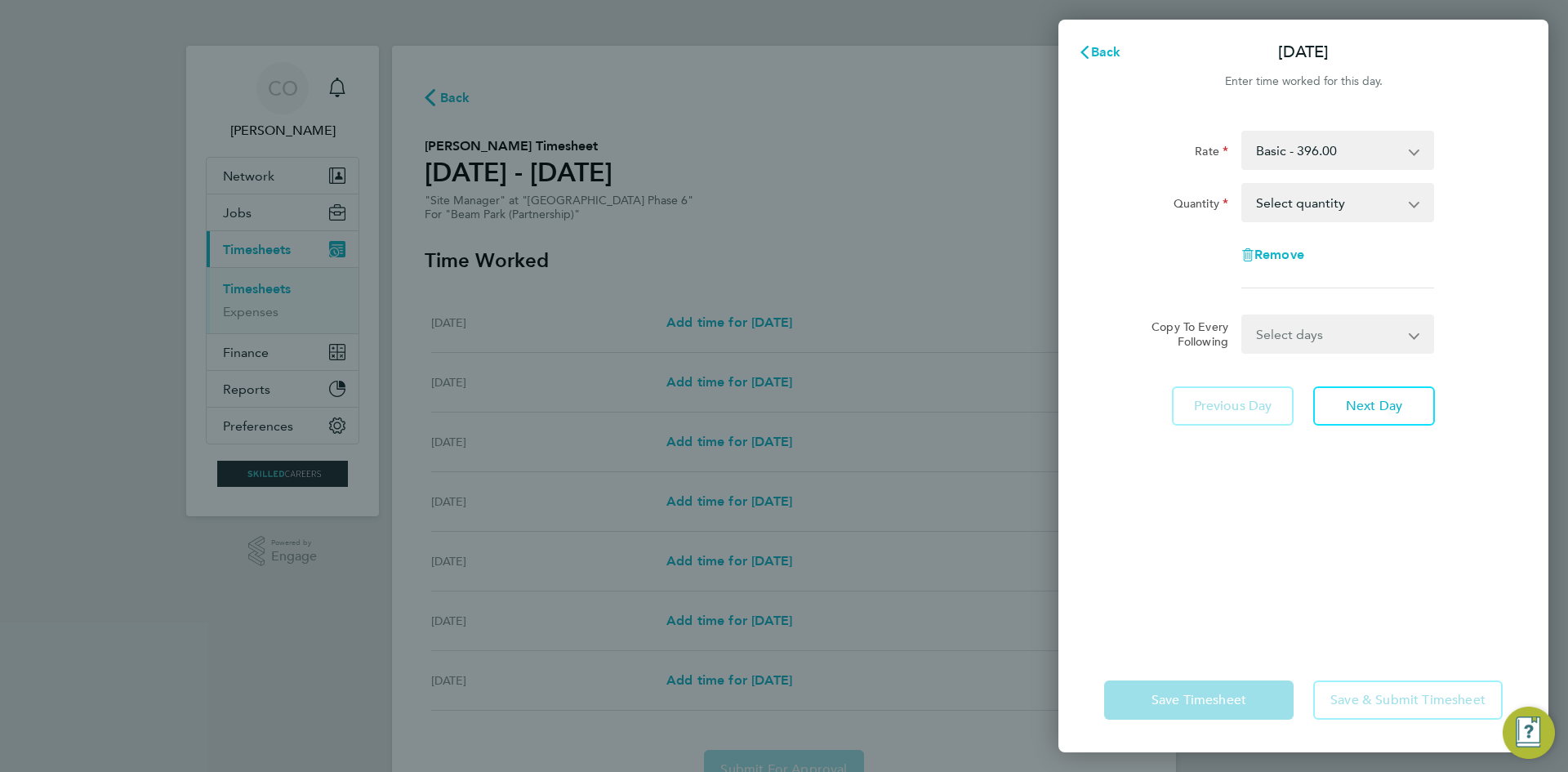
click at [1355, 206] on select "Select quantity 0.5 1" at bounding box center [1328, 203] width 170 height 36
select select "1"
click at [1244, 185] on select "Select quantity 0.5 1" at bounding box center [1328, 203] width 170 height 36
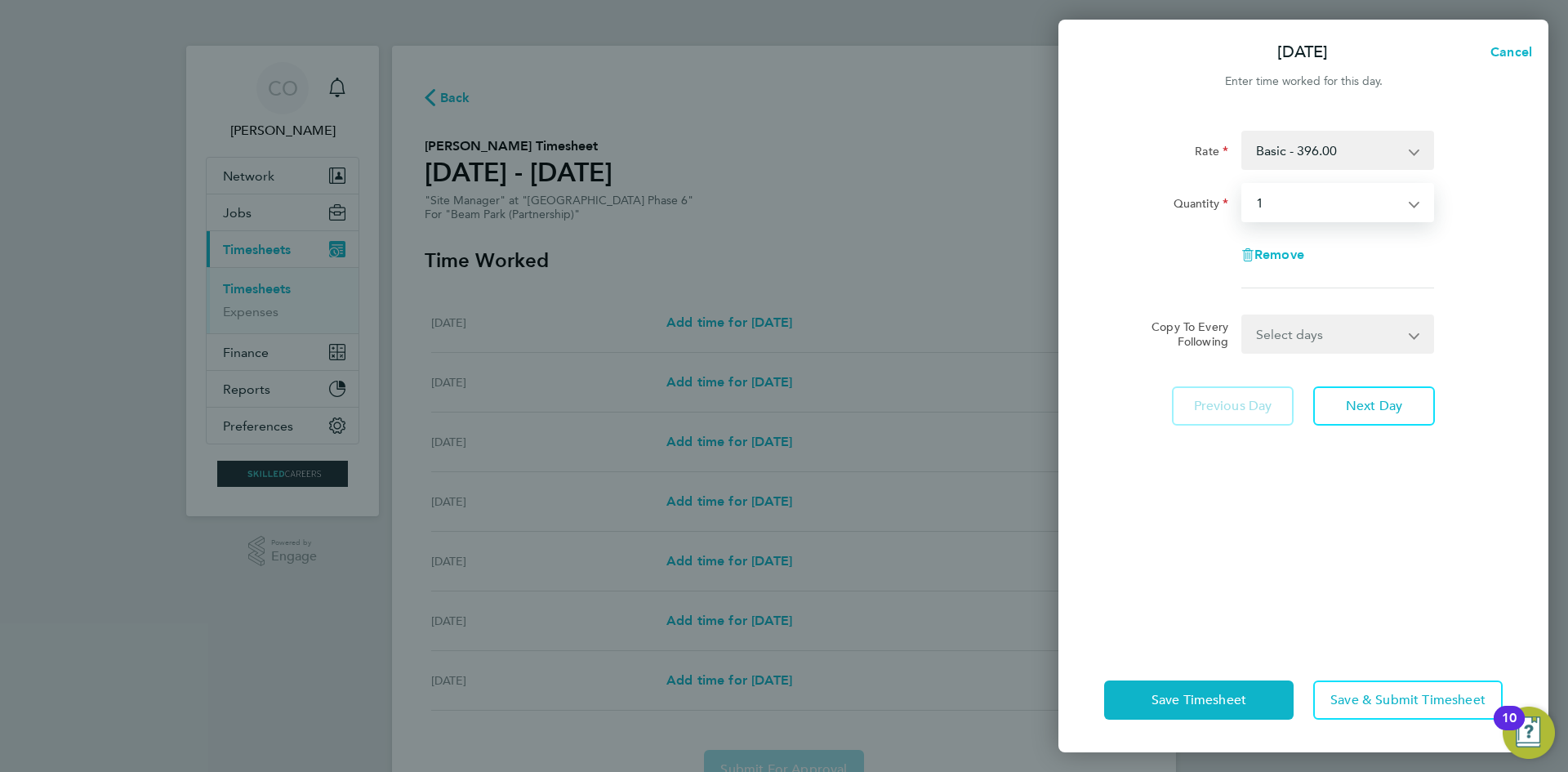
click at [1314, 327] on select "Select days Day Weekday (Mon-Fri) Weekend (Sat-Sun) Tuesday Wednesday Thursday …" at bounding box center [1329, 334] width 172 height 36
select select "WEEKDAY"
click at [1244, 317] on select "Select days Day Weekday (Mon-Fri) Weekend (Sat-Sun) Tuesday Wednesday Thursday …" at bounding box center [1329, 334] width 172 height 36
select select "2025-09-28"
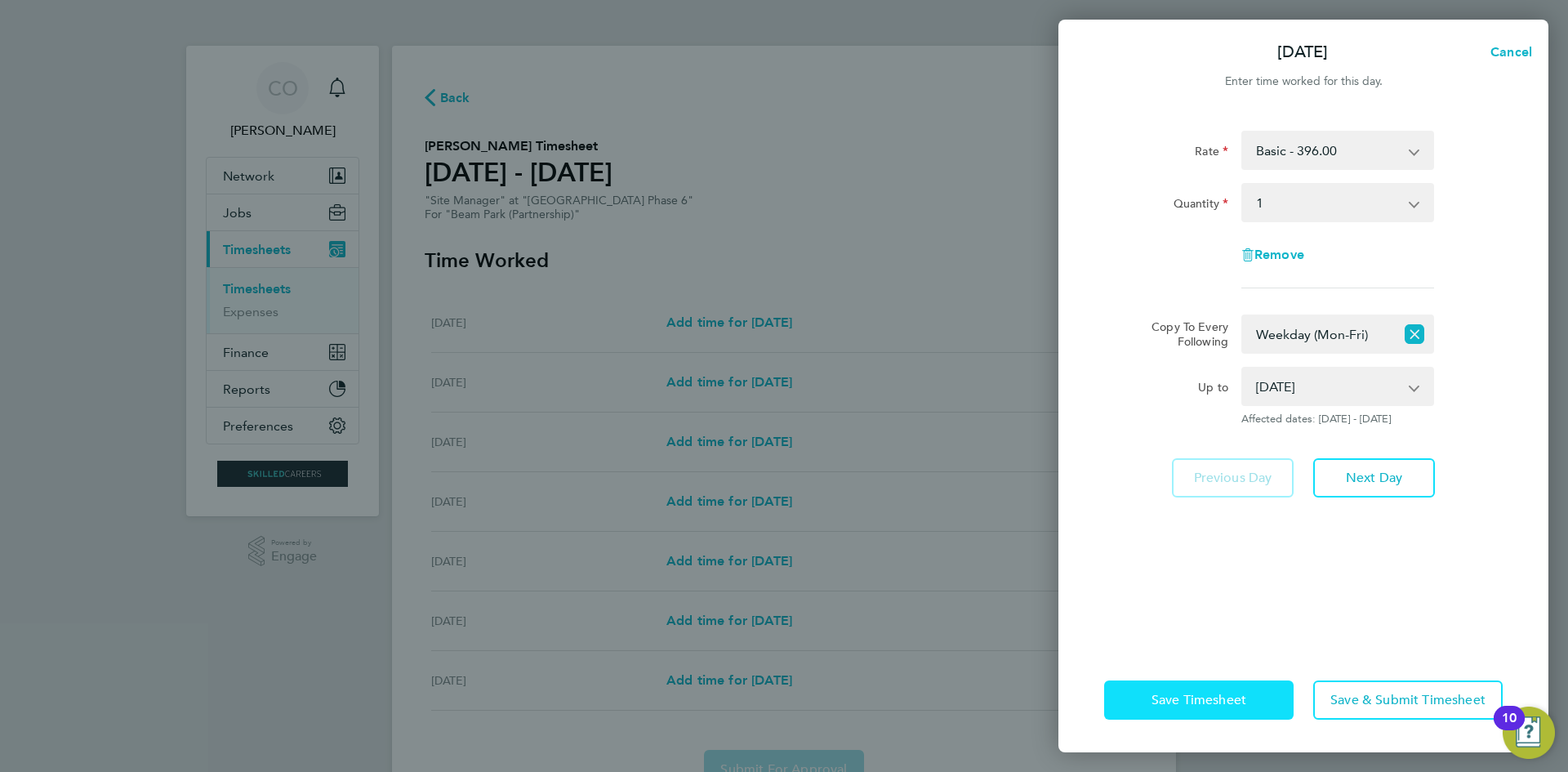
click at [1201, 705] on span "Save Timesheet" at bounding box center [1199, 700] width 95 height 16
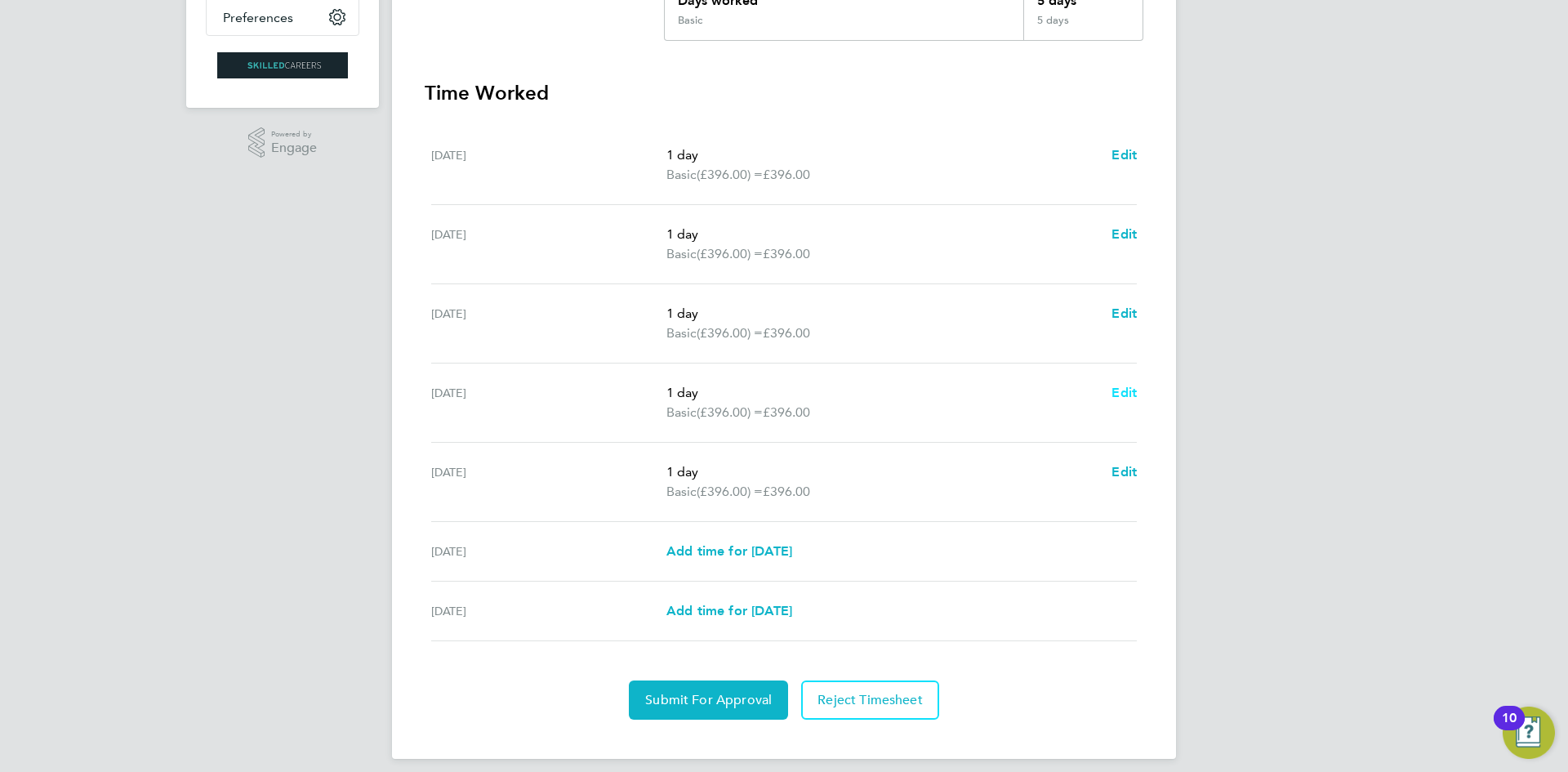
click at [1131, 392] on span "Edit" at bounding box center [1124, 392] width 25 height 15
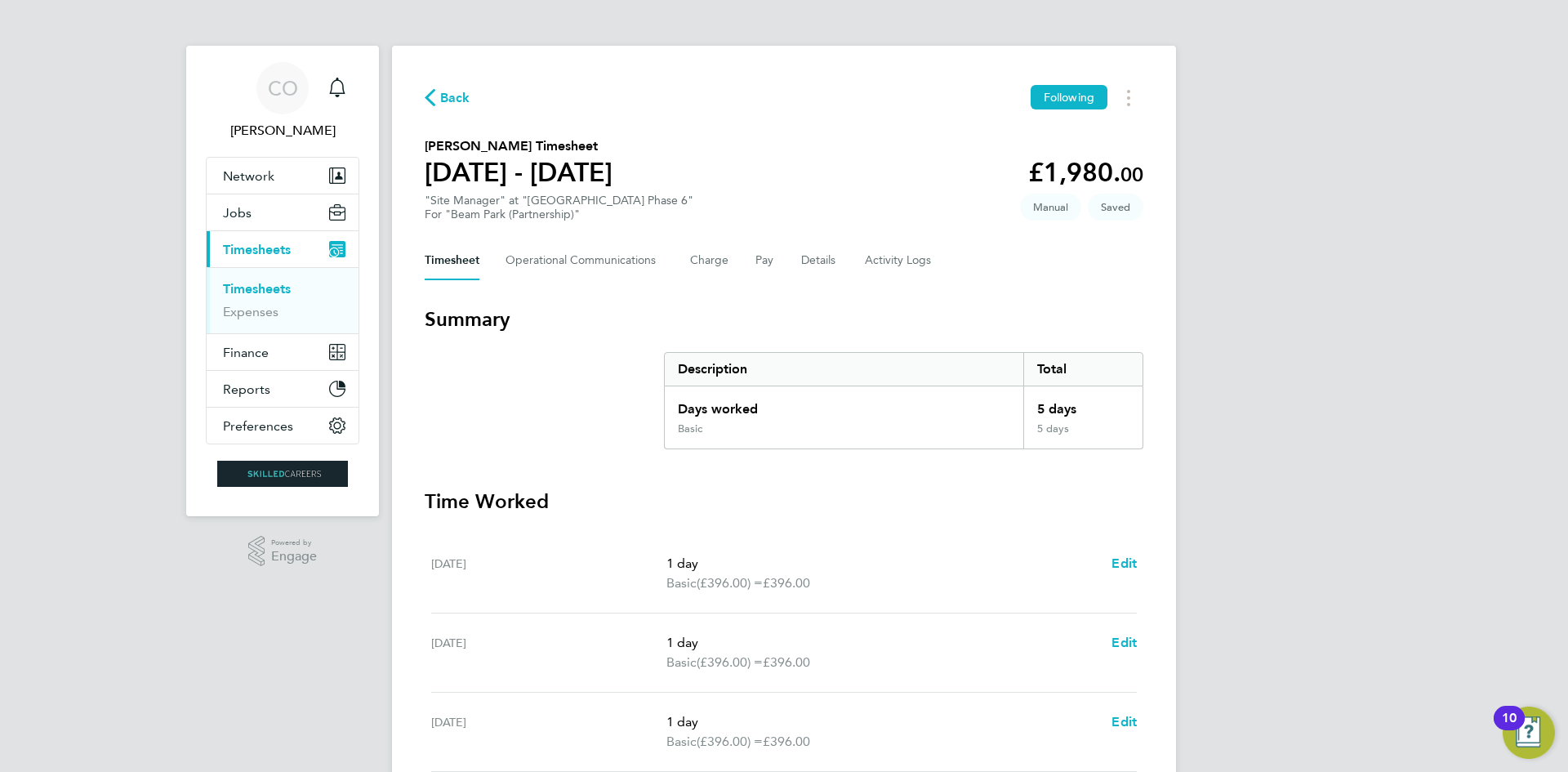
select select "1"
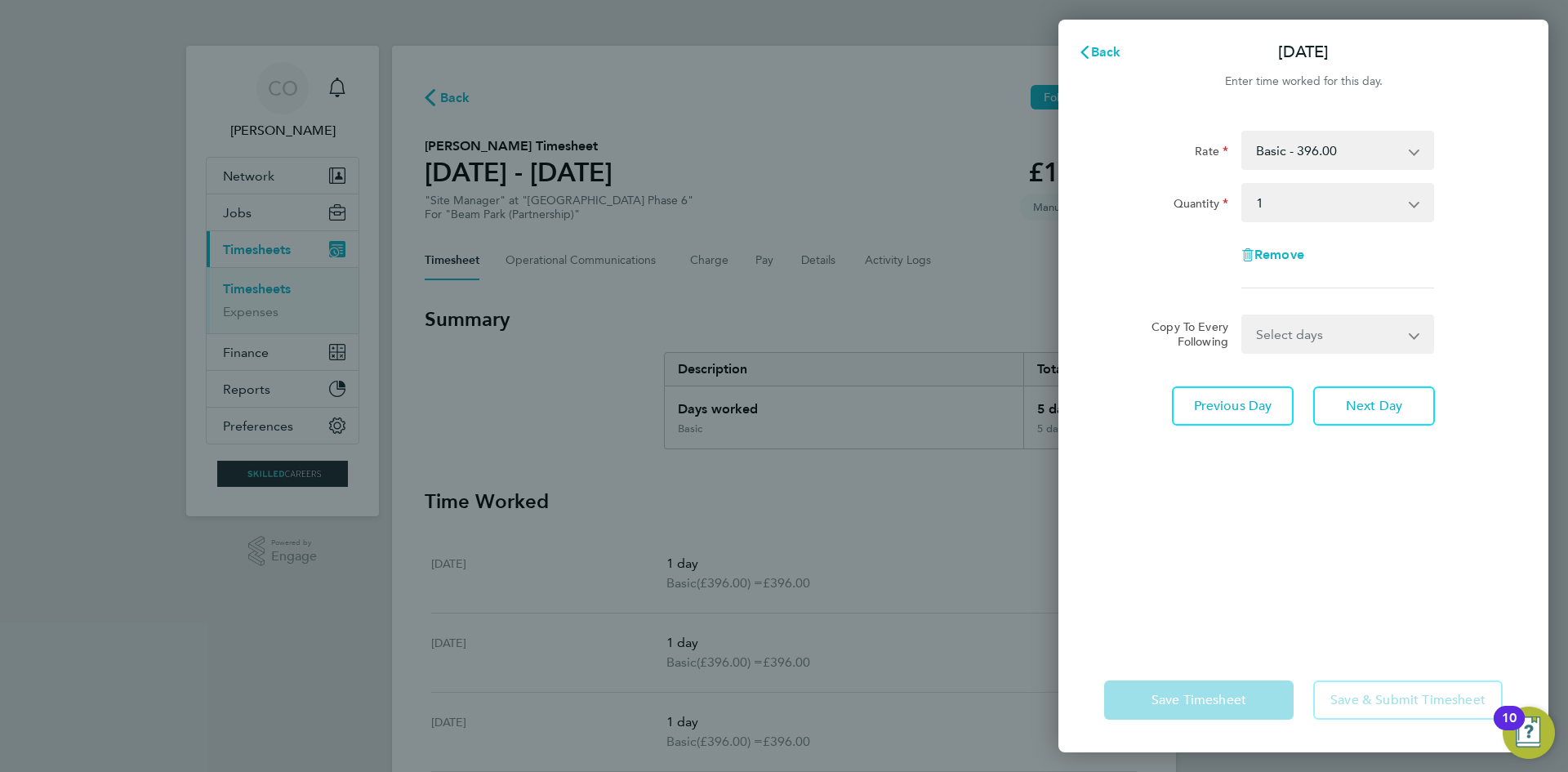
click at [1284, 245] on div "Remove" at bounding box center [1303, 255] width 137 height 39
click at [1284, 251] on span "Remove" at bounding box center [1279, 254] width 50 height 15
select select "null"
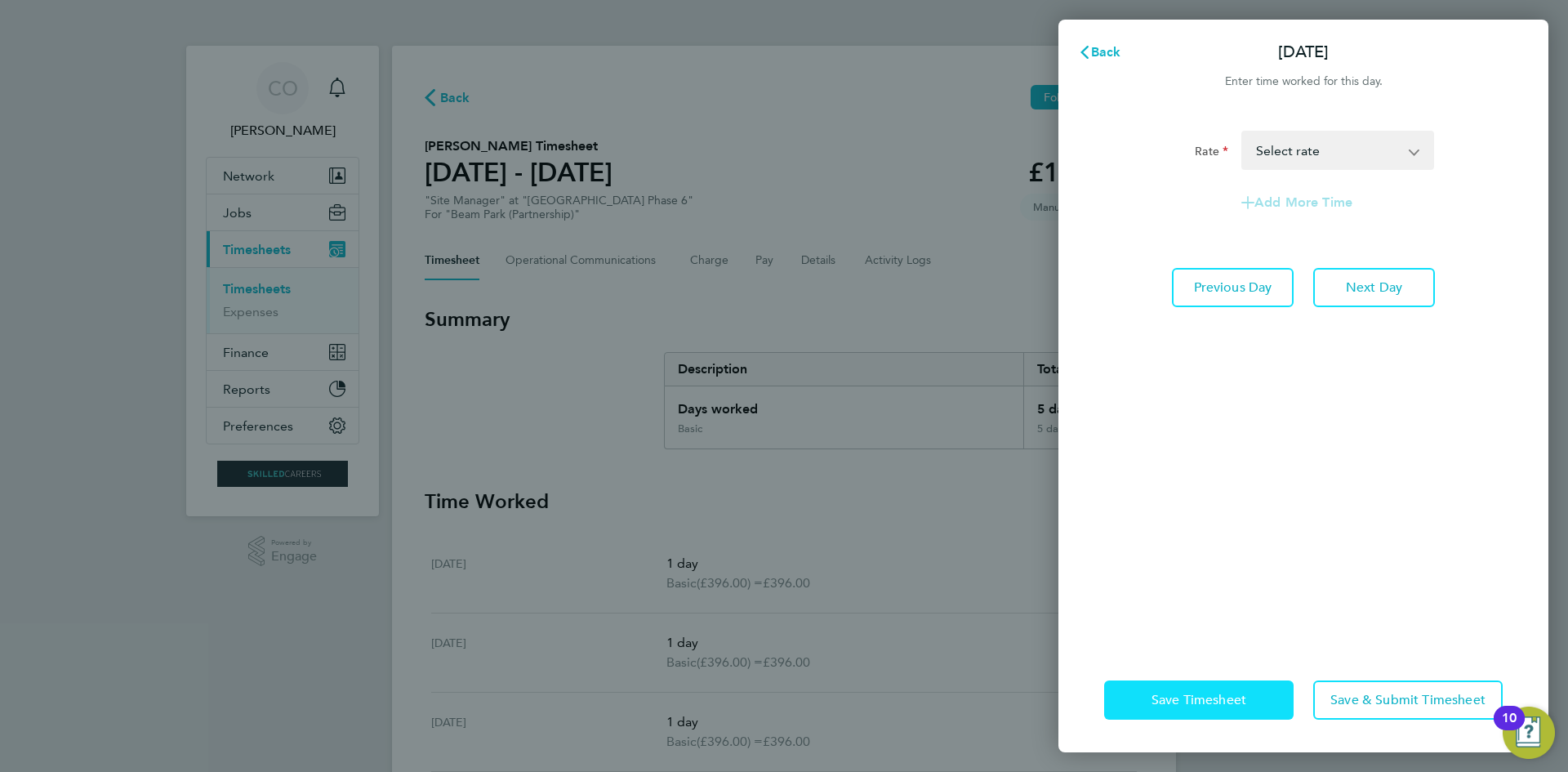
click at [1161, 702] on span "Save Timesheet" at bounding box center [1199, 700] width 95 height 16
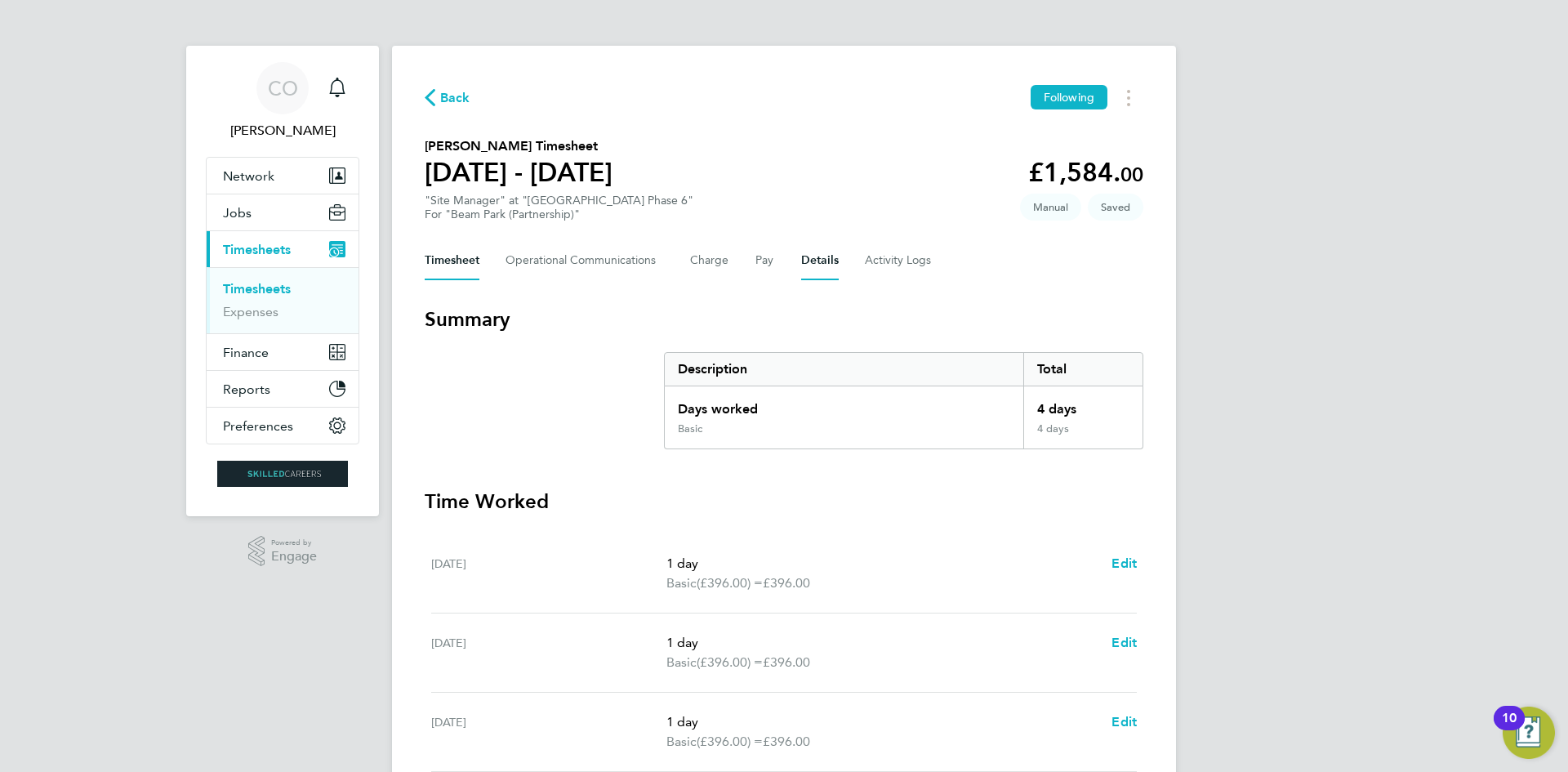
click at [820, 255] on button "Details" at bounding box center [820, 261] width 37 height 39
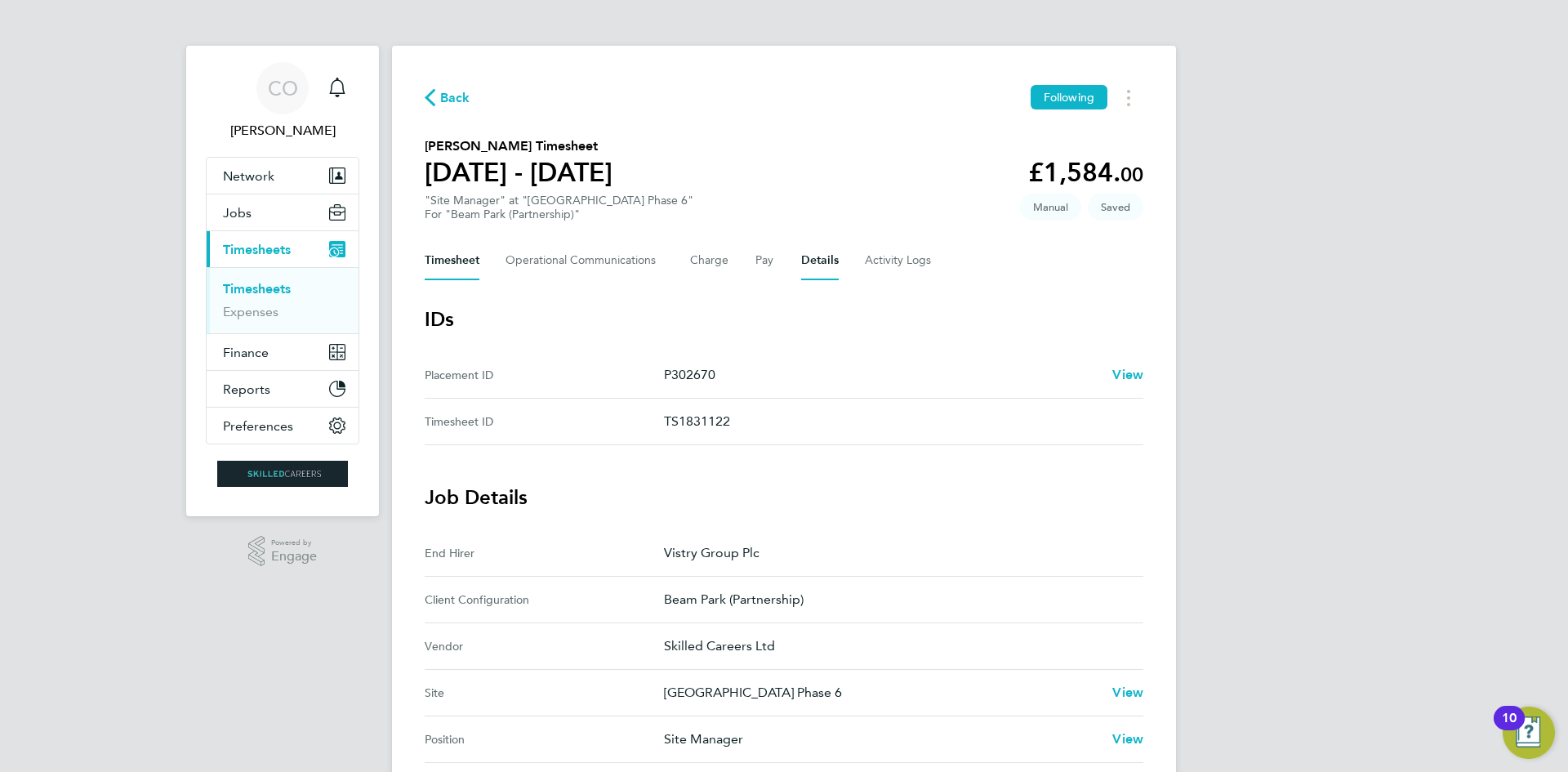
click at [475, 267] on button "Timesheet" at bounding box center [452, 261] width 55 height 39
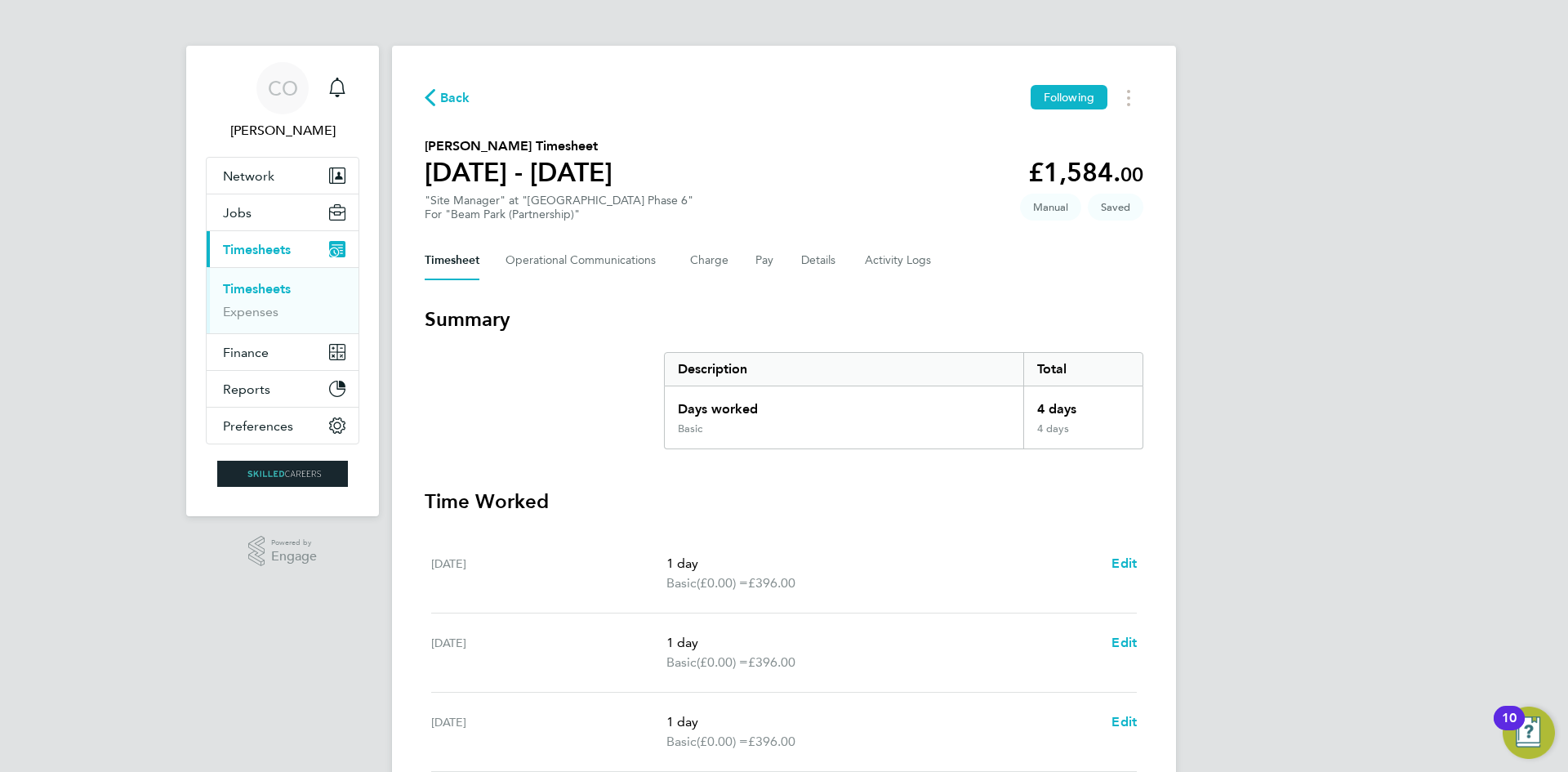
click at [797, 258] on div "Timesheet Operational Communications Charge Pay Details Activity Logs" at bounding box center [784, 261] width 719 height 39
click at [805, 260] on button "Details" at bounding box center [820, 261] width 37 height 39
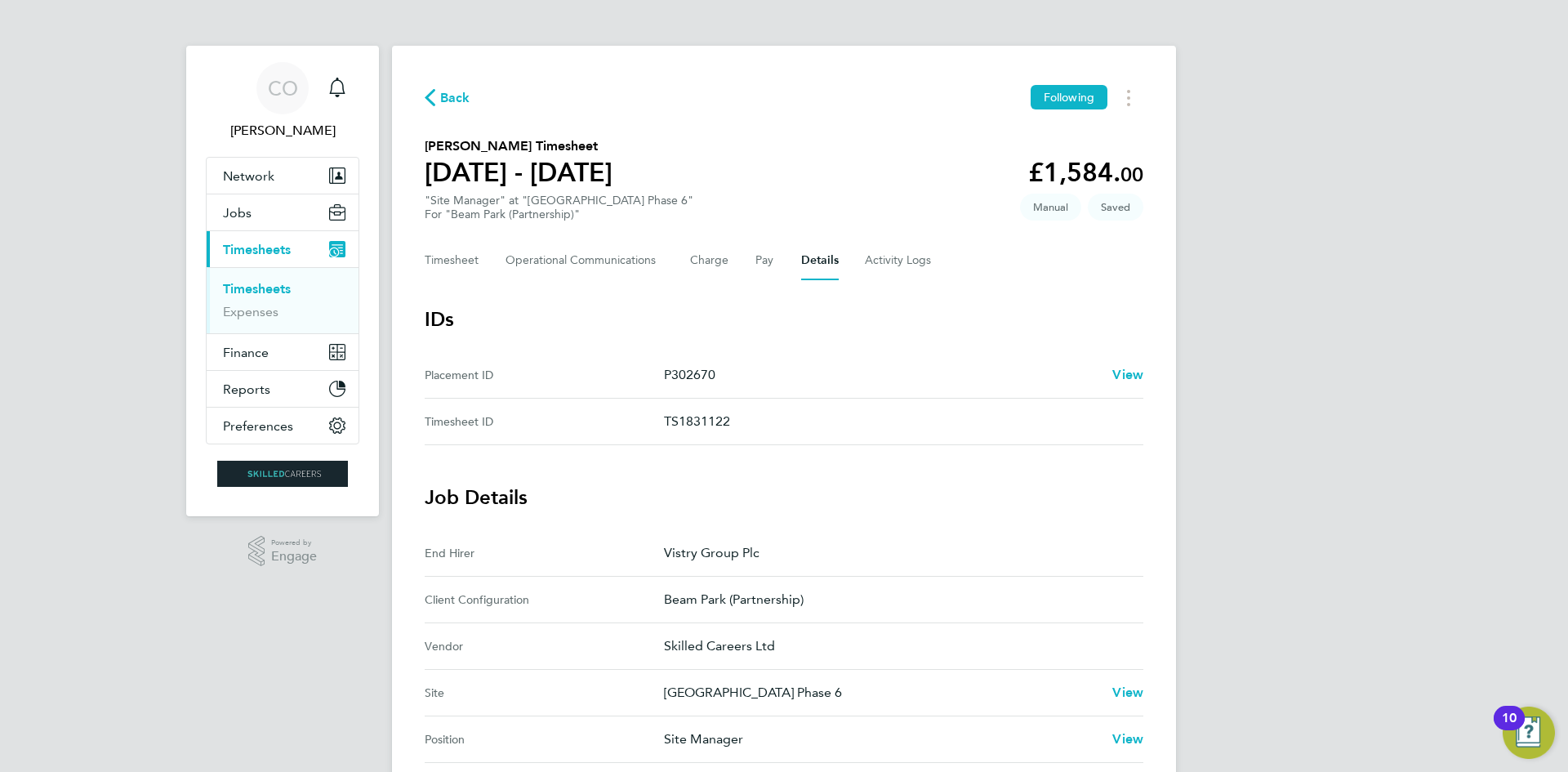
click at [423, 253] on div "Back Following Sasikumar Jeyaratnam's Timesheet 22 - 28 Sept 2025 £1,584. 00 "S…" at bounding box center [784, 675] width 784 height 1260
click at [444, 261] on button "Timesheet" at bounding box center [452, 261] width 55 height 39
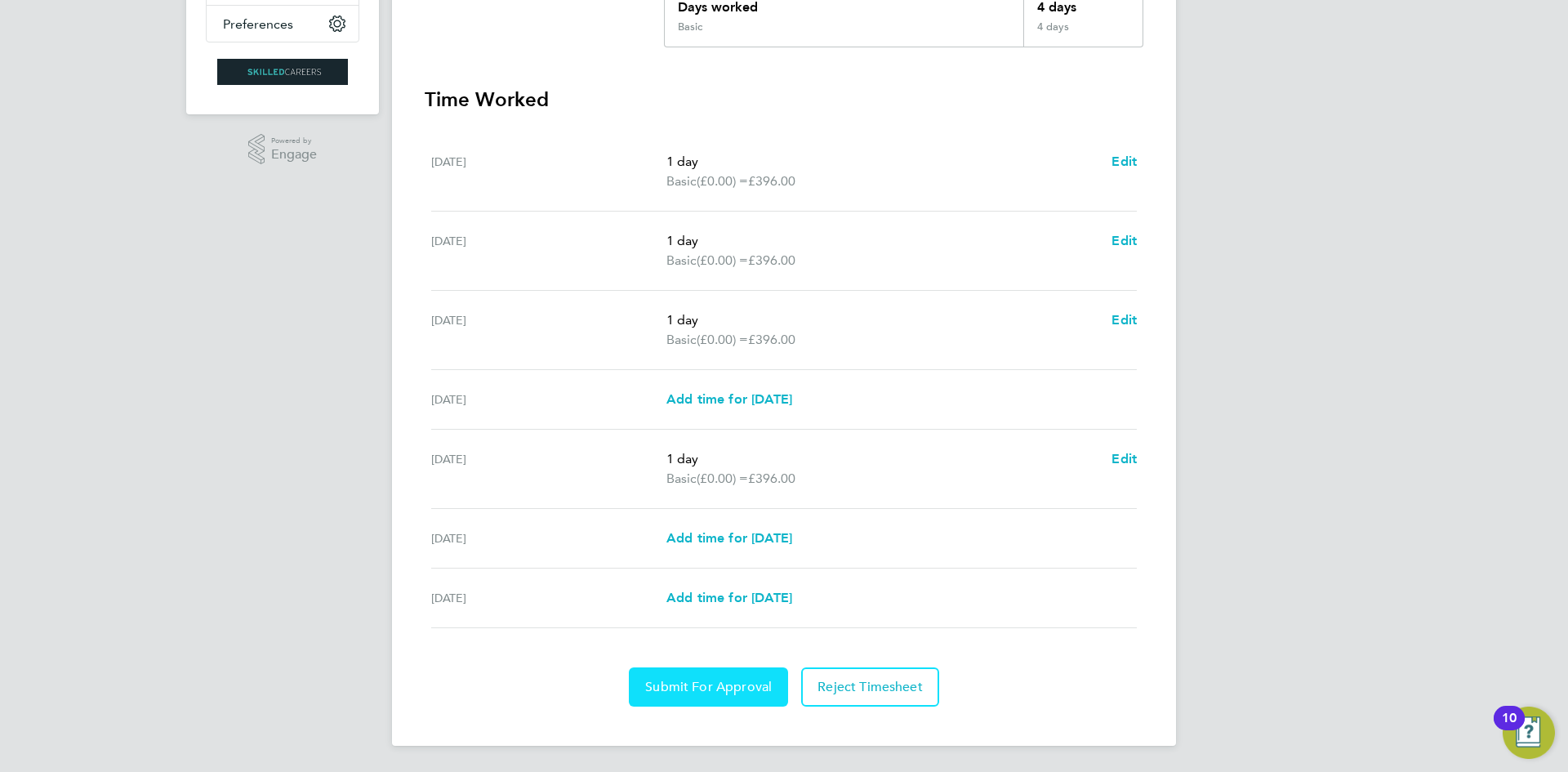
click at [710, 692] on span "Submit For Approval" at bounding box center [708, 688] width 126 height 16
